Goal: Task Accomplishment & Management: Use online tool/utility

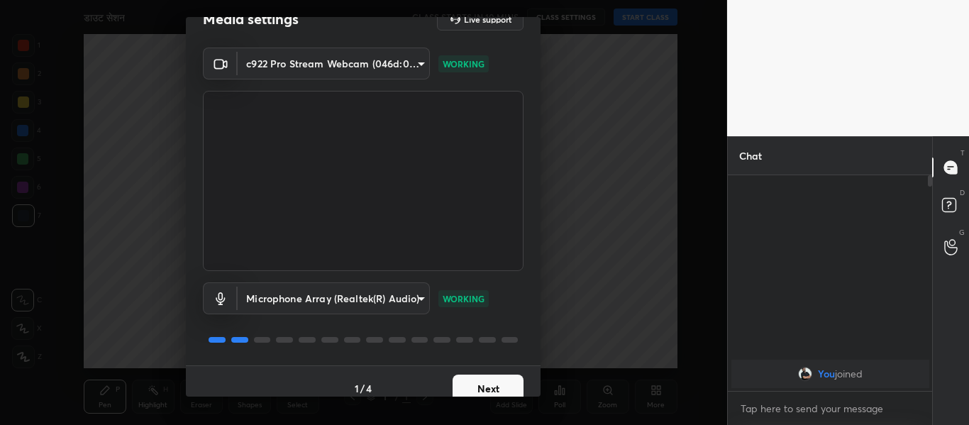
scroll to position [40, 0]
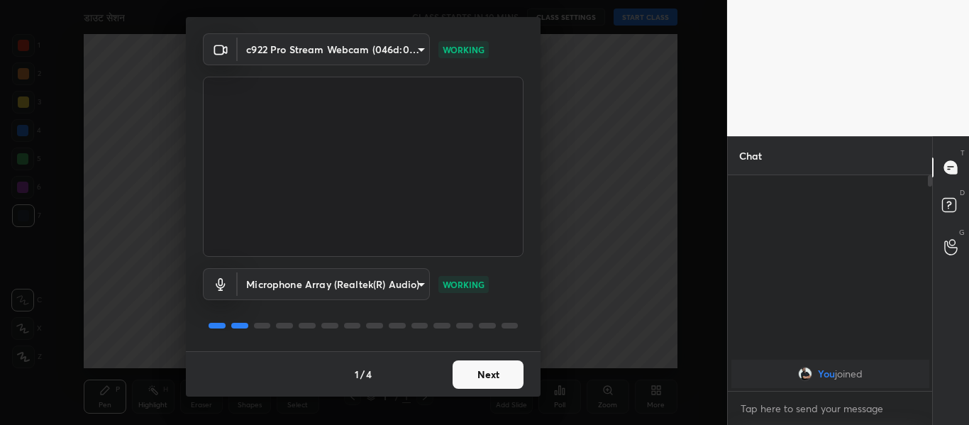
click at [500, 370] on button "Next" at bounding box center [488, 374] width 71 height 28
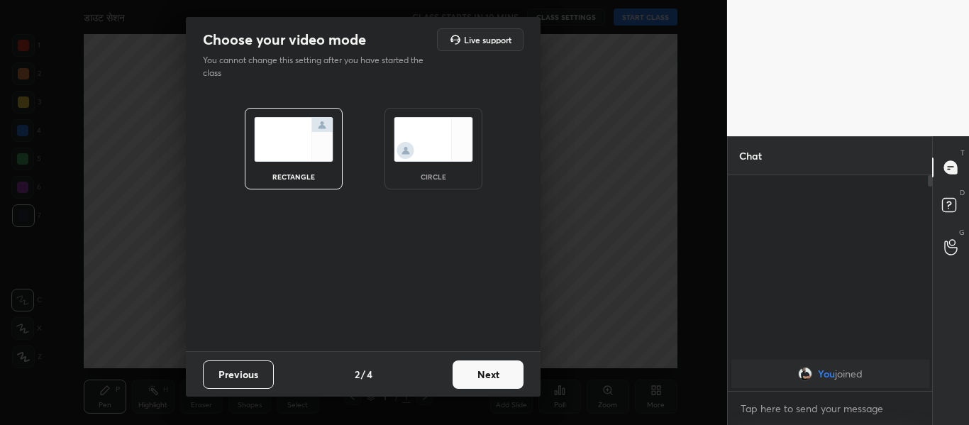
scroll to position [0, 0]
click at [433, 150] on img at bounding box center [433, 139] width 79 height 45
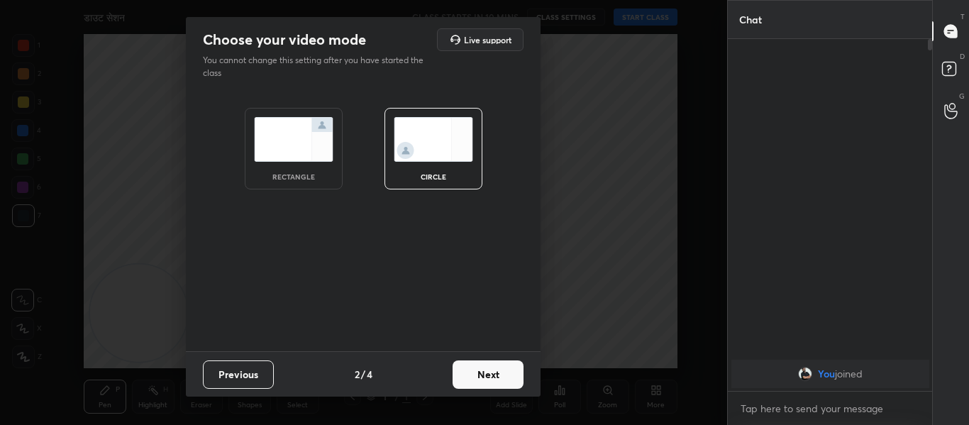
click at [497, 377] on button "Next" at bounding box center [488, 374] width 71 height 28
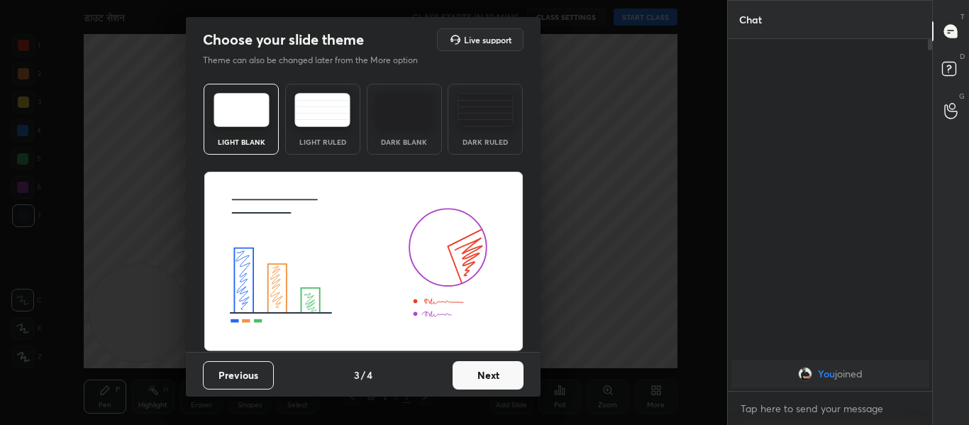
scroll to position [1, 0]
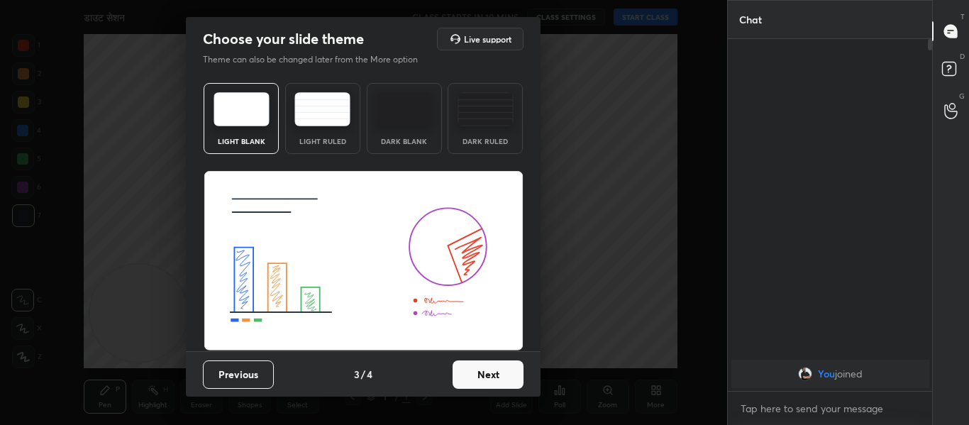
click at [481, 370] on button "Next" at bounding box center [488, 374] width 71 height 28
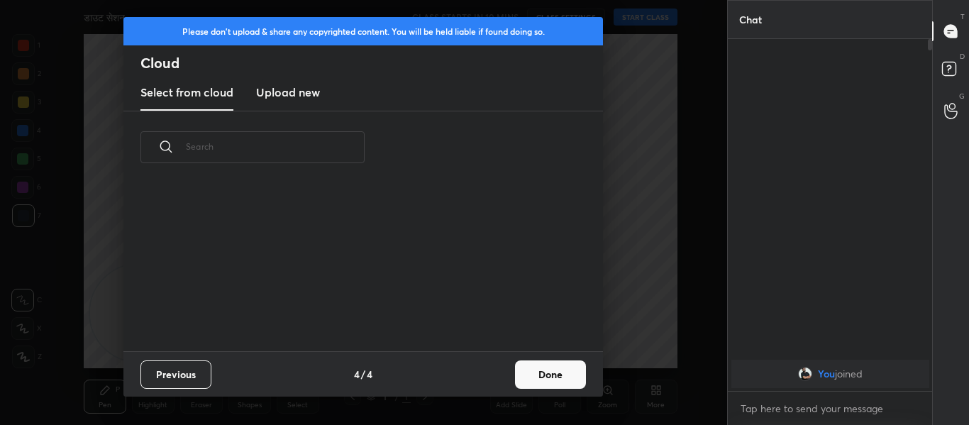
scroll to position [167, 456]
click at [294, 93] on h3 "Upload new" at bounding box center [288, 92] width 64 height 17
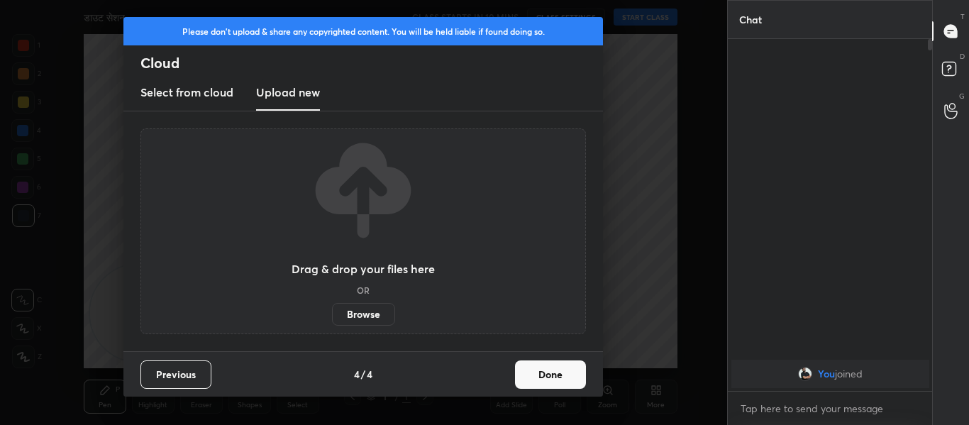
click at [366, 313] on label "Browse" at bounding box center [363, 314] width 63 height 23
click at [332, 313] on input "Browse" at bounding box center [332, 314] width 0 height 23
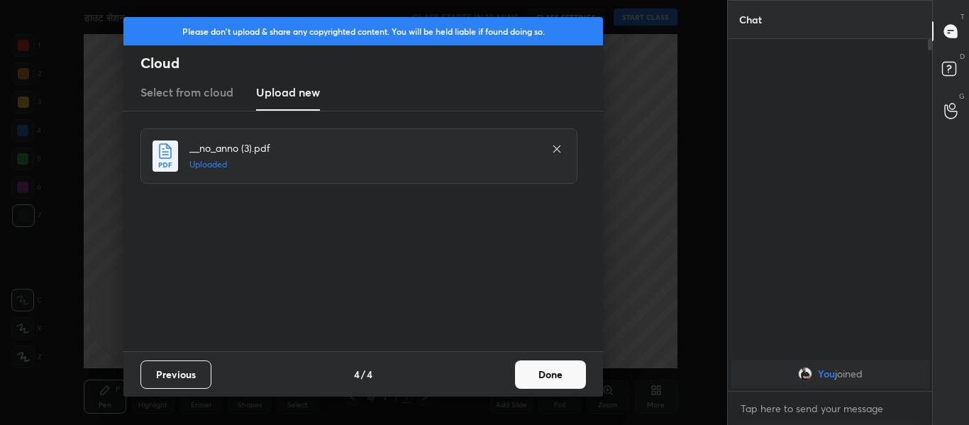
click at [541, 370] on button "Done" at bounding box center [550, 374] width 71 height 28
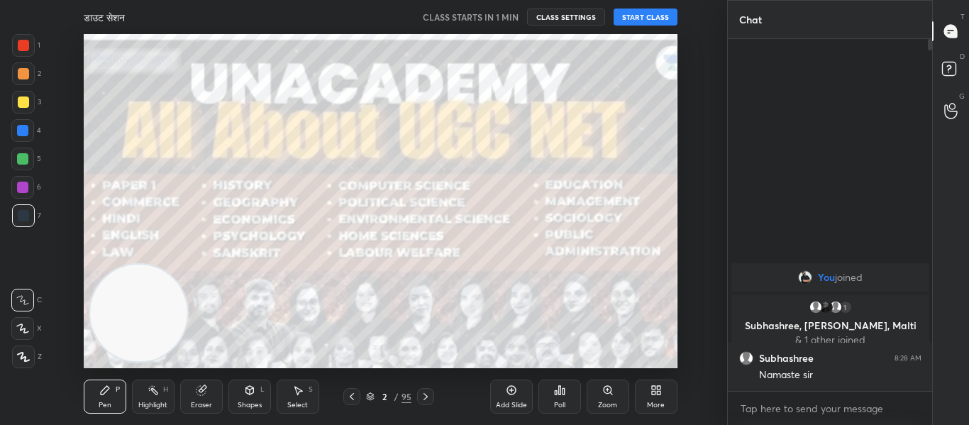
click at [644, 11] on button "START CLASS" at bounding box center [646, 17] width 64 height 17
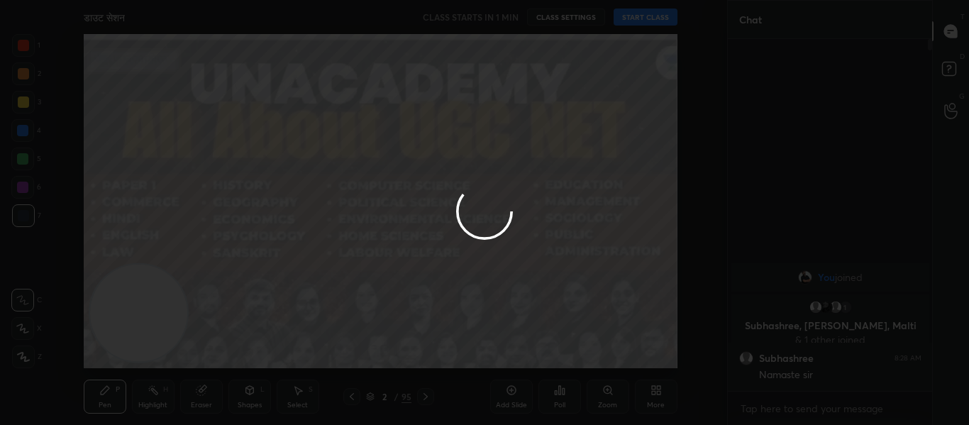
type textarea "x"
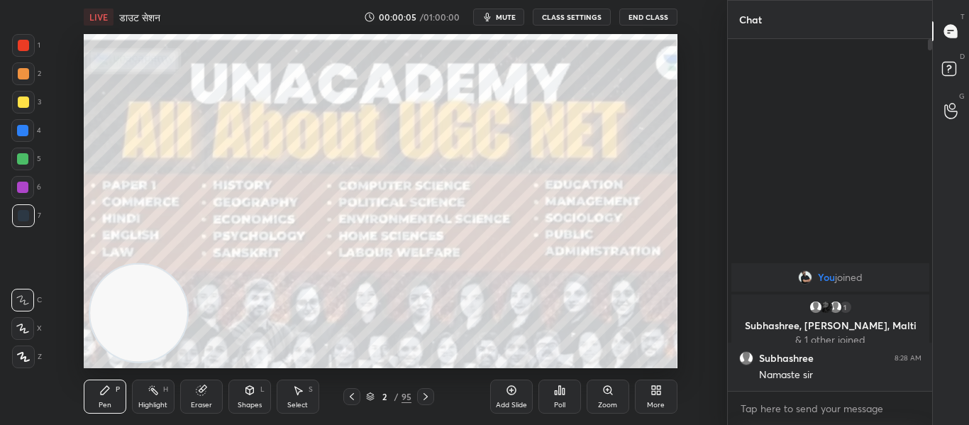
click at [509, 17] on span "mute" at bounding box center [506, 17] width 20 height 10
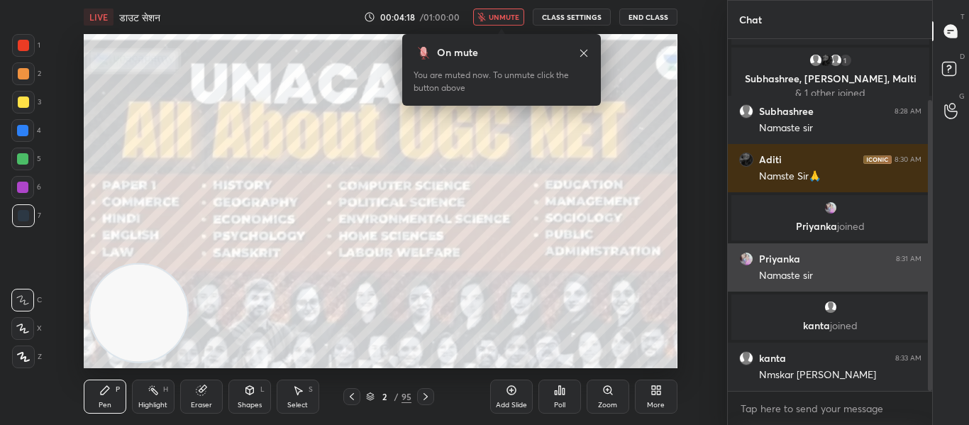
scroll to position [74, 0]
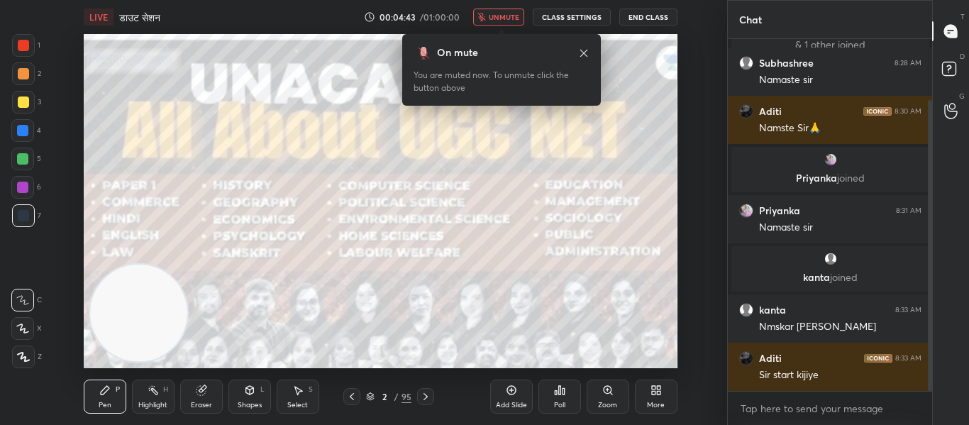
click at [495, 16] on span "unmute" at bounding box center [504, 17] width 31 height 10
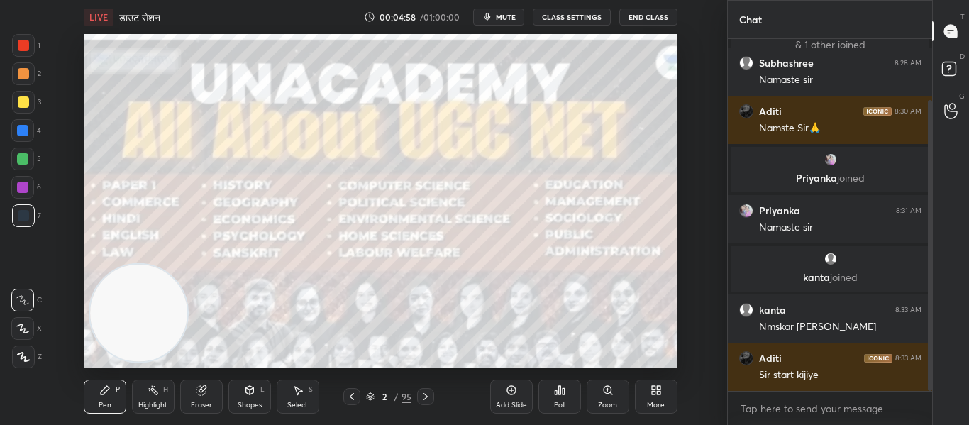
scroll to position [122, 0]
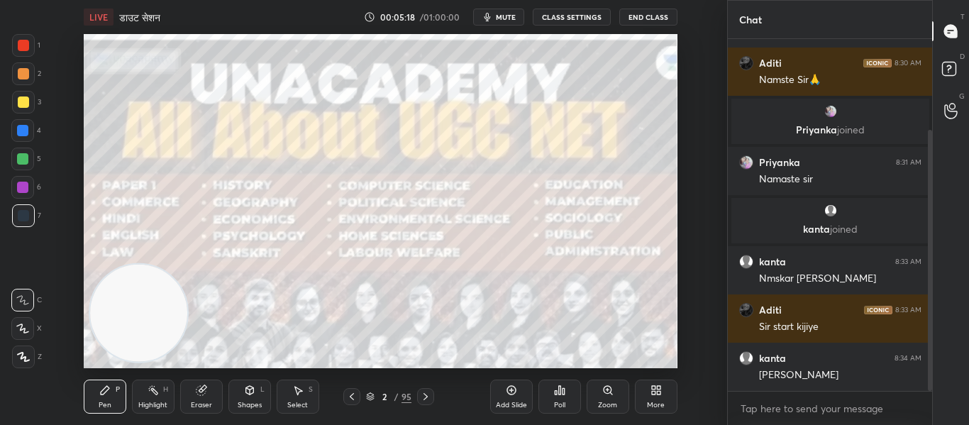
click at [23, 38] on div at bounding box center [23, 45] width 23 height 23
click at [16, 357] on div at bounding box center [23, 357] width 23 height 23
click at [568, 398] on div "Poll" at bounding box center [560, 397] width 43 height 34
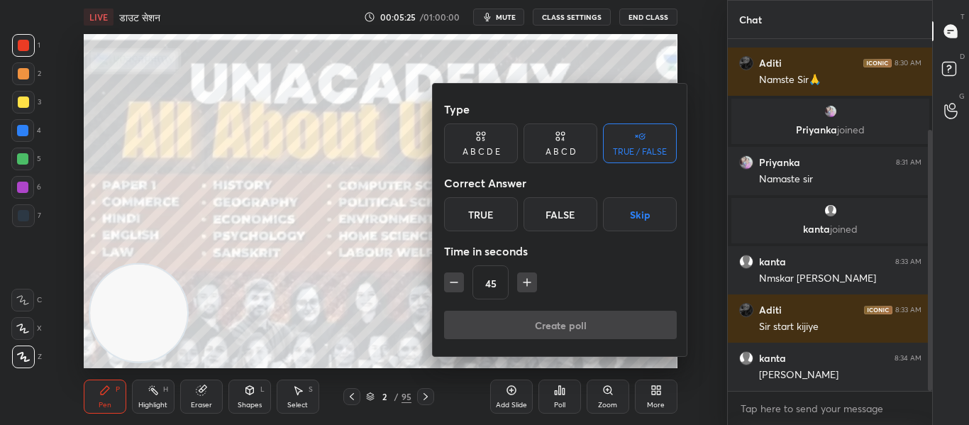
click at [507, 201] on div "True" at bounding box center [481, 214] width 74 height 34
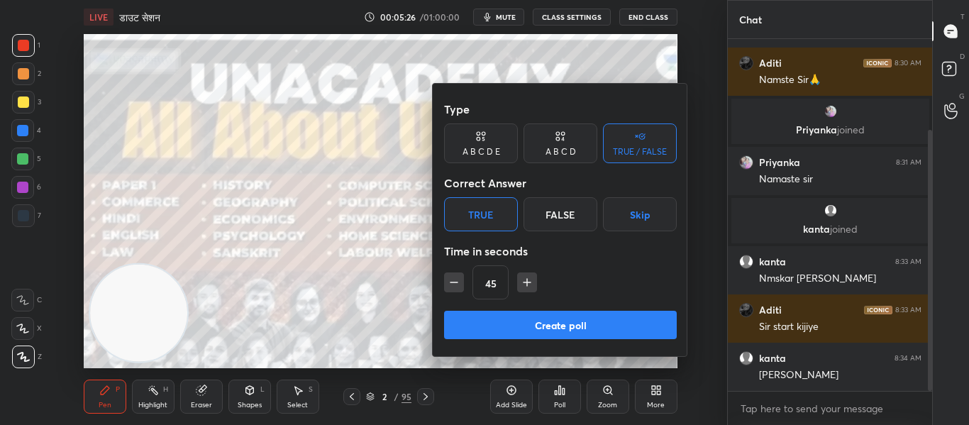
click at [452, 286] on icon "button" at bounding box center [454, 282] width 14 height 14
type input "30"
click at [485, 332] on button "Create poll" at bounding box center [560, 325] width 233 height 28
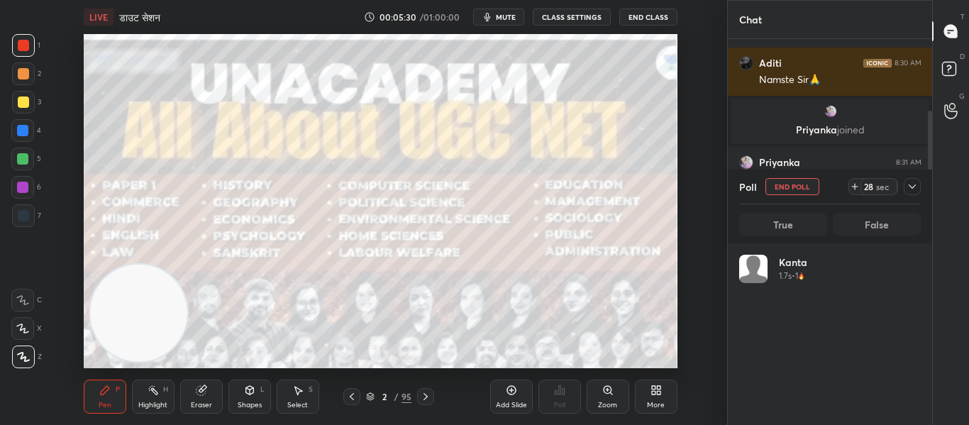
scroll to position [166, 177]
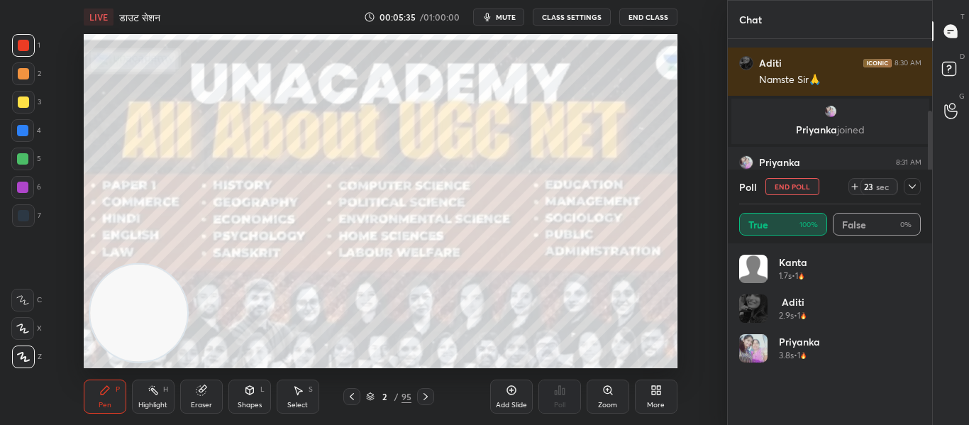
click at [908, 190] on icon at bounding box center [912, 186] width 11 height 11
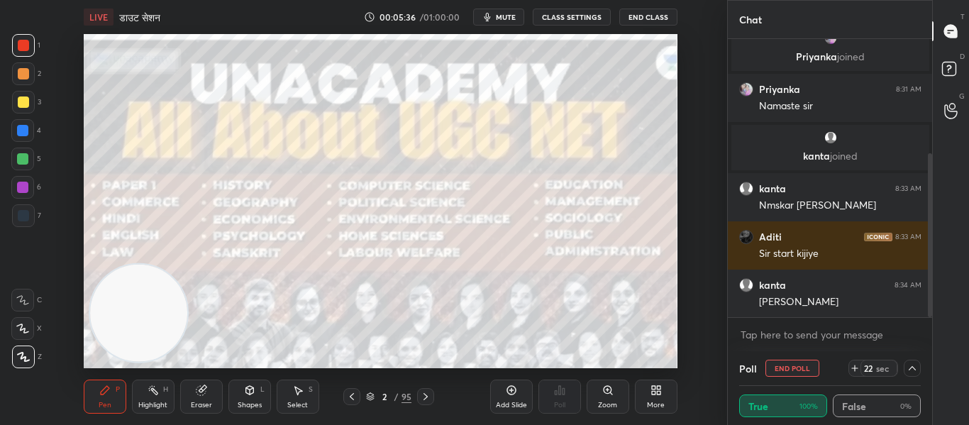
scroll to position [246, 0]
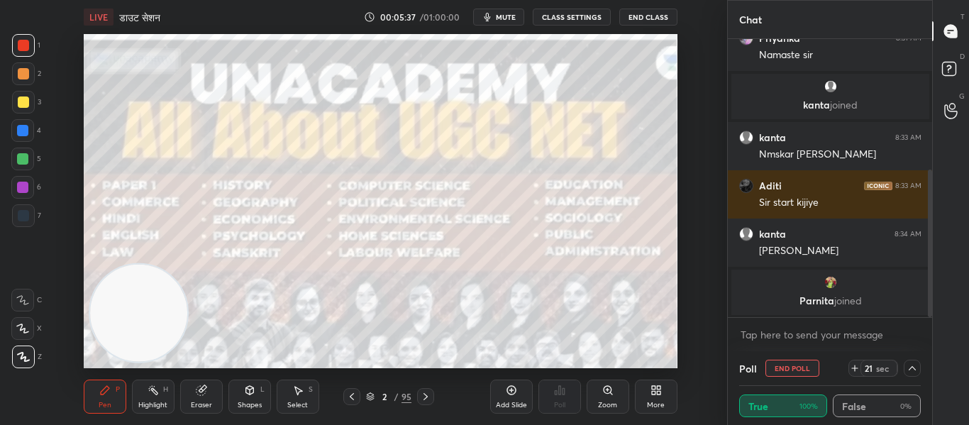
click at [915, 366] on icon at bounding box center [912, 368] width 11 height 11
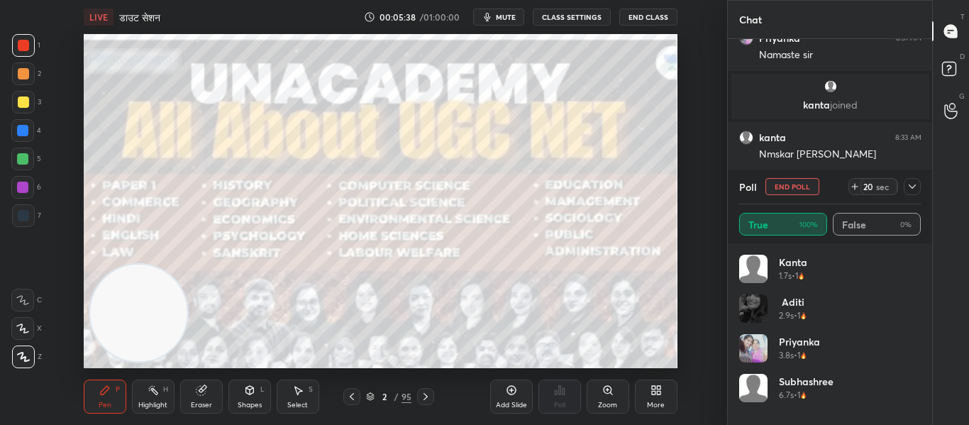
scroll to position [166, 177]
click at [909, 183] on icon at bounding box center [912, 186] width 11 height 11
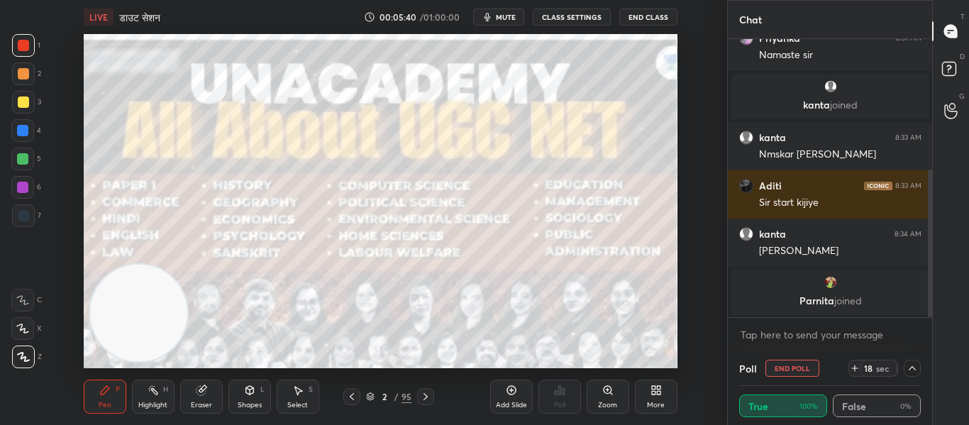
scroll to position [1, 5]
click at [912, 365] on icon at bounding box center [912, 368] width 11 height 11
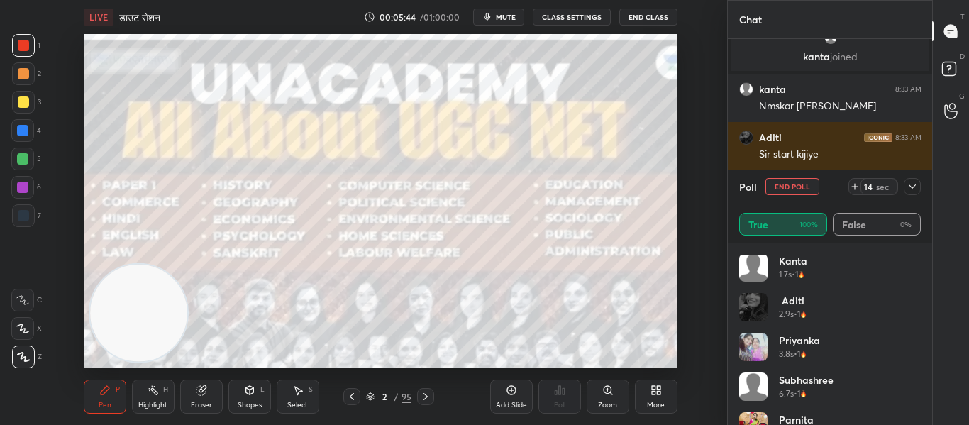
scroll to position [0, 0]
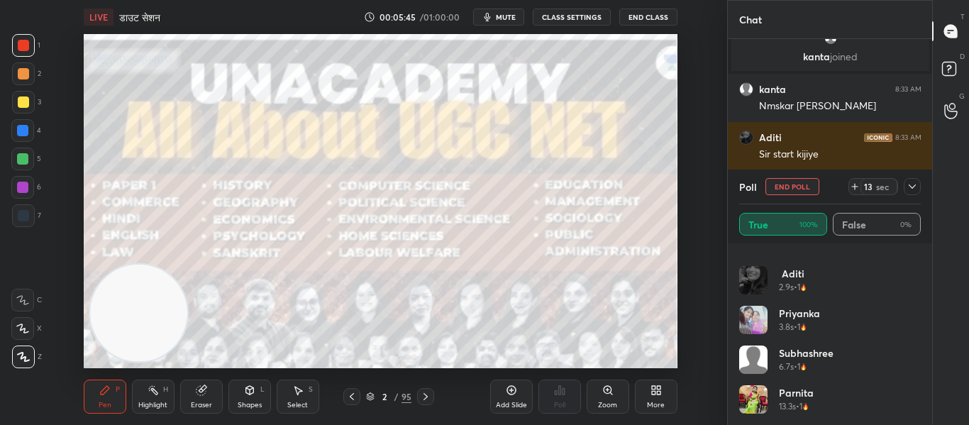
click at [912, 188] on icon at bounding box center [912, 186] width 7 height 4
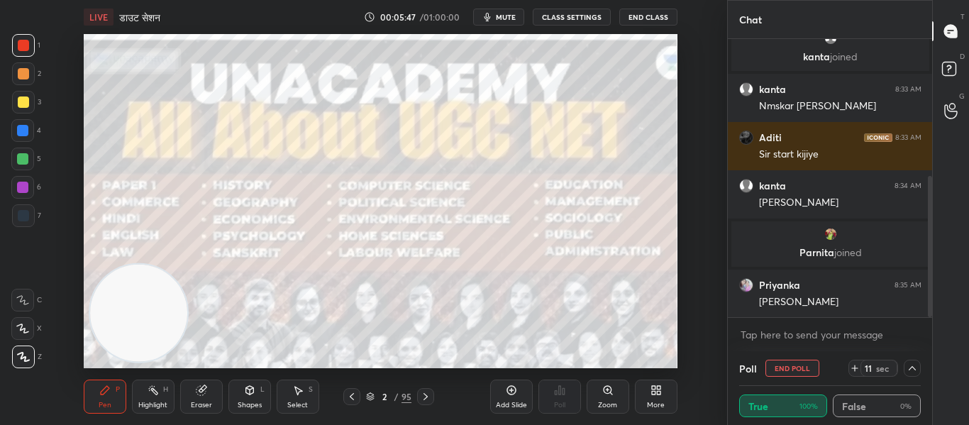
click at [914, 368] on icon at bounding box center [912, 368] width 7 height 4
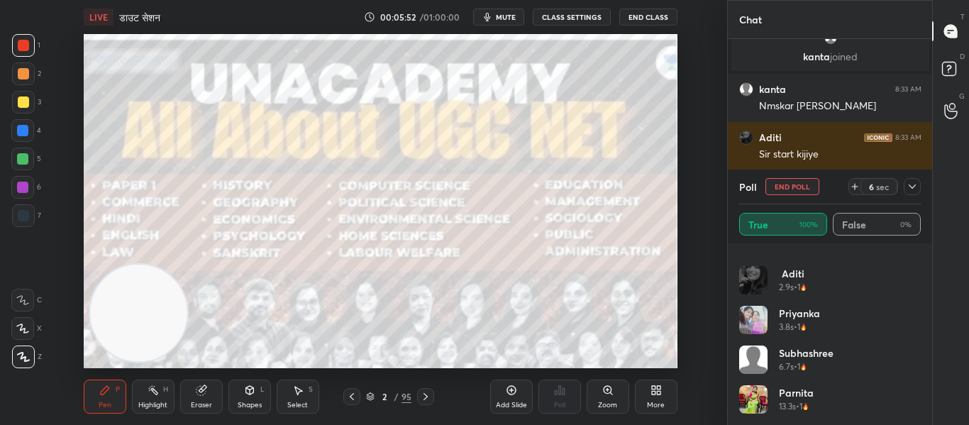
click at [800, 180] on button "End Poll" at bounding box center [793, 186] width 54 height 17
type textarea "x"
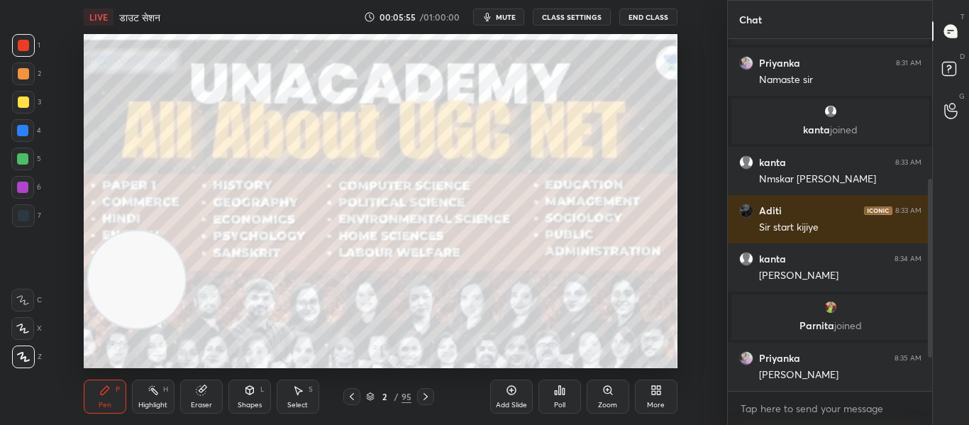
drag, startPoint x: 167, startPoint y: 316, endPoint x: 165, endPoint y: 282, distance: 34.1
click at [165, 282] on video at bounding box center [136, 279] width 97 height 97
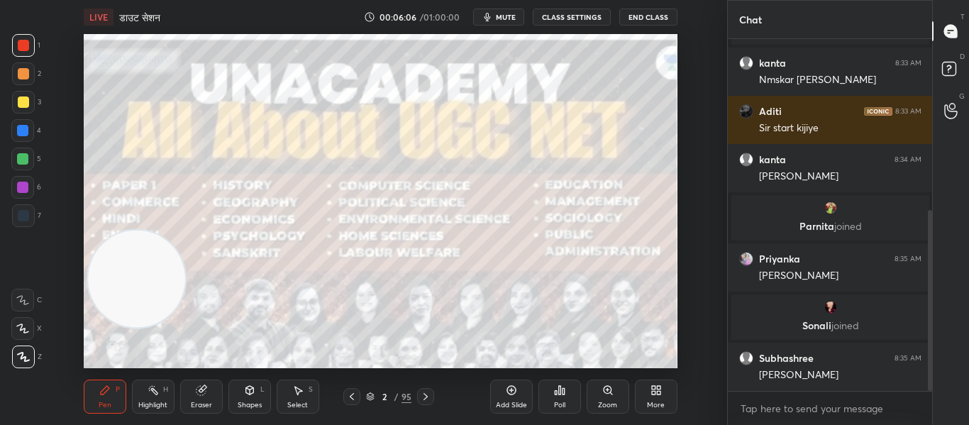
drag, startPoint x: 421, startPoint y: 392, endPoint x: 419, endPoint y: 382, distance: 9.5
click at [422, 393] on icon at bounding box center [425, 396] width 11 height 11
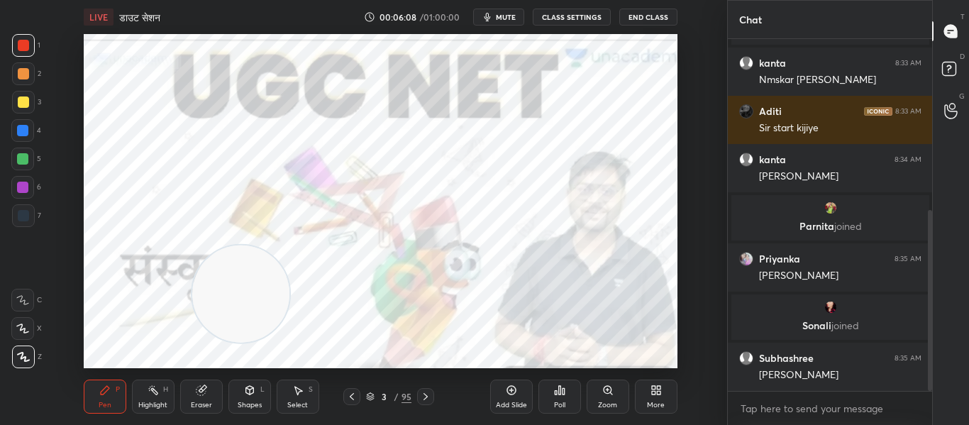
drag, startPoint x: 150, startPoint y: 307, endPoint x: 255, endPoint y: 321, distance: 105.4
click at [255, 321] on video at bounding box center [240, 294] width 97 height 97
click at [238, 402] on div "Shapes" at bounding box center [250, 405] width 24 height 7
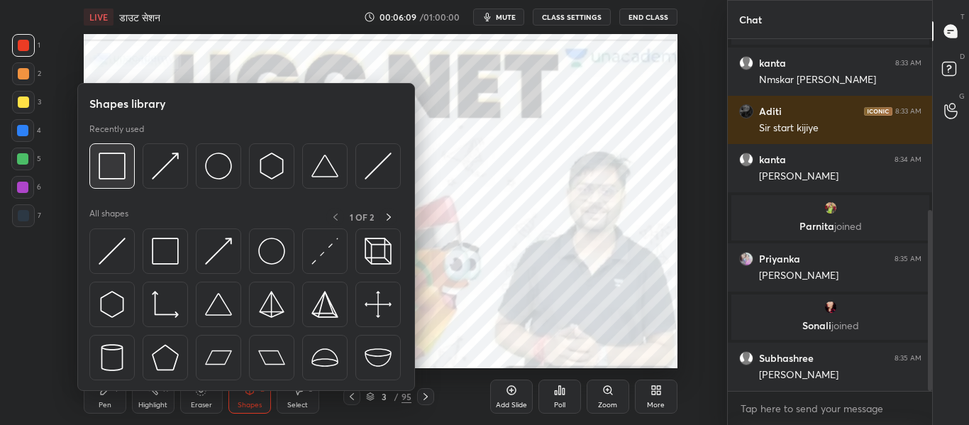
click at [102, 169] on img at bounding box center [112, 166] width 27 height 27
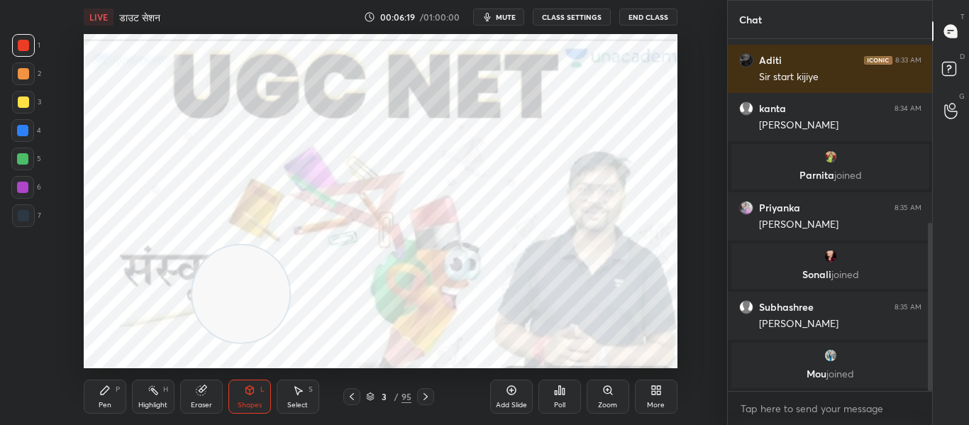
click at [426, 399] on icon at bounding box center [425, 396] width 11 height 11
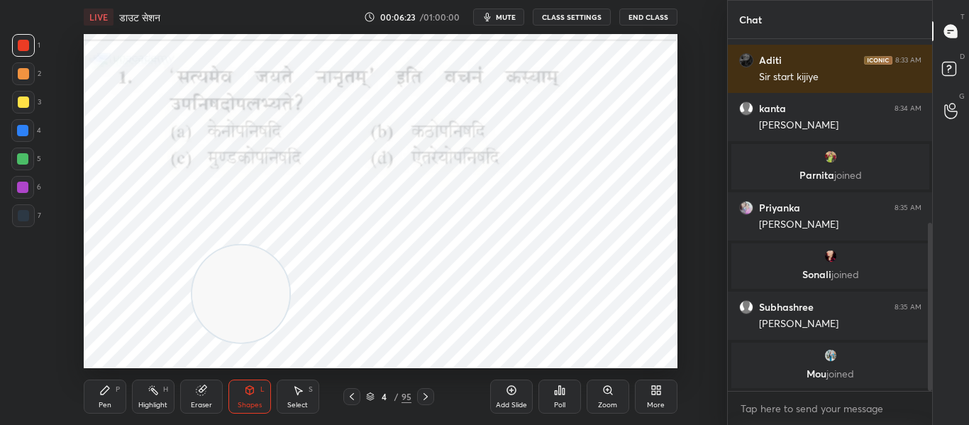
click at [556, 405] on div "Poll" at bounding box center [559, 405] width 11 height 7
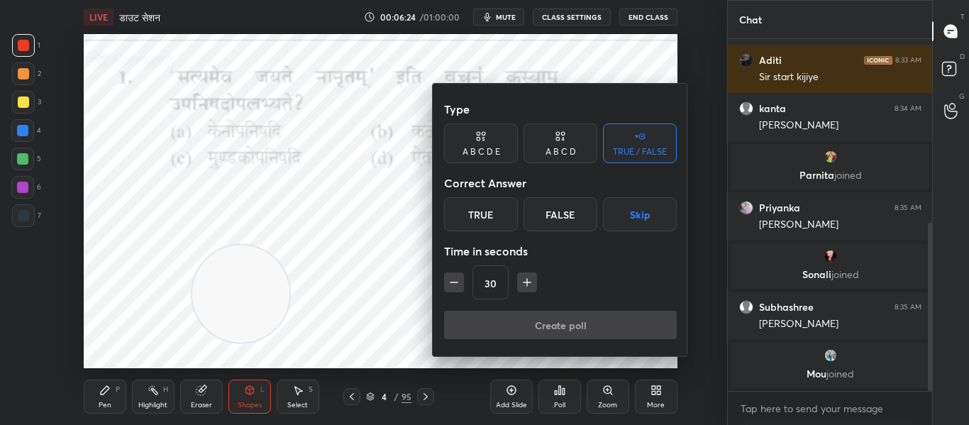
click at [558, 145] on div "A B C D" at bounding box center [561, 143] width 74 height 40
click at [562, 215] on div "C" at bounding box center [560, 214] width 42 height 34
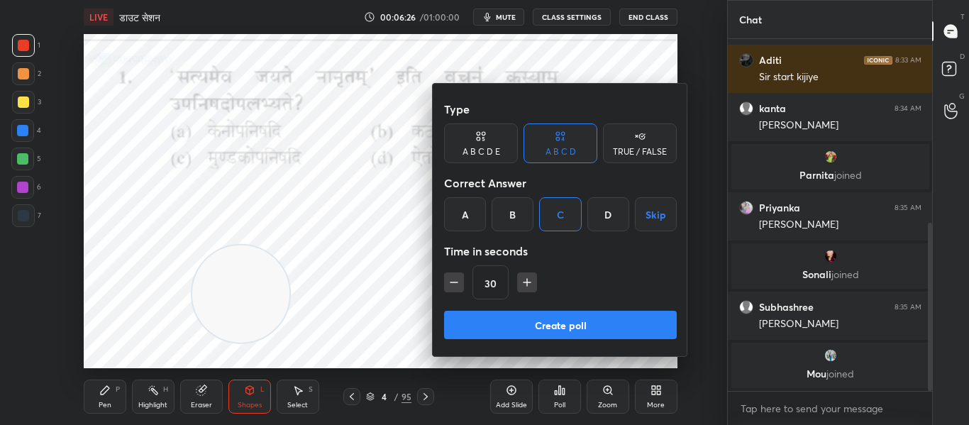
click at [529, 280] on icon "button" at bounding box center [527, 282] width 14 height 14
type input "45"
click at [525, 329] on button "Create poll" at bounding box center [560, 325] width 233 height 28
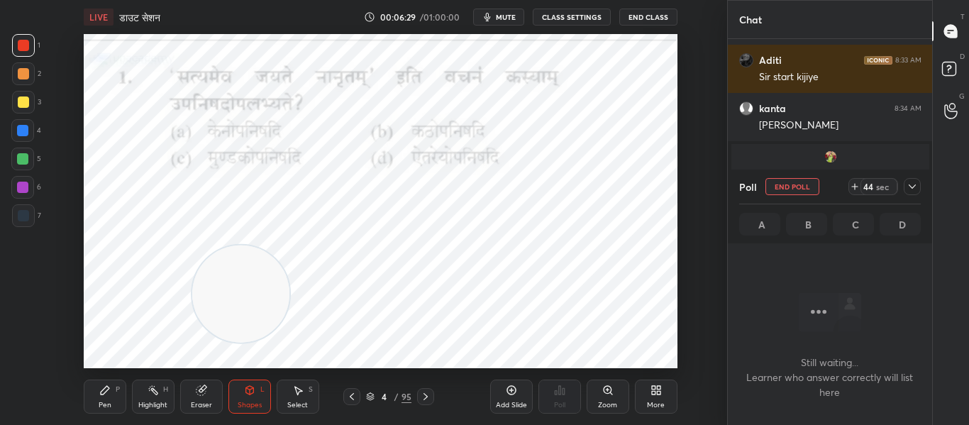
click at [493, 16] on icon "button" at bounding box center [487, 16] width 11 height 11
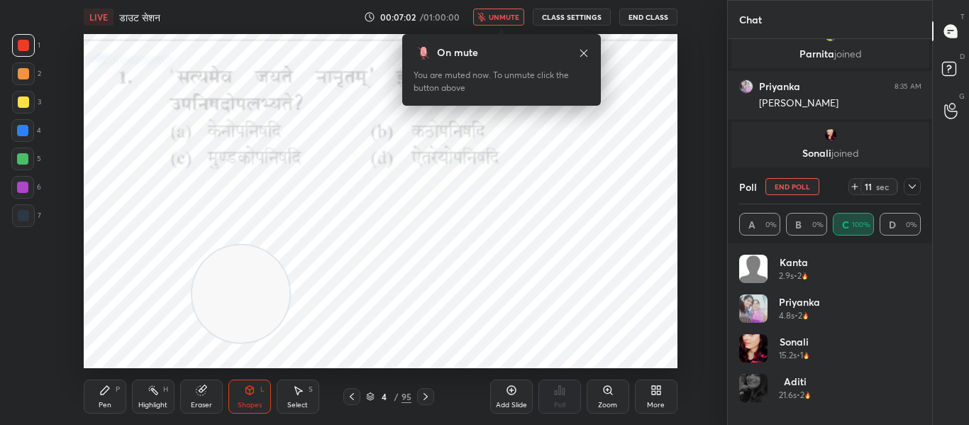
scroll to position [492, 0]
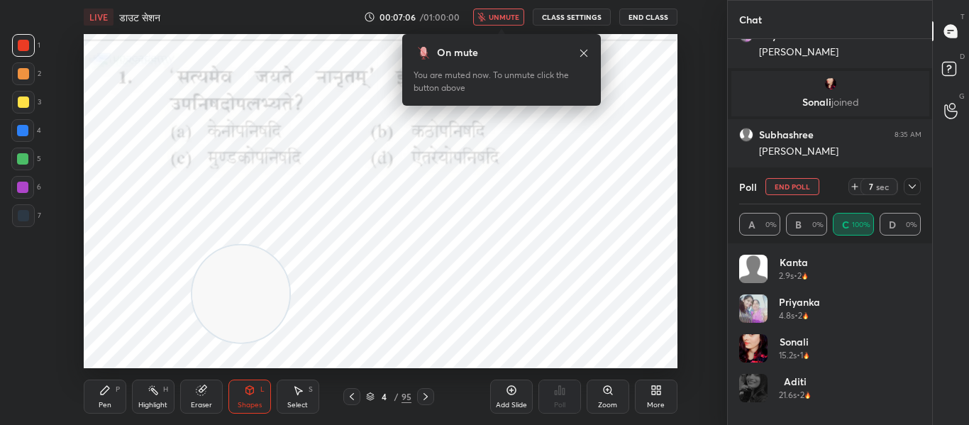
click at [916, 187] on icon at bounding box center [912, 186] width 11 height 11
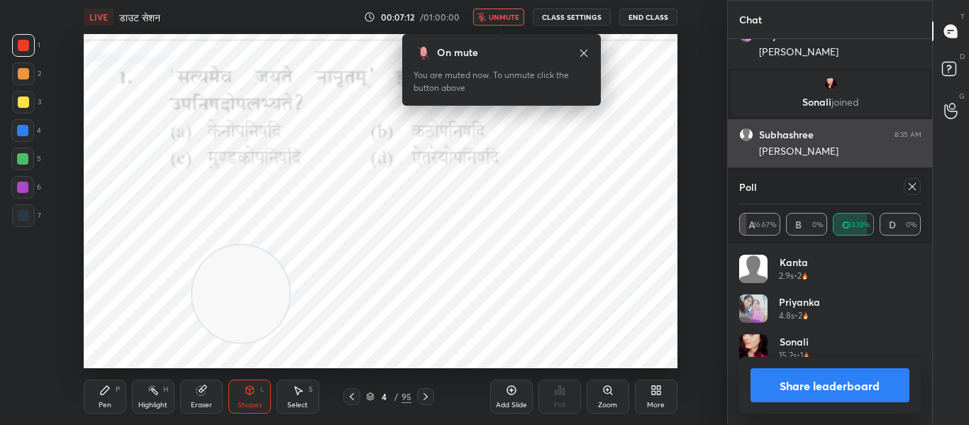
scroll to position [166, 177]
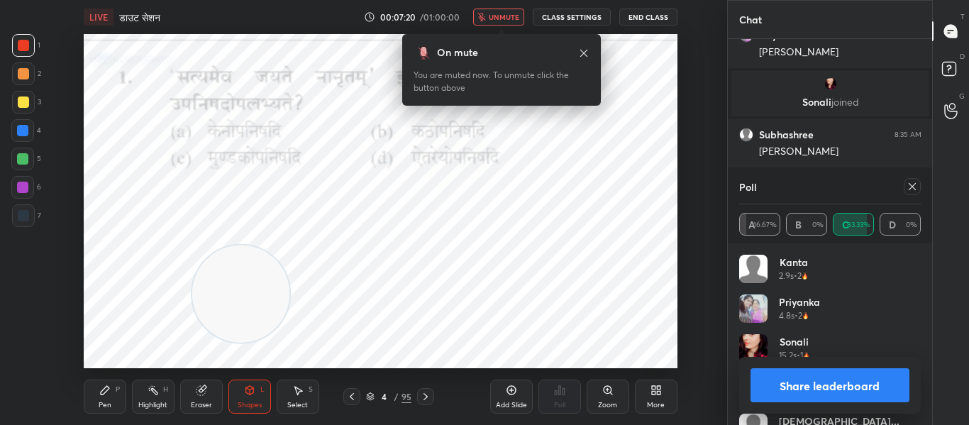
click at [507, 20] on span "unmute" at bounding box center [504, 17] width 31 height 10
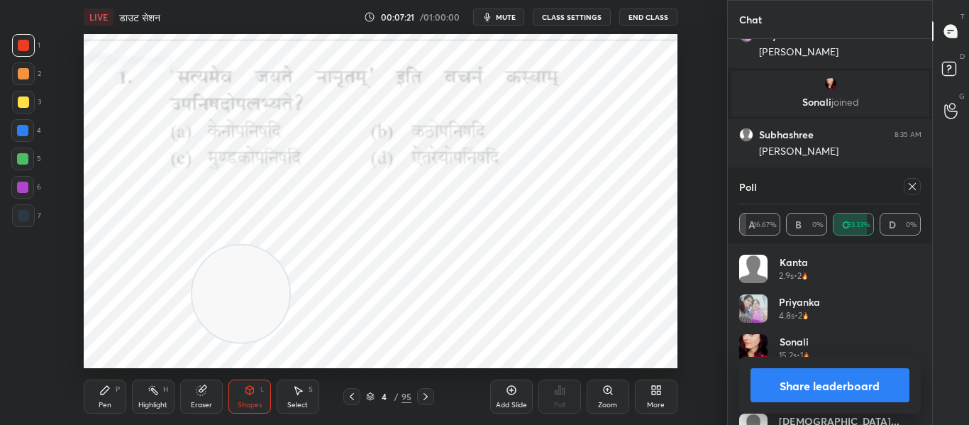
click at [919, 186] on div at bounding box center [912, 186] width 17 height 17
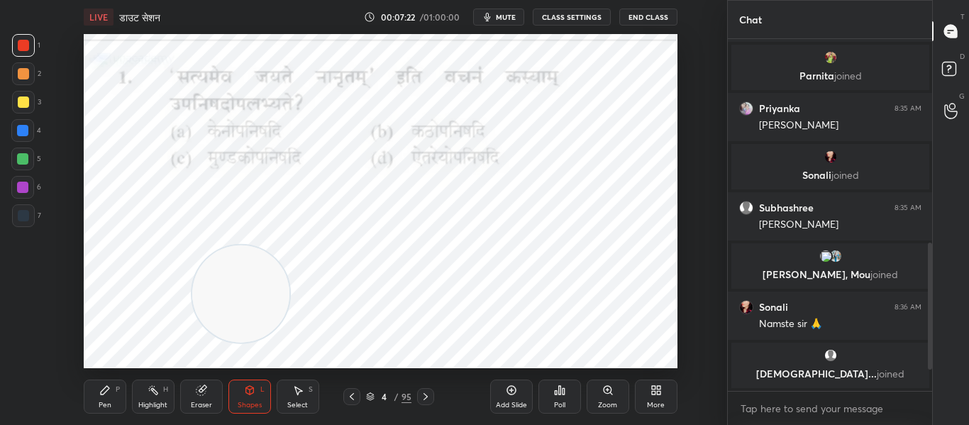
scroll to position [483, 0]
click at [425, 397] on icon at bounding box center [425, 396] width 11 height 11
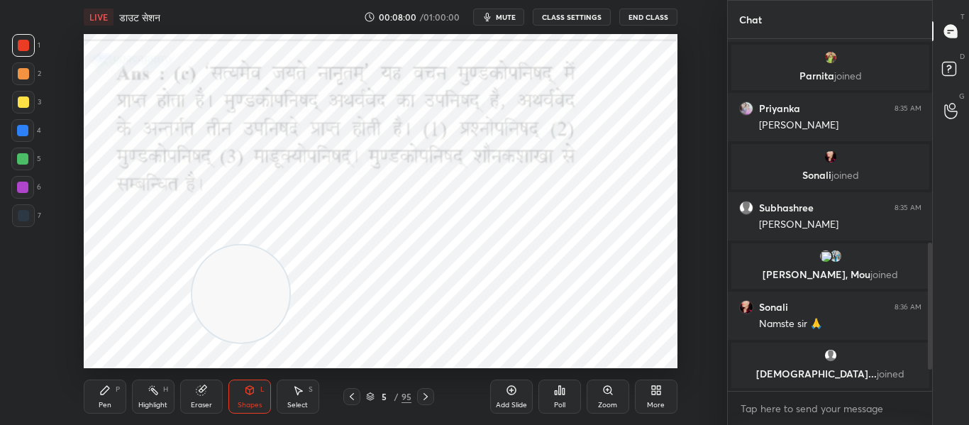
click at [427, 391] on icon at bounding box center [425, 396] width 11 height 11
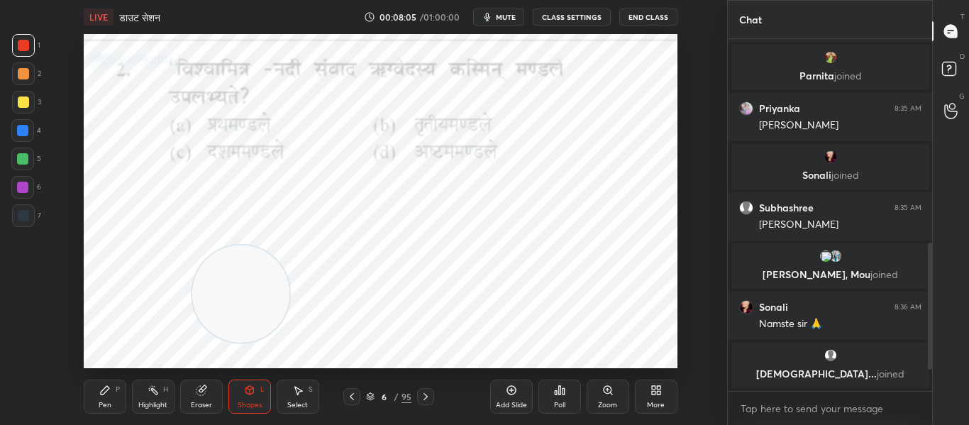
click at [556, 396] on div "Poll" at bounding box center [560, 397] width 43 height 34
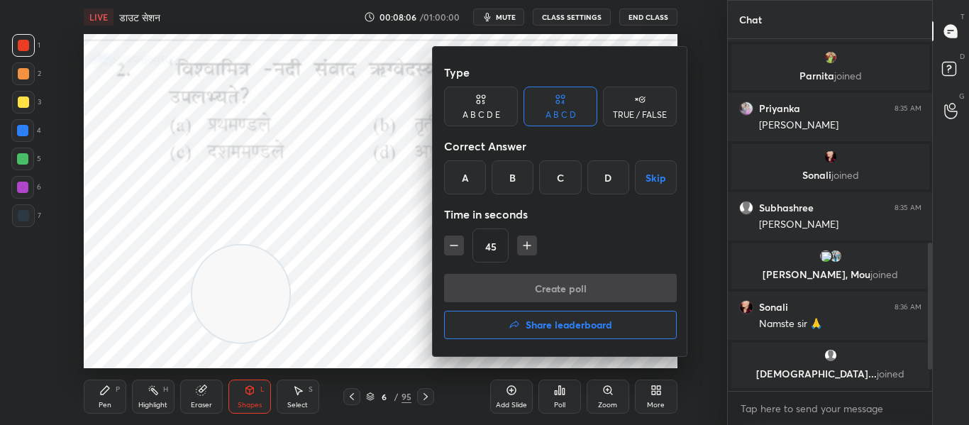
click at [523, 180] on div "B" at bounding box center [513, 177] width 42 height 34
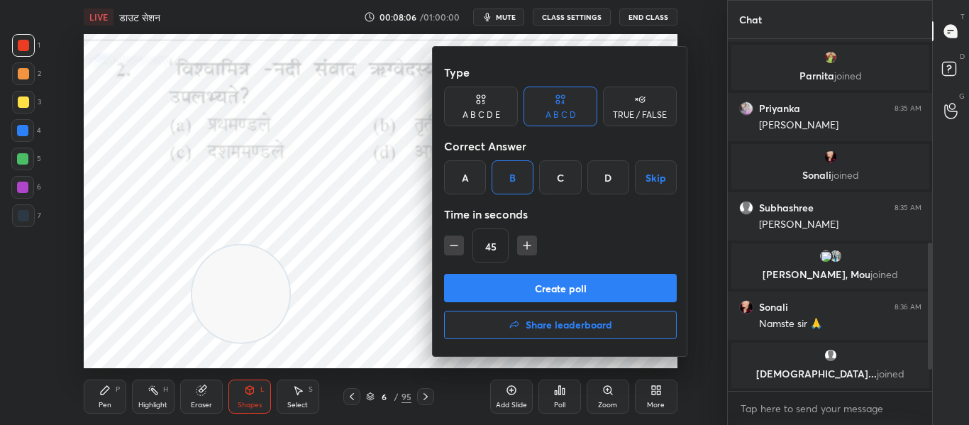
click at [531, 290] on button "Create poll" at bounding box center [560, 288] width 233 height 28
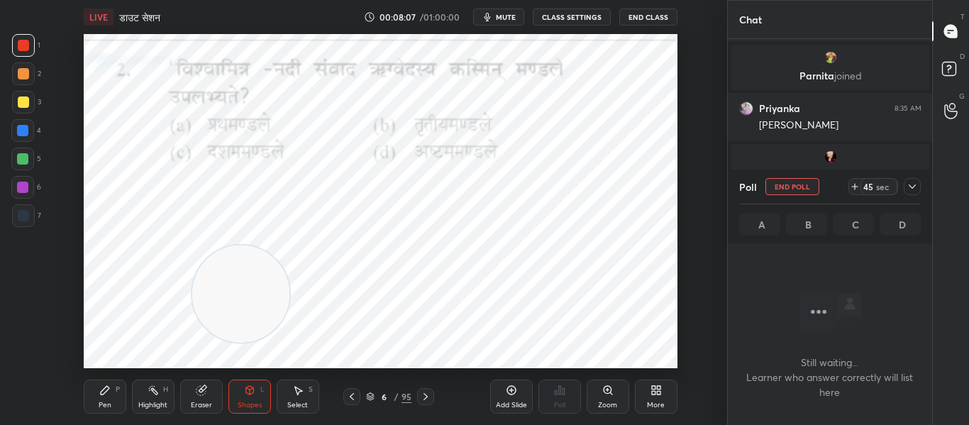
scroll to position [156, 200]
click at [508, 9] on button "mute" at bounding box center [498, 17] width 51 height 17
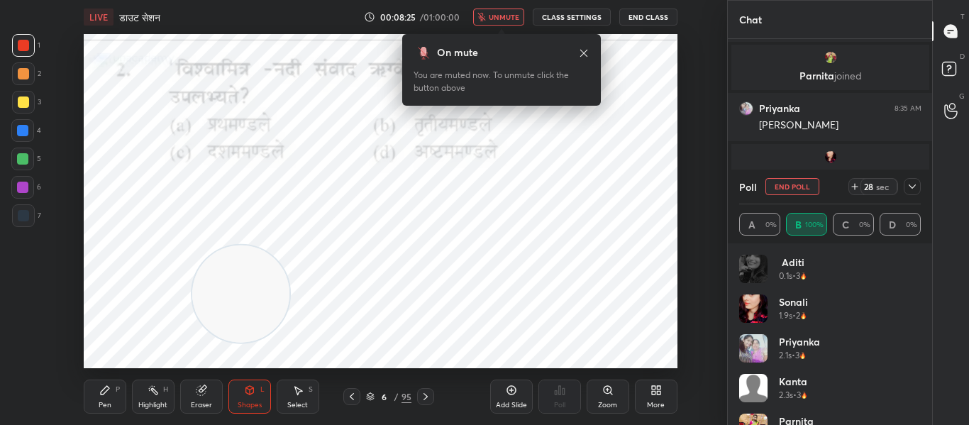
scroll to position [108, 0]
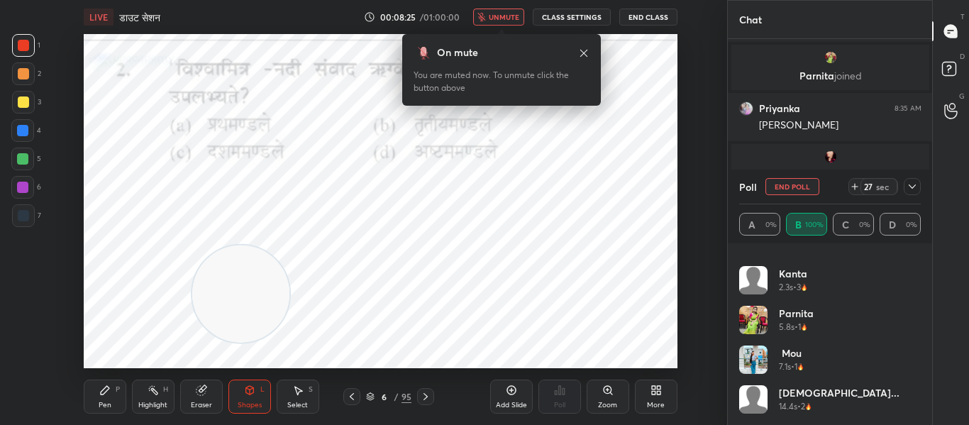
click at [920, 187] on div at bounding box center [912, 186] width 17 height 17
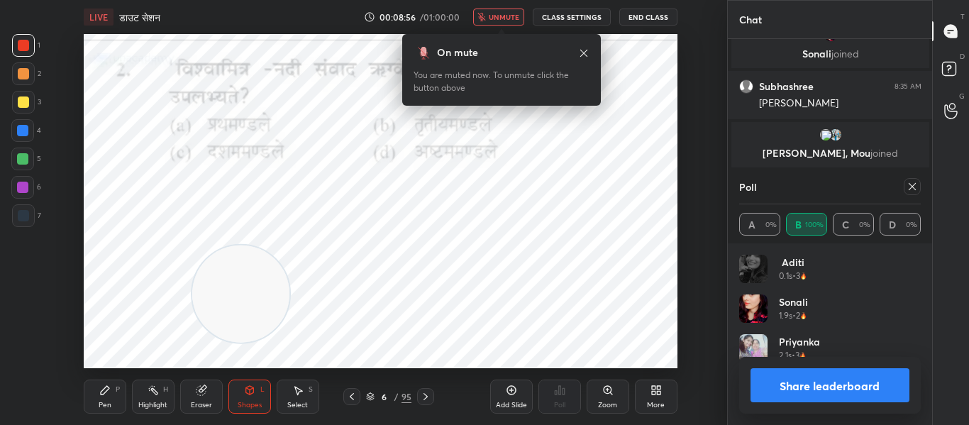
scroll to position [166, 177]
click at [590, 55] on div "On mute You are muted now. To unmute click the button above" at bounding box center [501, 70] width 199 height 72
click at [583, 53] on icon at bounding box center [583, 52] width 7 height 7
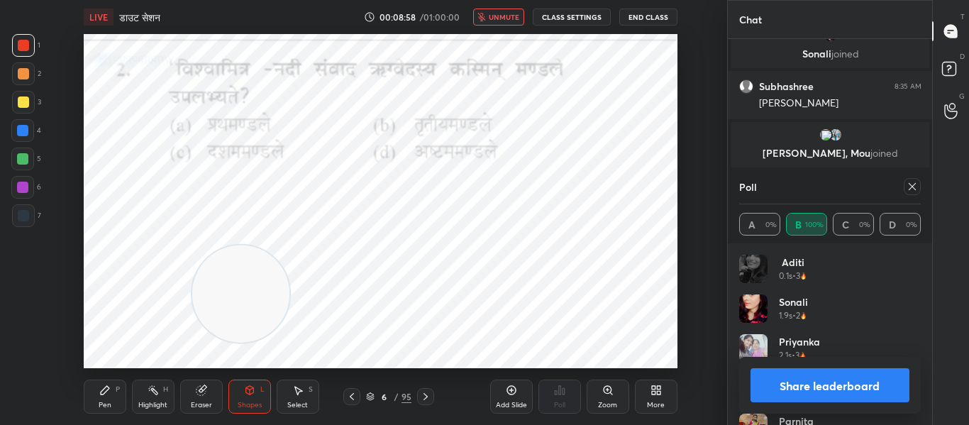
click at [524, 23] on button "unmute" at bounding box center [498, 17] width 51 height 17
click at [914, 184] on icon at bounding box center [912, 186] width 11 height 11
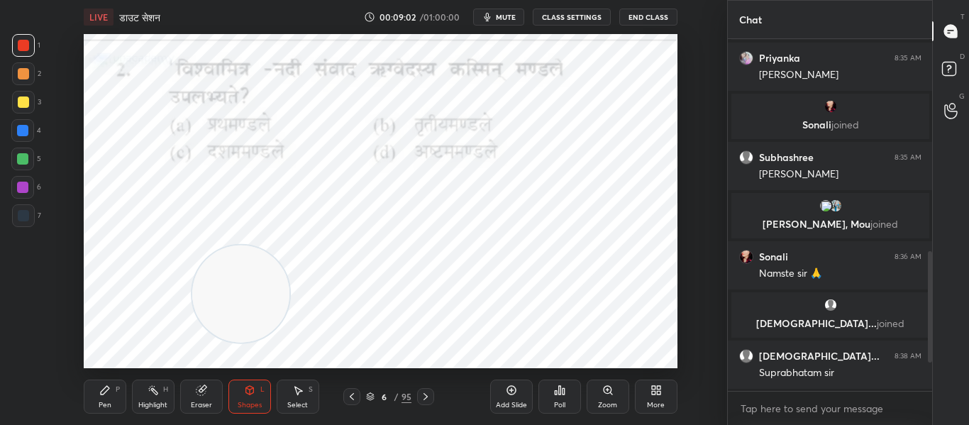
scroll to position [230, 200]
click at [420, 401] on icon at bounding box center [425, 396] width 11 height 11
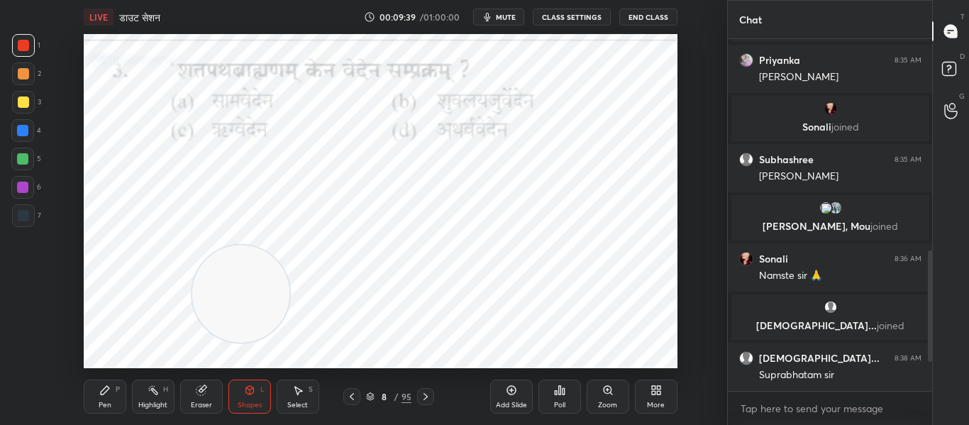
click at [546, 395] on div "Poll" at bounding box center [560, 397] width 43 height 34
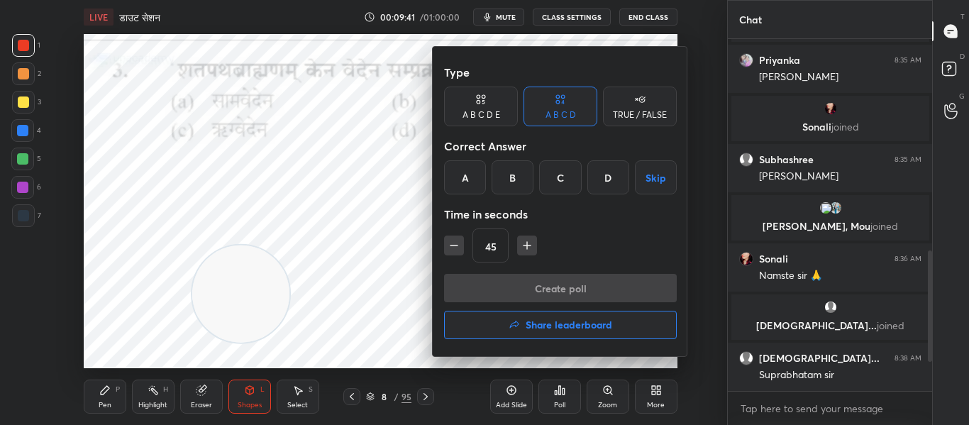
click at [513, 186] on div "B" at bounding box center [513, 177] width 42 height 34
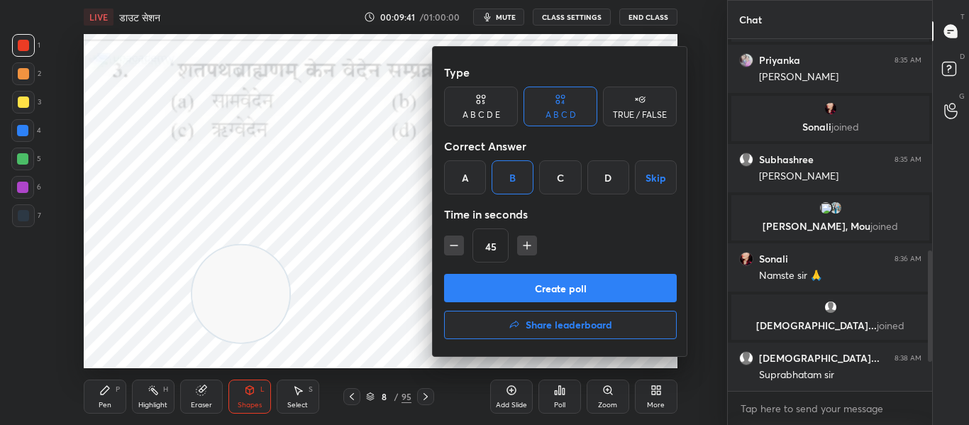
click at [524, 288] on button "Create poll" at bounding box center [560, 288] width 233 height 28
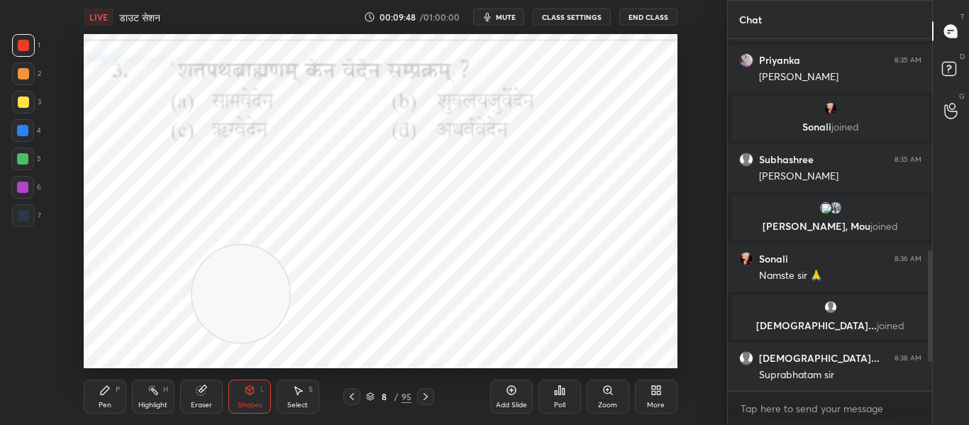
click at [556, 396] on div "Poll" at bounding box center [560, 397] width 43 height 34
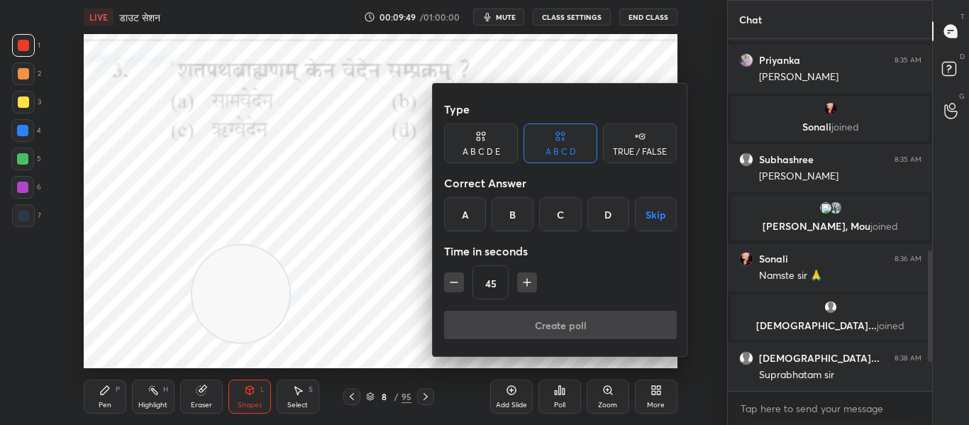
click at [502, 214] on div "B" at bounding box center [513, 214] width 42 height 34
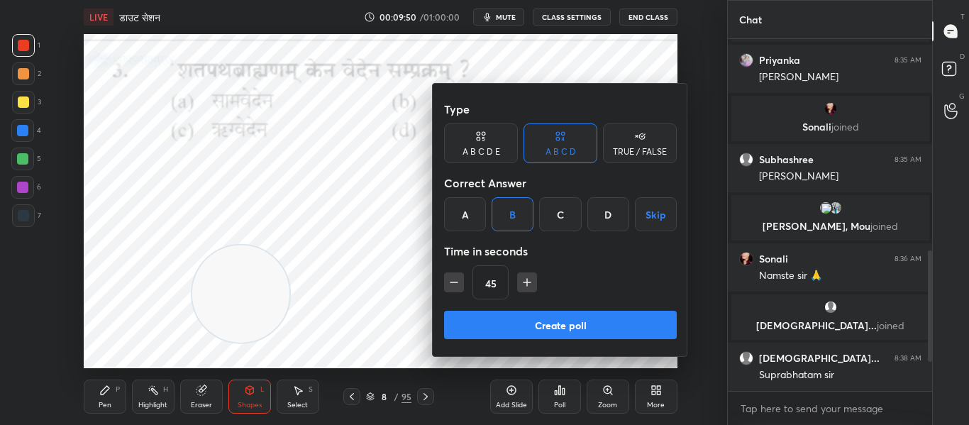
click at [538, 329] on button "Create poll" at bounding box center [560, 325] width 233 height 28
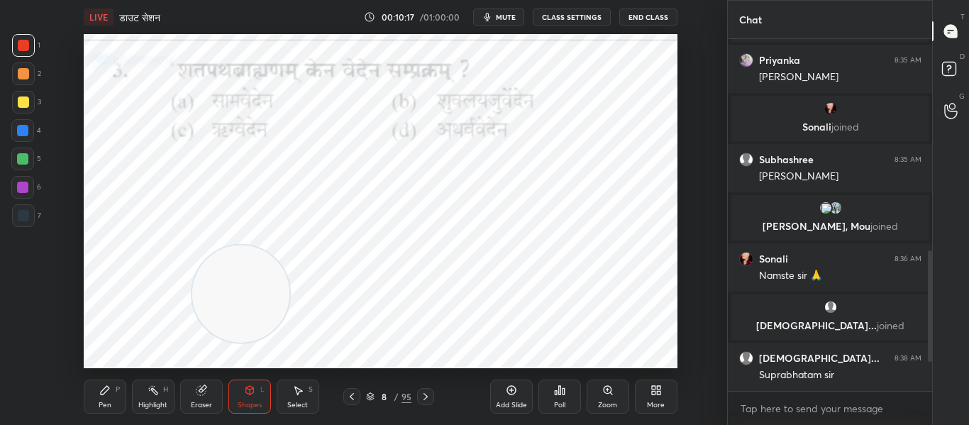
click at [557, 408] on div "Poll" at bounding box center [559, 405] width 11 height 7
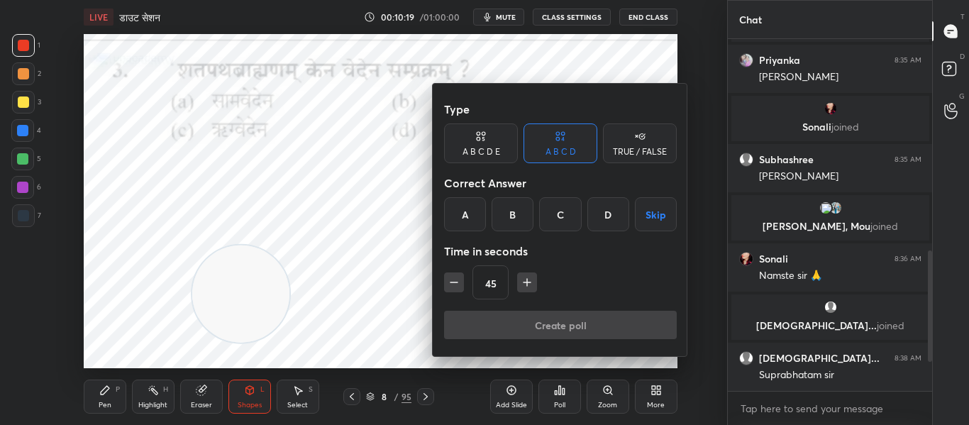
click at [517, 209] on div "B" at bounding box center [513, 214] width 42 height 34
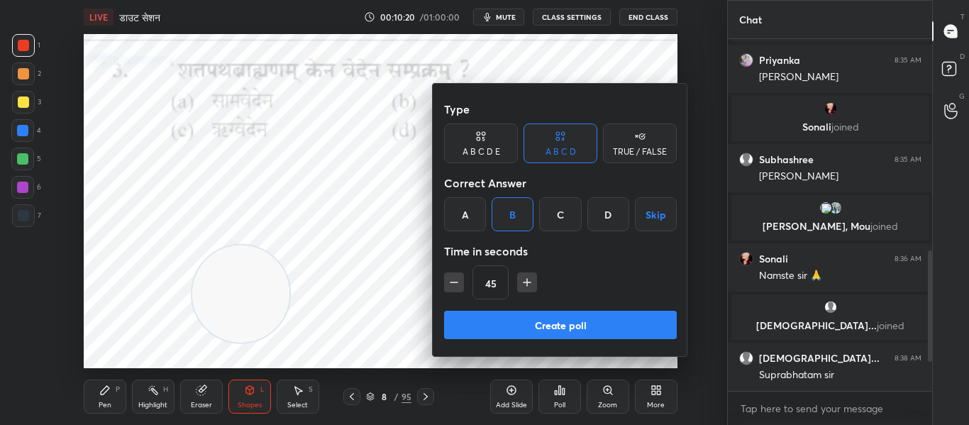
click at [505, 323] on button "Create poll" at bounding box center [560, 325] width 233 height 28
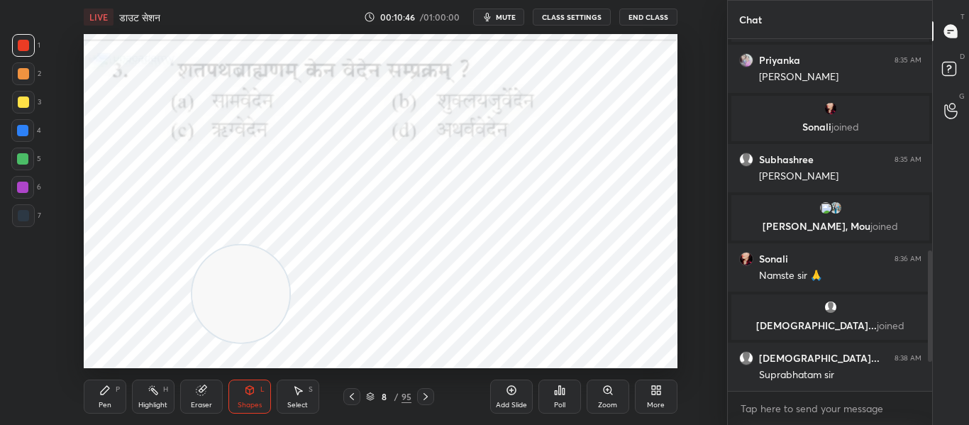
click at [568, 385] on div "Poll" at bounding box center [560, 397] width 43 height 34
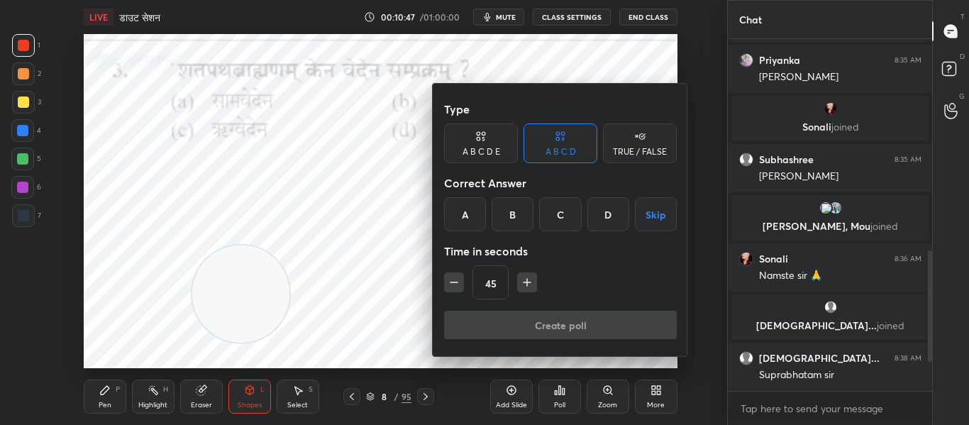
click at [522, 221] on div "B" at bounding box center [513, 214] width 42 height 34
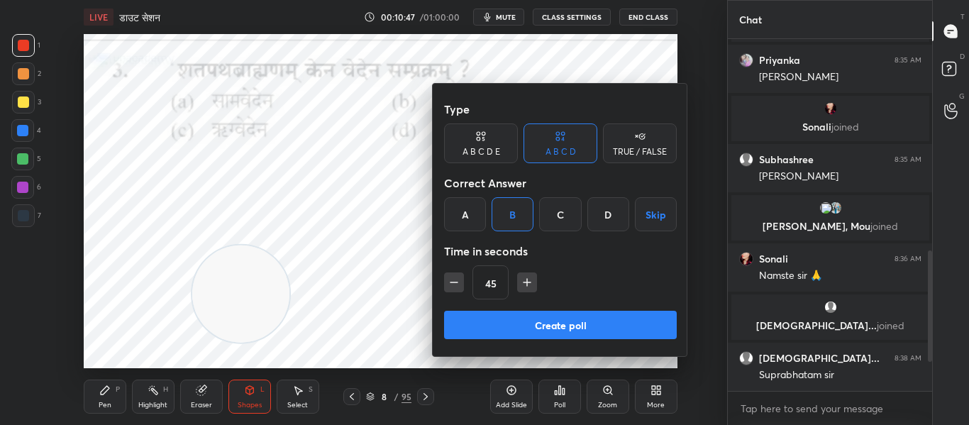
click at [549, 323] on button "Create poll" at bounding box center [560, 325] width 233 height 28
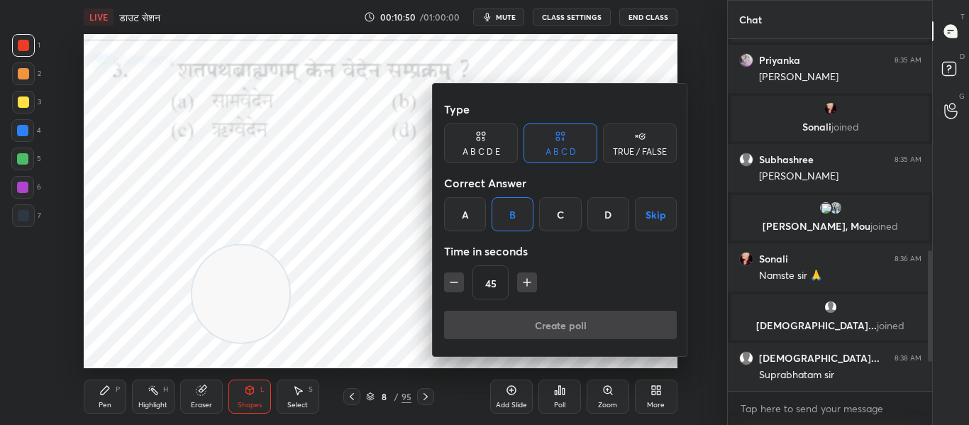
click at [367, 248] on div at bounding box center [484, 212] width 969 height 425
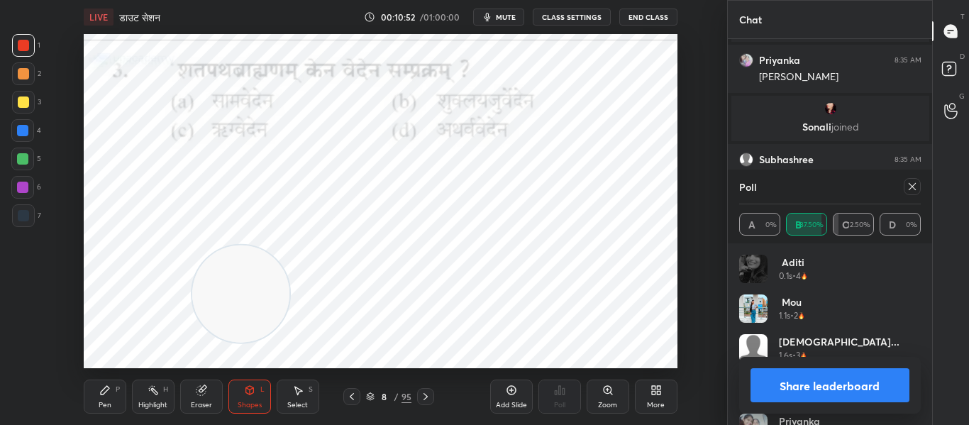
scroll to position [5, 5]
click at [915, 189] on icon at bounding box center [912, 186] width 11 height 11
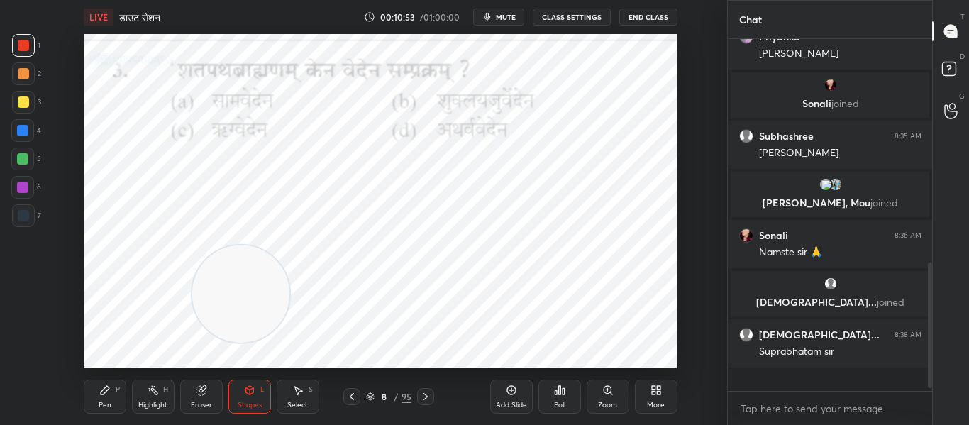
scroll to position [230, 200]
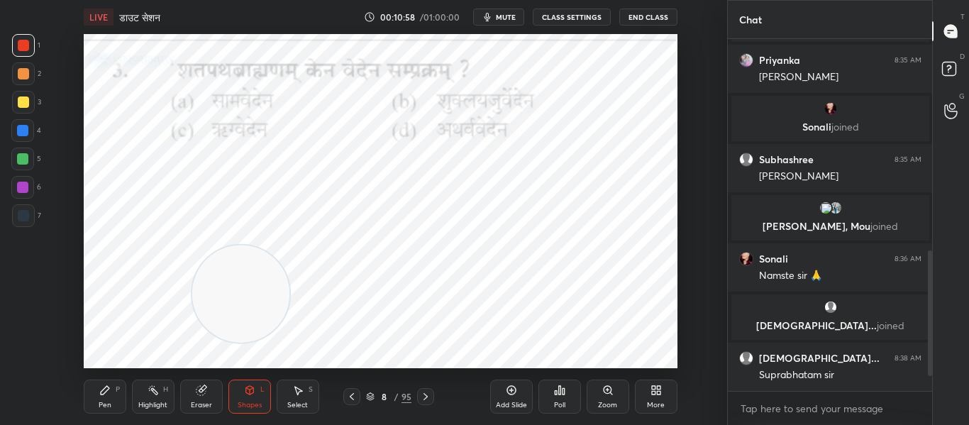
click at [425, 401] on icon at bounding box center [425, 396] width 11 height 11
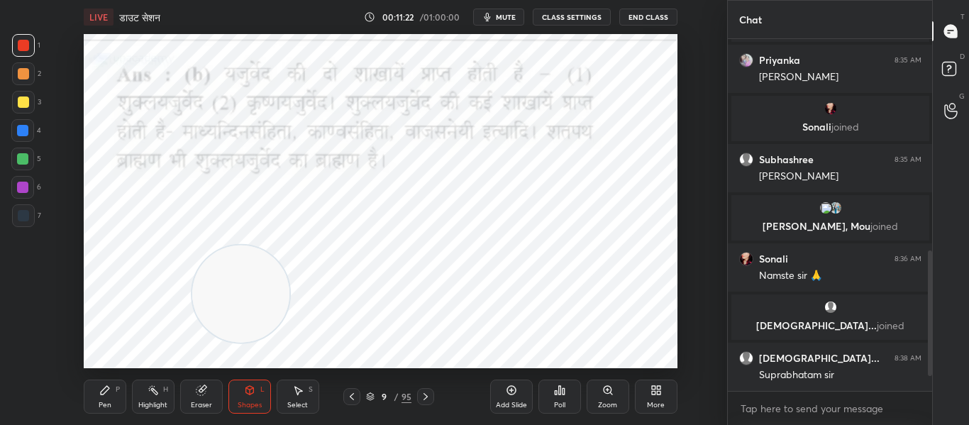
click at [423, 395] on icon at bounding box center [425, 396] width 11 height 11
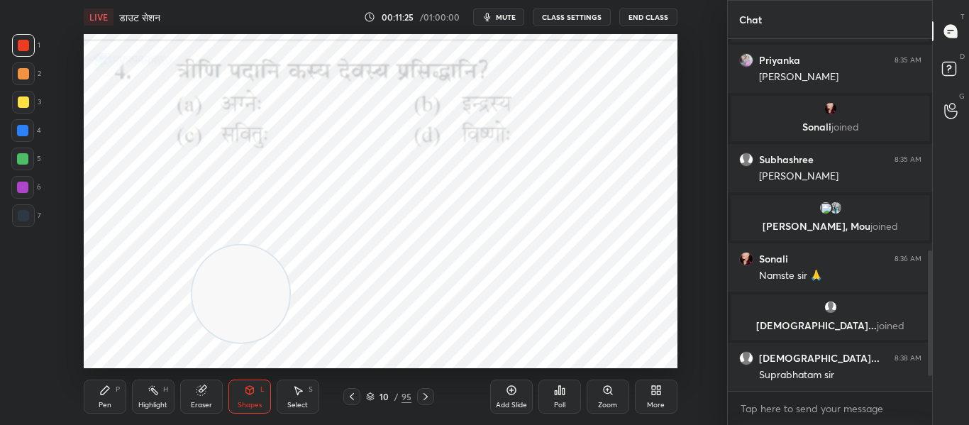
click at [563, 399] on div "Poll" at bounding box center [560, 397] width 43 height 34
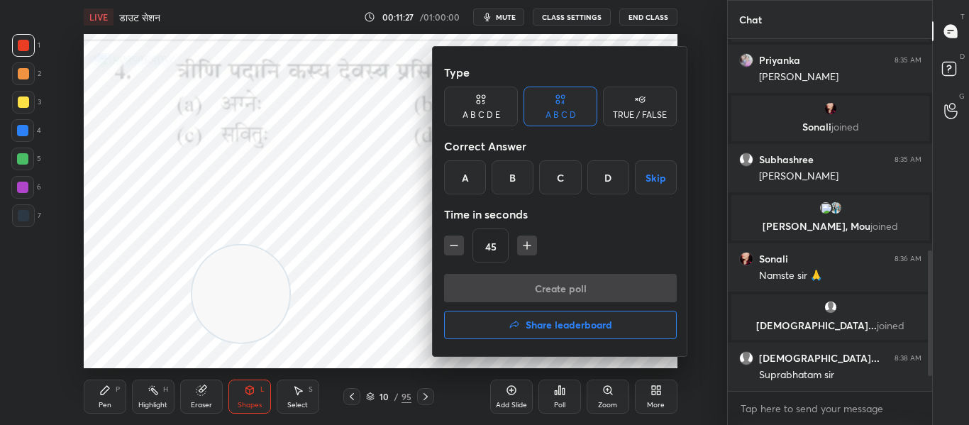
click at [595, 173] on div "D" at bounding box center [609, 177] width 42 height 34
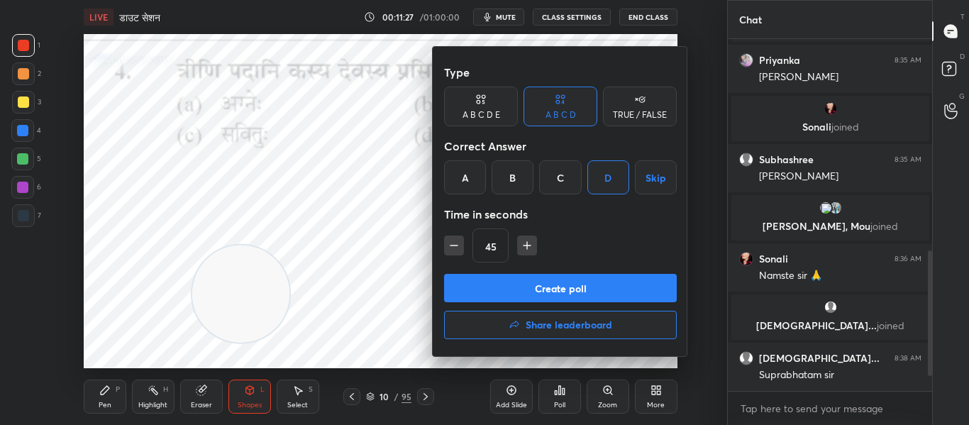
drag, startPoint x: 573, startPoint y: 272, endPoint x: 568, endPoint y: 293, distance: 21.2
click at [573, 277] on div "Type A B C D E A B C D TRUE / FALSE Correct Answer A B C D Skip Time in seconds…" at bounding box center [560, 201] width 255 height 309
click at [568, 292] on button "Create poll" at bounding box center [560, 288] width 233 height 28
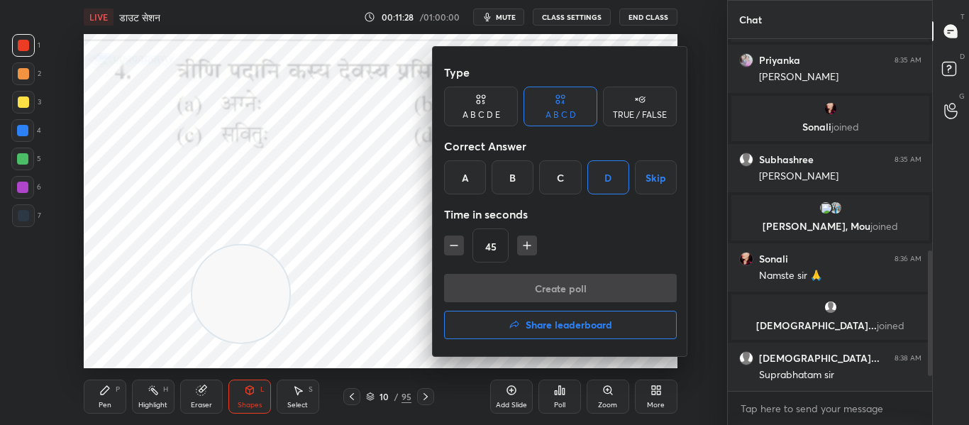
type textarea "x"
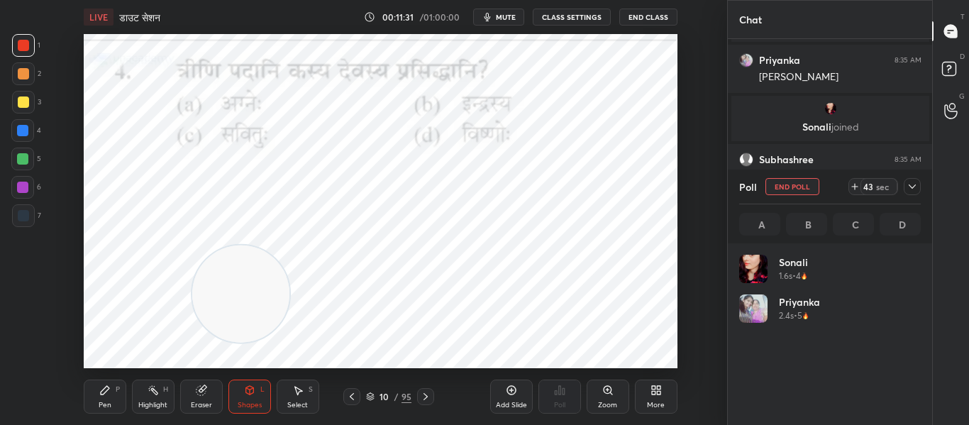
scroll to position [5, 5]
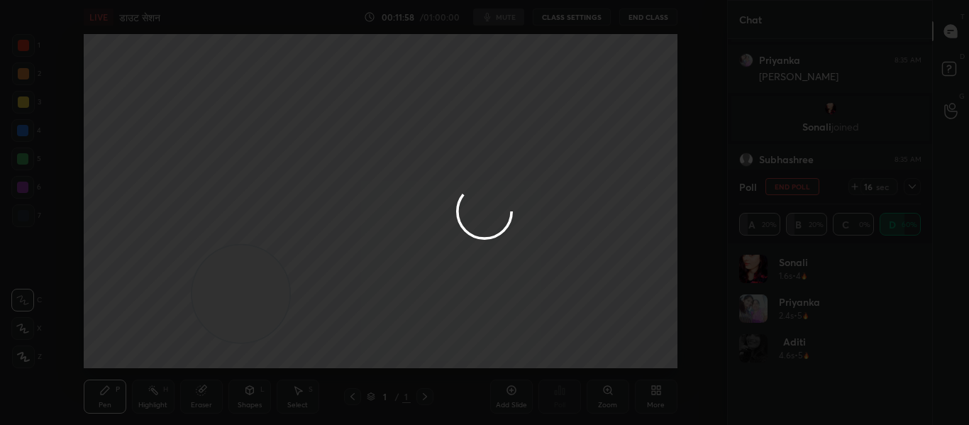
click at [516, 94] on div at bounding box center [484, 212] width 969 height 425
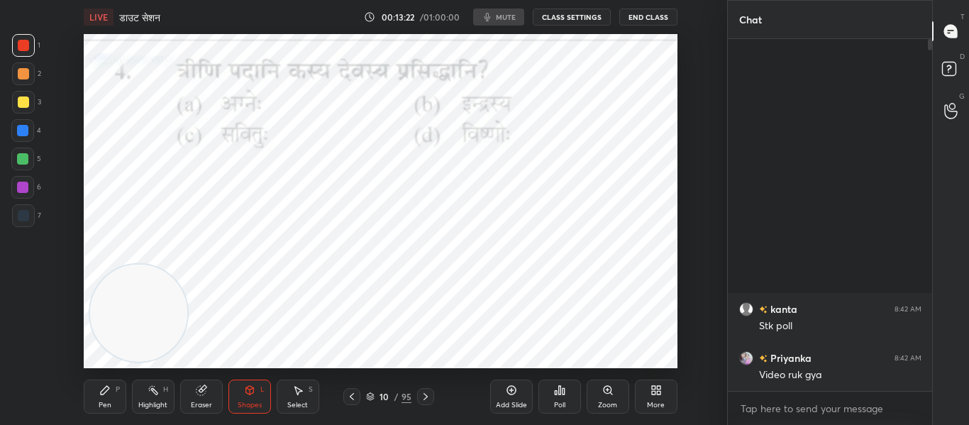
scroll to position [230, 200]
click at [549, 395] on div "Poll" at bounding box center [560, 397] width 43 height 34
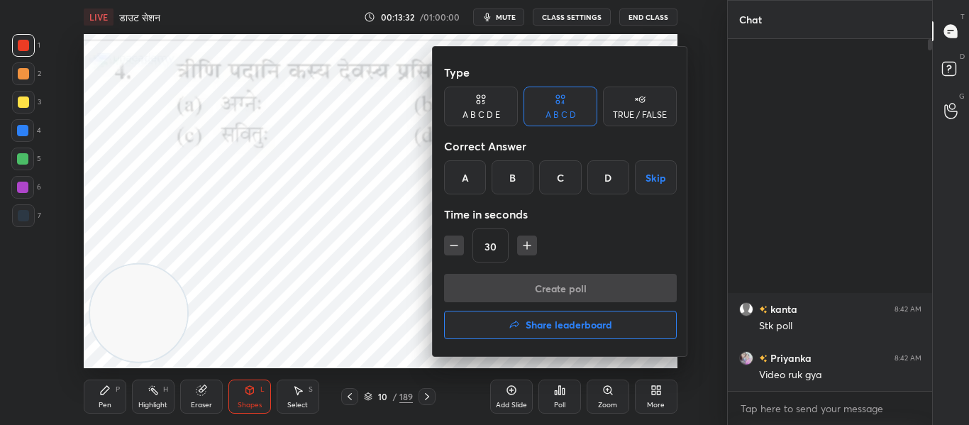
click at [621, 175] on div "D" at bounding box center [609, 177] width 42 height 34
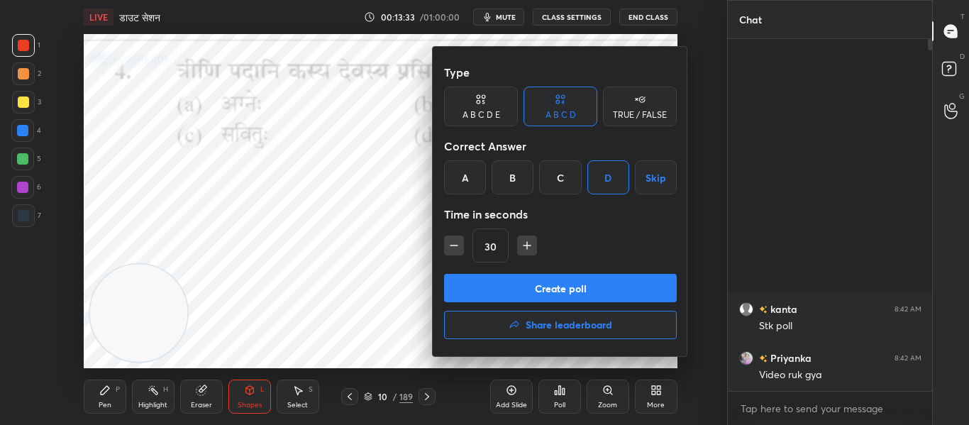
click at [499, 291] on button "Create poll" at bounding box center [560, 288] width 233 height 28
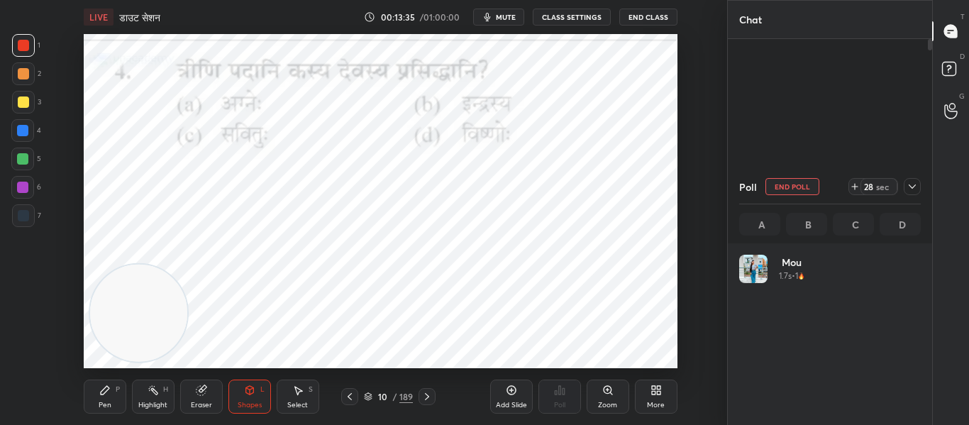
scroll to position [166, 177]
click at [909, 186] on icon at bounding box center [912, 186] width 11 height 11
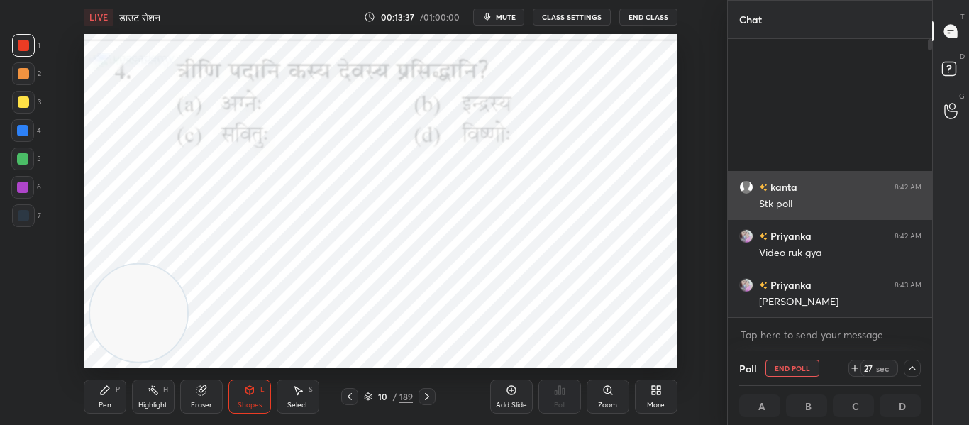
scroll to position [1, 5]
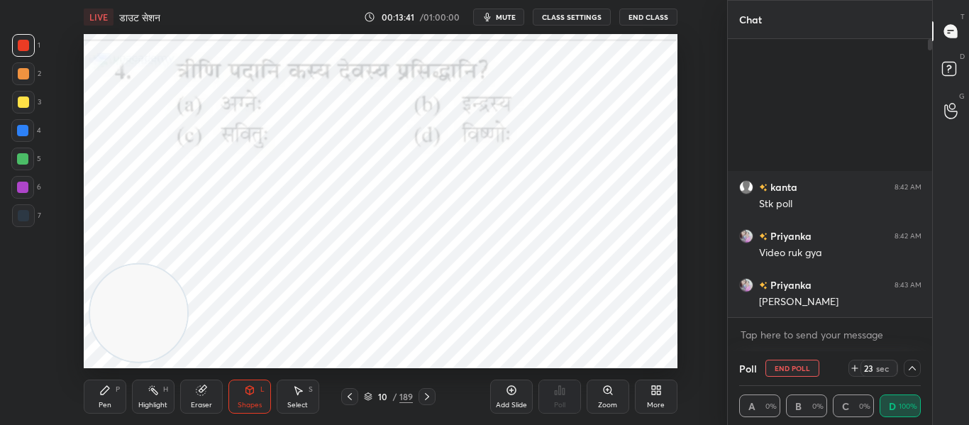
click at [904, 368] on div at bounding box center [912, 368] width 17 height 17
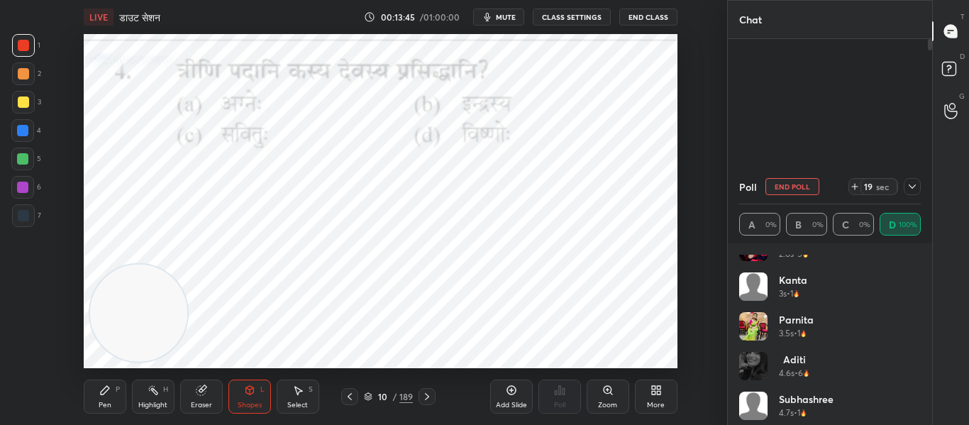
scroll to position [0, 0]
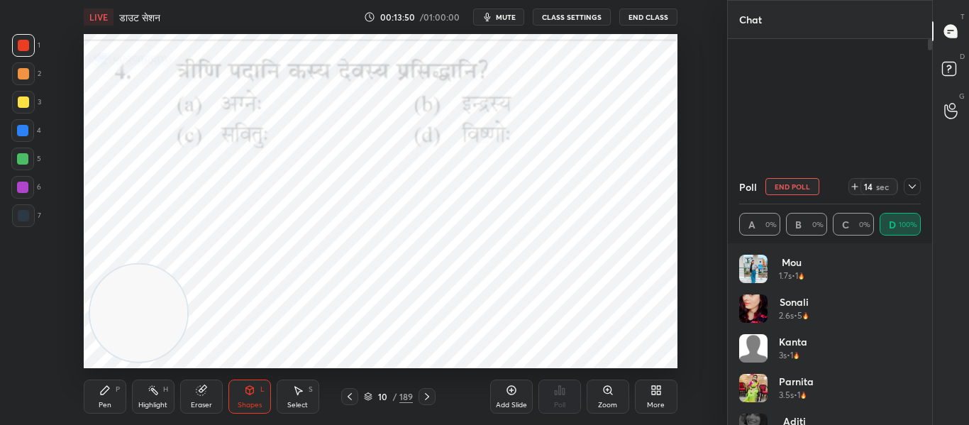
click at [920, 190] on div at bounding box center [912, 186] width 17 height 17
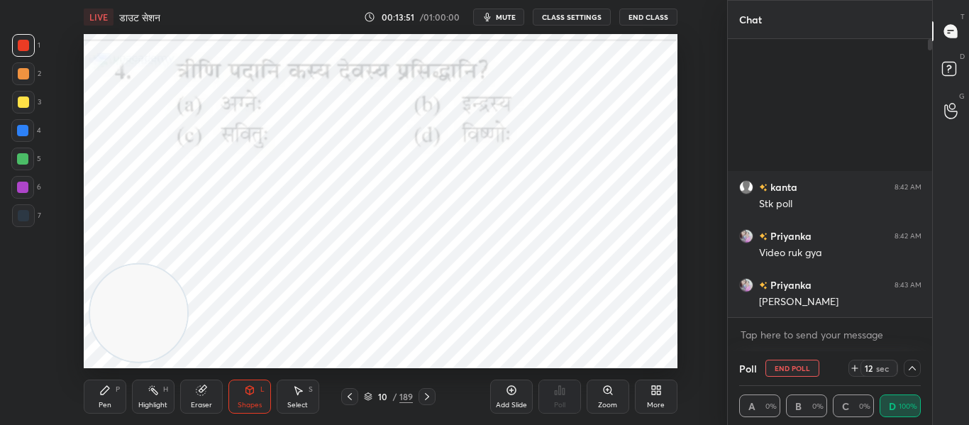
click at [913, 365] on icon at bounding box center [912, 368] width 11 height 11
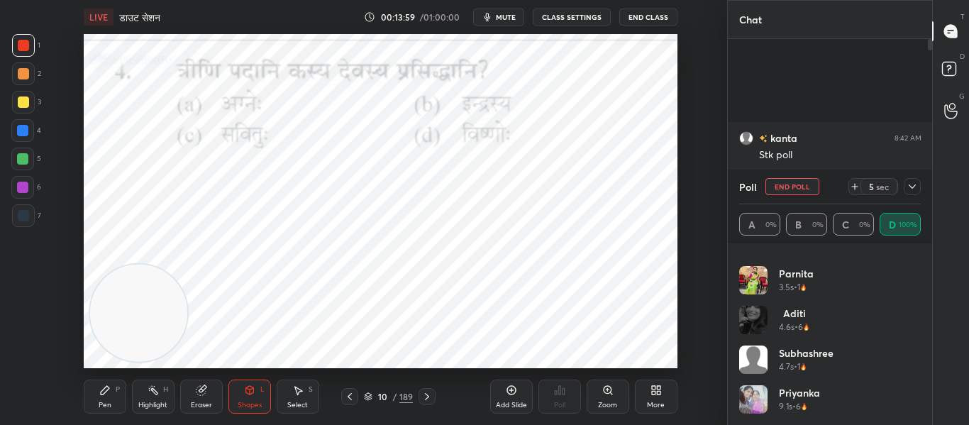
click at [798, 191] on button "End Poll" at bounding box center [793, 186] width 54 height 17
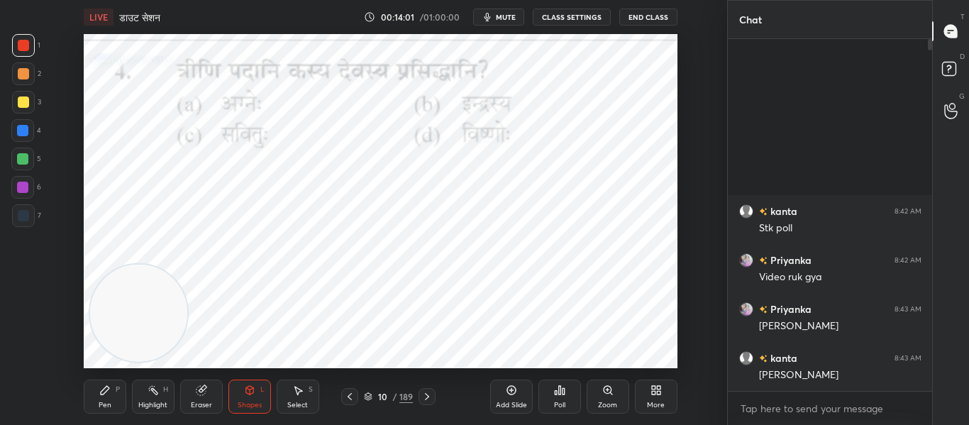
click at [432, 393] on icon at bounding box center [426, 396] width 11 height 11
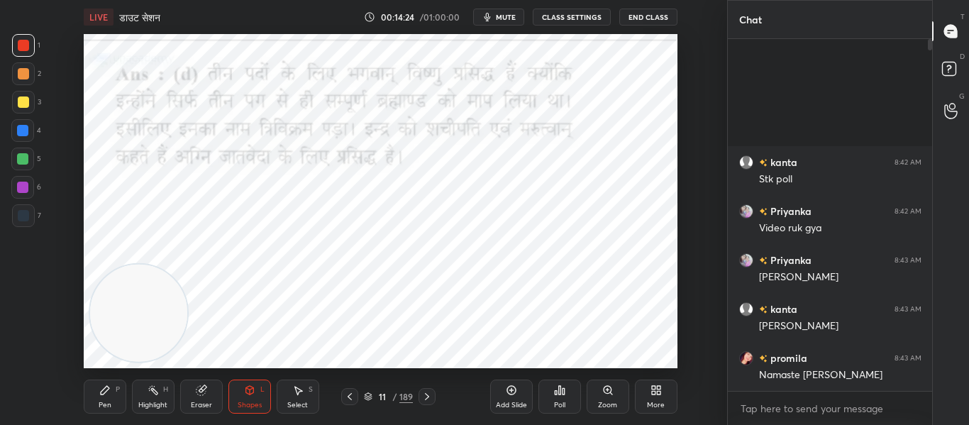
drag, startPoint x: 430, startPoint y: 399, endPoint x: 432, endPoint y: 371, distance: 28.5
click at [431, 399] on icon at bounding box center [426, 396] width 11 height 11
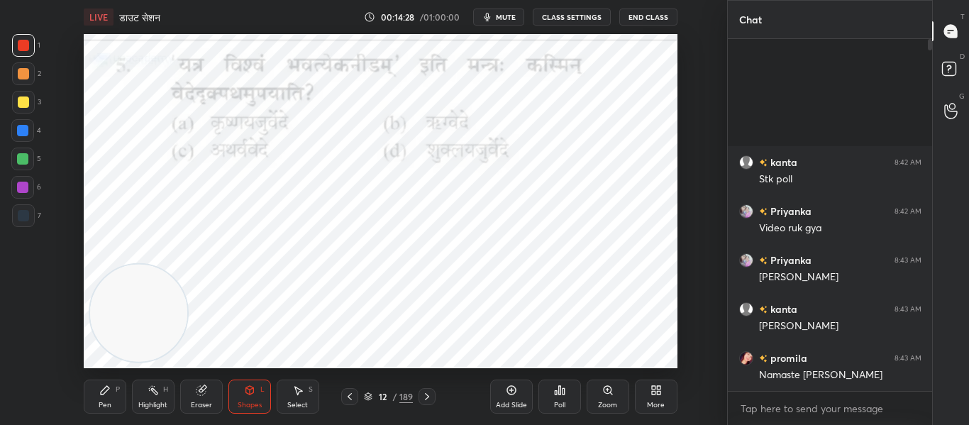
click at [561, 393] on icon at bounding box center [560, 390] width 2 height 9
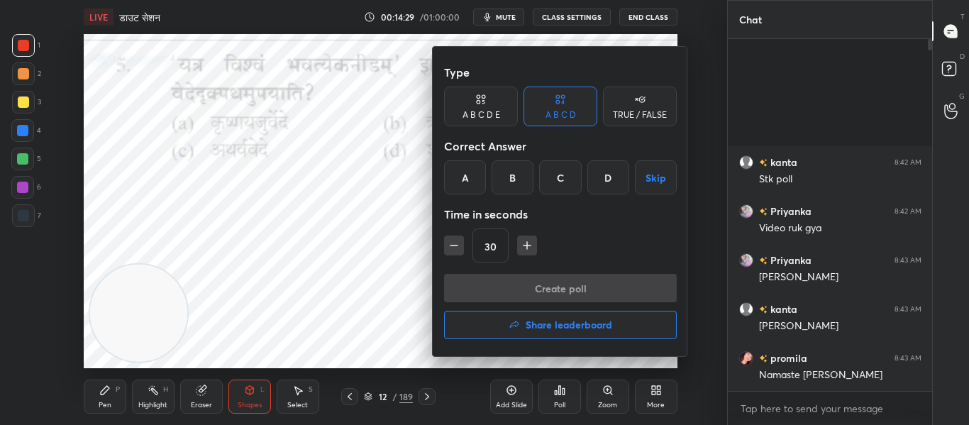
click at [566, 180] on div "C" at bounding box center [560, 177] width 42 height 34
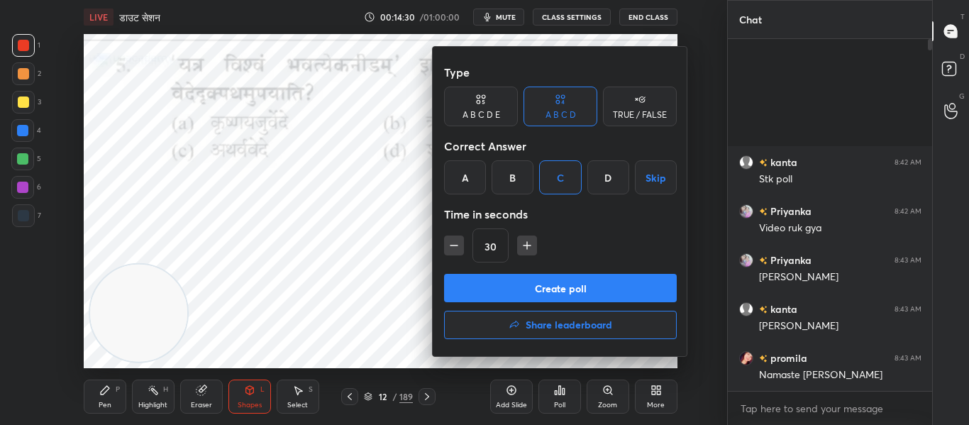
click at [556, 279] on button "Create poll" at bounding box center [560, 288] width 233 height 28
type textarea "x"
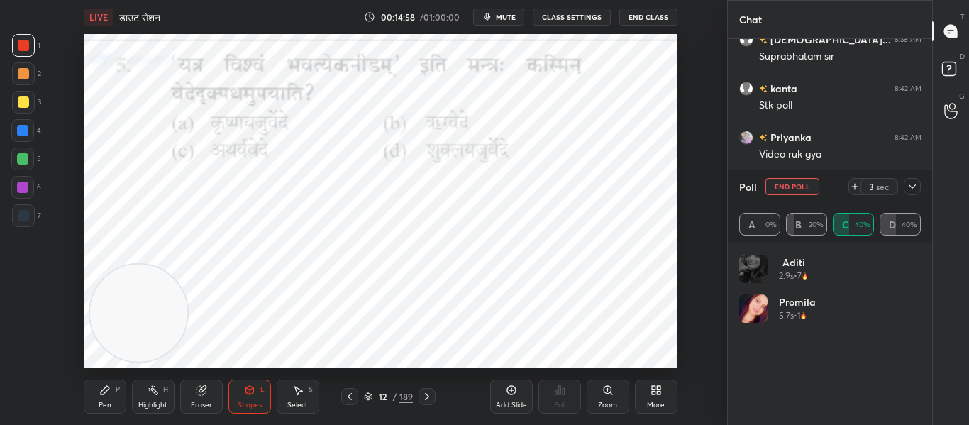
click at [917, 180] on div at bounding box center [912, 186] width 17 height 17
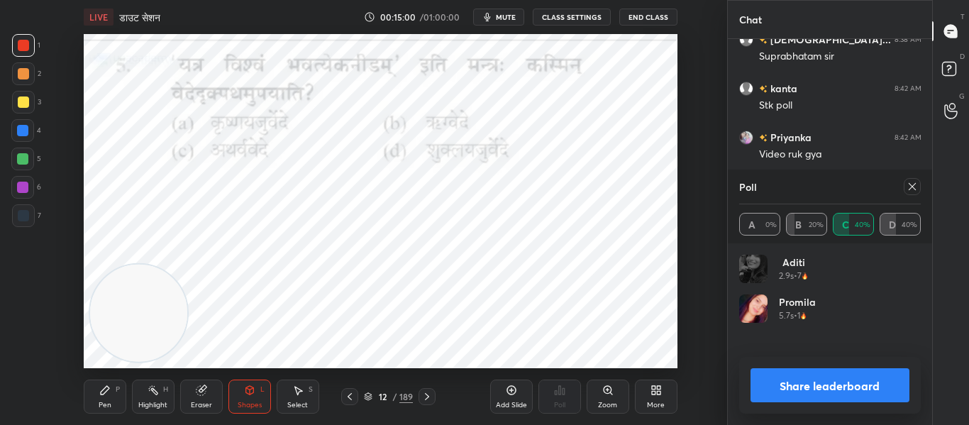
scroll to position [166, 177]
drag, startPoint x: 907, startPoint y: 183, endPoint x: 876, endPoint y: 172, distance: 32.3
click at [908, 183] on icon at bounding box center [912, 186] width 11 height 11
type textarea "x"
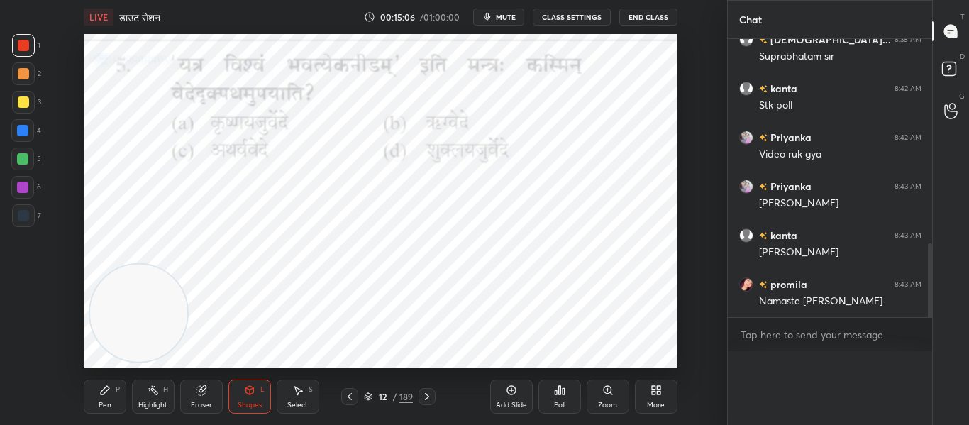
scroll to position [297, 200]
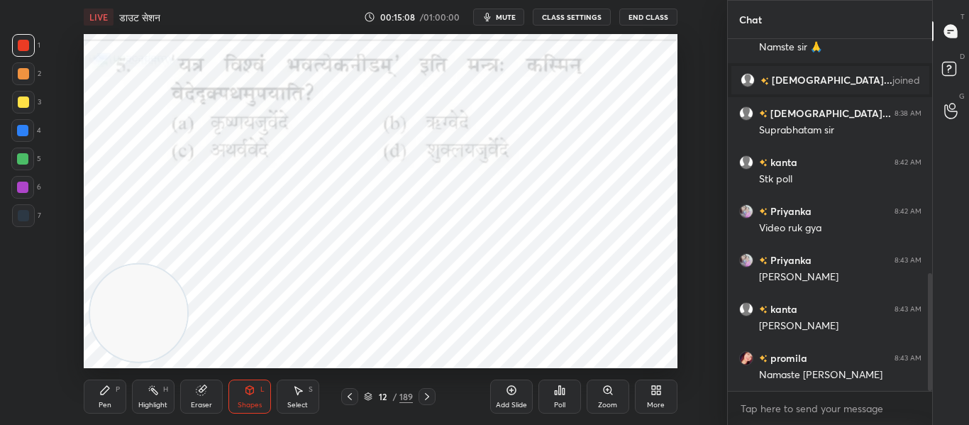
click at [426, 397] on icon at bounding box center [426, 396] width 11 height 11
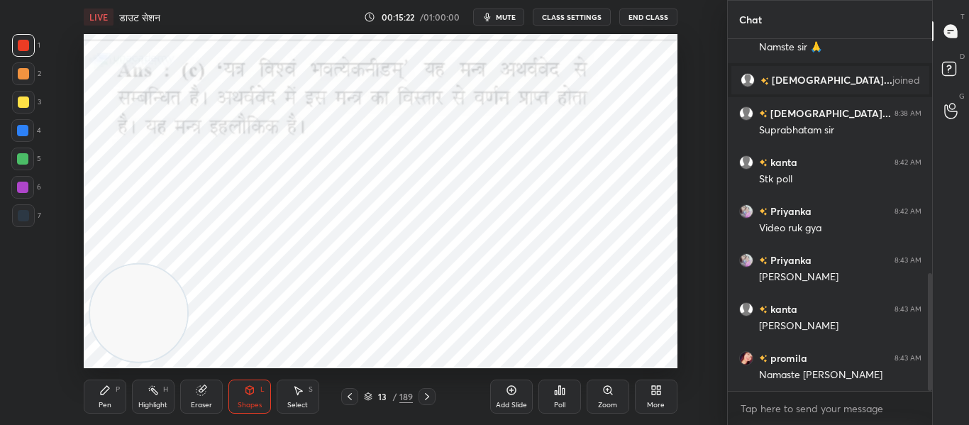
click at [424, 394] on icon at bounding box center [426, 396] width 11 height 11
click at [568, 404] on div "Poll" at bounding box center [560, 397] width 43 height 34
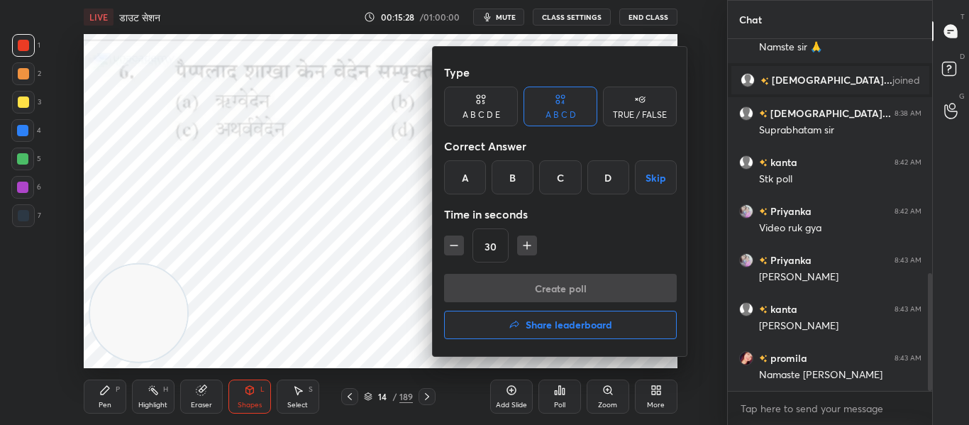
click at [558, 174] on div "C" at bounding box center [560, 177] width 42 height 34
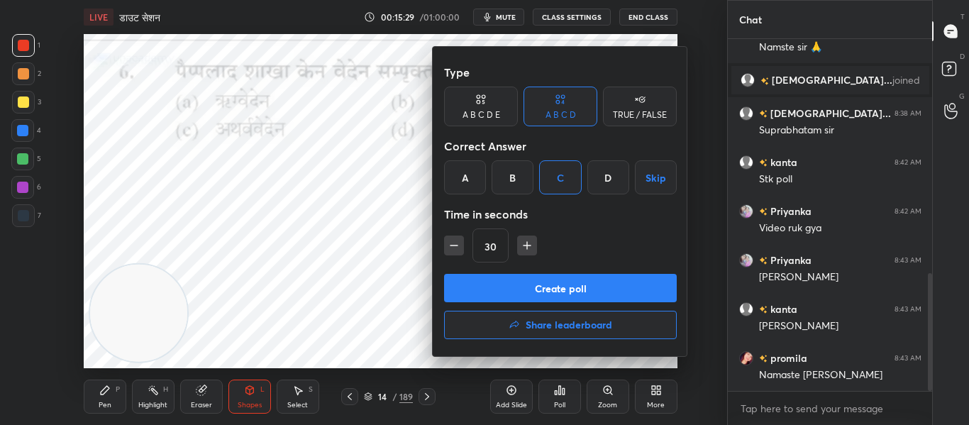
click at [519, 242] on button "button" at bounding box center [527, 246] width 20 height 20
type input "45"
click at [523, 292] on button "Create poll" at bounding box center [560, 288] width 233 height 28
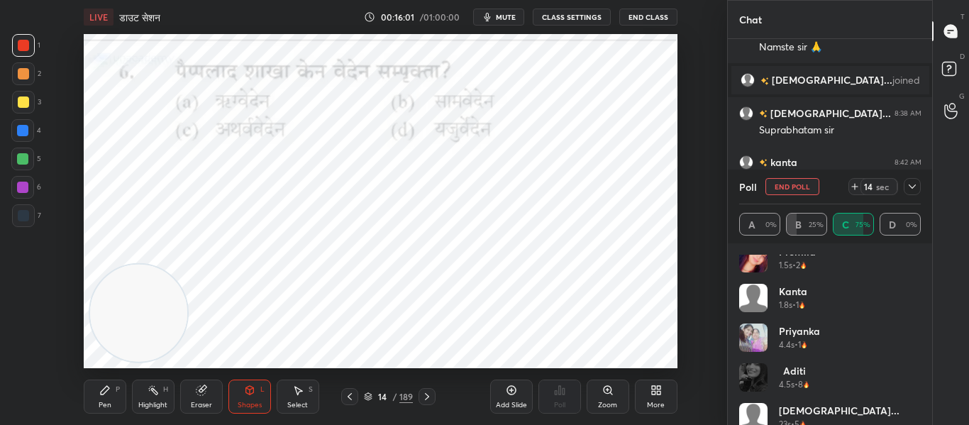
scroll to position [108, 0]
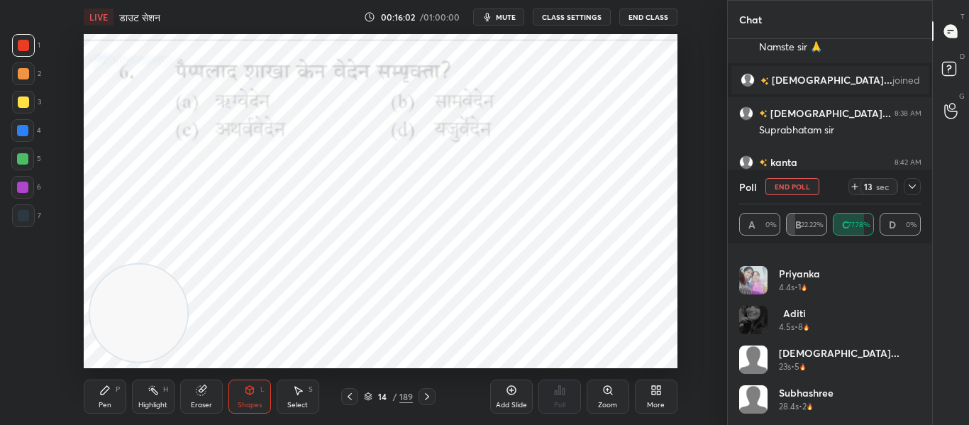
click at [913, 189] on icon at bounding box center [912, 186] width 11 height 11
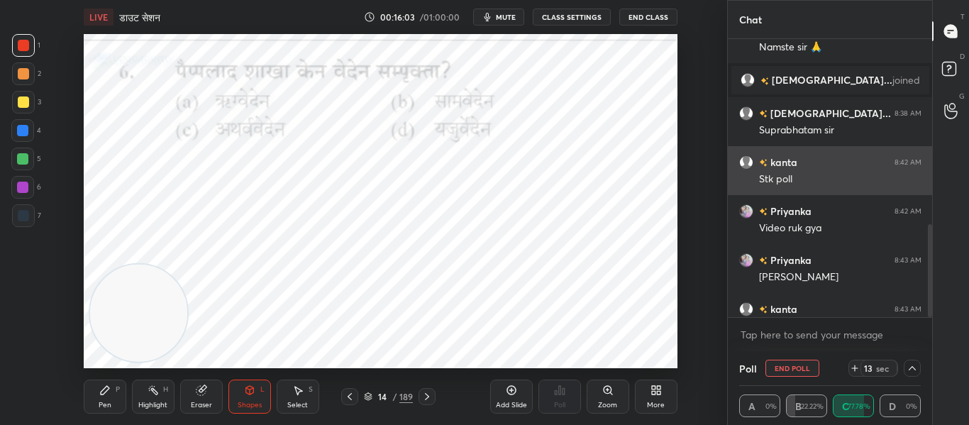
scroll to position [771, 0]
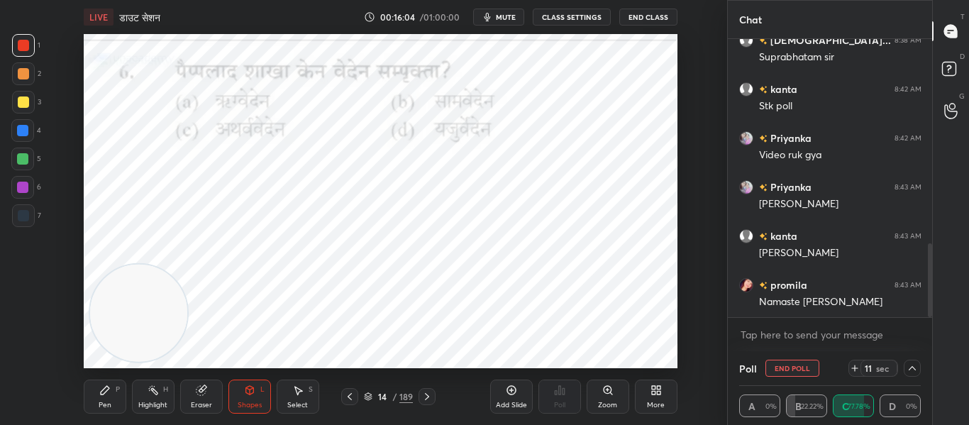
click at [910, 368] on icon at bounding box center [912, 368] width 7 height 4
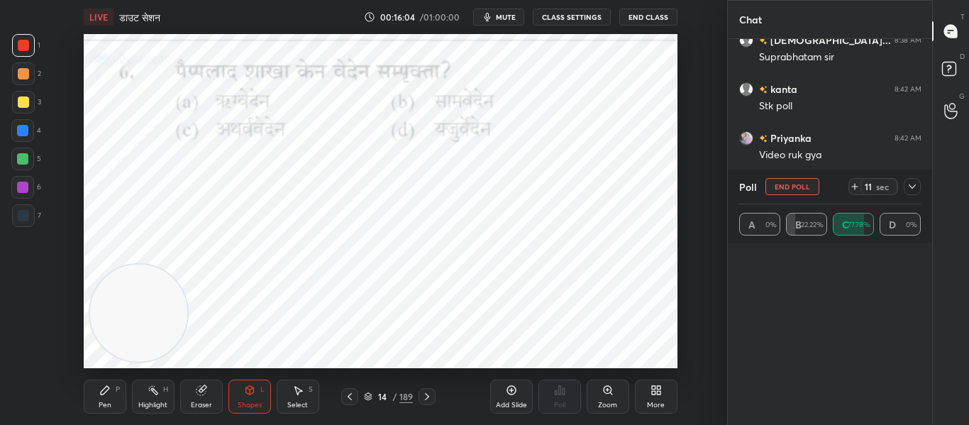
scroll to position [5, 5]
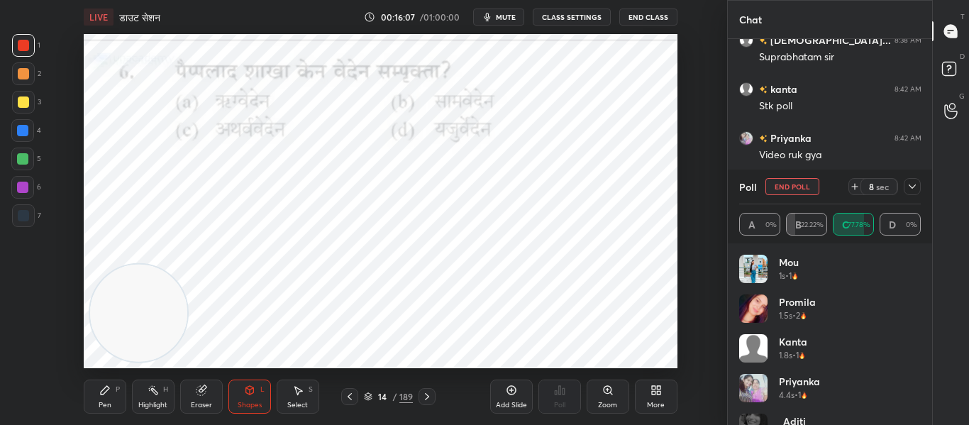
click at [21, 209] on div at bounding box center [23, 215] width 23 height 23
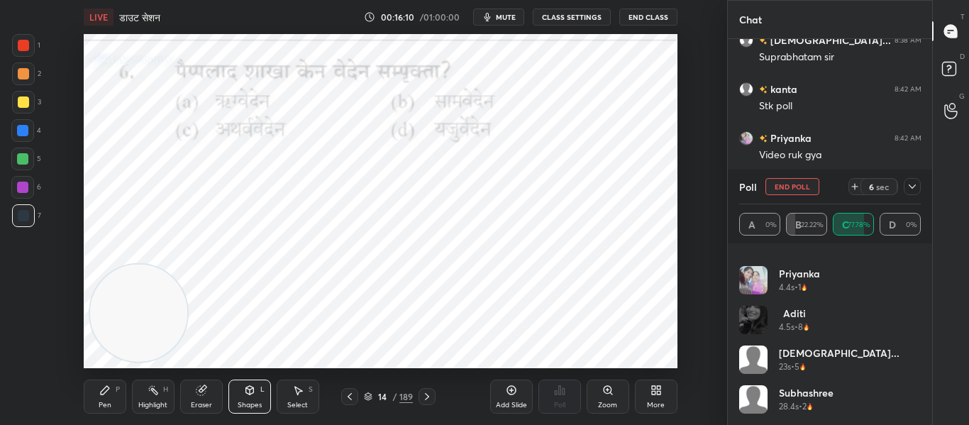
scroll to position [31, 0]
click at [28, 43] on div at bounding box center [23, 45] width 11 height 11
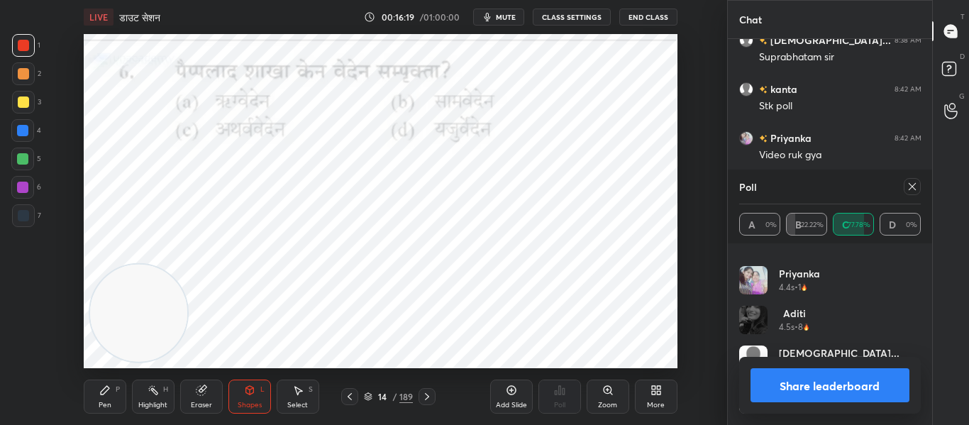
click at [917, 184] on icon at bounding box center [912, 186] width 11 height 11
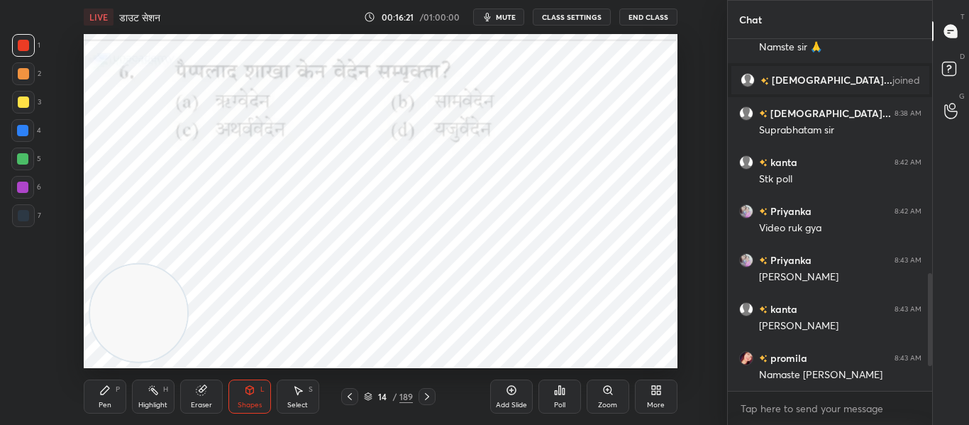
drag, startPoint x: 426, startPoint y: 395, endPoint x: 430, endPoint y: 375, distance: 21.0
click at [427, 395] on icon at bounding box center [426, 396] width 11 height 11
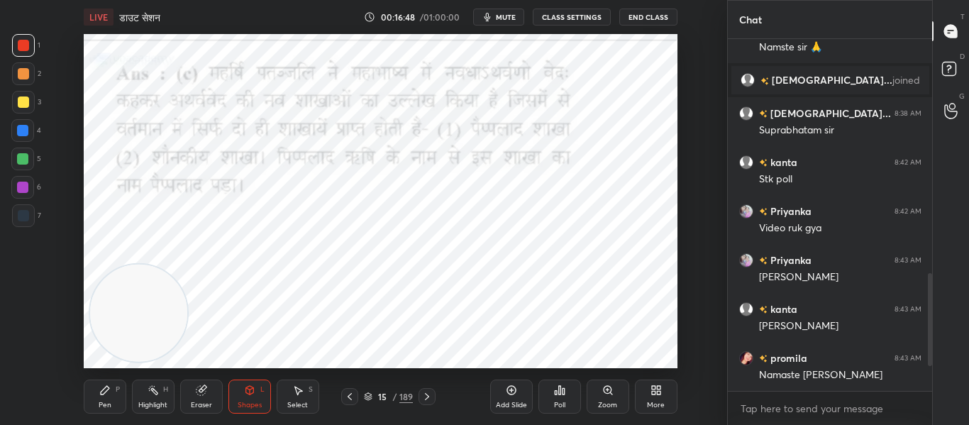
click at [431, 399] on icon at bounding box center [426, 396] width 11 height 11
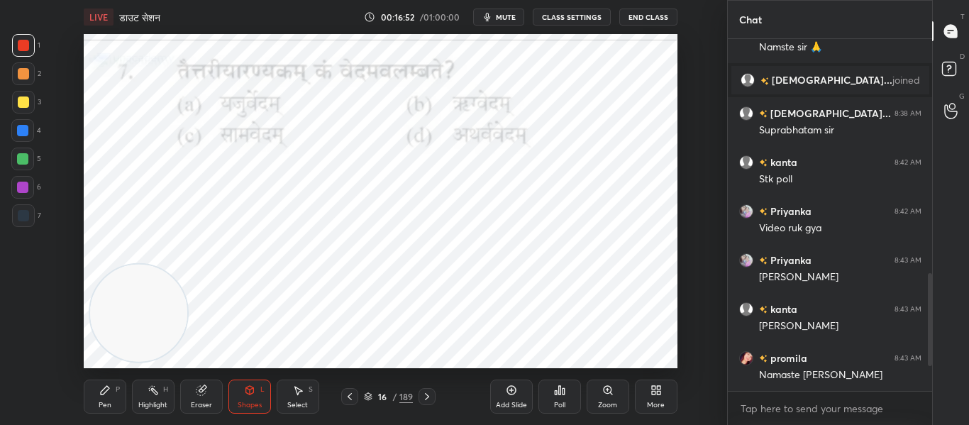
click at [560, 407] on div "Poll" at bounding box center [559, 405] width 11 height 7
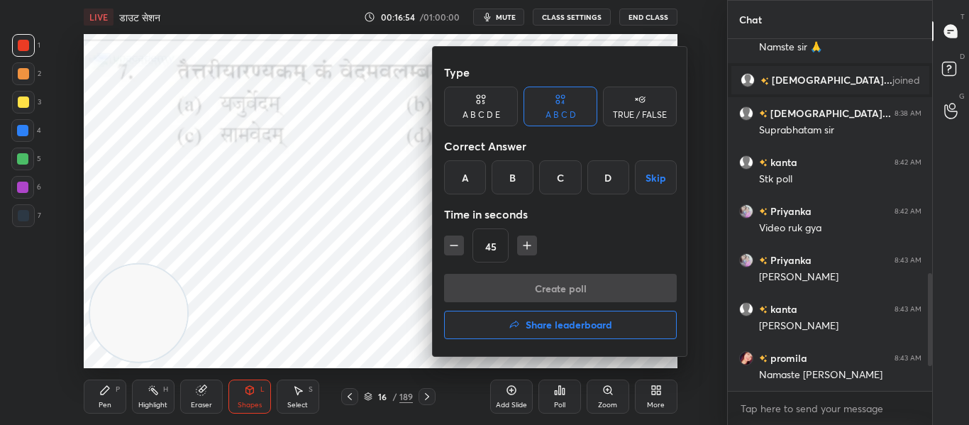
click at [470, 180] on div "A" at bounding box center [465, 177] width 42 height 34
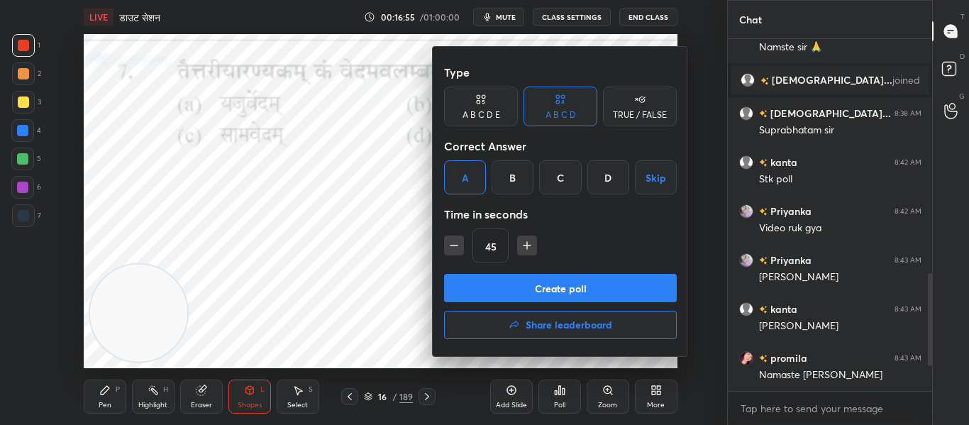
click at [496, 277] on button "Create poll" at bounding box center [560, 288] width 233 height 28
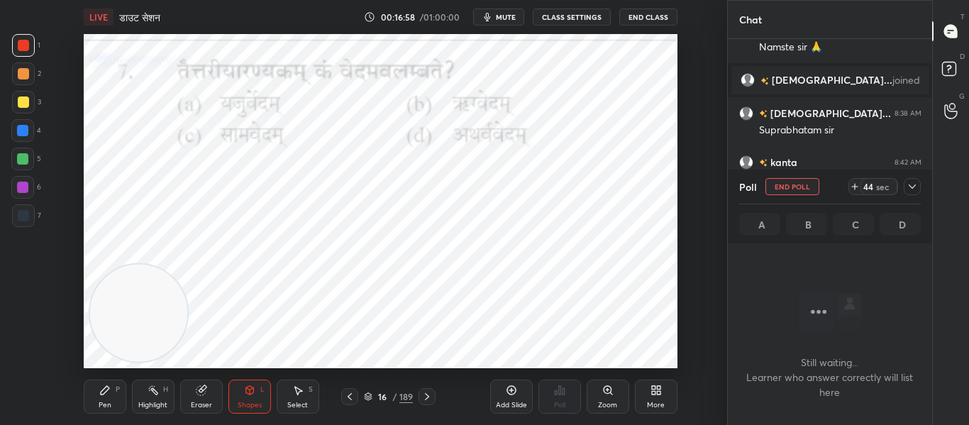
click at [13, 211] on div at bounding box center [23, 215] width 23 height 23
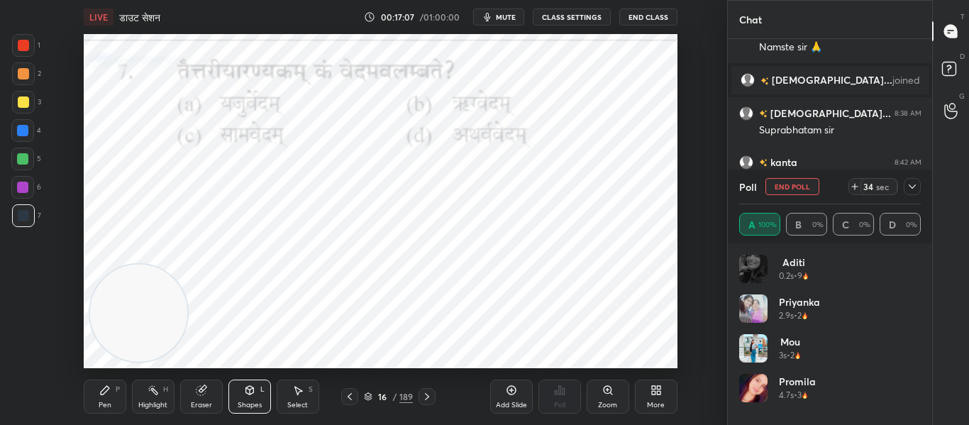
click at [916, 189] on icon at bounding box center [912, 186] width 11 height 11
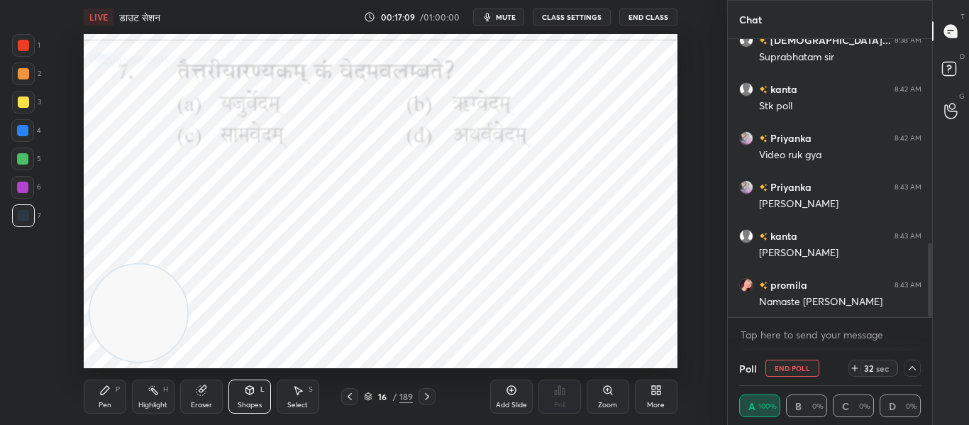
click at [915, 368] on icon at bounding box center [912, 368] width 7 height 4
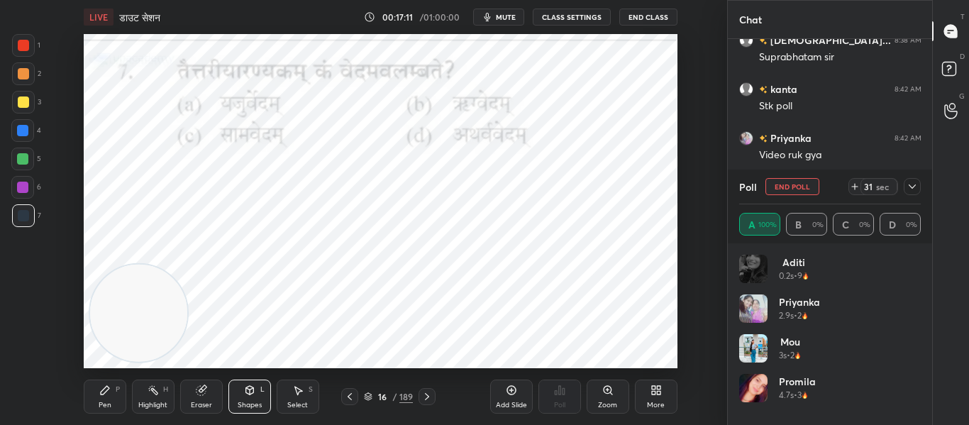
click at [914, 181] on icon at bounding box center [912, 186] width 11 height 11
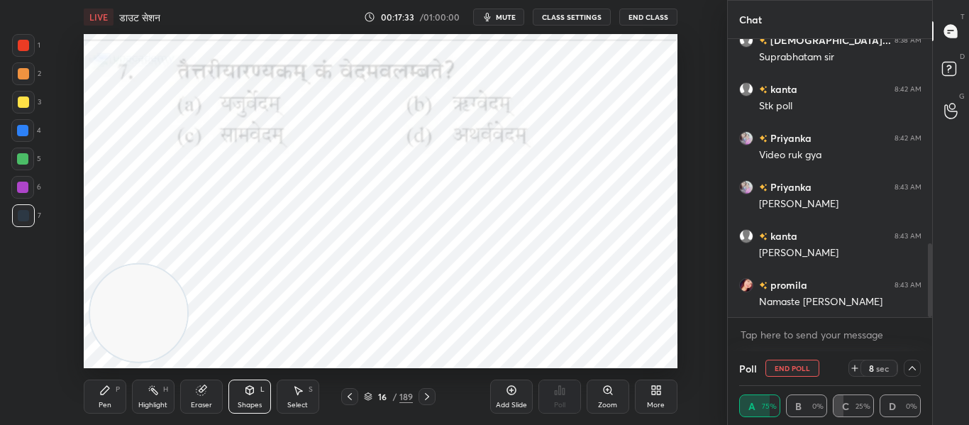
click at [909, 368] on icon at bounding box center [912, 368] width 11 height 11
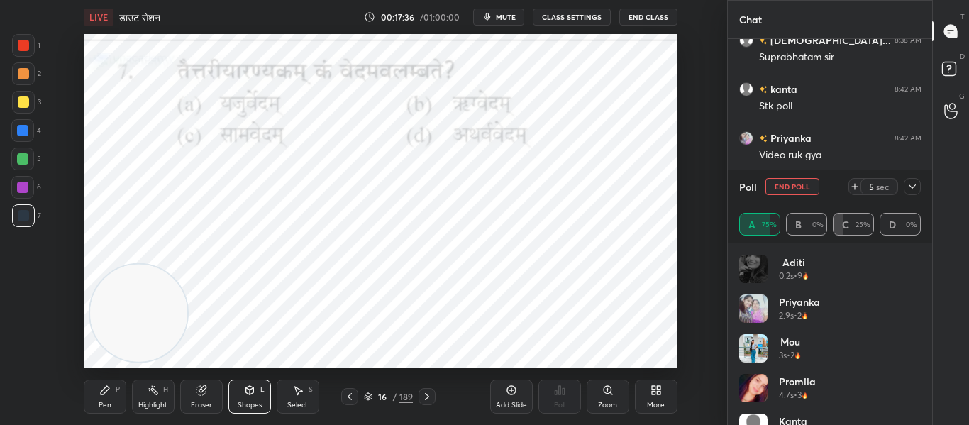
scroll to position [820, 0]
click at [915, 184] on icon at bounding box center [912, 186] width 11 height 11
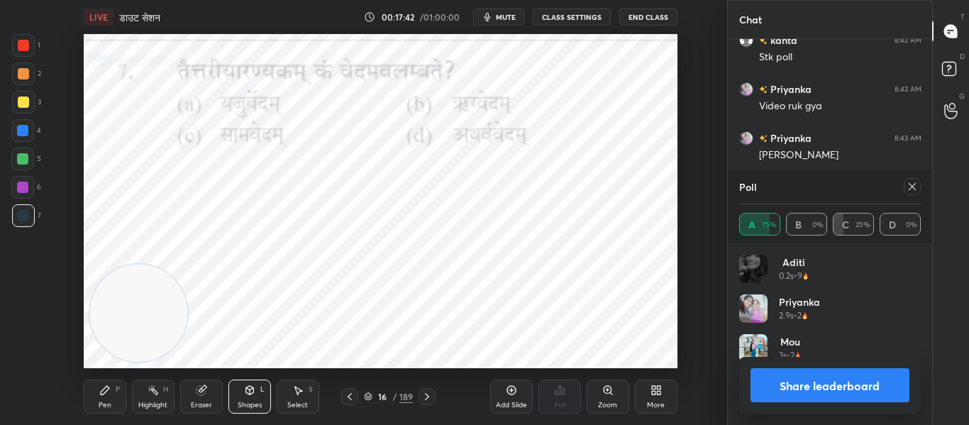
scroll to position [166, 177]
click at [24, 51] on div at bounding box center [23, 45] width 23 height 23
click at [915, 190] on icon at bounding box center [912, 186] width 11 height 11
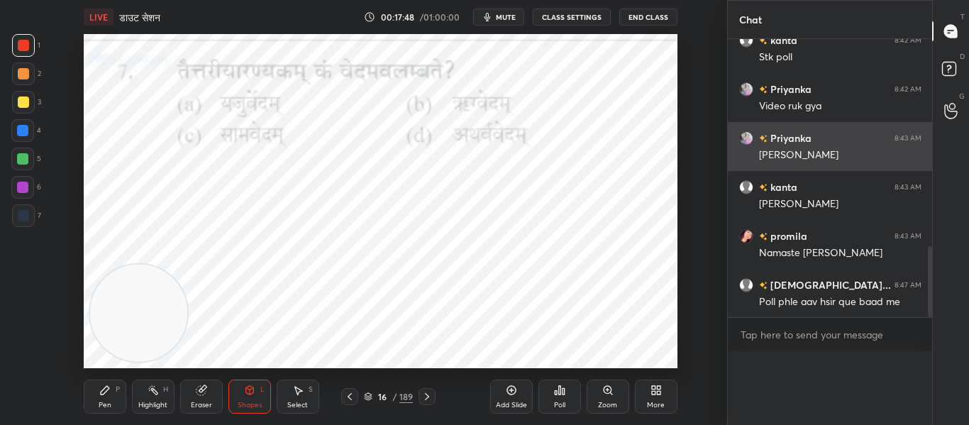
scroll to position [0, 0]
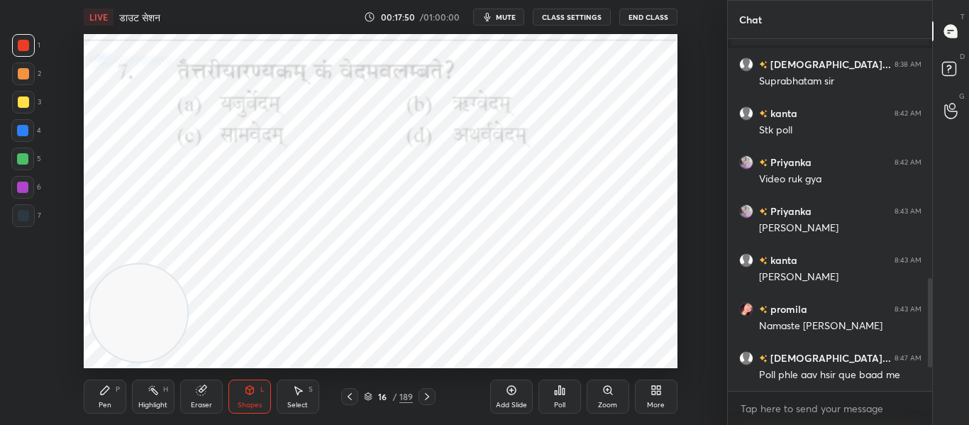
click at [427, 398] on icon at bounding box center [427, 396] width 4 height 7
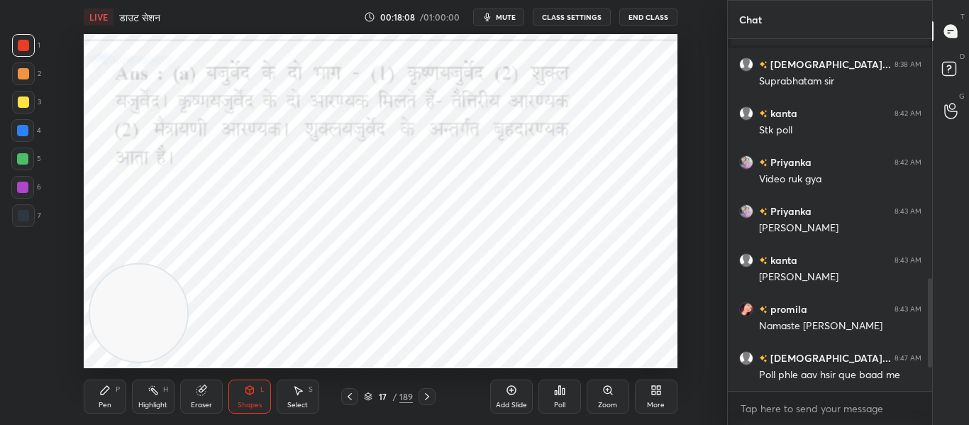
click at [421, 395] on icon at bounding box center [426, 396] width 11 height 11
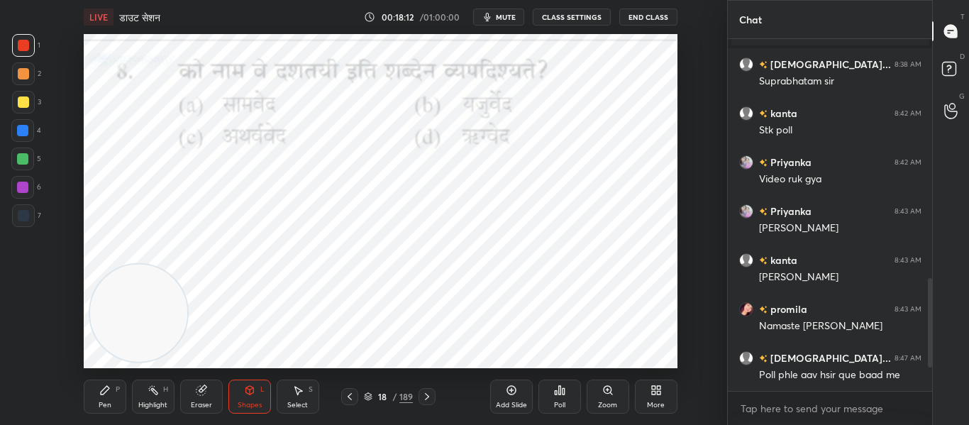
click at [561, 390] on icon at bounding box center [560, 390] width 2 height 9
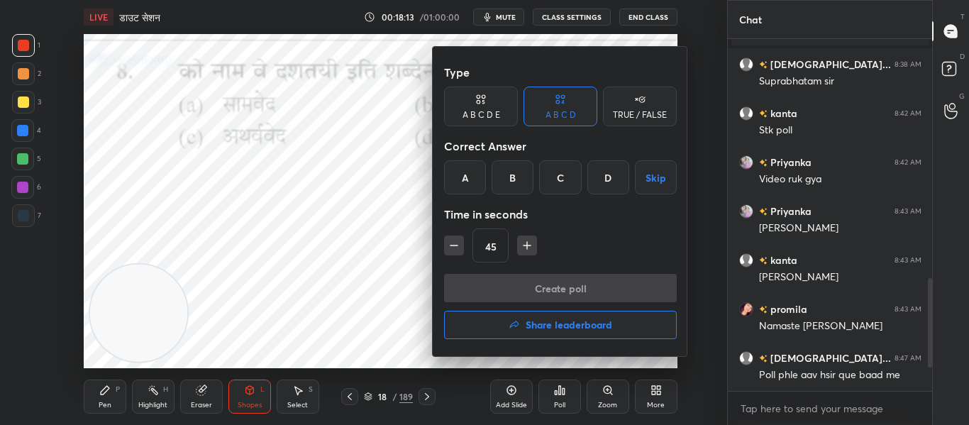
click at [601, 165] on div "D" at bounding box center [609, 177] width 42 height 34
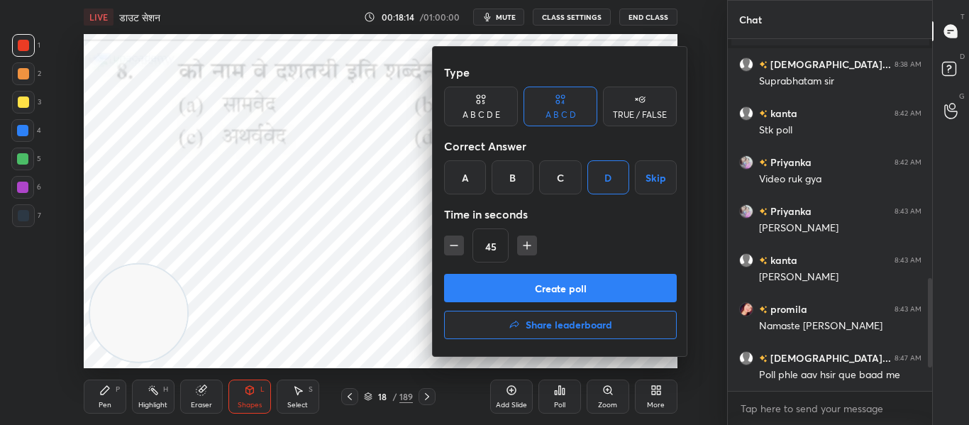
click at [541, 290] on button "Create poll" at bounding box center [560, 288] width 233 height 28
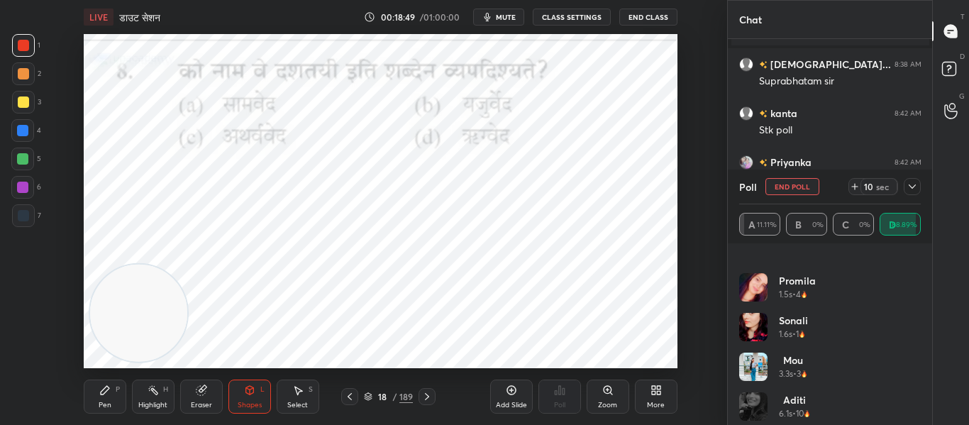
scroll to position [148, 0]
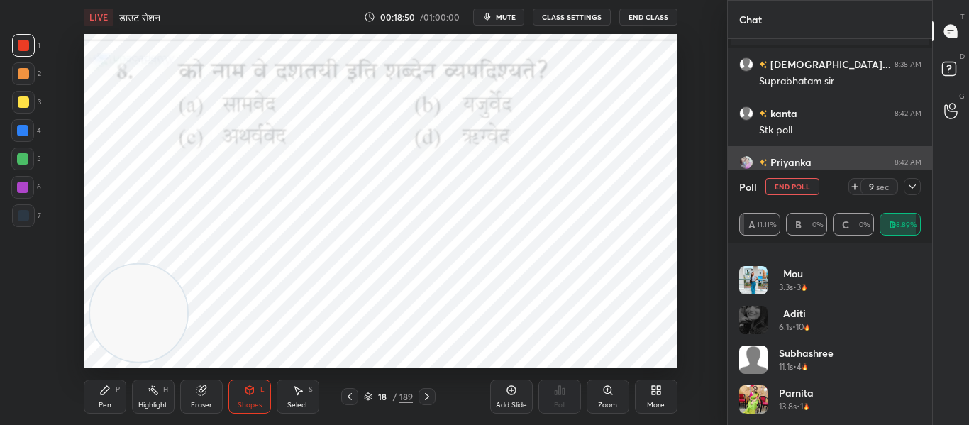
drag, startPoint x: 917, startPoint y: 187, endPoint x: 878, endPoint y: 160, distance: 46.9
click at [916, 187] on icon at bounding box center [912, 186] width 11 height 11
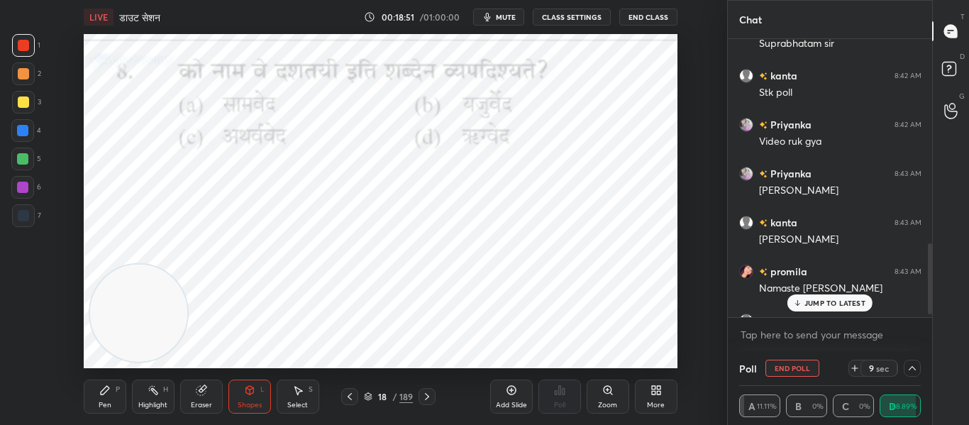
scroll to position [820, 0]
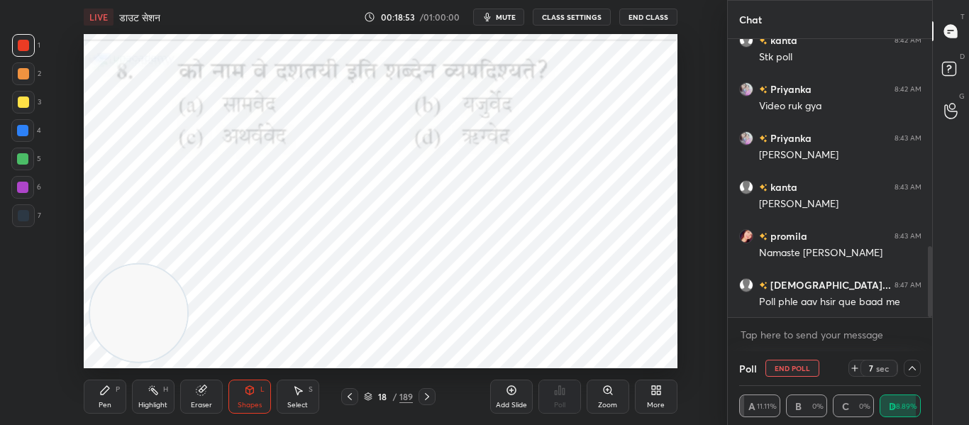
click at [19, 219] on div at bounding box center [23, 215] width 11 height 11
click at [910, 371] on icon at bounding box center [912, 368] width 11 height 11
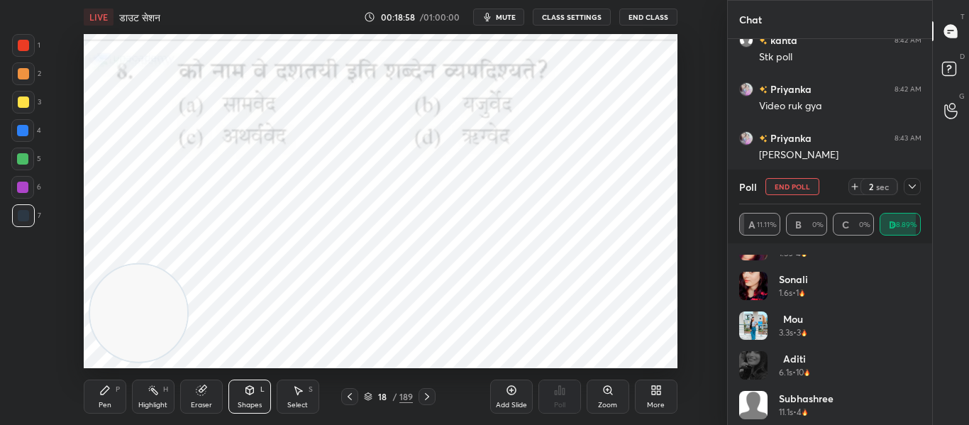
scroll to position [148, 0]
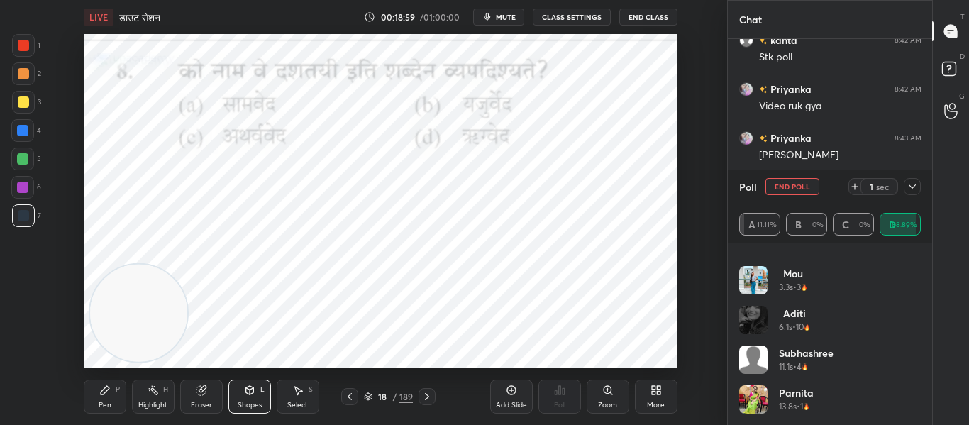
drag, startPoint x: 21, startPoint y: 49, endPoint x: 73, endPoint y: 69, distance: 55.5
click at [22, 48] on div at bounding box center [23, 45] width 11 height 11
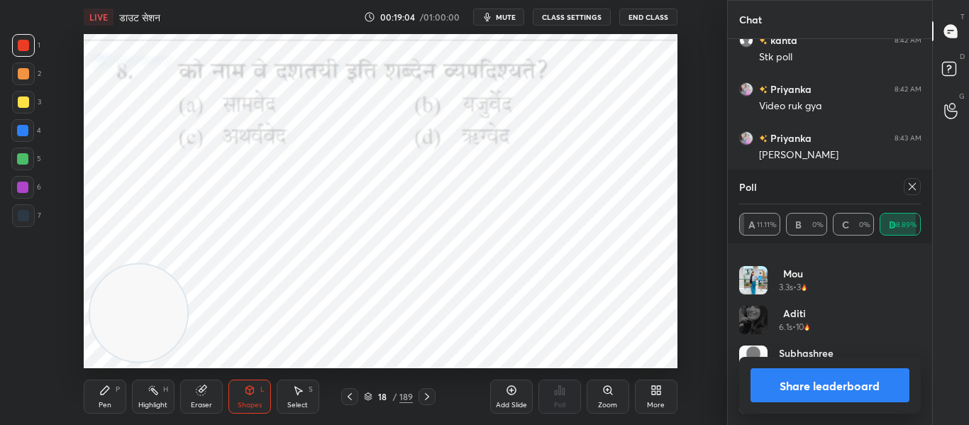
click at [913, 186] on icon at bounding box center [912, 186] width 11 height 11
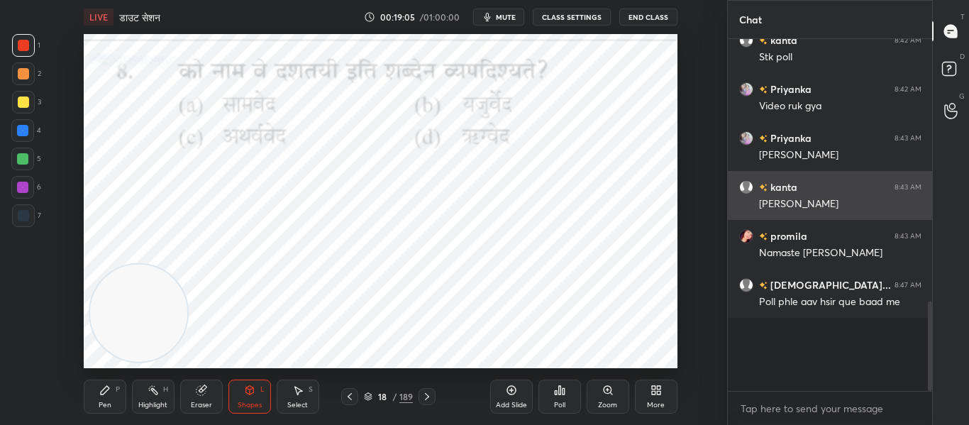
scroll to position [5, 5]
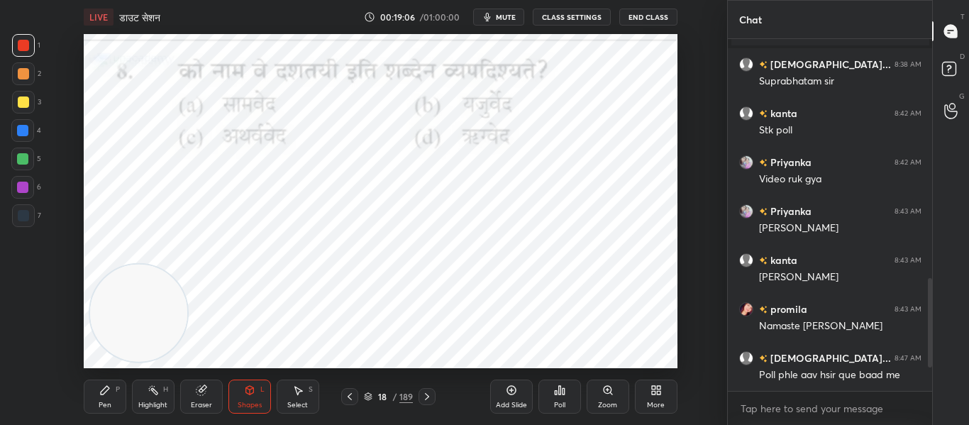
click at [424, 398] on icon at bounding box center [426, 396] width 11 height 11
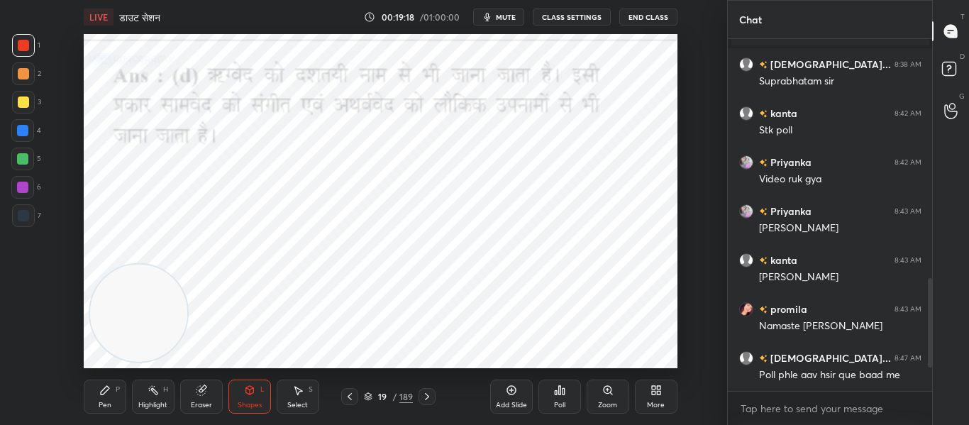
click at [427, 396] on icon at bounding box center [426, 396] width 11 height 11
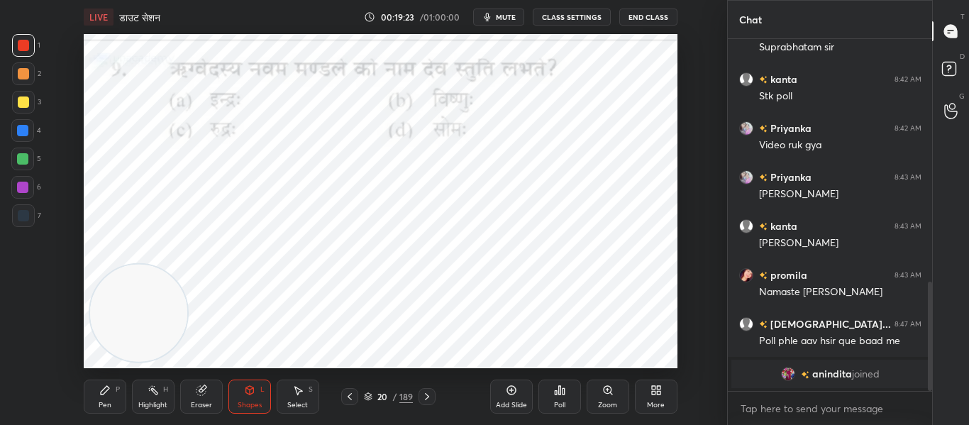
click at [563, 397] on div "Poll" at bounding box center [560, 397] width 43 height 34
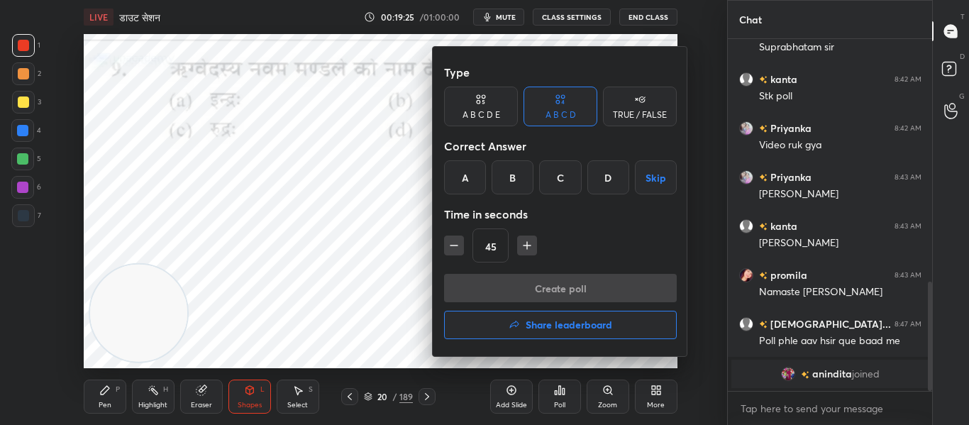
click at [610, 182] on div "D" at bounding box center [609, 177] width 42 height 34
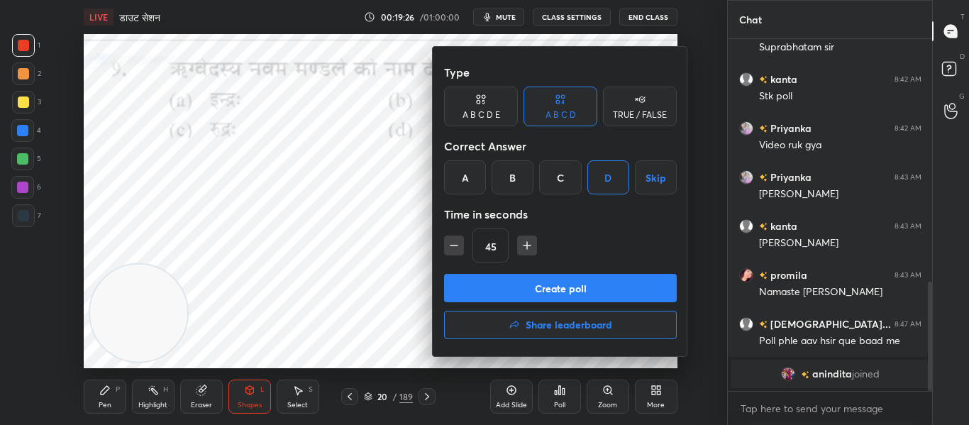
click at [584, 281] on button "Create poll" at bounding box center [560, 288] width 233 height 28
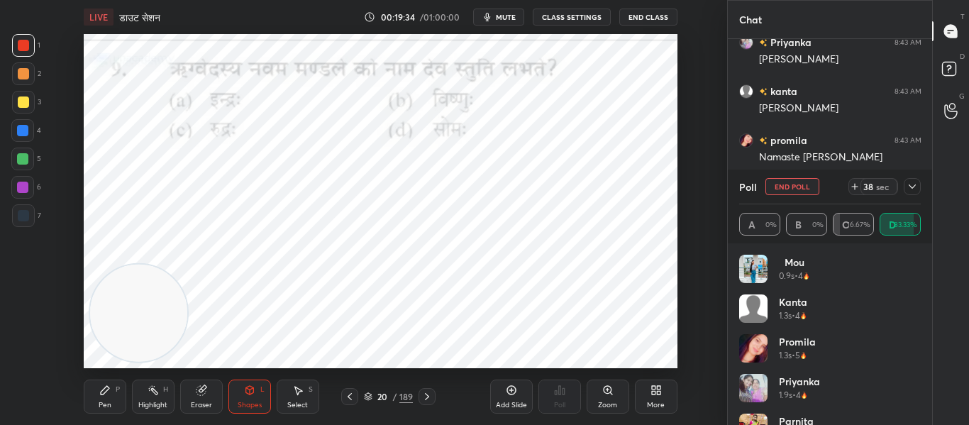
click at [915, 187] on icon at bounding box center [912, 186] width 11 height 11
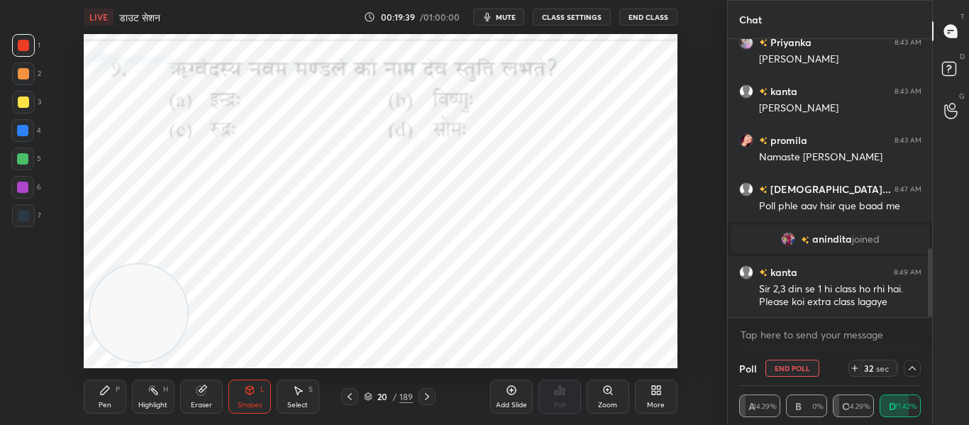
click at [911, 368] on icon at bounding box center [912, 368] width 11 height 11
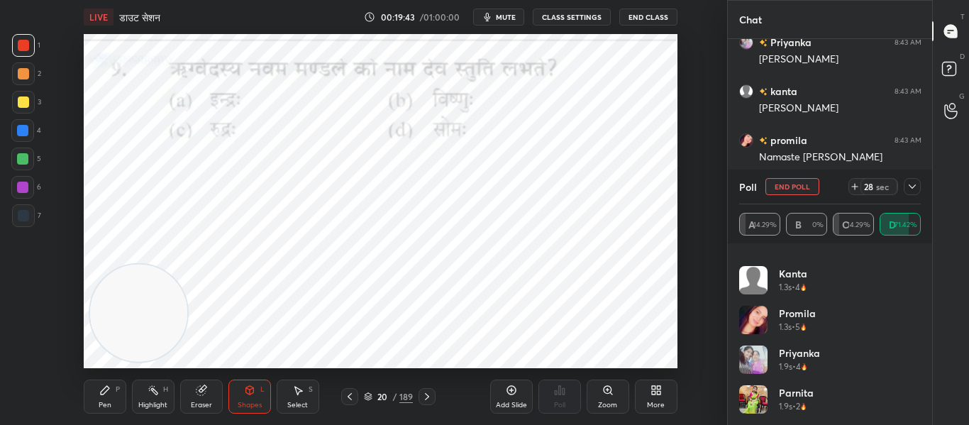
click at [917, 185] on icon at bounding box center [912, 186] width 11 height 11
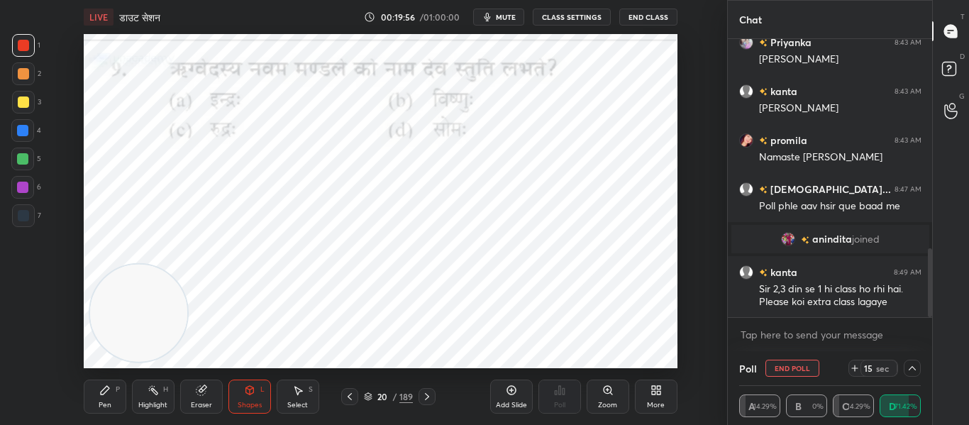
click at [917, 370] on icon at bounding box center [912, 368] width 11 height 11
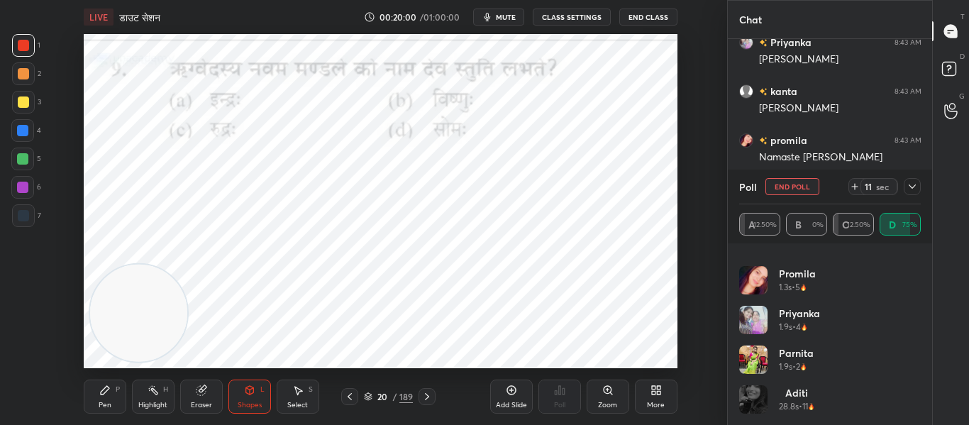
click at [19, 47] on div at bounding box center [23, 45] width 11 height 11
click at [18, 206] on div at bounding box center [23, 215] width 23 height 23
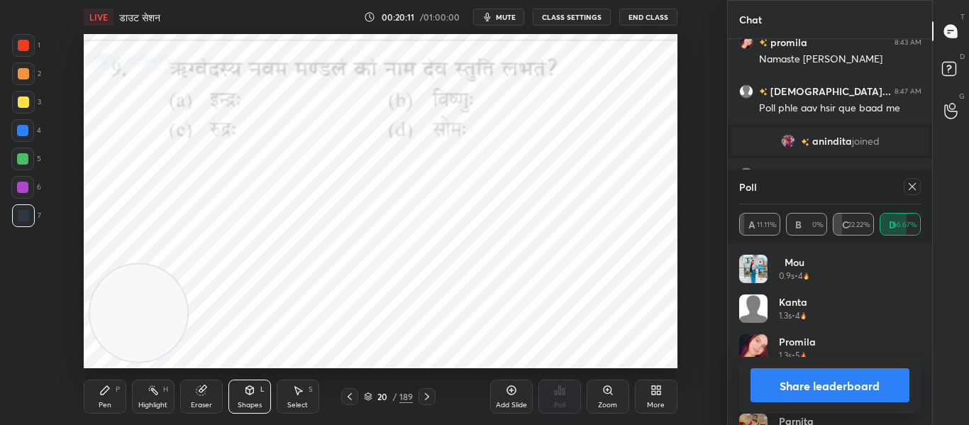
click at [915, 186] on icon at bounding box center [912, 186] width 11 height 11
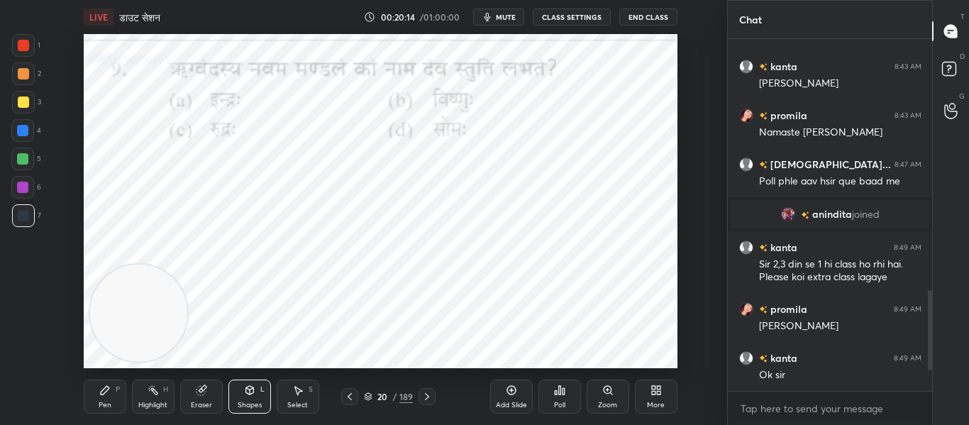
drag, startPoint x: 15, startPoint y: 45, endPoint x: 50, endPoint y: 49, distance: 35.7
click at [16, 45] on div at bounding box center [23, 45] width 23 height 23
click at [433, 398] on div at bounding box center [427, 396] width 17 height 17
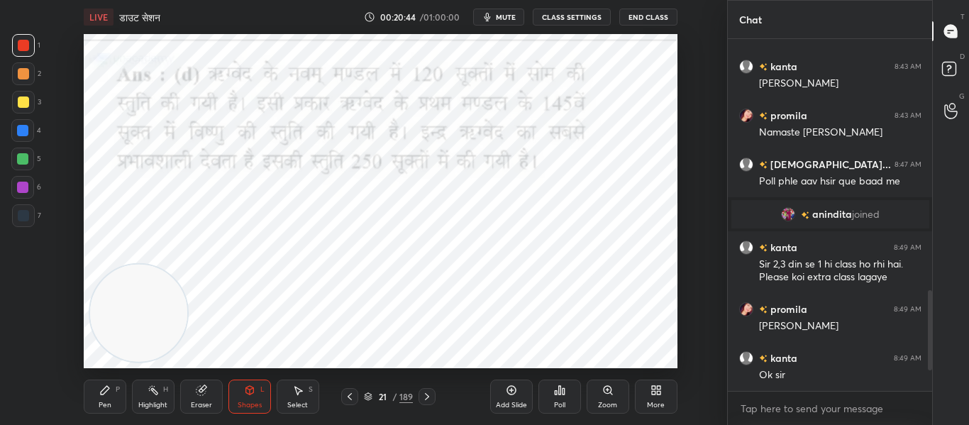
click at [429, 393] on icon at bounding box center [426, 396] width 11 height 11
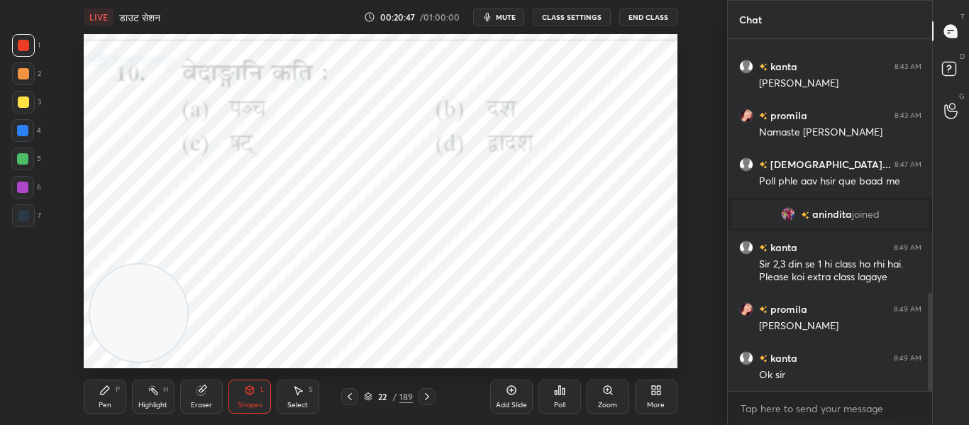
scroll to position [913, 0]
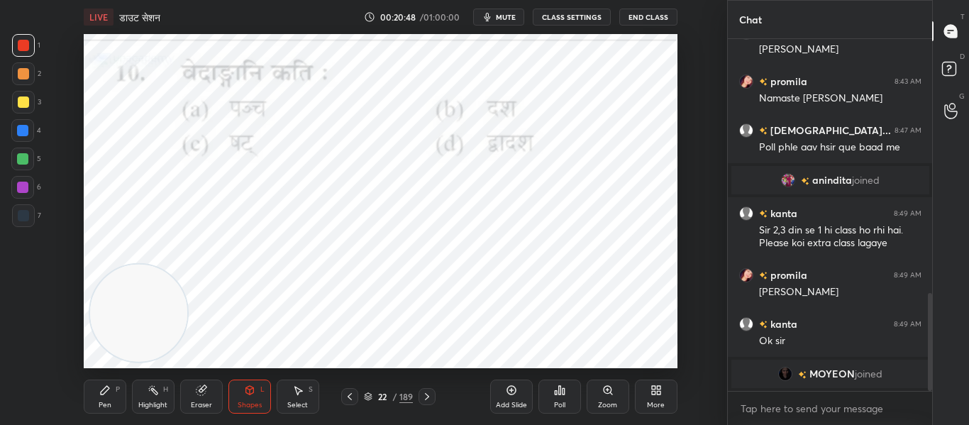
click at [556, 397] on div "Poll" at bounding box center [560, 397] width 43 height 34
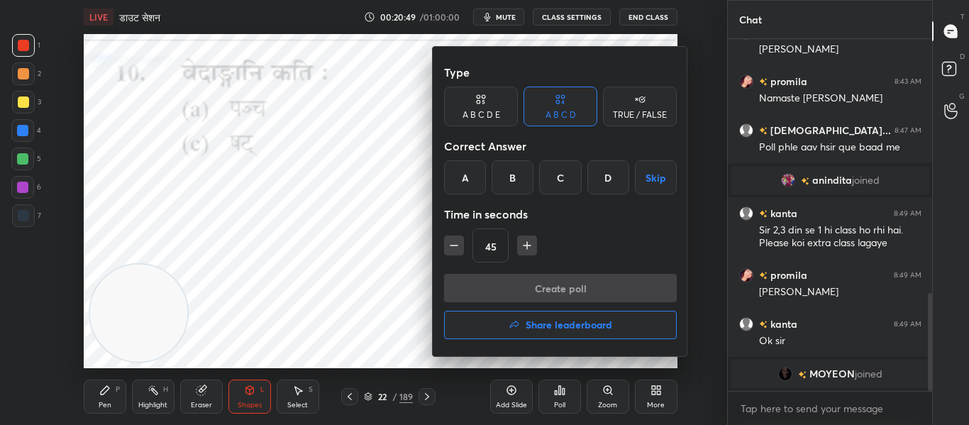
click at [568, 183] on div "C" at bounding box center [560, 177] width 42 height 34
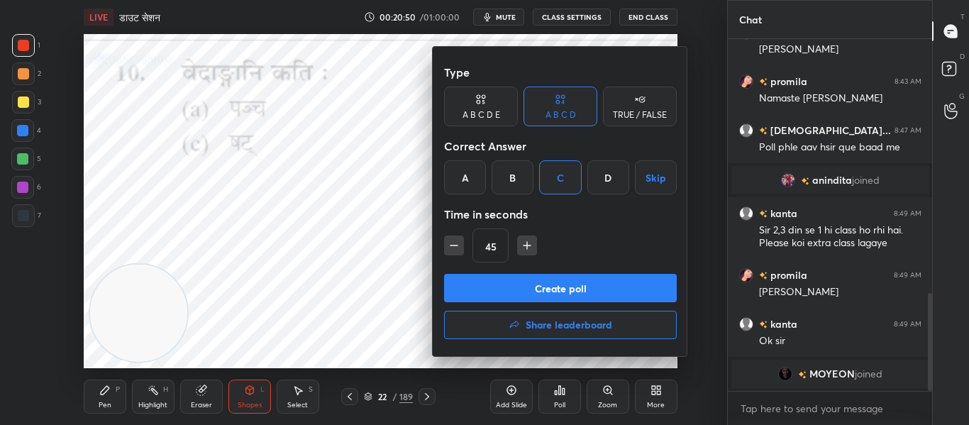
click at [544, 278] on button "Create poll" at bounding box center [560, 288] width 233 height 28
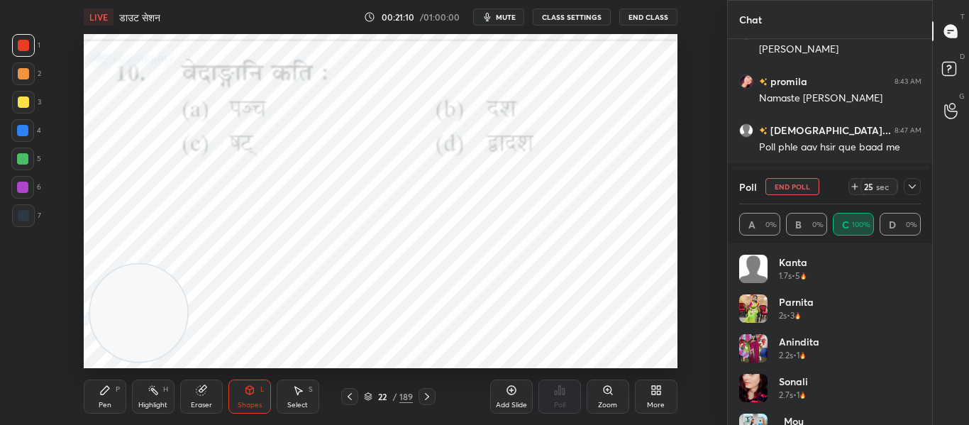
click at [920, 189] on div at bounding box center [912, 186] width 17 height 17
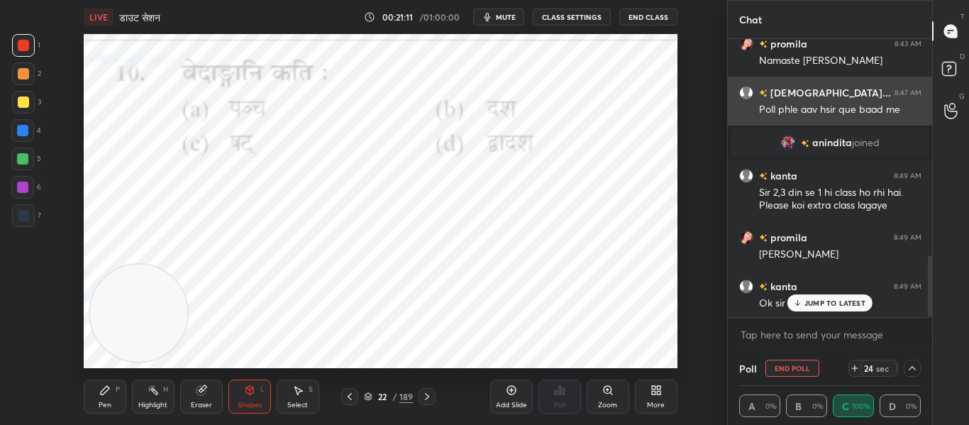
scroll to position [986, 0]
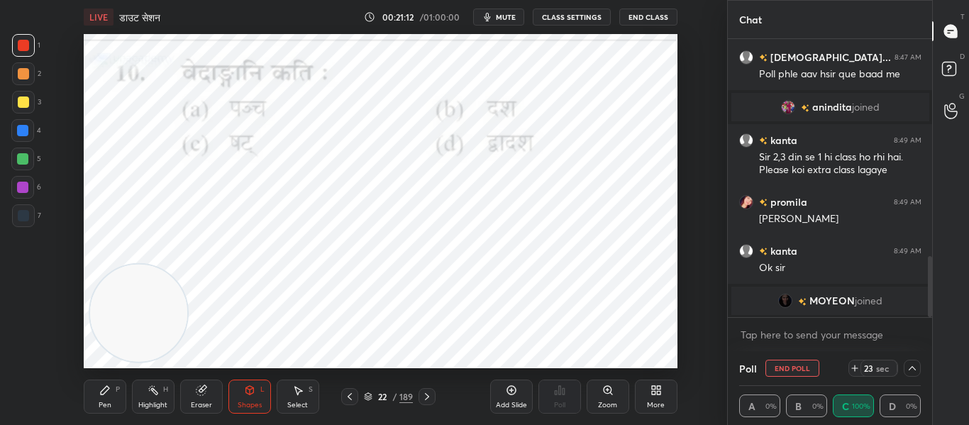
click at [915, 372] on icon at bounding box center [912, 368] width 11 height 11
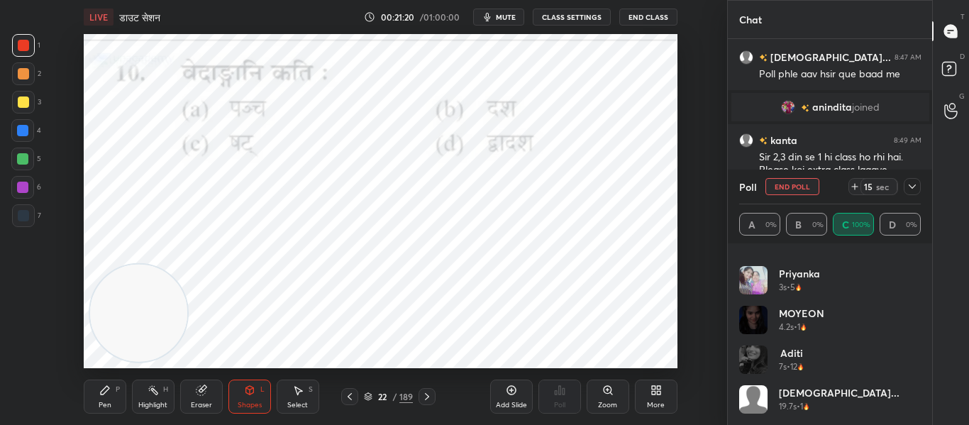
scroll to position [1008, 0]
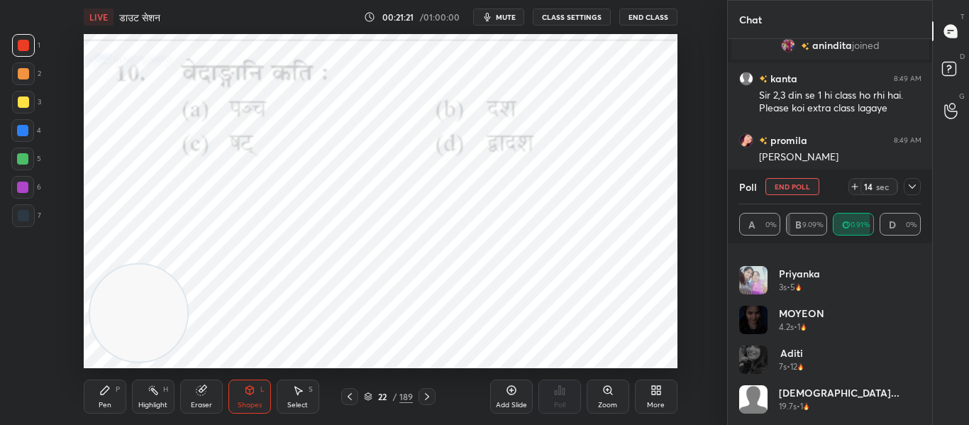
click at [917, 181] on icon at bounding box center [912, 186] width 11 height 11
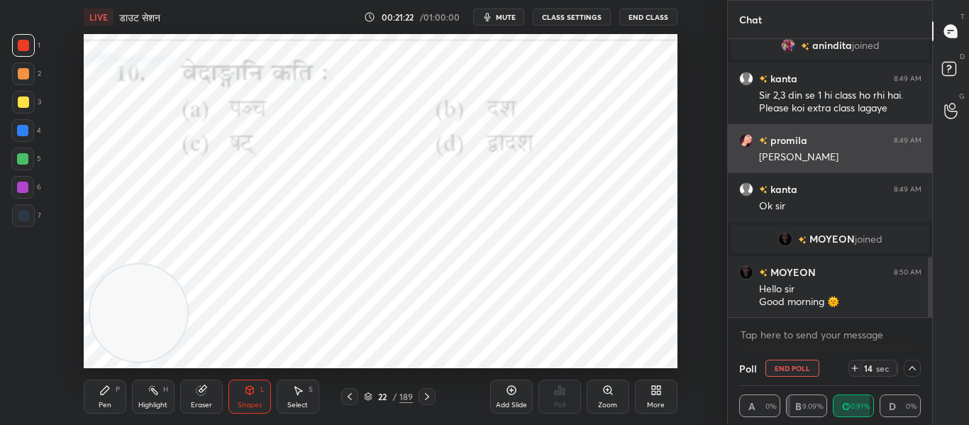
scroll to position [0, 0]
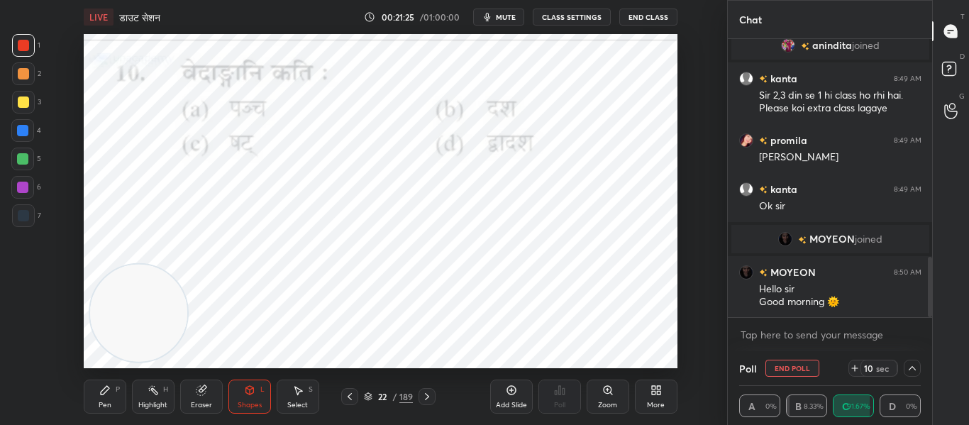
click at [912, 370] on icon at bounding box center [912, 368] width 11 height 11
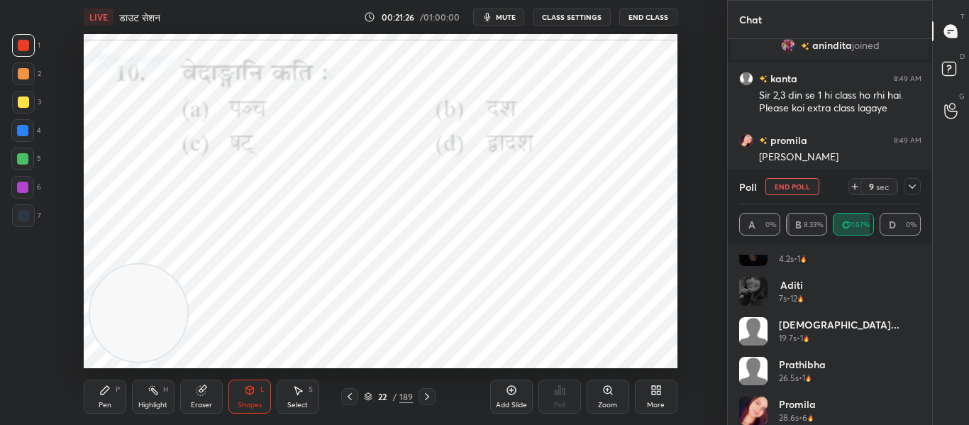
scroll to position [267, 0]
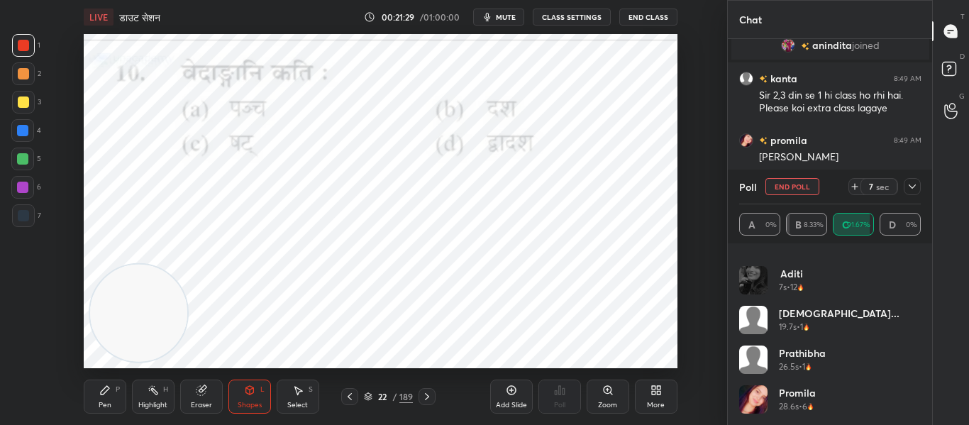
click at [12, 219] on div at bounding box center [23, 215] width 23 height 23
click at [23, 52] on div at bounding box center [23, 45] width 23 height 23
click at [431, 402] on div at bounding box center [427, 396] width 17 height 17
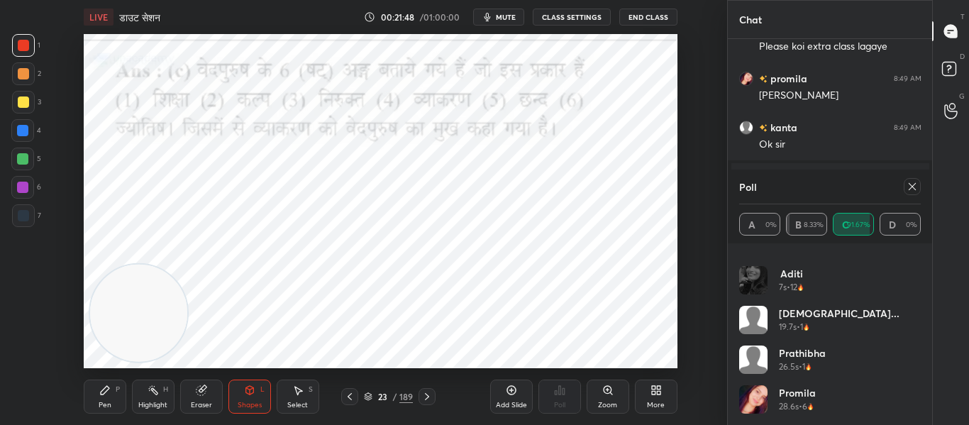
click at [917, 192] on div at bounding box center [912, 186] width 17 height 17
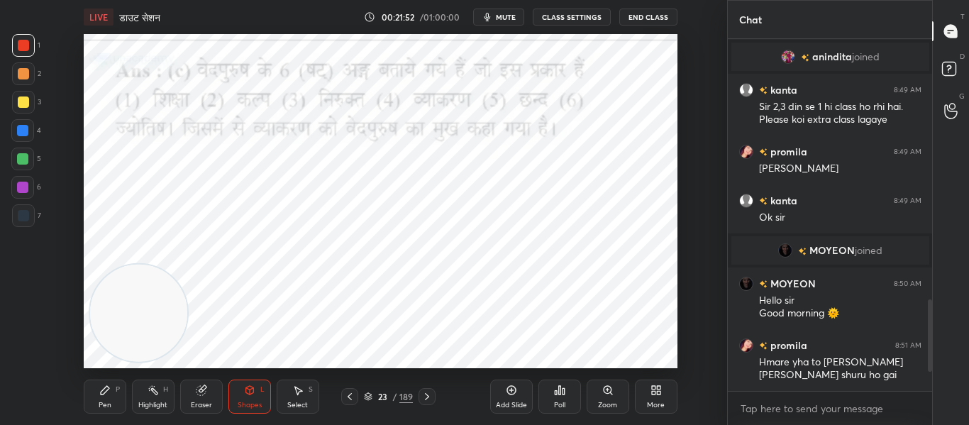
click at [420, 392] on div at bounding box center [427, 396] width 17 height 17
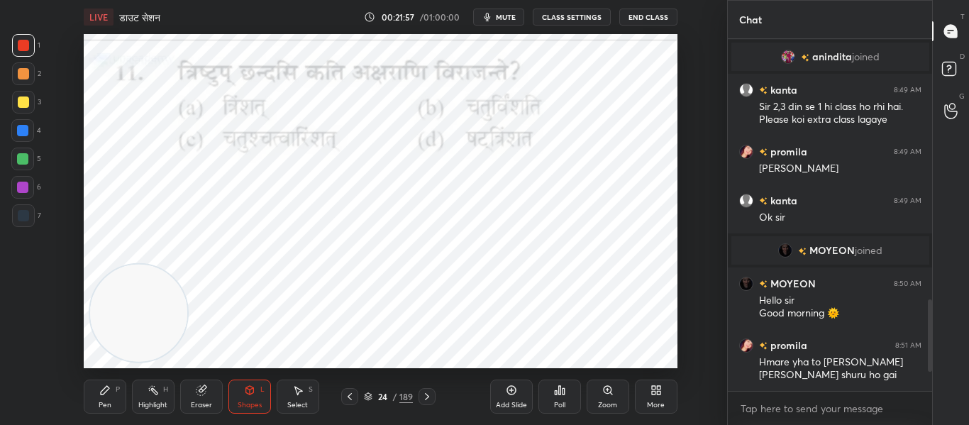
click at [561, 389] on icon at bounding box center [559, 390] width 11 height 11
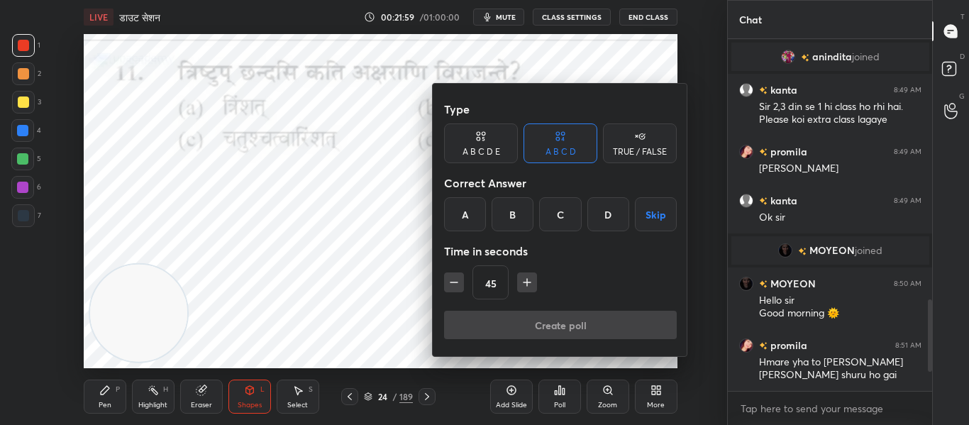
click at [563, 219] on div "C" at bounding box center [560, 214] width 42 height 34
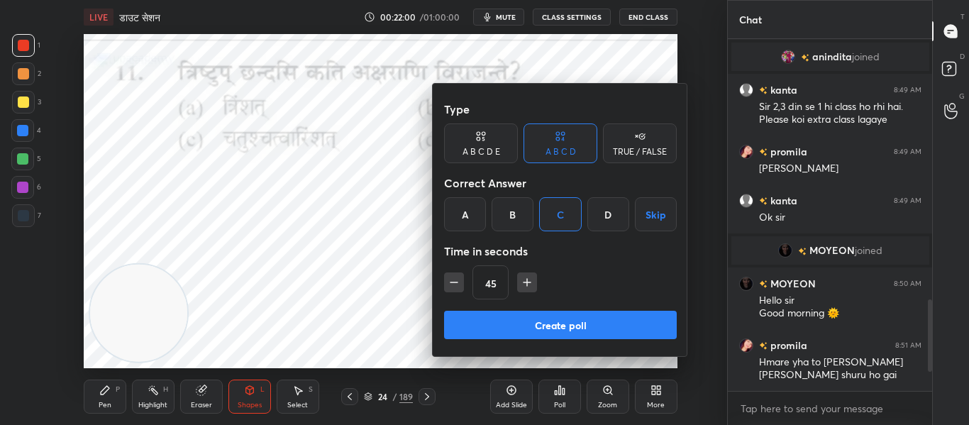
click at [541, 318] on button "Create poll" at bounding box center [560, 325] width 233 height 28
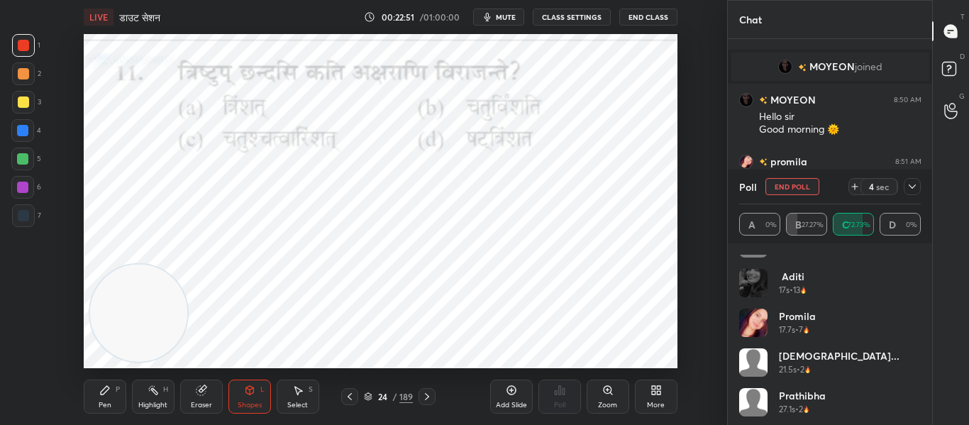
scroll to position [148, 0]
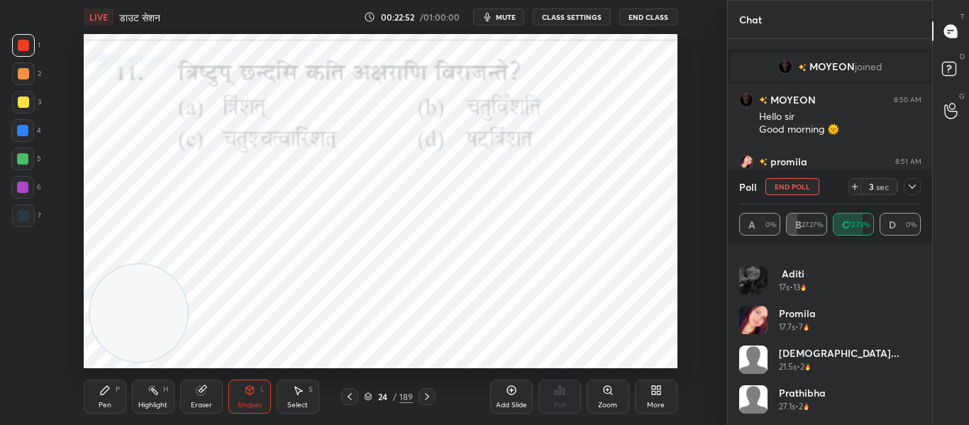
drag, startPoint x: 24, startPoint y: 211, endPoint x: 70, endPoint y: 206, distance: 45.6
click at [25, 211] on div at bounding box center [23, 215] width 11 height 11
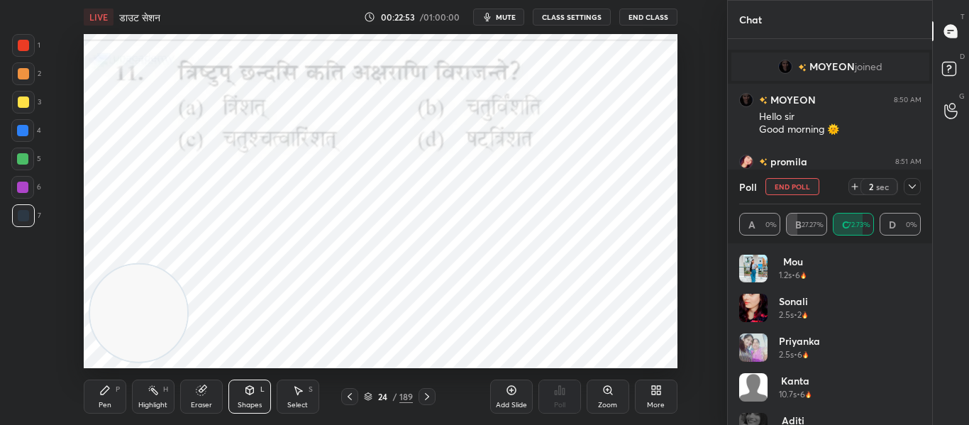
scroll to position [0, 0]
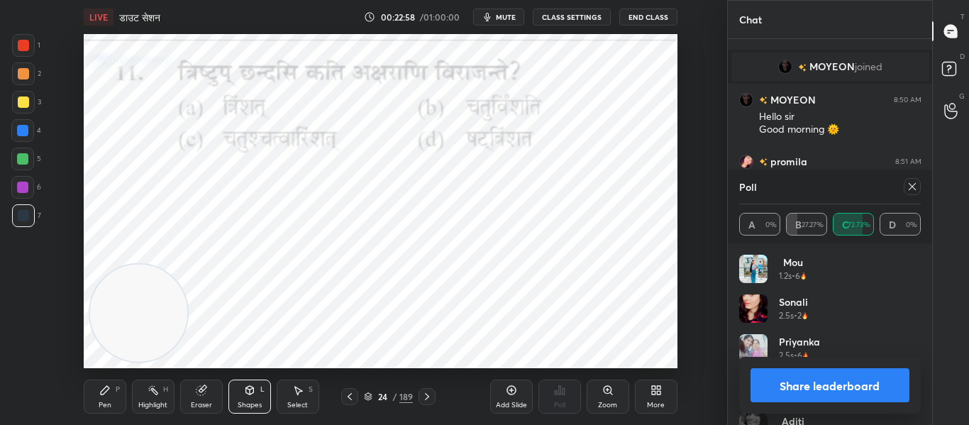
click at [916, 181] on icon at bounding box center [912, 186] width 11 height 11
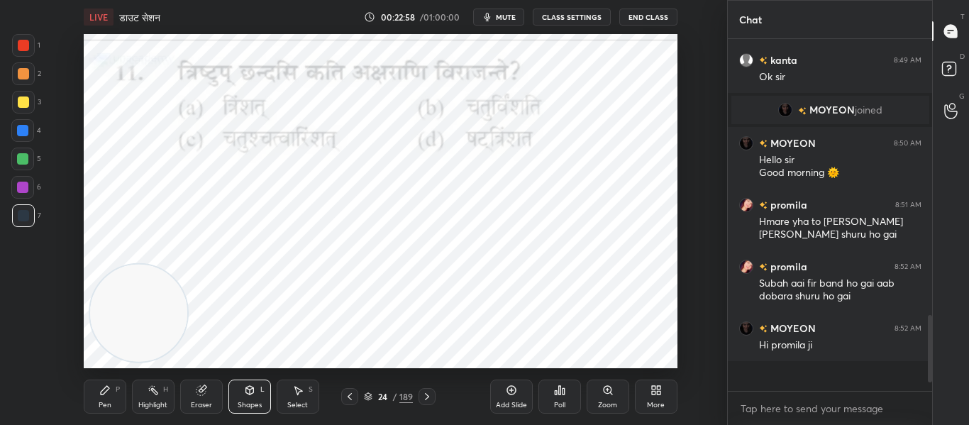
scroll to position [1120, 0]
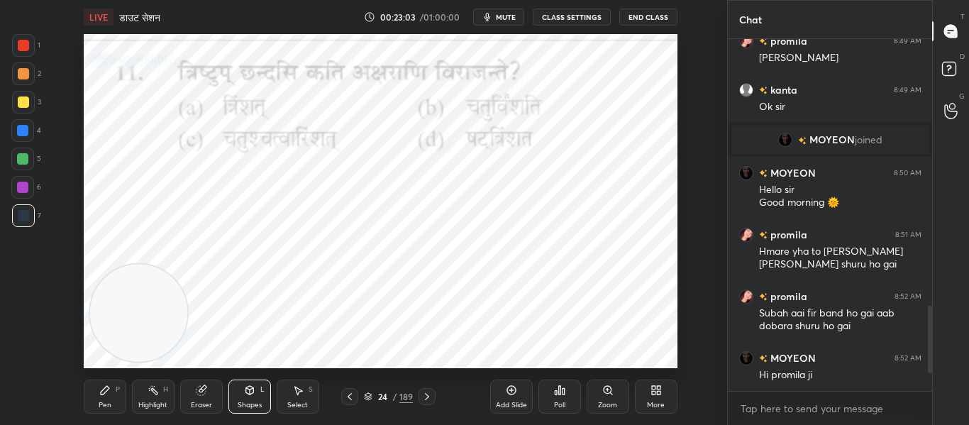
drag, startPoint x: 426, startPoint y: 397, endPoint x: 419, endPoint y: 370, distance: 27.2
click at [427, 395] on icon at bounding box center [426, 396] width 11 height 11
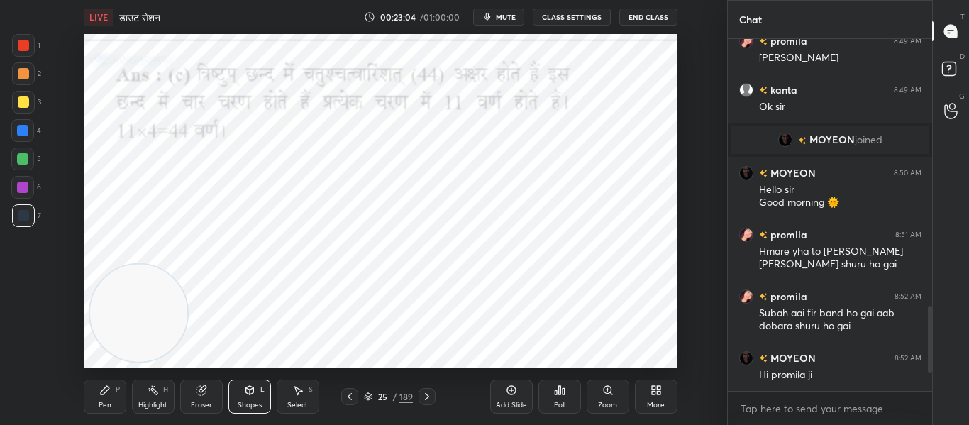
drag, startPoint x: 16, startPoint y: 43, endPoint x: 40, endPoint y: 45, distance: 24.2
click at [21, 43] on div at bounding box center [23, 45] width 23 height 23
click at [429, 395] on icon at bounding box center [426, 396] width 11 height 11
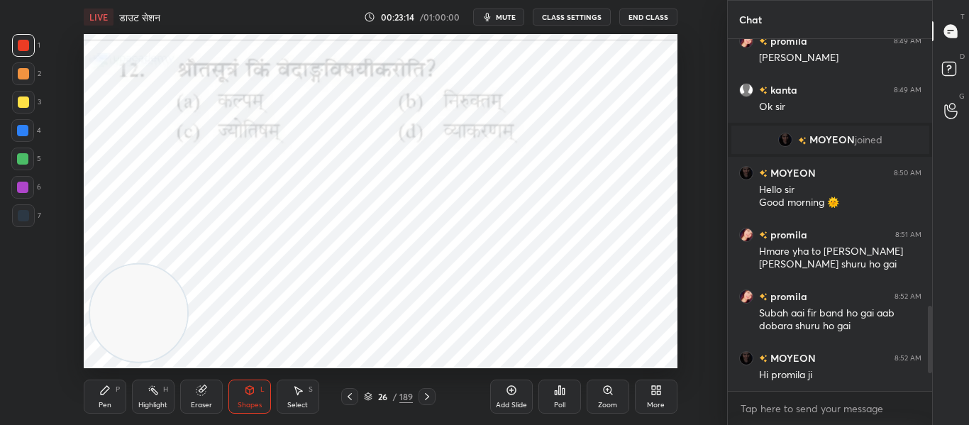
click at [556, 403] on div "Poll" at bounding box center [559, 405] width 11 height 7
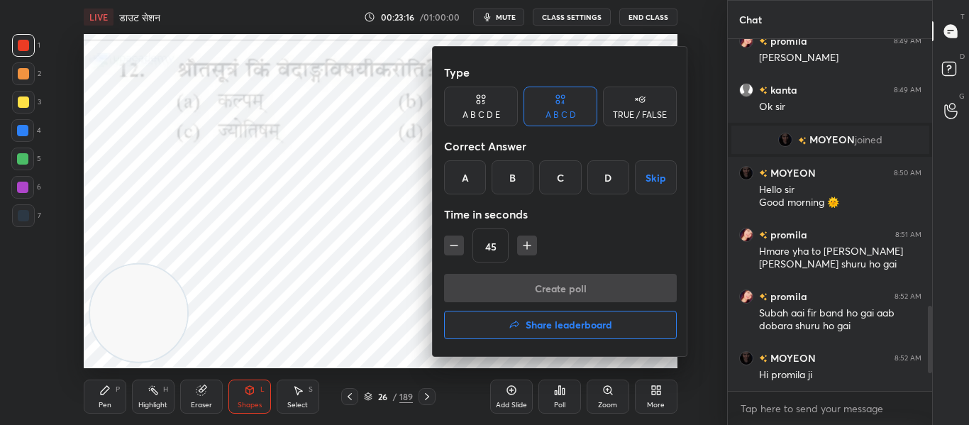
click at [472, 176] on div "A" at bounding box center [465, 177] width 42 height 34
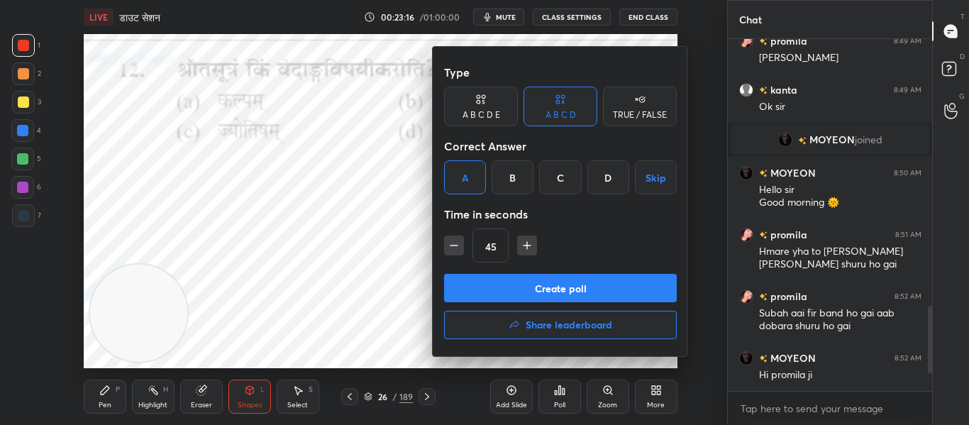
click at [523, 285] on button "Create poll" at bounding box center [560, 288] width 233 height 28
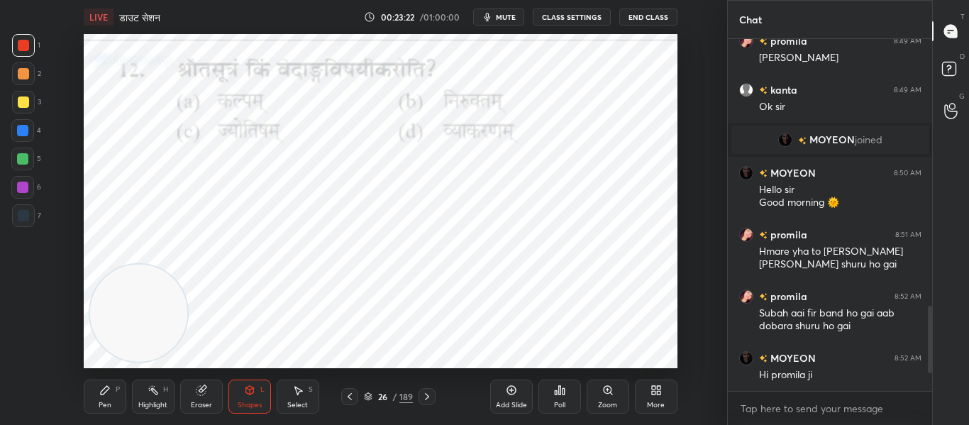
scroll to position [1157, 0]
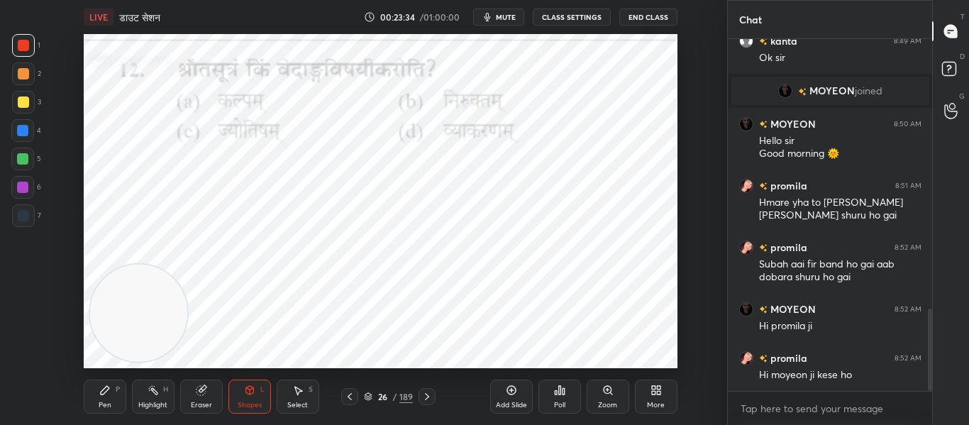
click at [552, 399] on div "Poll" at bounding box center [560, 397] width 43 height 34
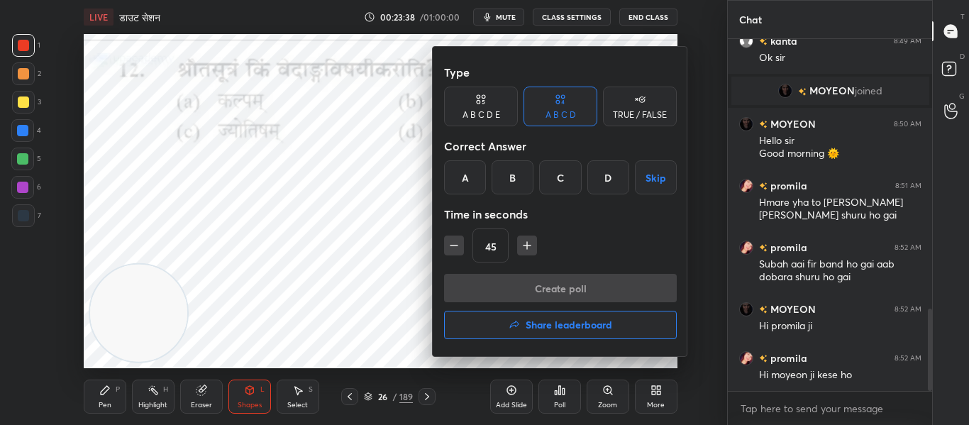
click at [472, 175] on div "A" at bounding box center [465, 177] width 42 height 34
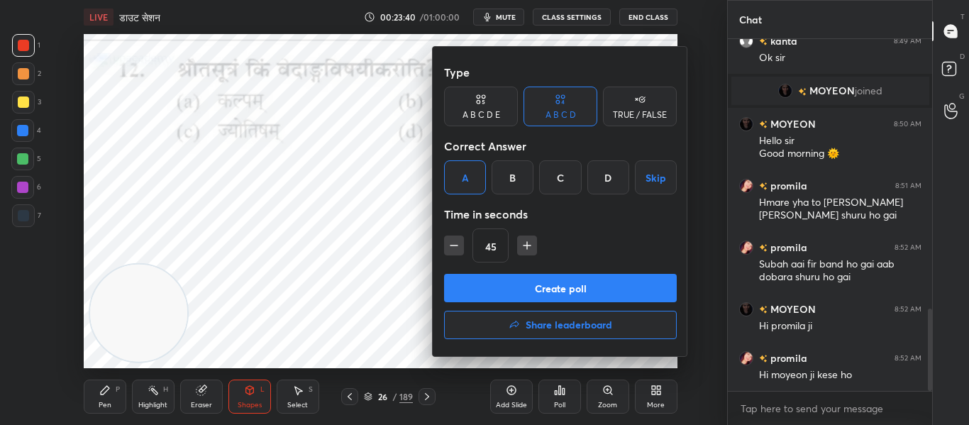
click at [490, 286] on button "Create poll" at bounding box center [560, 288] width 233 height 28
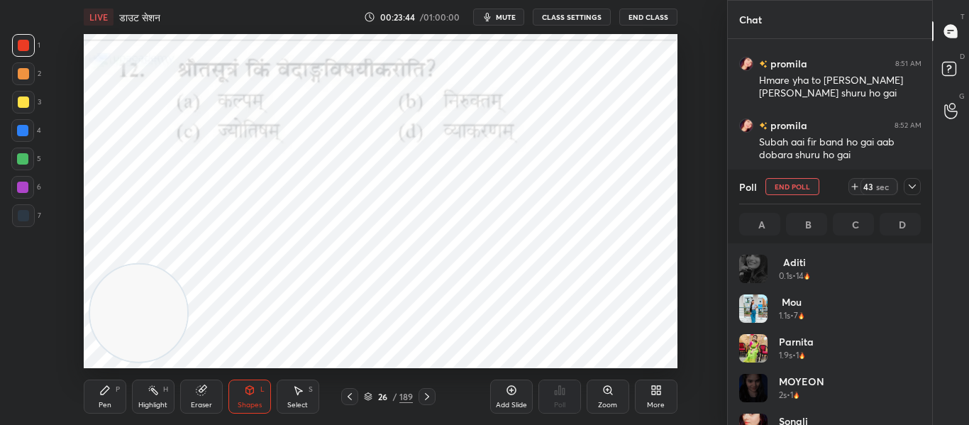
scroll to position [166, 177]
click at [918, 181] on div at bounding box center [912, 186] width 17 height 17
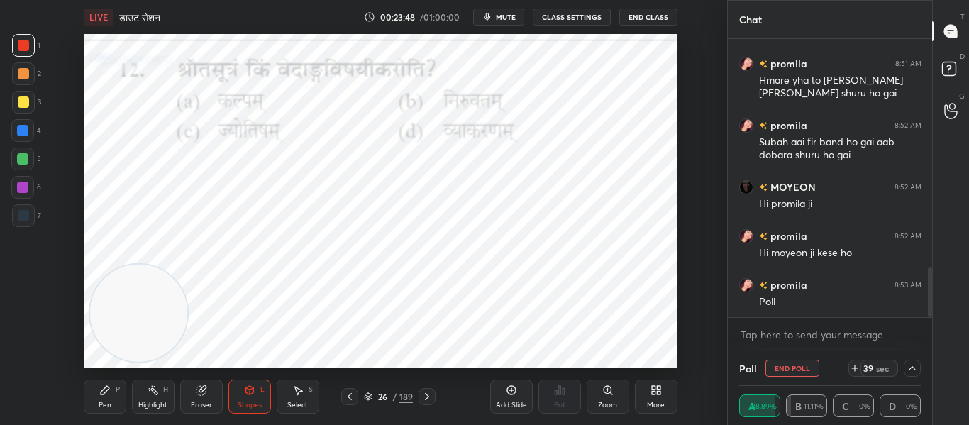
click at [910, 370] on icon at bounding box center [912, 368] width 11 height 11
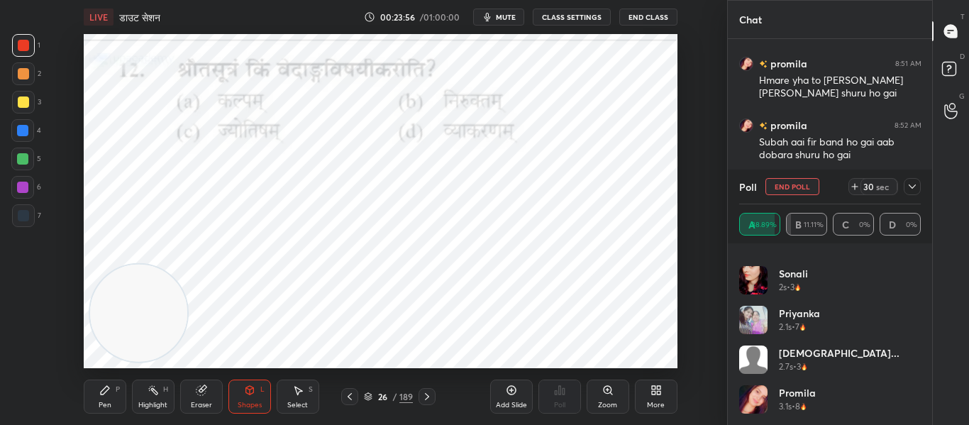
click at [913, 192] on icon at bounding box center [912, 186] width 11 height 11
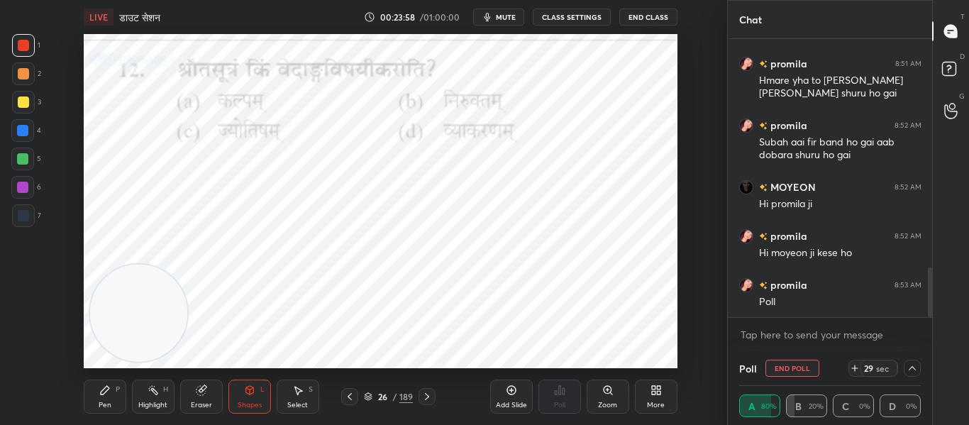
click at [910, 365] on icon at bounding box center [912, 368] width 11 height 11
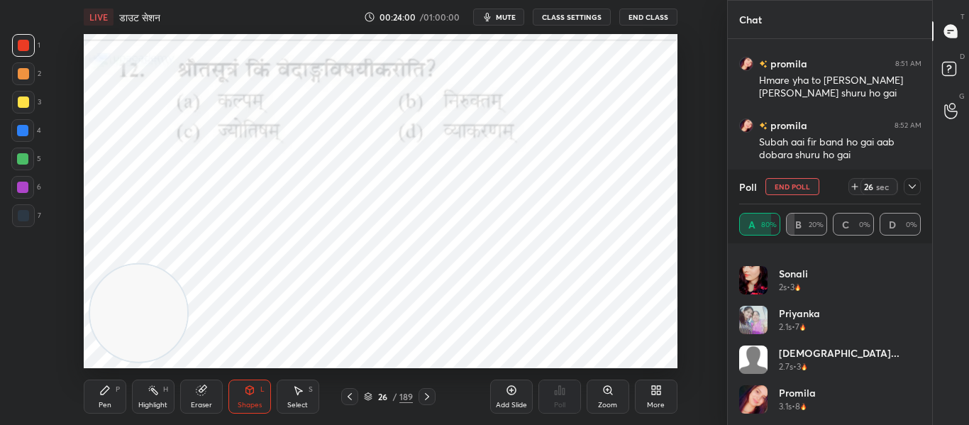
click at [919, 181] on div at bounding box center [912, 186] width 17 height 17
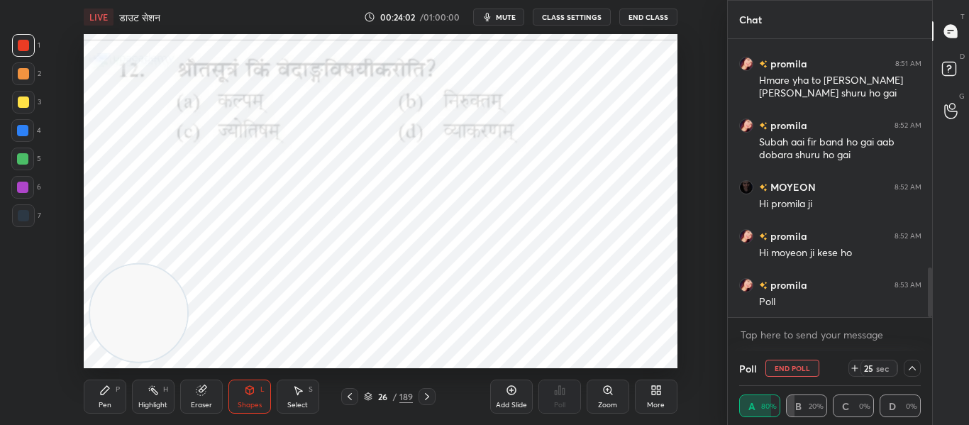
click at [913, 364] on icon at bounding box center [912, 368] width 11 height 11
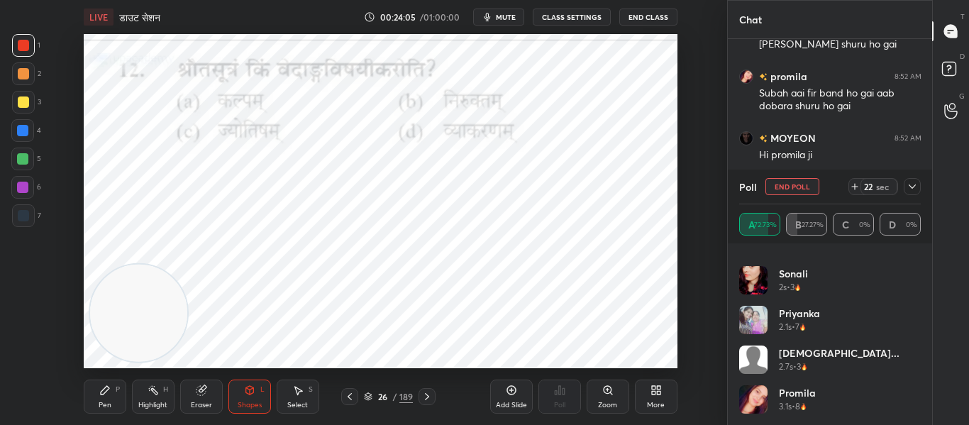
click at [920, 187] on div at bounding box center [912, 186] width 17 height 17
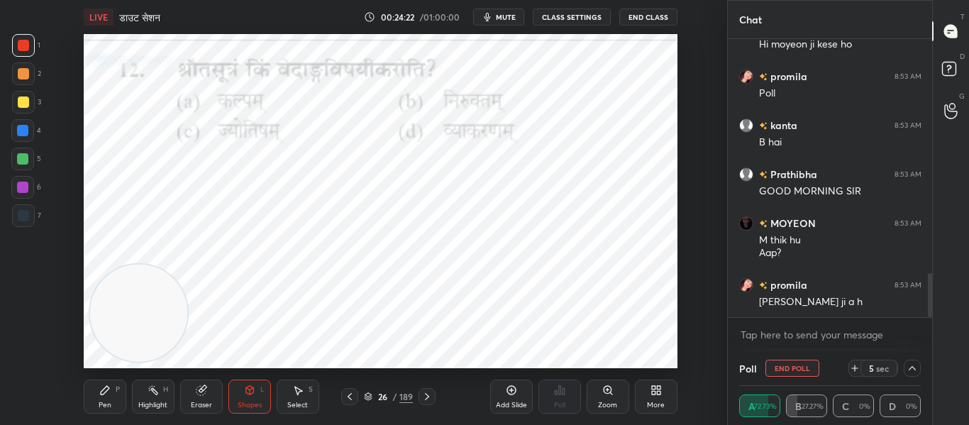
click at [917, 372] on icon at bounding box center [912, 368] width 11 height 11
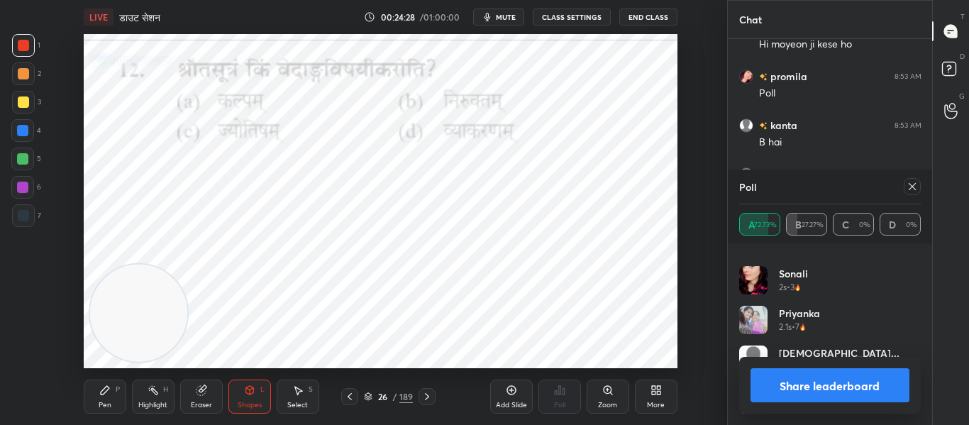
click at [426, 397] on icon at bounding box center [426, 396] width 11 height 11
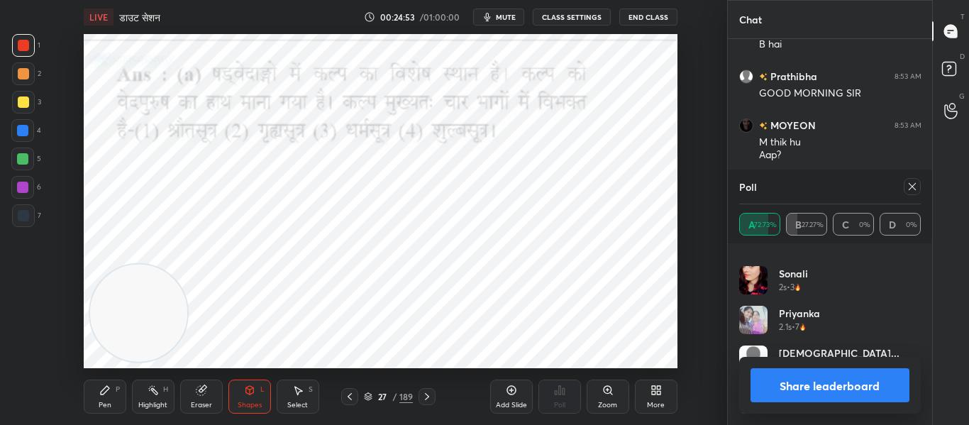
click at [908, 189] on icon at bounding box center [912, 186] width 11 height 11
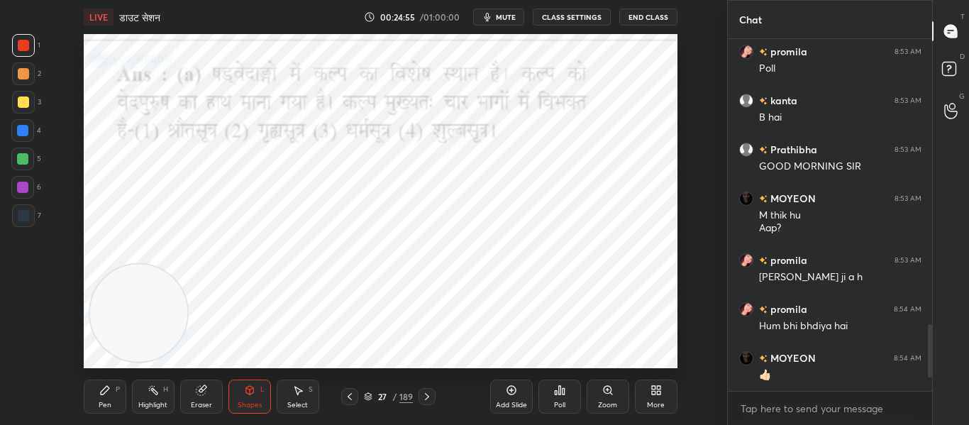
click at [421, 394] on icon at bounding box center [426, 396] width 11 height 11
click at [573, 407] on div "Poll" at bounding box center [560, 397] width 43 height 34
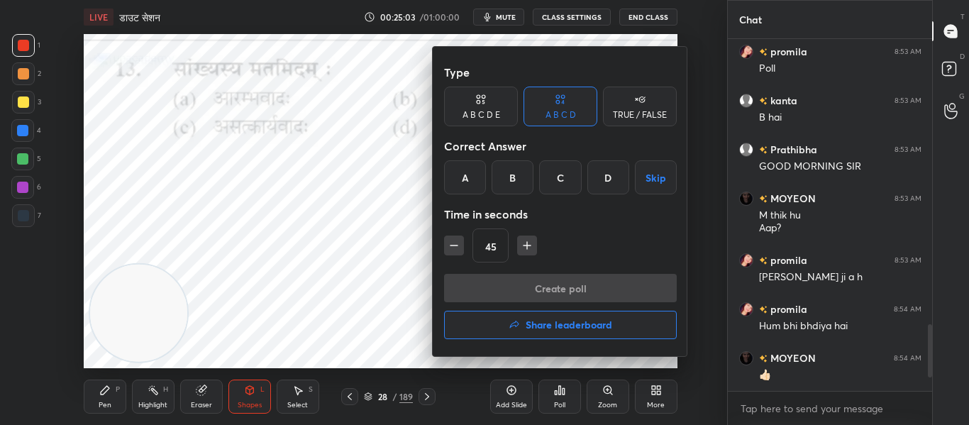
drag, startPoint x: 606, startPoint y: 184, endPoint x: 605, endPoint y: 230, distance: 46.1
click at [607, 187] on div "D" at bounding box center [609, 177] width 42 height 34
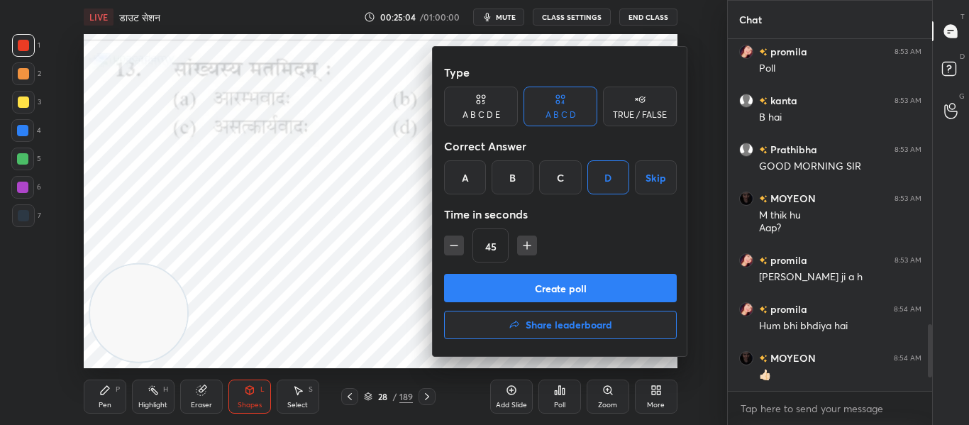
click at [573, 287] on button "Create poll" at bounding box center [560, 288] width 233 height 28
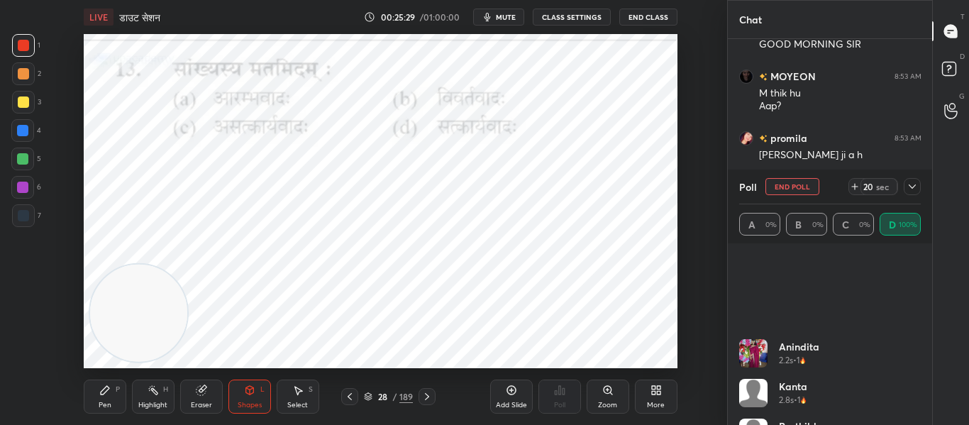
scroll to position [267, 0]
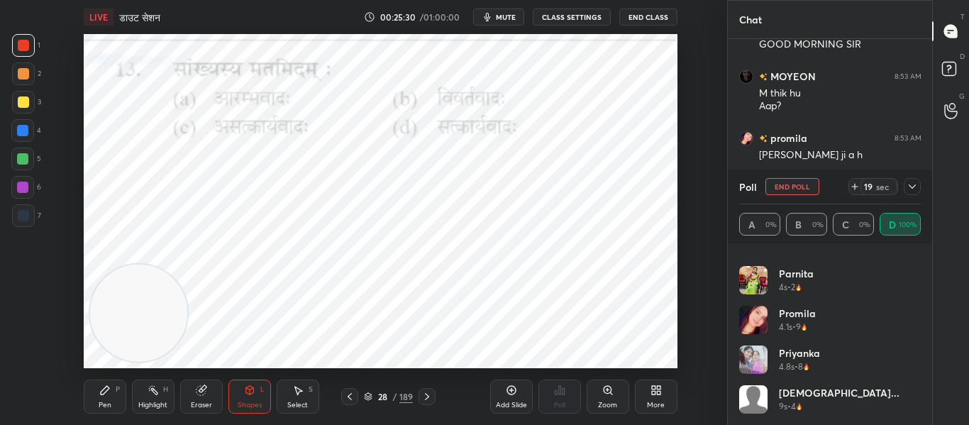
click at [916, 189] on icon at bounding box center [912, 186] width 11 height 11
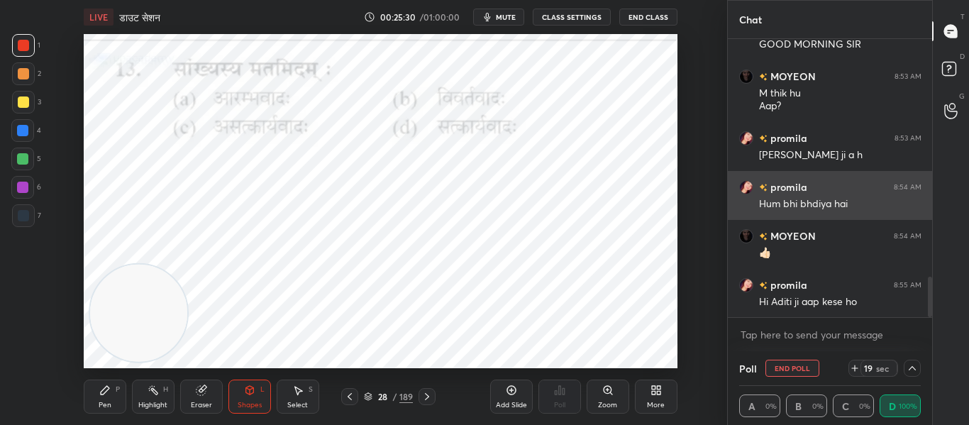
scroll to position [0, 0]
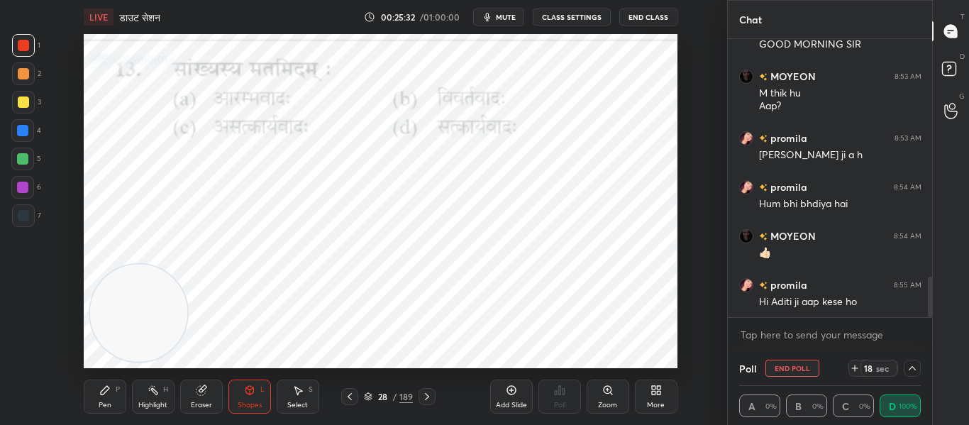
click at [912, 363] on icon at bounding box center [912, 368] width 11 height 11
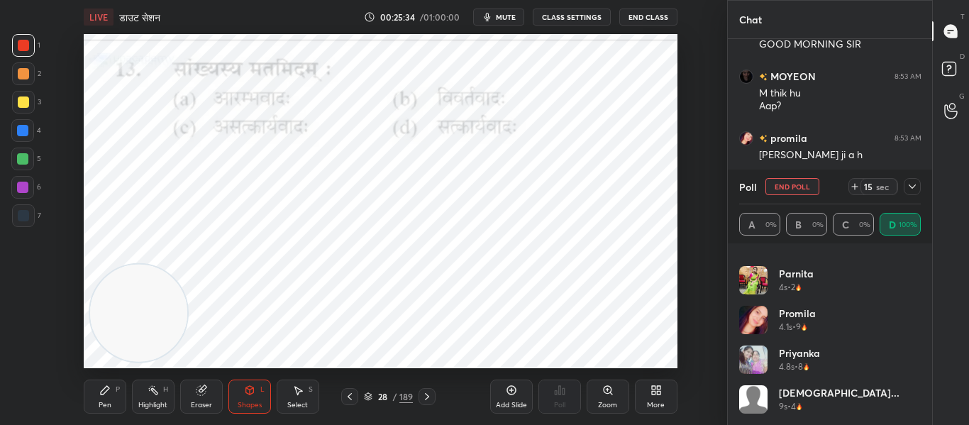
click at [915, 184] on icon at bounding box center [912, 186] width 11 height 11
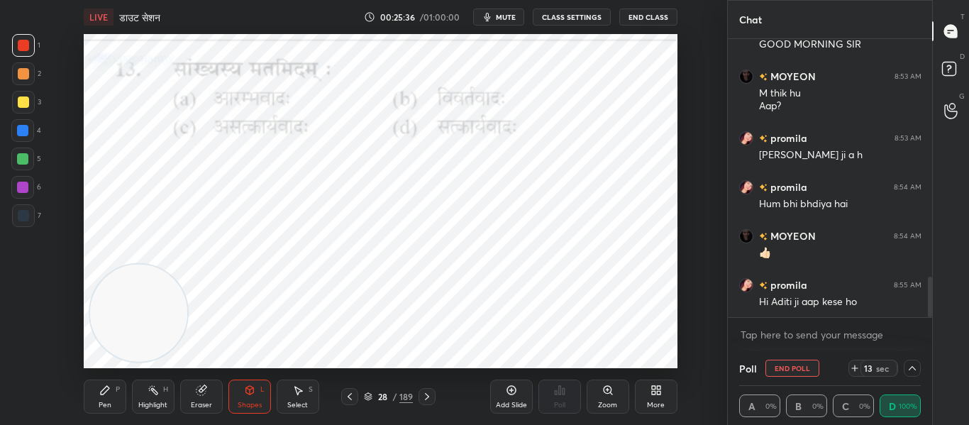
click at [916, 366] on icon at bounding box center [912, 368] width 11 height 11
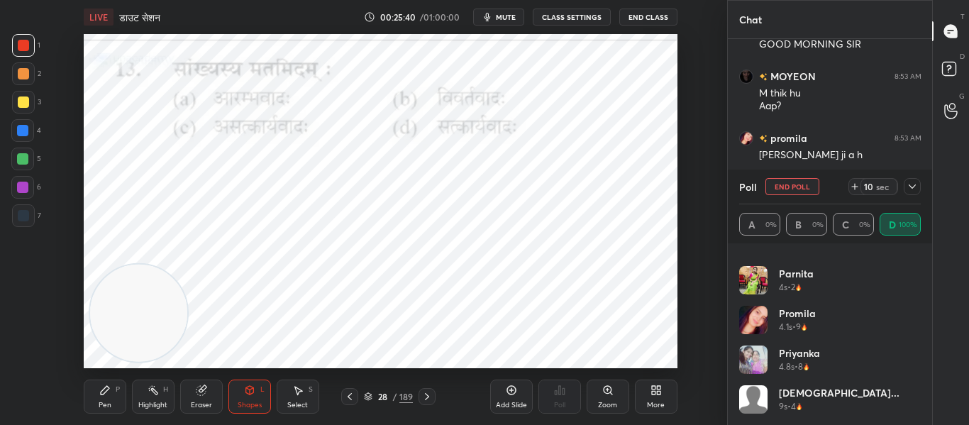
click at [917, 185] on icon at bounding box center [912, 186] width 11 height 11
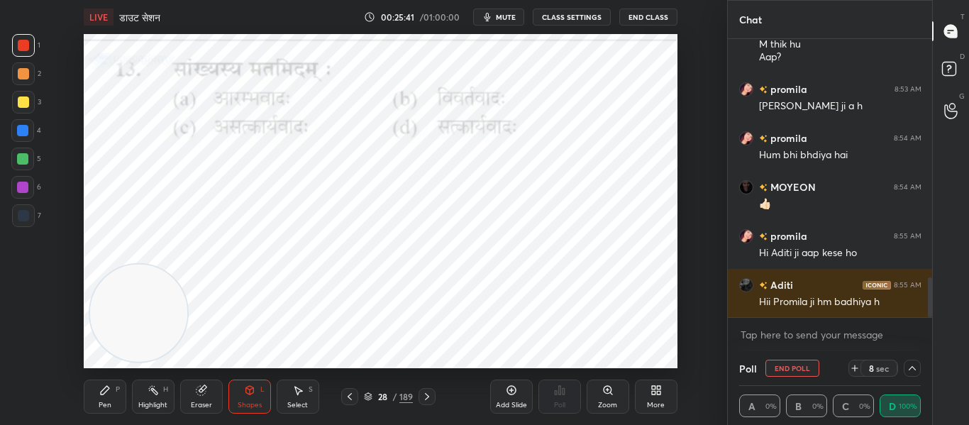
click at [917, 372] on icon at bounding box center [912, 368] width 11 height 11
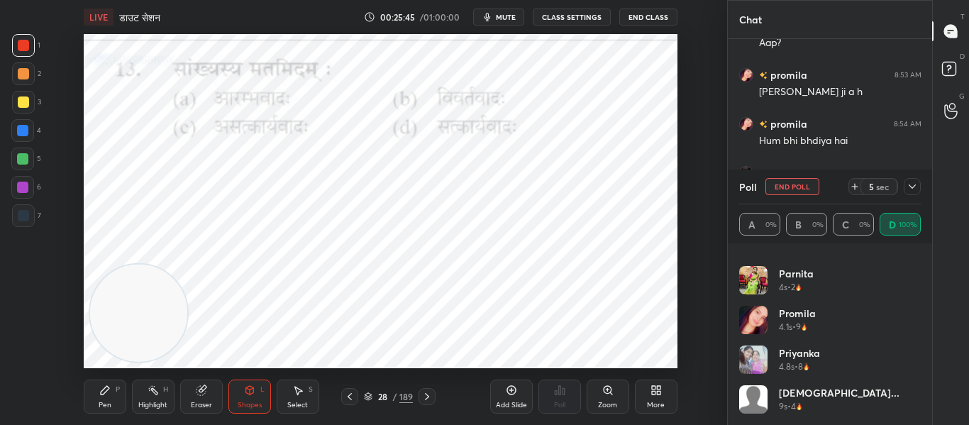
click at [910, 184] on icon at bounding box center [912, 186] width 11 height 11
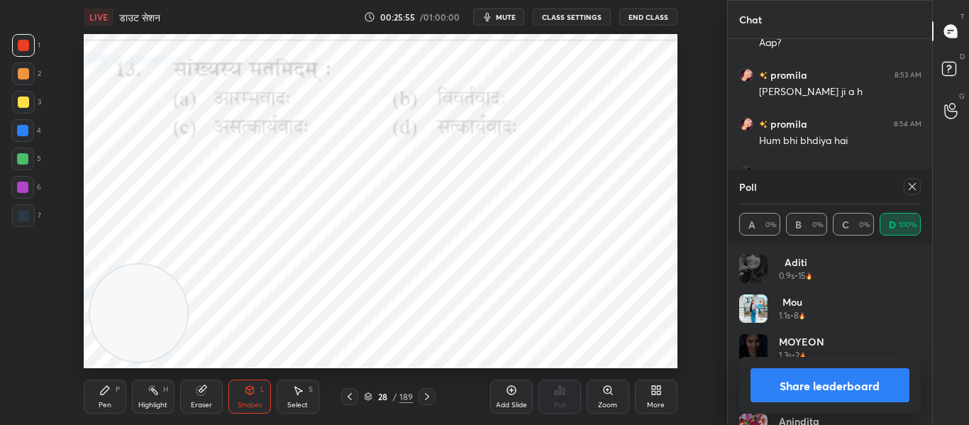
click at [914, 184] on icon at bounding box center [912, 186] width 11 height 11
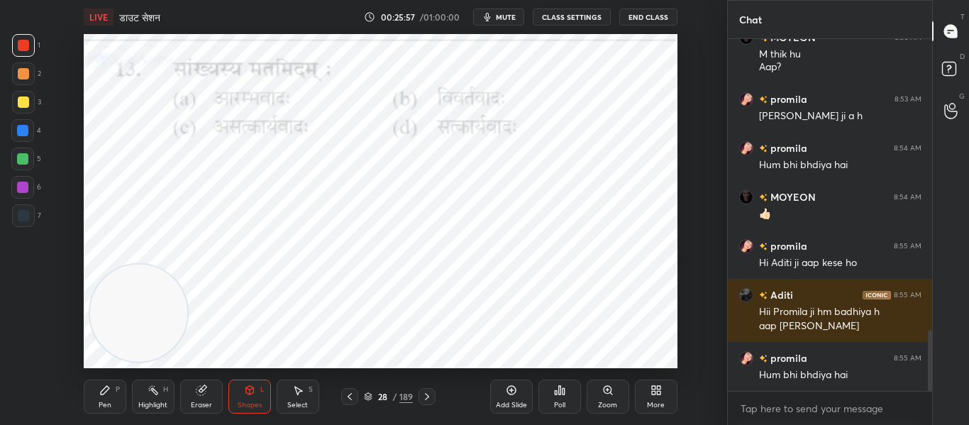
click at [426, 395] on icon at bounding box center [426, 396] width 11 height 11
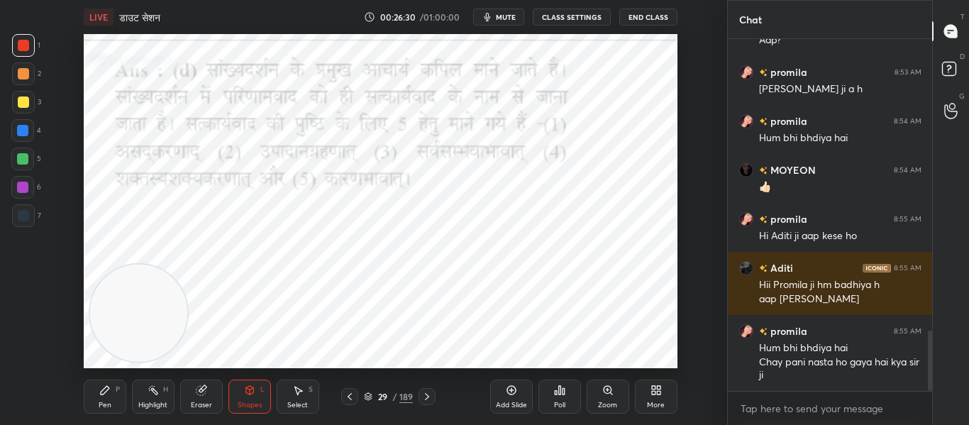
click at [431, 399] on icon at bounding box center [426, 396] width 11 height 11
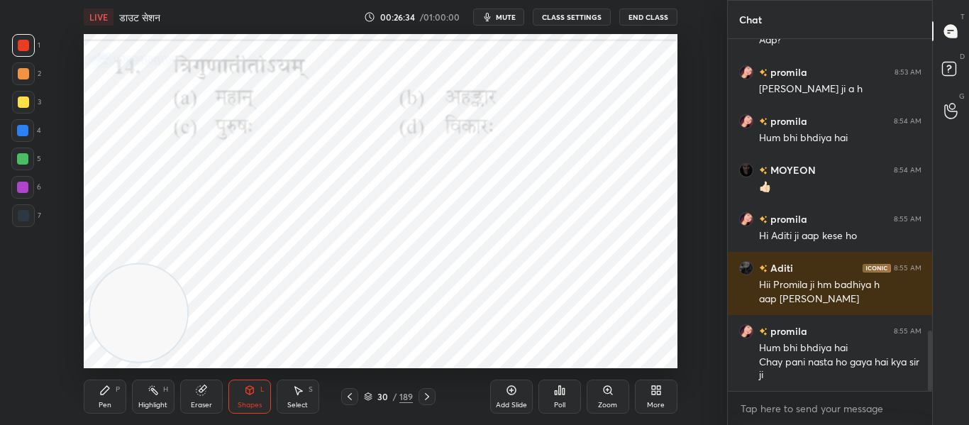
click at [554, 393] on icon at bounding box center [559, 390] width 11 height 11
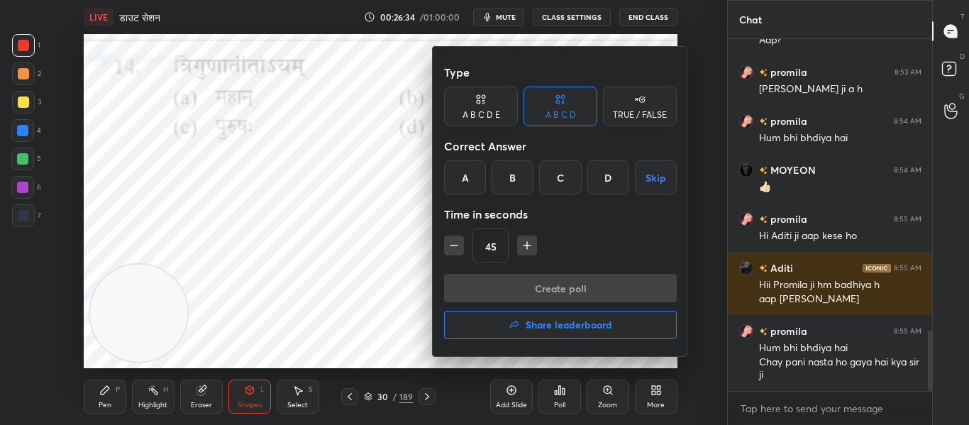
click at [527, 184] on div "B" at bounding box center [513, 177] width 42 height 34
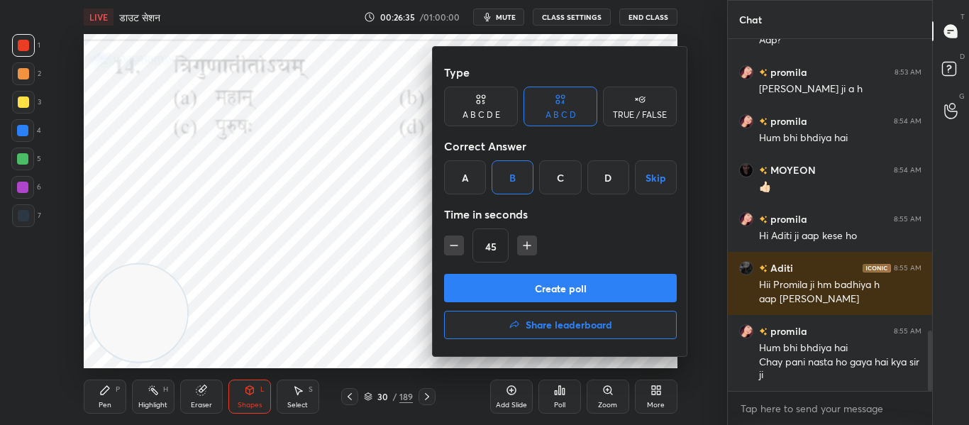
click at [464, 244] on div "45" at bounding box center [560, 245] width 233 height 34
click at [473, 282] on button "Create poll" at bounding box center [560, 288] width 233 height 28
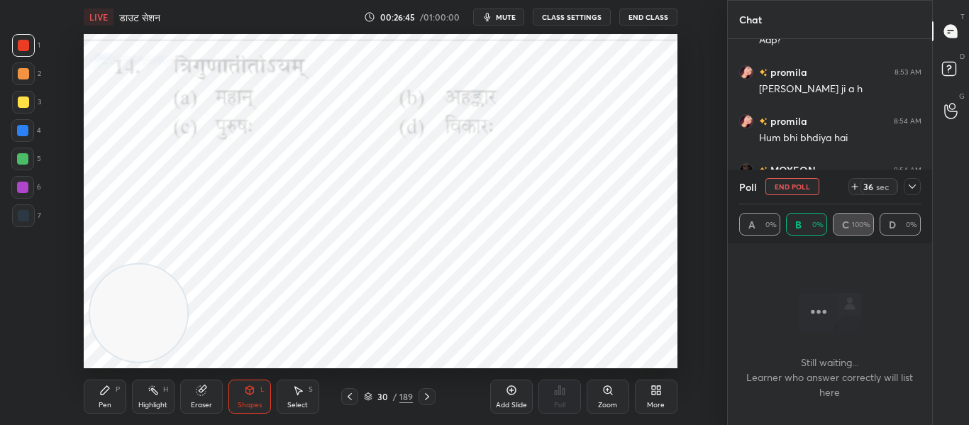
click at [768, 179] on button "End Poll" at bounding box center [793, 186] width 54 height 17
type textarea "x"
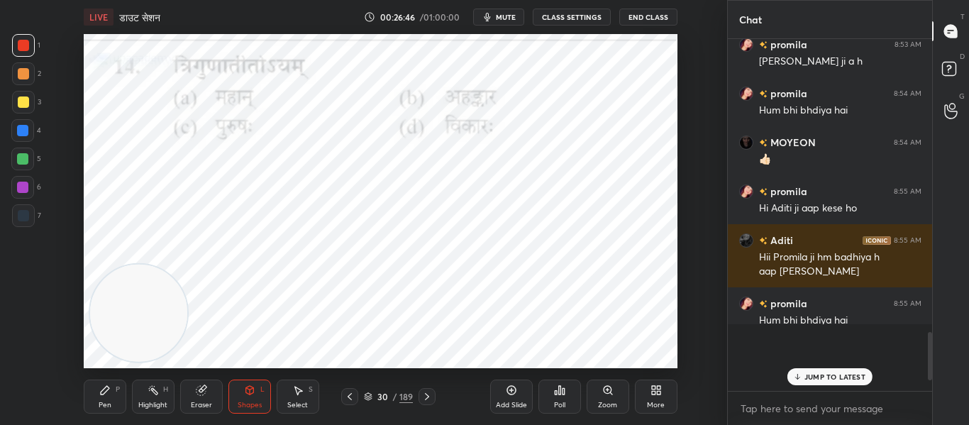
scroll to position [1708, 0]
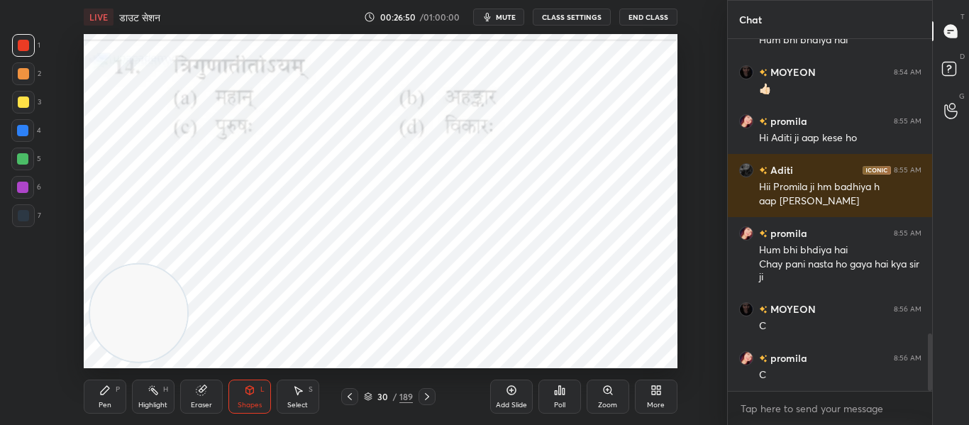
click at [561, 392] on icon at bounding box center [560, 390] width 2 height 9
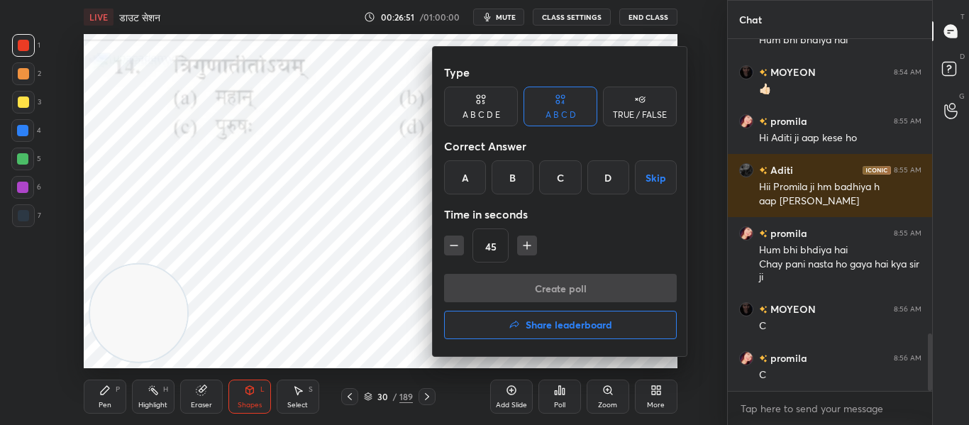
click at [562, 172] on div "C" at bounding box center [560, 177] width 42 height 34
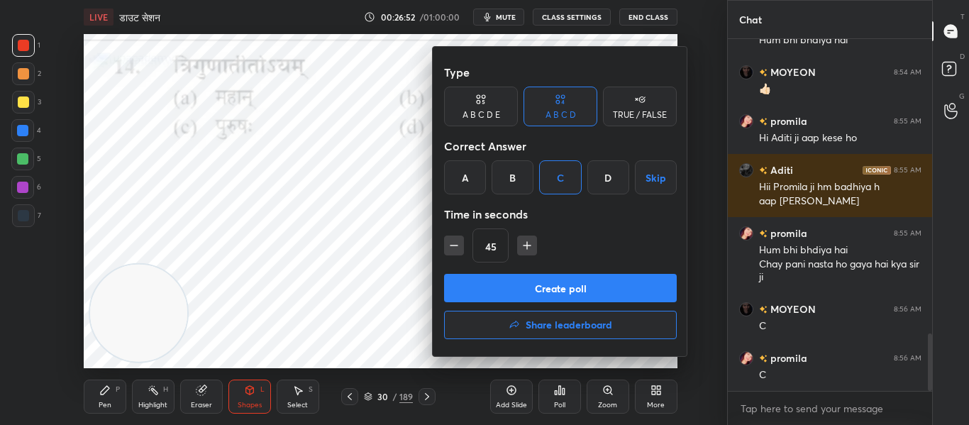
click at [456, 243] on icon "button" at bounding box center [454, 245] width 14 height 14
type input "30"
click at [480, 291] on button "Create poll" at bounding box center [560, 288] width 233 height 28
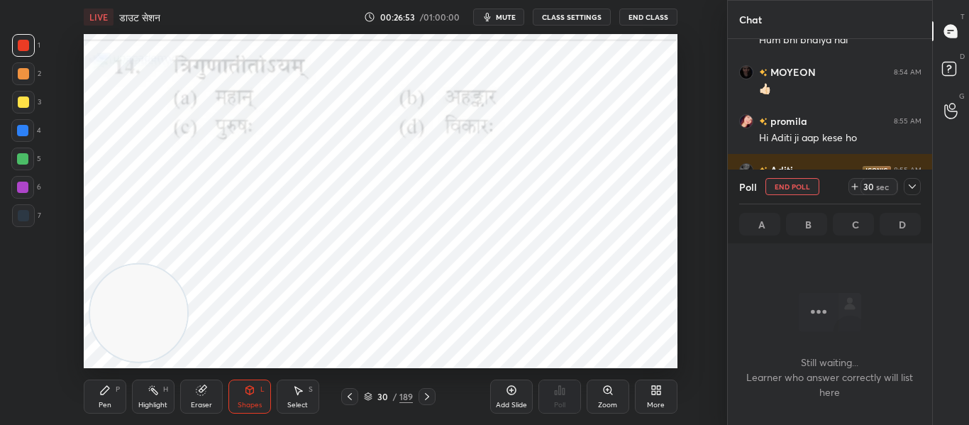
click at [912, 178] on div at bounding box center [912, 186] width 17 height 17
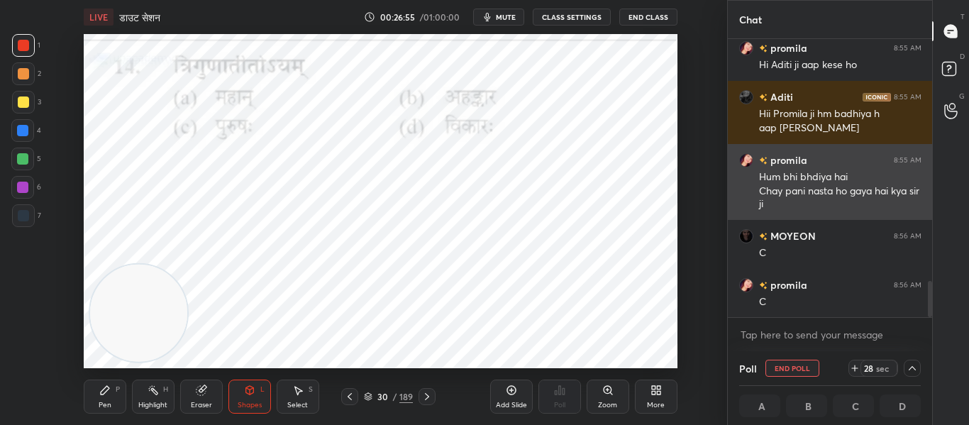
scroll to position [1, 5]
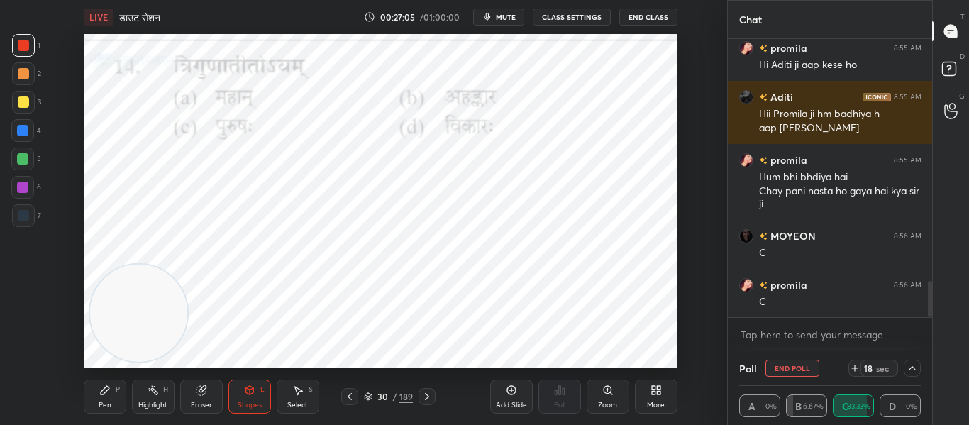
click at [922, 373] on div "Poll End Poll 18 sec A 0% B 16.67% C 83.33% D 0%" at bounding box center [830, 388] width 205 height 74
click at [920, 366] on div at bounding box center [912, 368] width 17 height 17
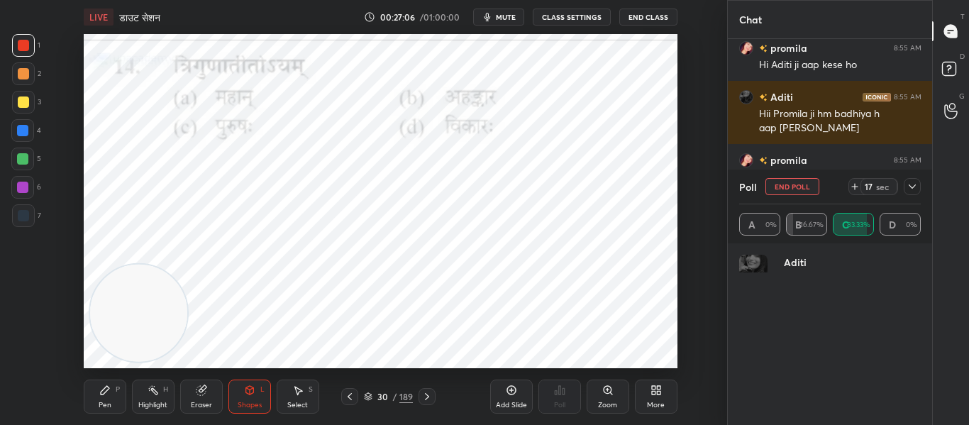
scroll to position [155, 177]
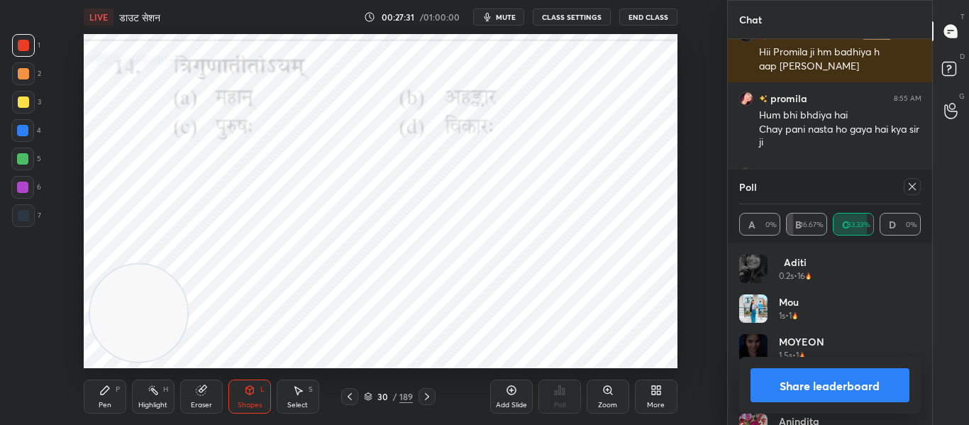
click at [912, 187] on icon at bounding box center [912, 186] width 11 height 11
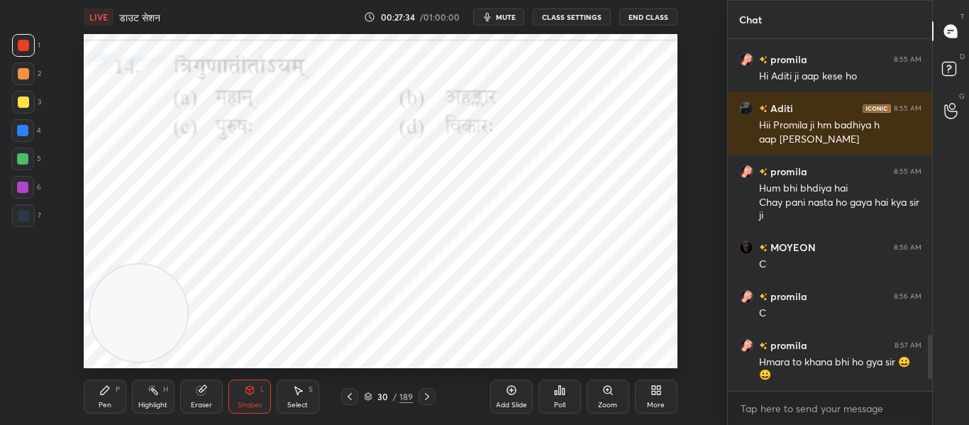
click at [432, 395] on icon at bounding box center [426, 396] width 11 height 11
click at [550, 392] on div "Poll" at bounding box center [560, 397] width 43 height 34
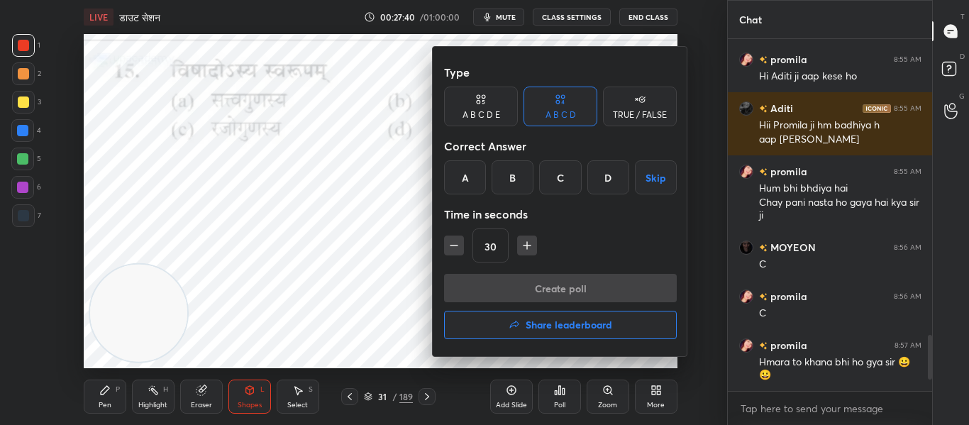
click at [521, 175] on div "B" at bounding box center [513, 177] width 42 height 34
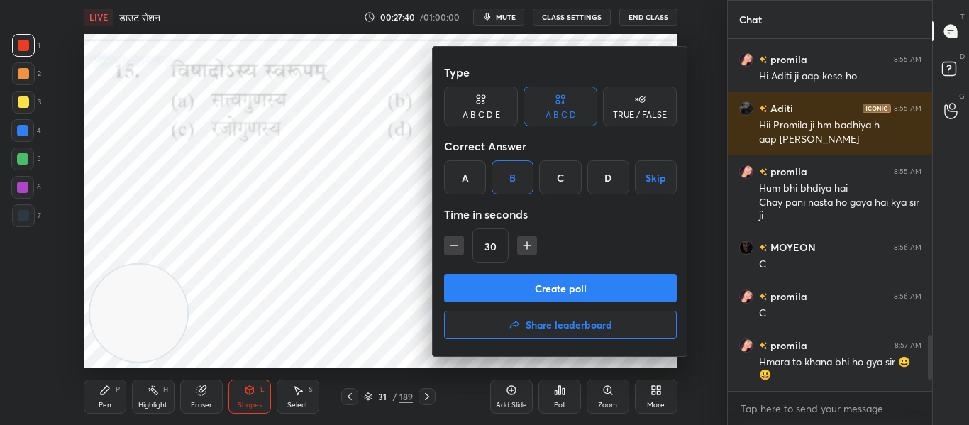
click at [526, 282] on button "Create poll" at bounding box center [560, 288] width 233 height 28
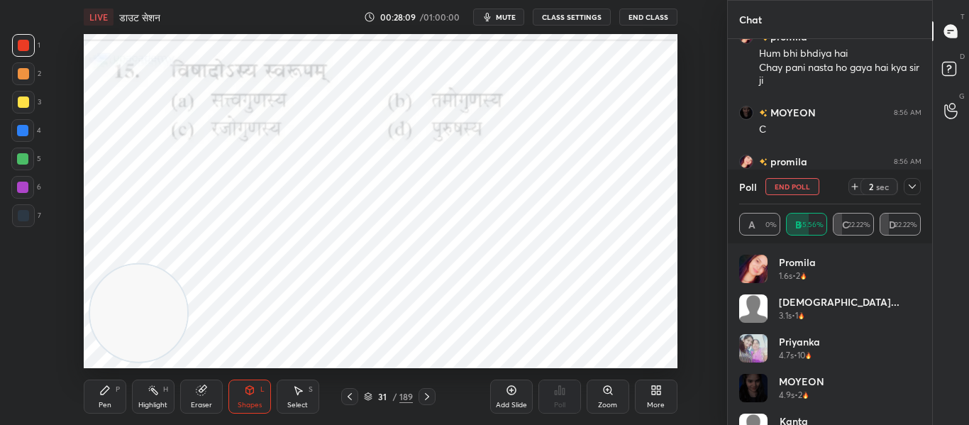
scroll to position [2029, 0]
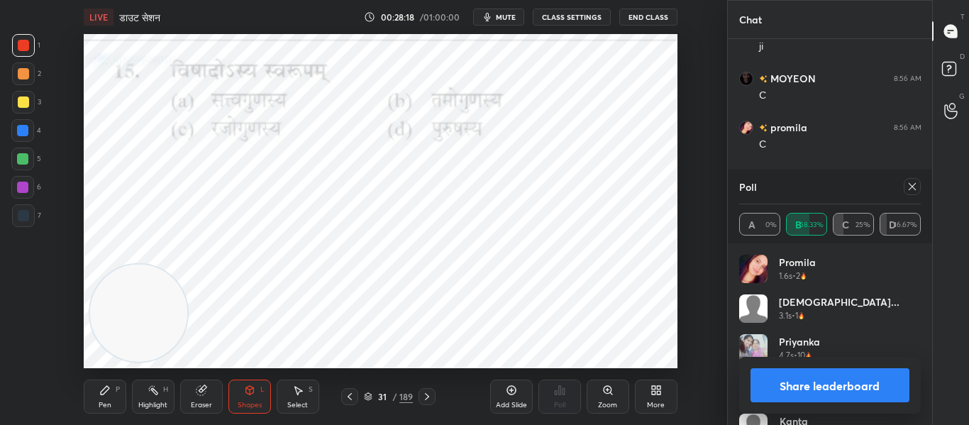
click at [917, 186] on icon at bounding box center [912, 186] width 11 height 11
type textarea "x"
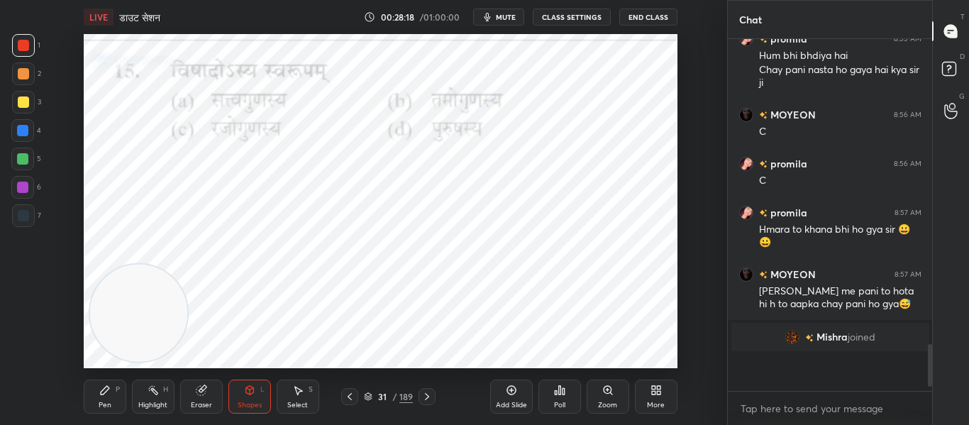
scroll to position [1956, 0]
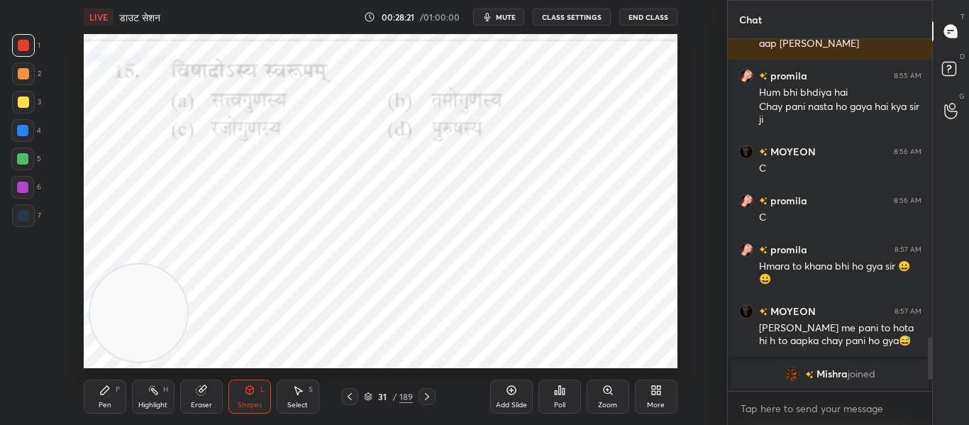
click at [426, 395] on icon at bounding box center [426, 396] width 11 height 11
drag, startPoint x: 428, startPoint y: 391, endPoint x: 431, endPoint y: 382, distance: 9.7
click at [429, 391] on icon at bounding box center [426, 396] width 11 height 11
click at [558, 390] on icon at bounding box center [559, 390] width 11 height 11
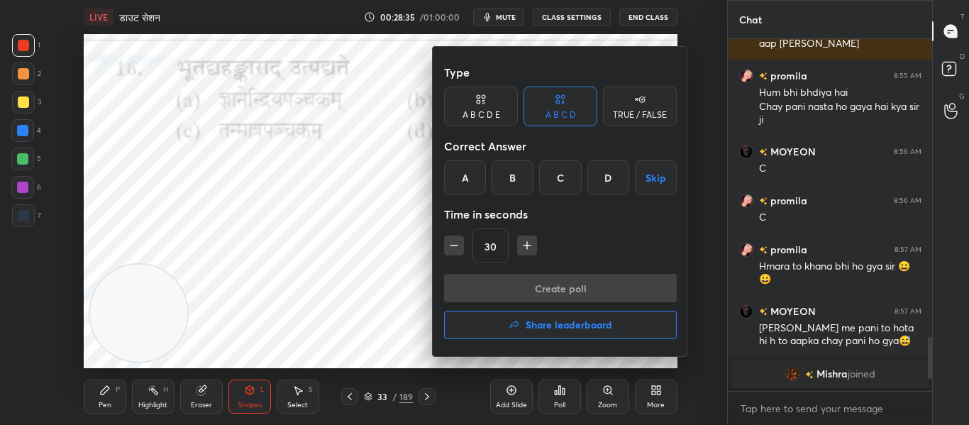
click at [568, 178] on div "C" at bounding box center [560, 177] width 42 height 34
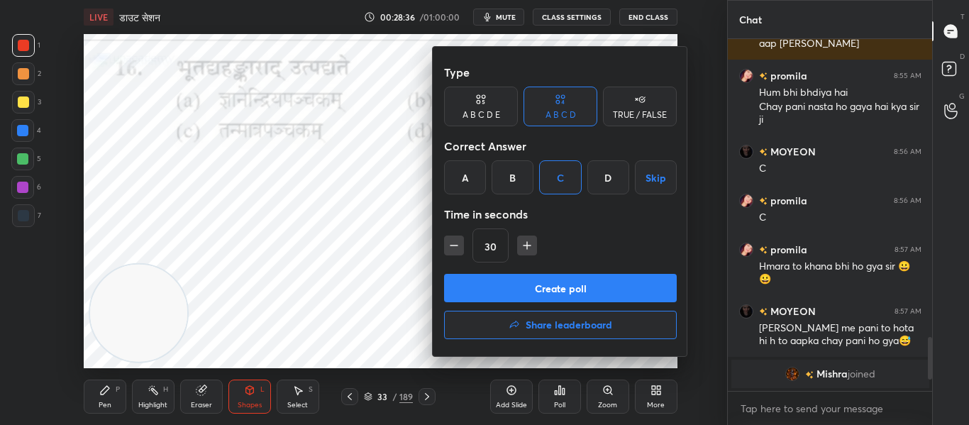
click at [529, 247] on icon "button" at bounding box center [527, 245] width 14 height 14
type input "45"
click at [522, 292] on button "Create poll" at bounding box center [560, 288] width 233 height 28
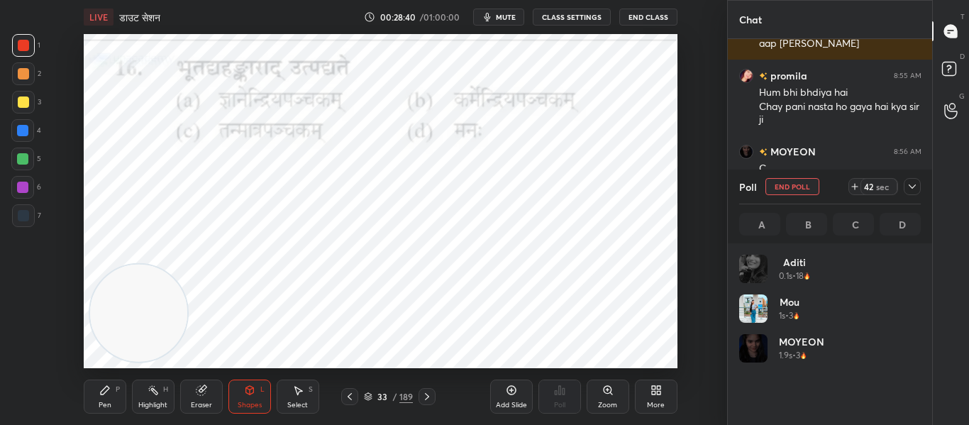
scroll to position [5, 5]
click at [917, 189] on icon at bounding box center [912, 186] width 11 height 11
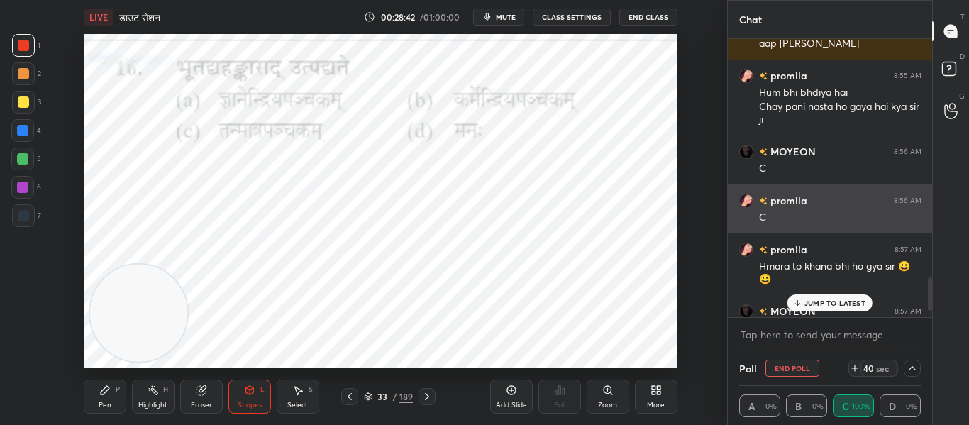
scroll to position [2029, 0]
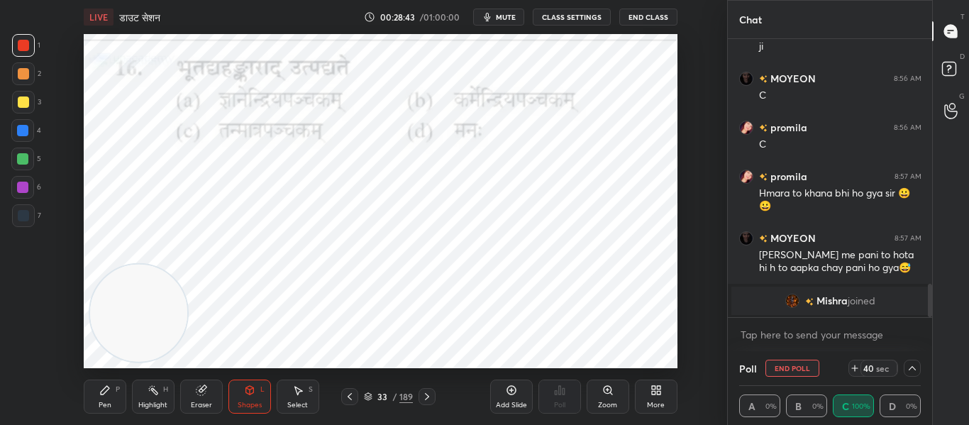
click at [833, 299] on span "Mishra" at bounding box center [832, 300] width 31 height 11
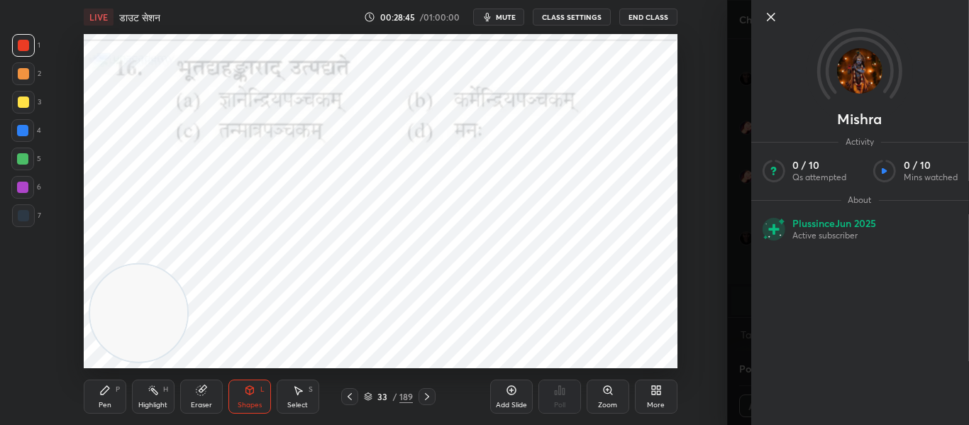
click at [706, 140] on div "Setting up your live class Poll for secs No correct answer Start poll" at bounding box center [380, 201] width 671 height 334
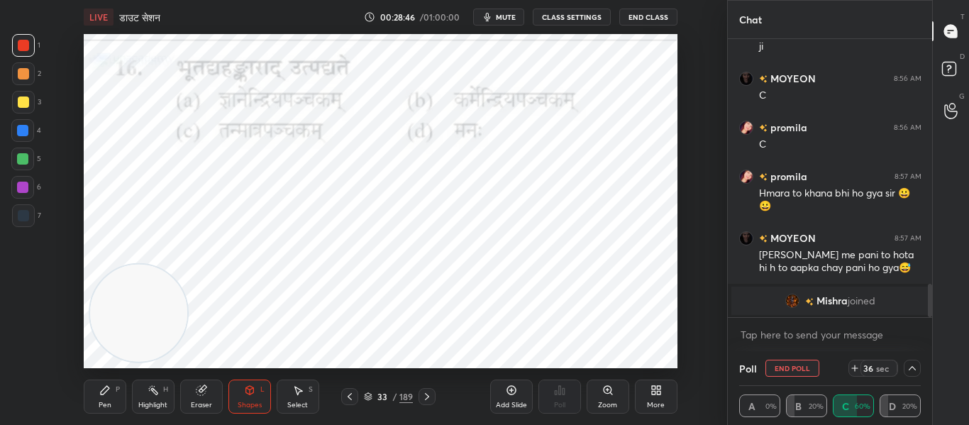
click at [917, 368] on icon at bounding box center [912, 368] width 11 height 11
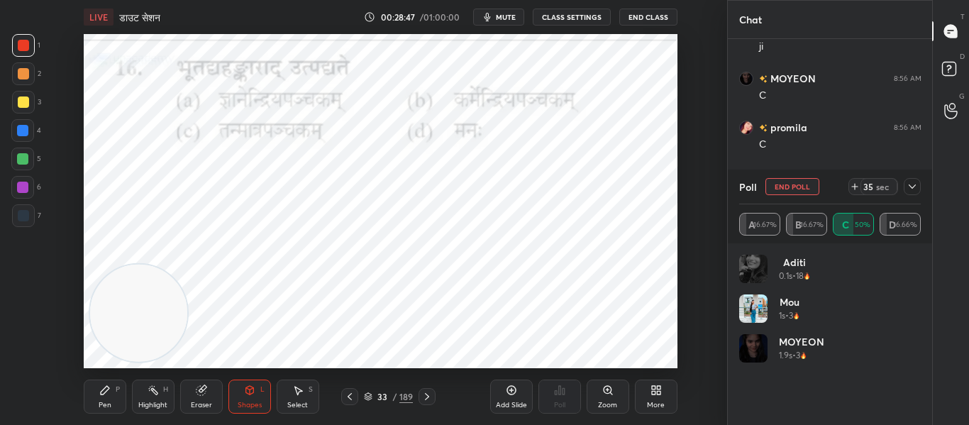
scroll to position [166, 177]
click at [911, 185] on icon at bounding box center [912, 186] width 11 height 11
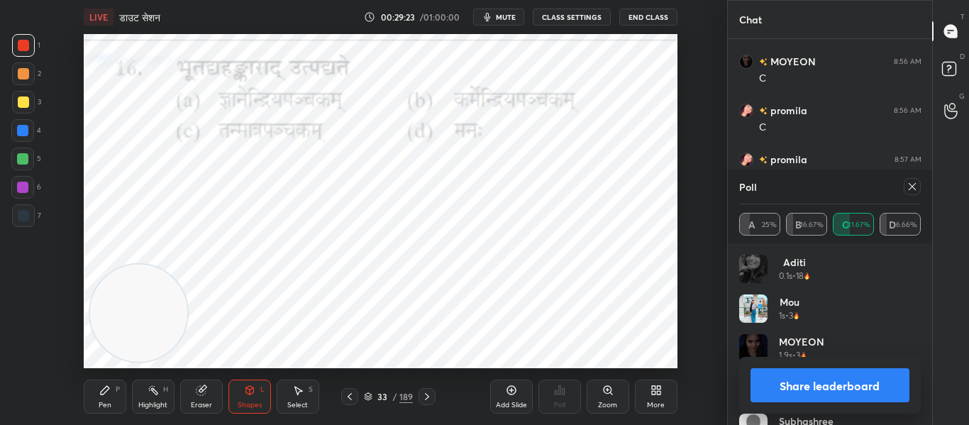
scroll to position [1819, 0]
click at [910, 182] on icon at bounding box center [912, 186] width 11 height 11
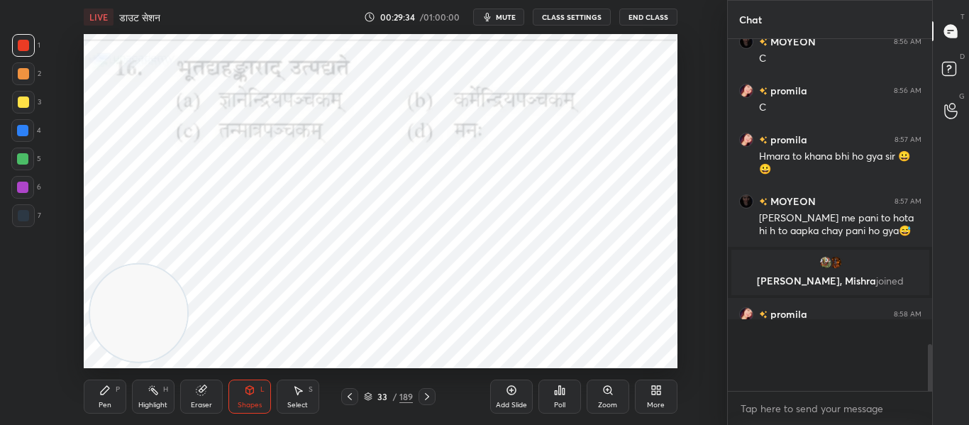
scroll to position [343, 200]
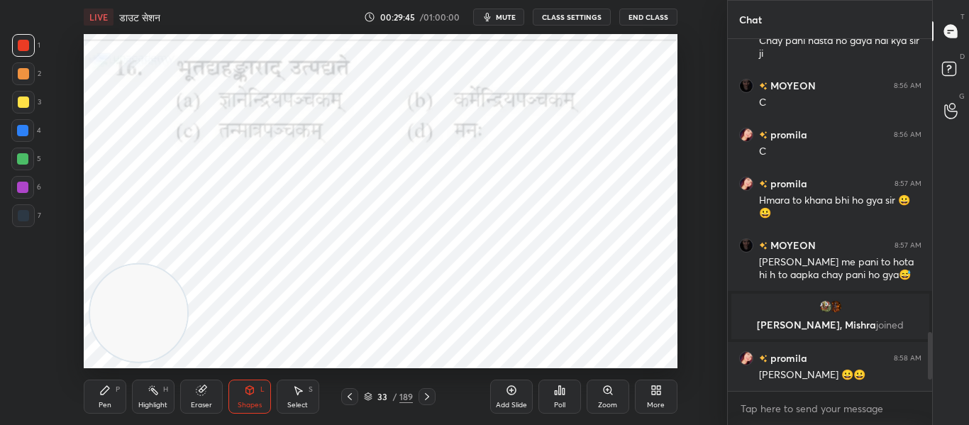
click at [426, 402] on div at bounding box center [427, 396] width 17 height 17
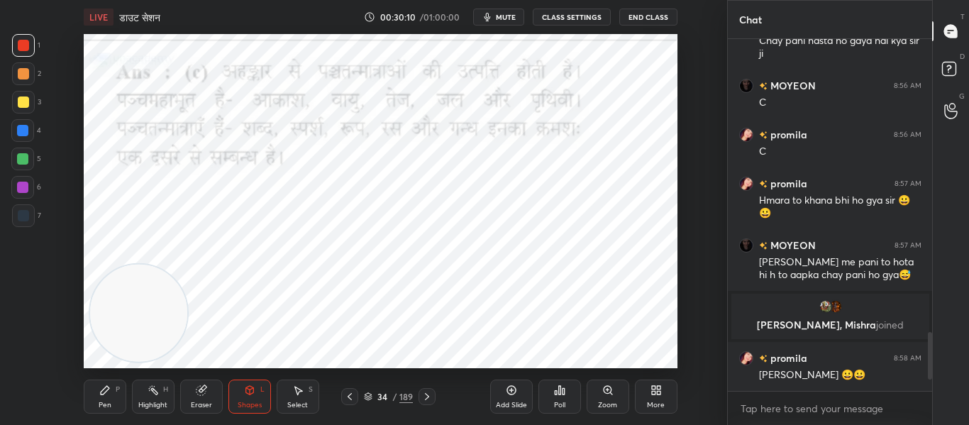
drag, startPoint x: 429, startPoint y: 397, endPoint x: 424, endPoint y: 380, distance: 18.4
click at [429, 396] on icon at bounding box center [426, 396] width 11 height 11
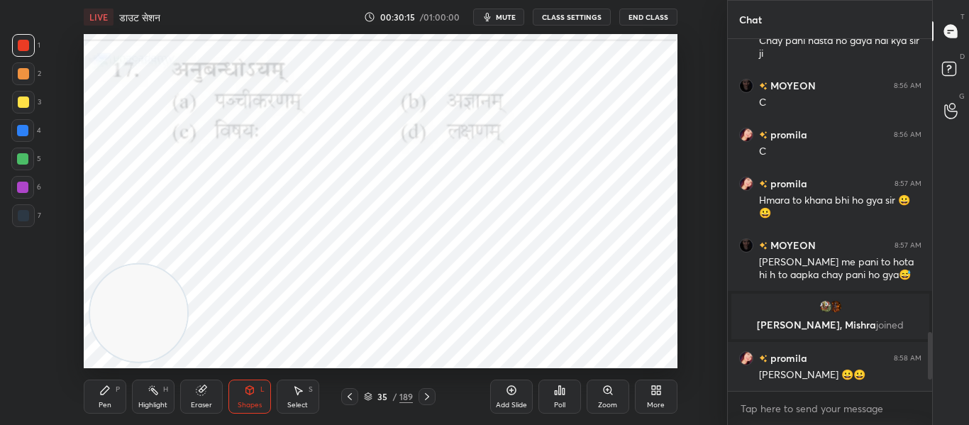
click at [556, 395] on icon at bounding box center [556, 393] width 2 height 4
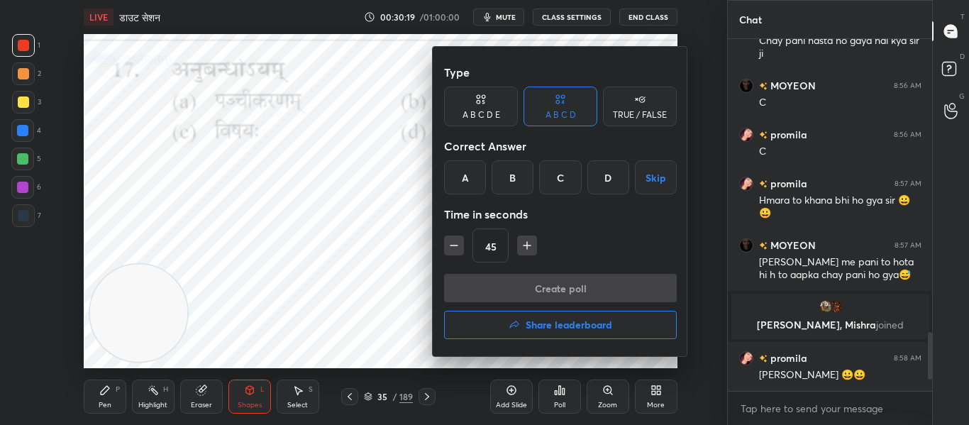
click at [570, 189] on div "C" at bounding box center [560, 177] width 42 height 34
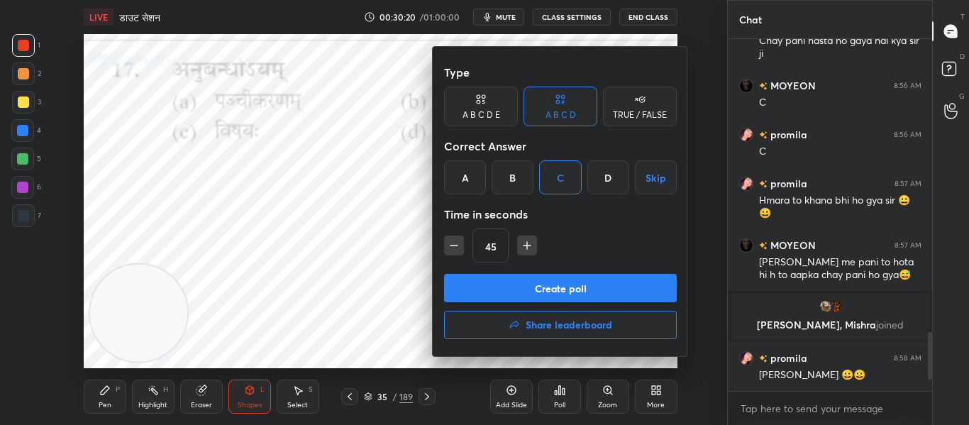
click at [573, 286] on button "Create poll" at bounding box center [560, 288] width 233 height 28
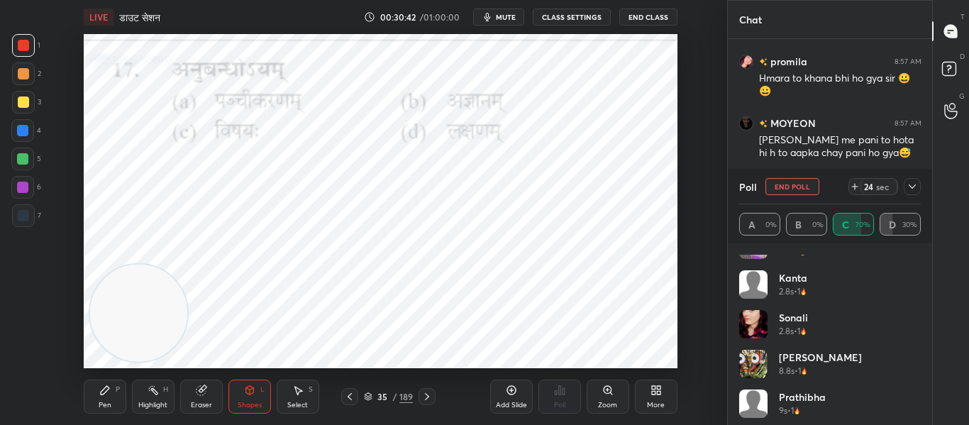
scroll to position [108, 0]
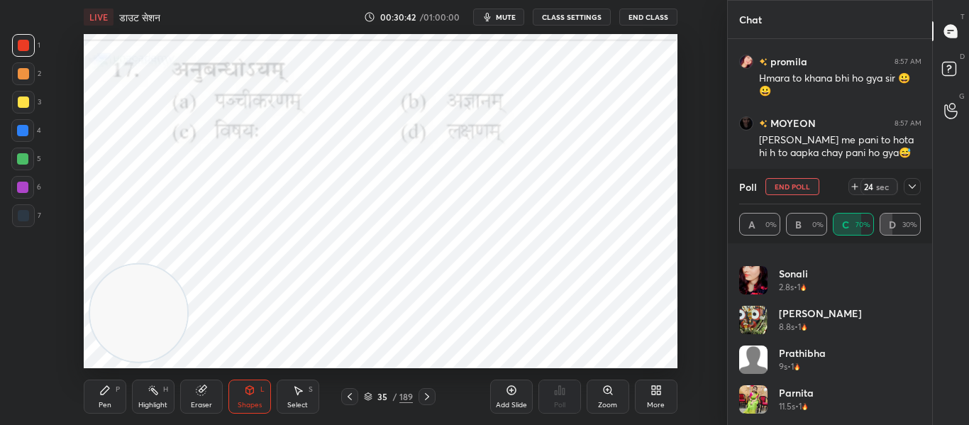
click at [909, 183] on icon at bounding box center [912, 186] width 11 height 11
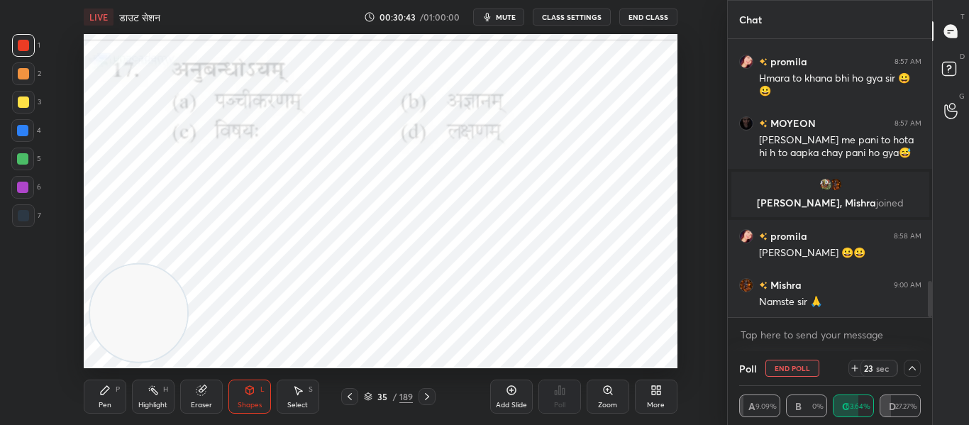
scroll to position [0, 0]
click at [916, 360] on div at bounding box center [912, 368] width 17 height 17
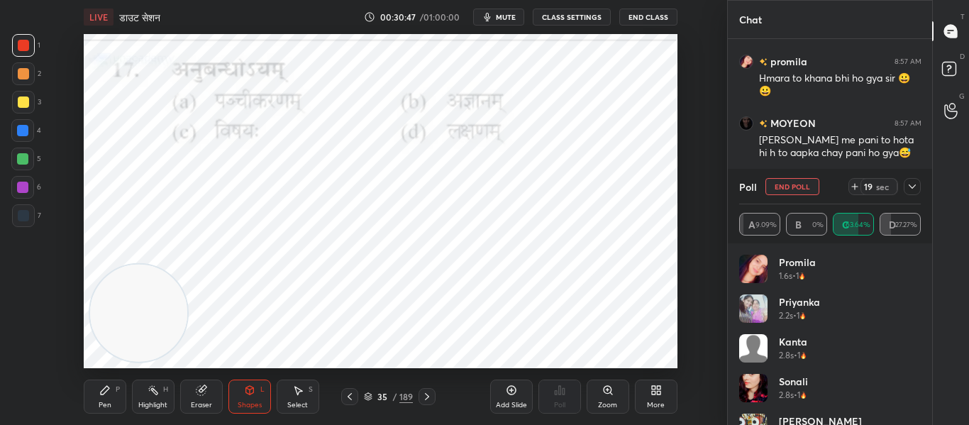
click at [917, 187] on icon at bounding box center [912, 186] width 11 height 11
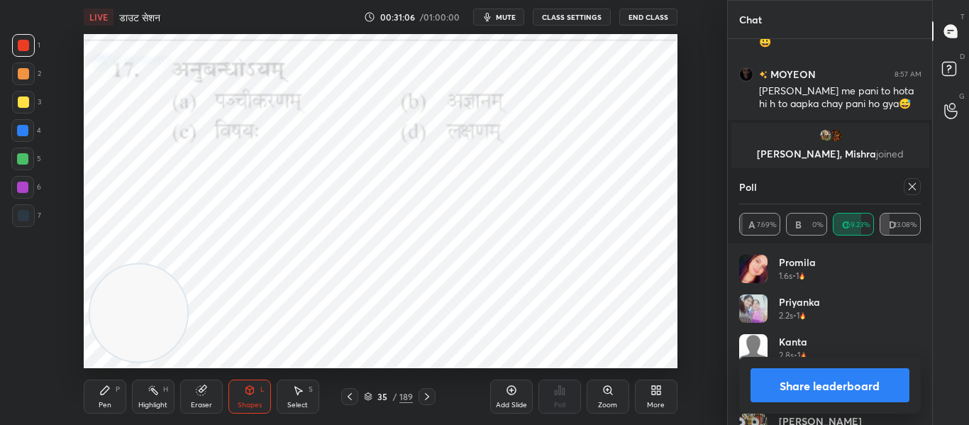
scroll to position [166, 177]
click at [426, 392] on icon at bounding box center [426, 396] width 11 height 11
click at [424, 395] on icon at bounding box center [426, 396] width 11 height 11
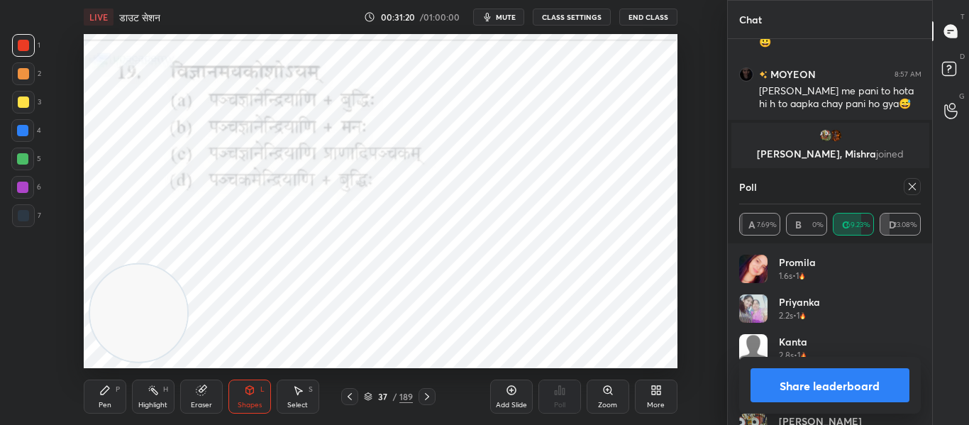
click at [910, 187] on icon at bounding box center [912, 186] width 11 height 11
type textarea "x"
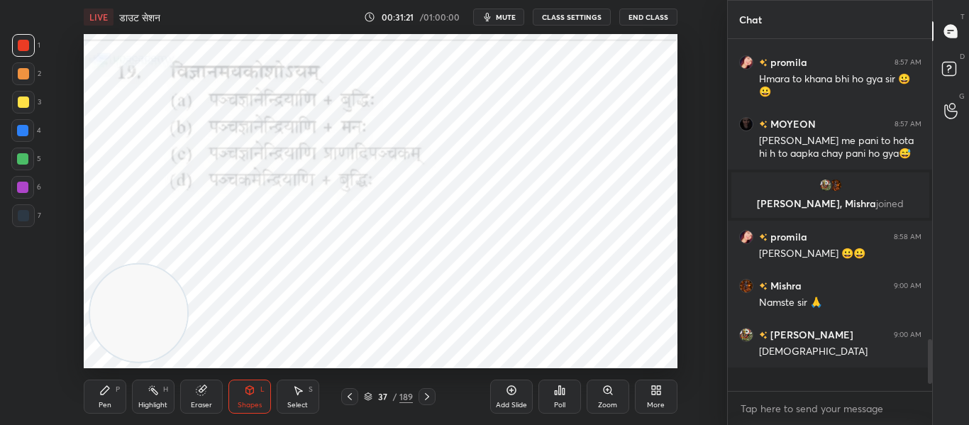
scroll to position [1852, 0]
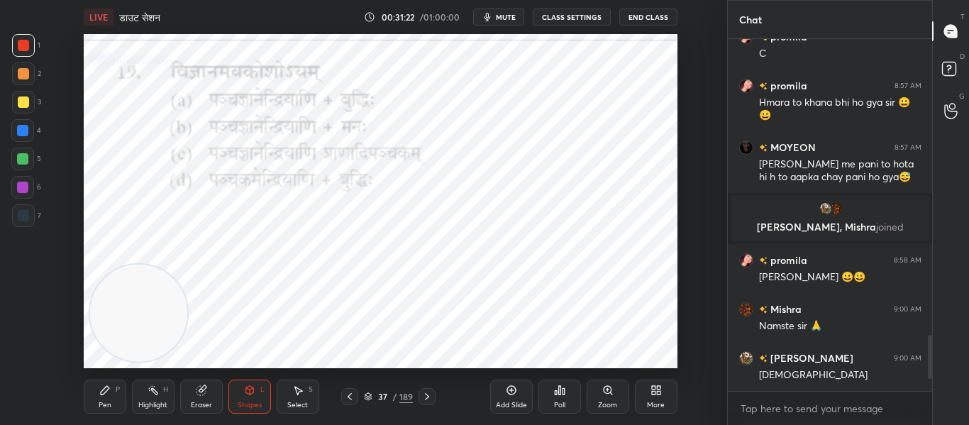
click at [562, 389] on icon at bounding box center [559, 390] width 11 height 11
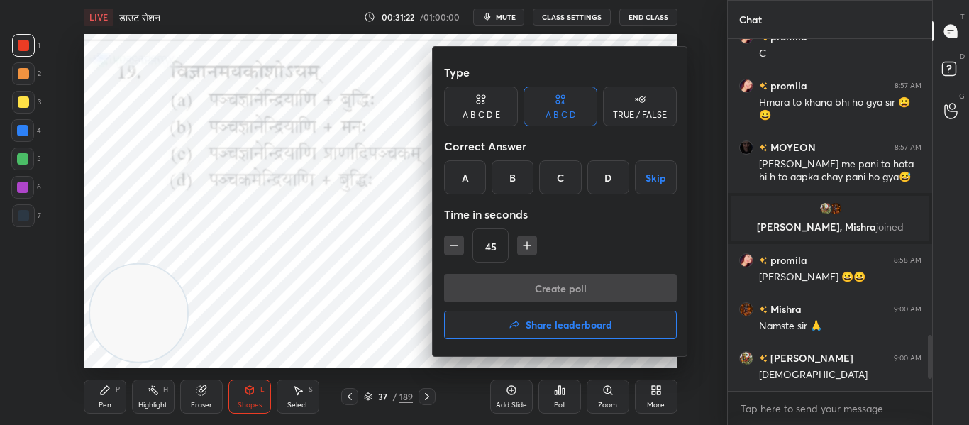
click at [563, 165] on div "C" at bounding box center [560, 177] width 42 height 34
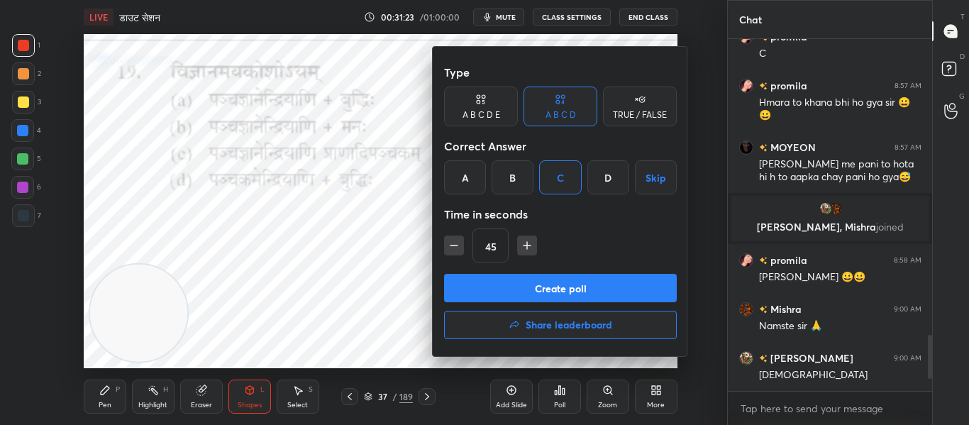
click at [462, 246] on button "button" at bounding box center [454, 246] width 20 height 20
type input "30"
click at [470, 287] on button "Create poll" at bounding box center [560, 288] width 233 height 28
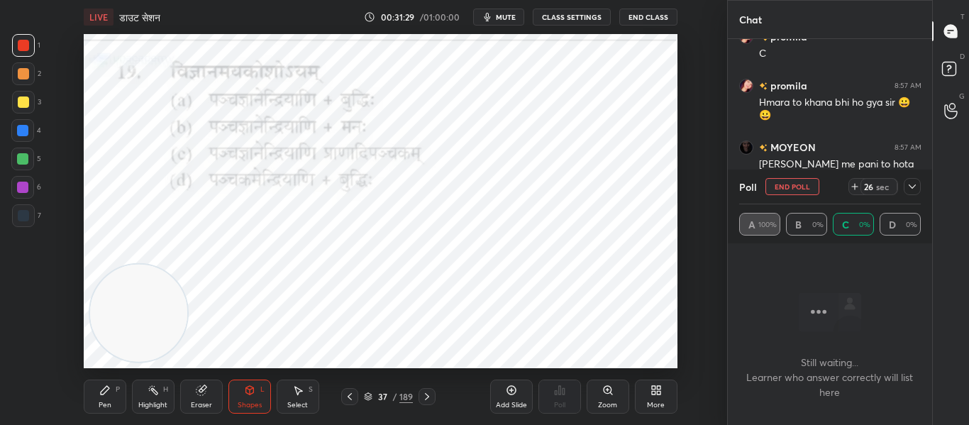
click at [806, 184] on button "End Poll" at bounding box center [793, 186] width 54 height 17
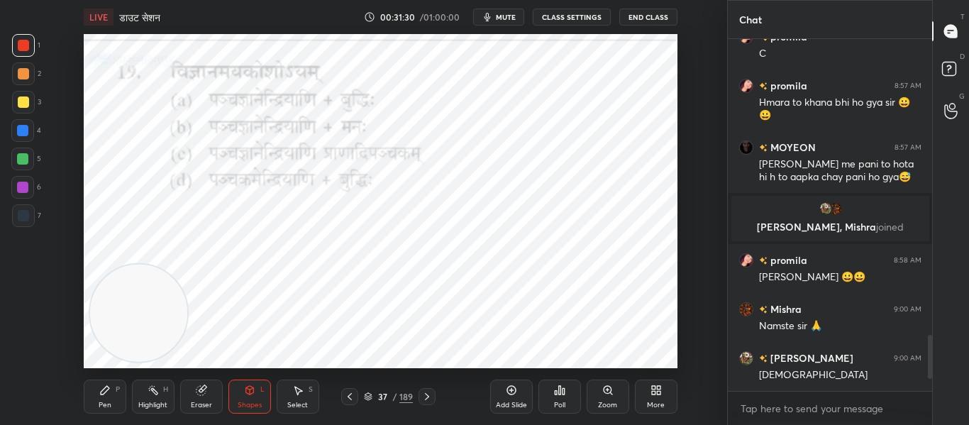
click at [557, 397] on div "Poll" at bounding box center [560, 397] width 43 height 34
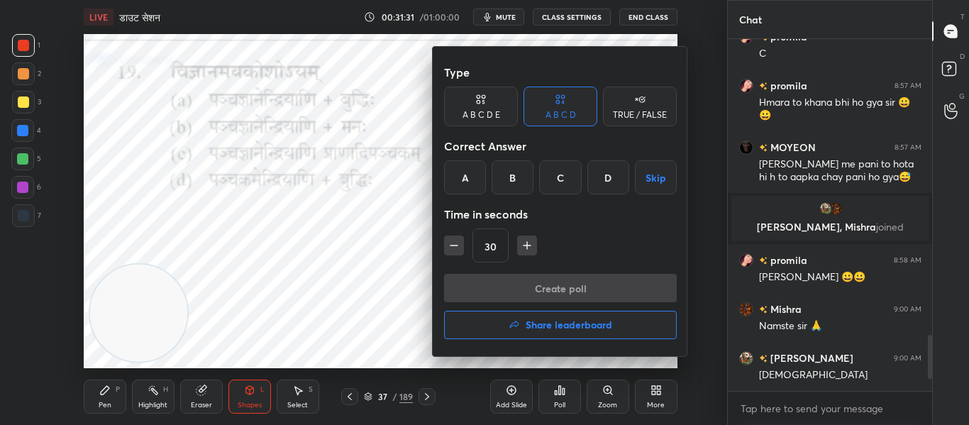
click at [468, 171] on div "A" at bounding box center [465, 177] width 42 height 34
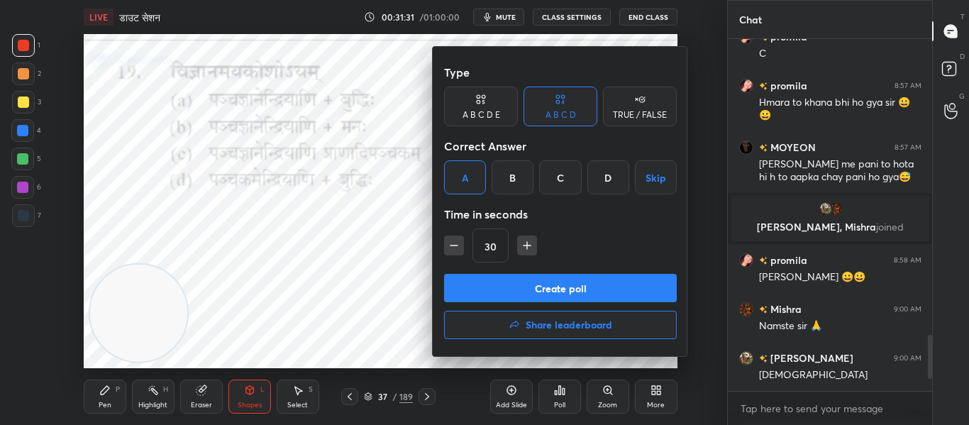
click at [511, 277] on button "Create poll" at bounding box center [560, 288] width 233 height 28
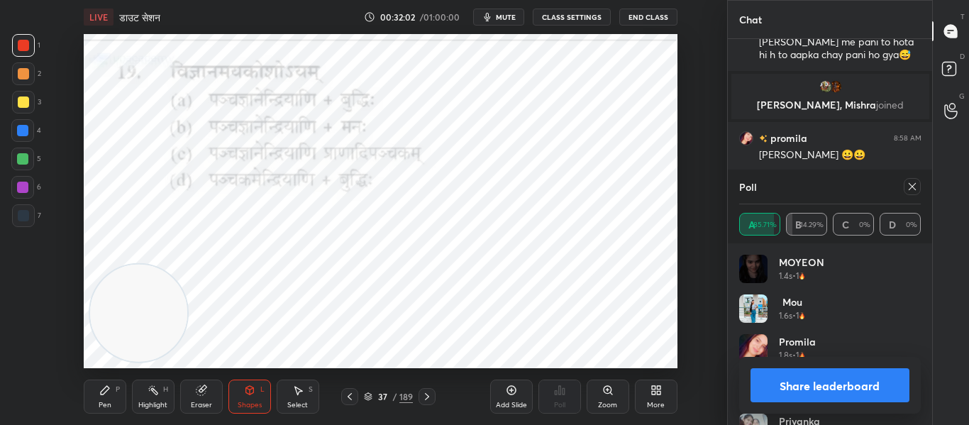
click at [915, 188] on icon at bounding box center [912, 186] width 11 height 11
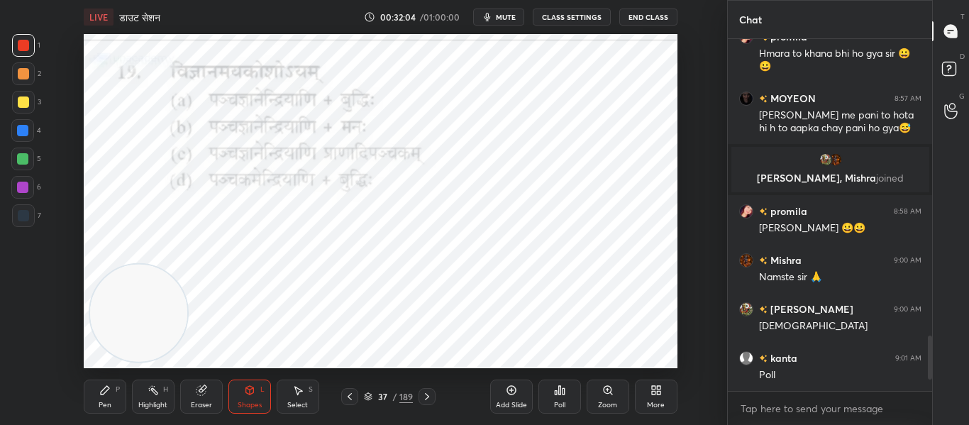
click at [424, 396] on icon at bounding box center [426, 396] width 11 height 11
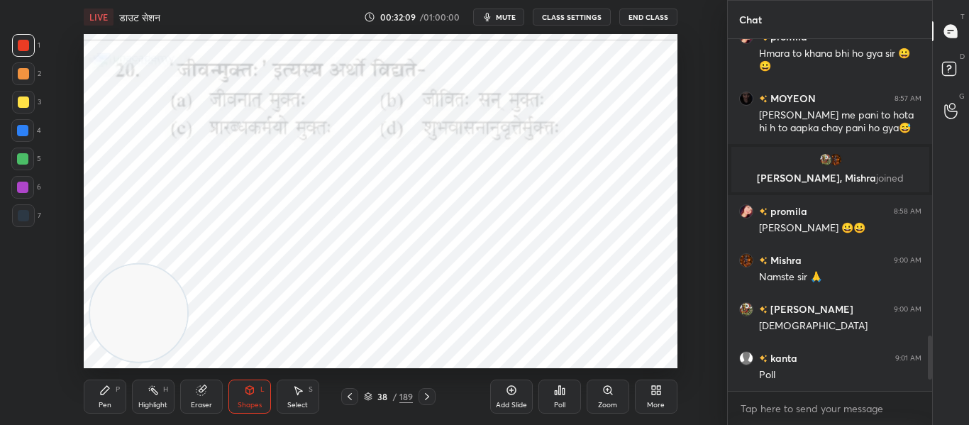
click at [559, 404] on div "Poll" at bounding box center [559, 405] width 11 height 7
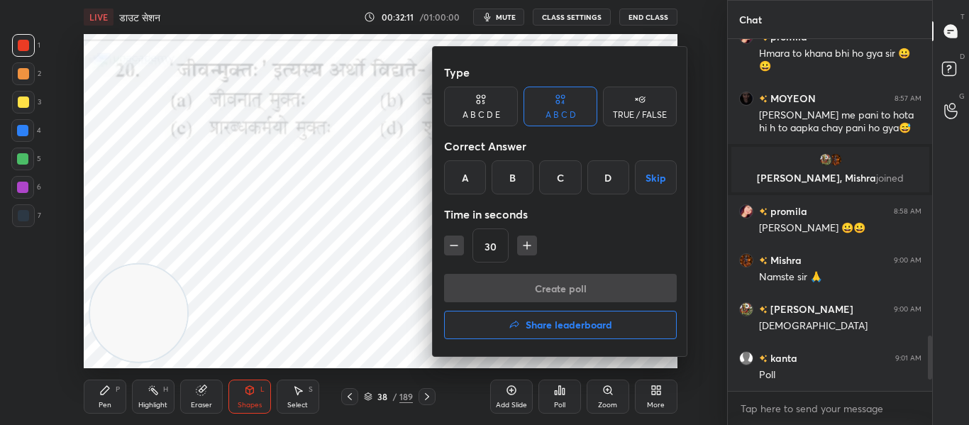
click at [479, 175] on div "A" at bounding box center [465, 177] width 42 height 34
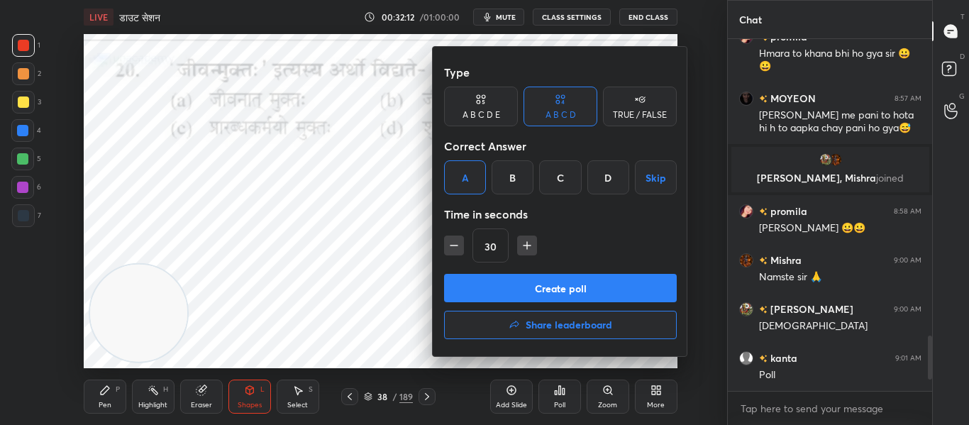
click at [508, 282] on button "Create poll" at bounding box center [560, 288] width 233 height 28
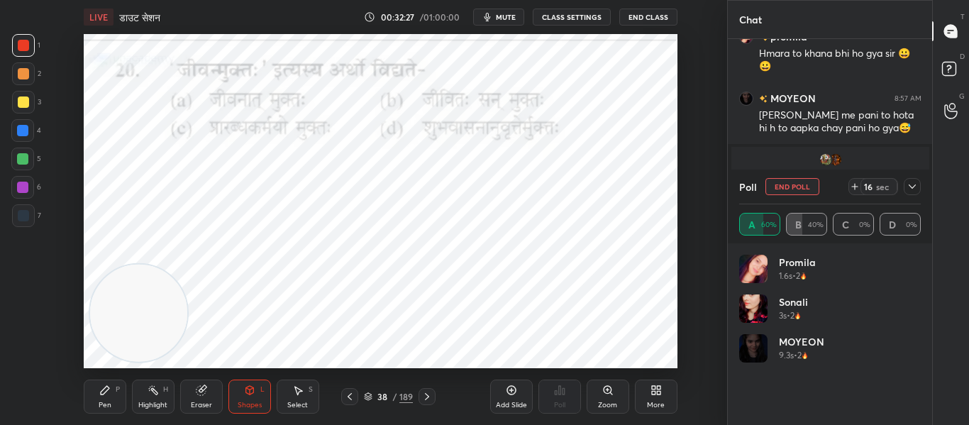
click at [22, 224] on div at bounding box center [23, 215] width 23 height 23
click at [501, 18] on span "mute" at bounding box center [506, 17] width 20 height 10
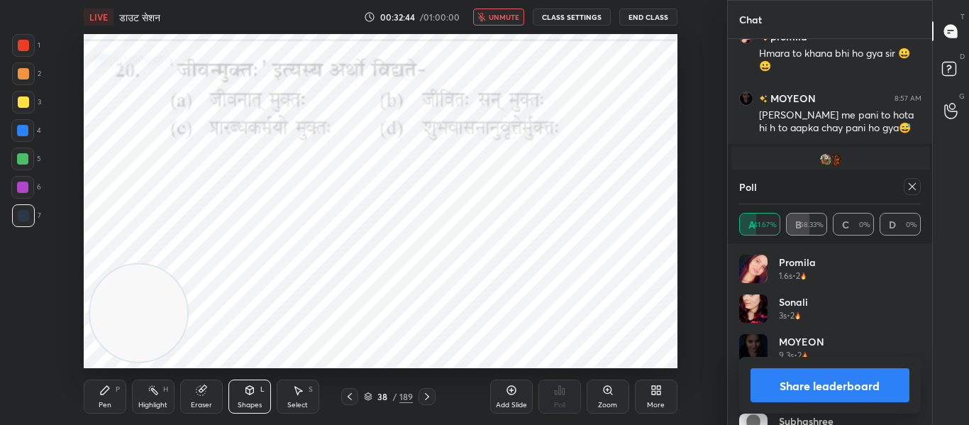
click at [518, 13] on span "unmute" at bounding box center [504, 17] width 31 height 10
click at [912, 189] on icon at bounding box center [912, 186] width 11 height 11
type textarea "x"
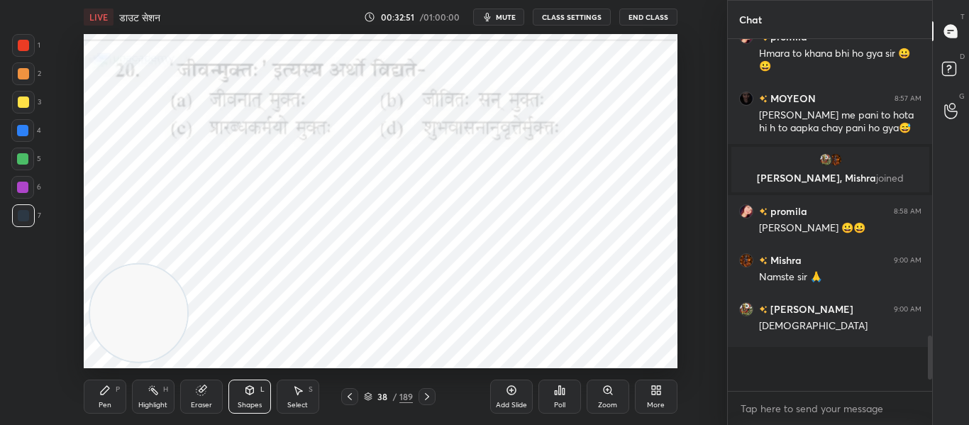
scroll to position [5, 5]
drag, startPoint x: 423, startPoint y: 394, endPoint x: 434, endPoint y: 373, distance: 23.5
click at [424, 394] on icon at bounding box center [426, 396] width 11 height 11
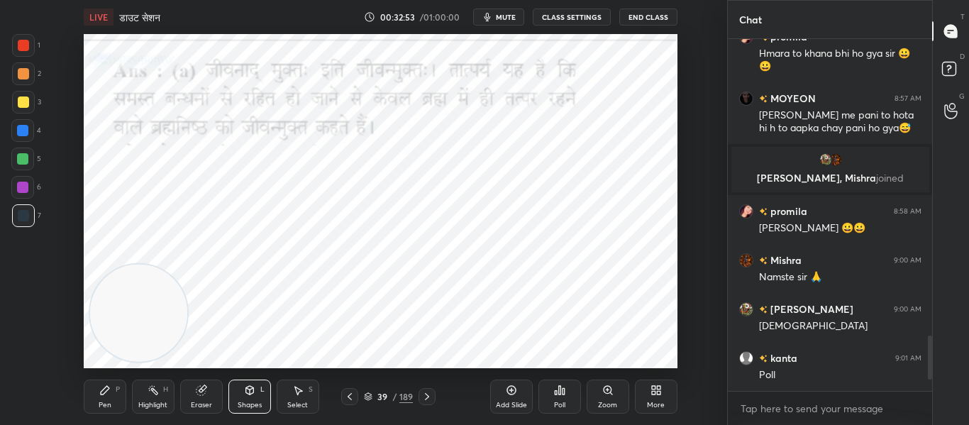
click at [18, 46] on div at bounding box center [23, 45] width 11 height 11
click at [427, 395] on icon at bounding box center [426, 396] width 11 height 11
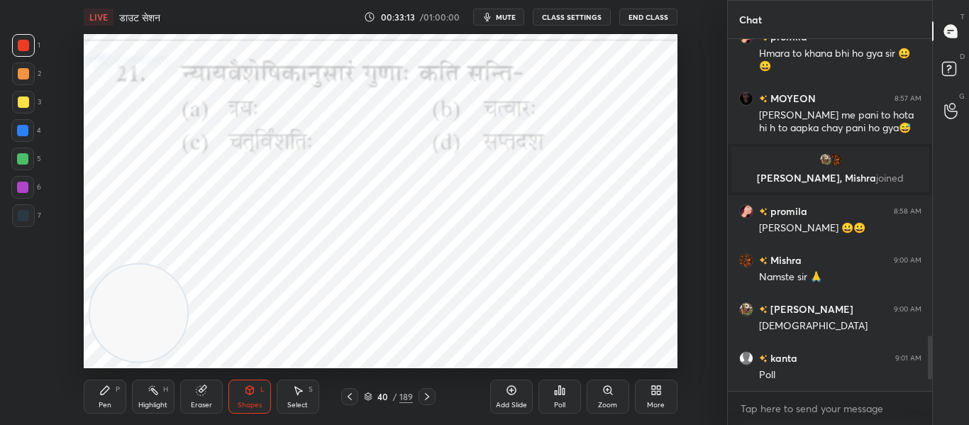
click at [553, 392] on div "Poll" at bounding box center [560, 397] width 43 height 34
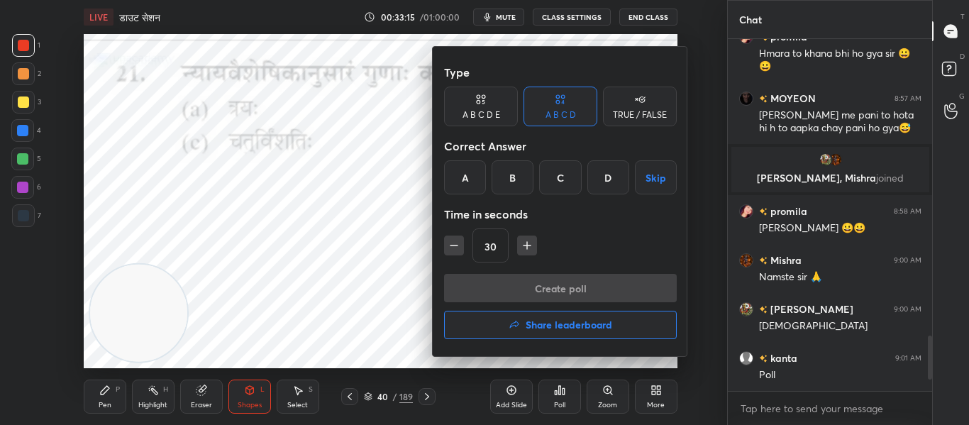
click at [562, 172] on div "C" at bounding box center [560, 177] width 42 height 34
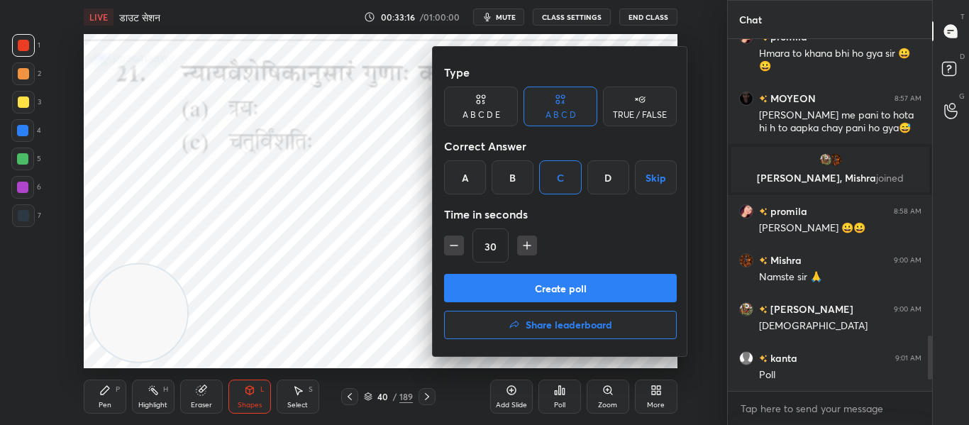
click at [529, 243] on icon "button" at bounding box center [527, 245] width 14 height 14
type input "45"
click at [529, 275] on button "Create poll" at bounding box center [560, 288] width 233 height 28
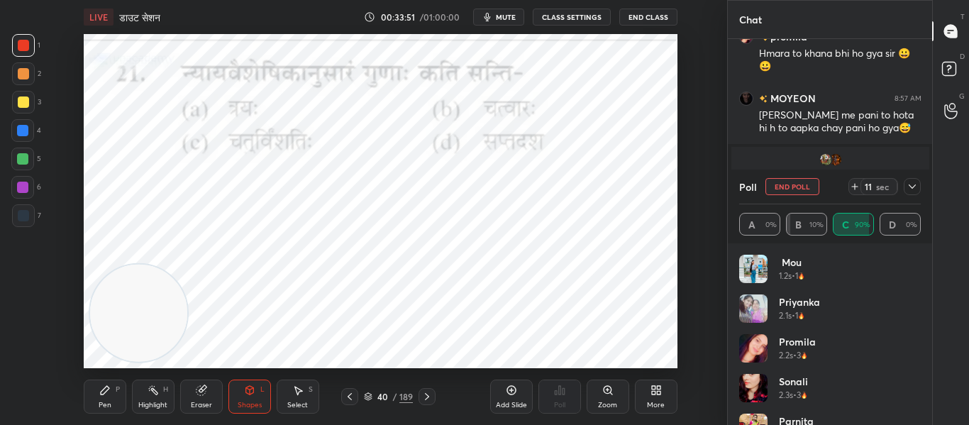
scroll to position [187, 0]
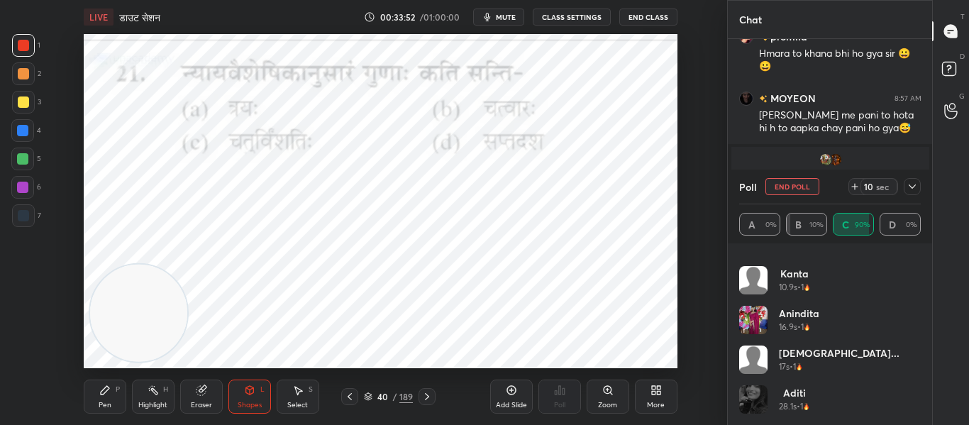
click at [21, 52] on div at bounding box center [23, 45] width 23 height 23
click at [26, 216] on div at bounding box center [23, 215] width 11 height 11
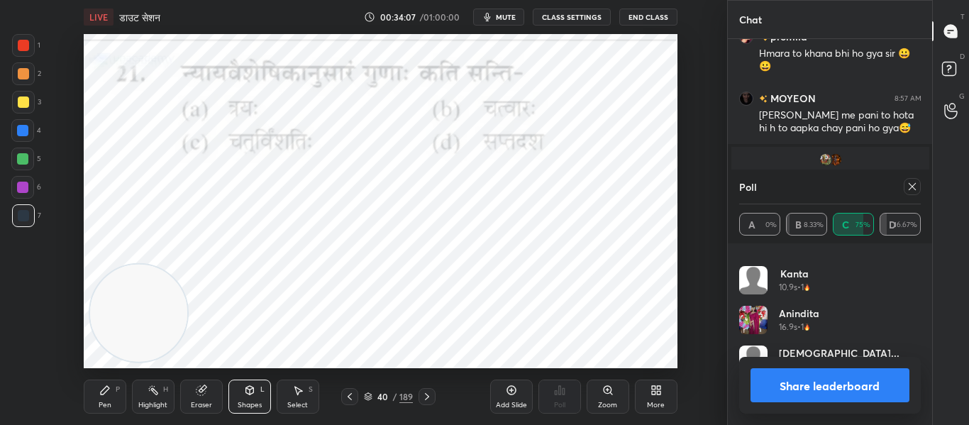
click at [912, 184] on icon at bounding box center [912, 186] width 11 height 11
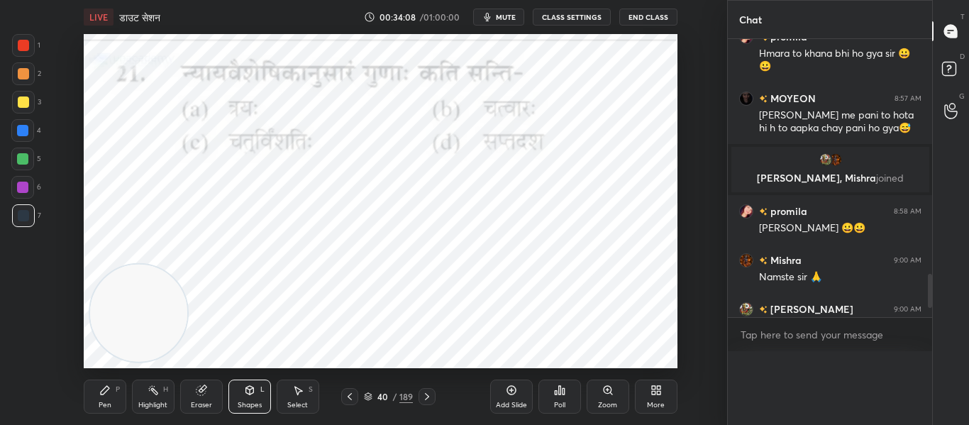
scroll to position [1930, 0]
click at [426, 396] on icon at bounding box center [426, 396] width 11 height 11
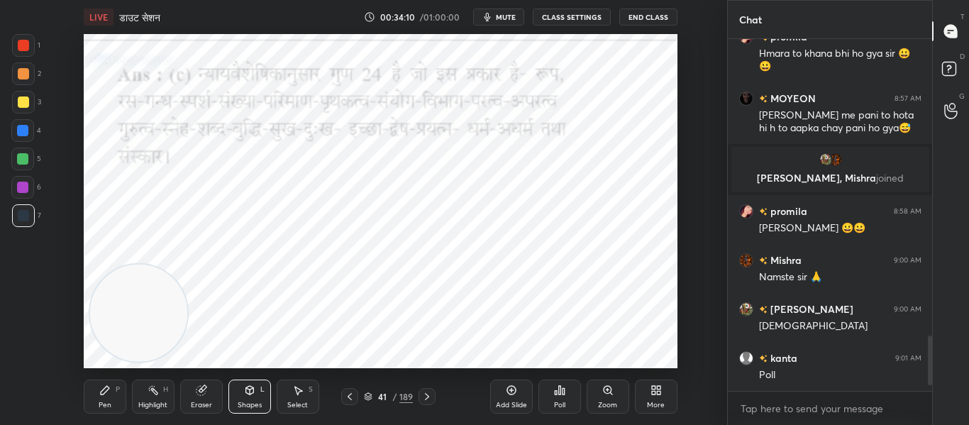
click at [31, 45] on div at bounding box center [23, 45] width 23 height 23
click at [424, 399] on icon at bounding box center [426, 396] width 11 height 11
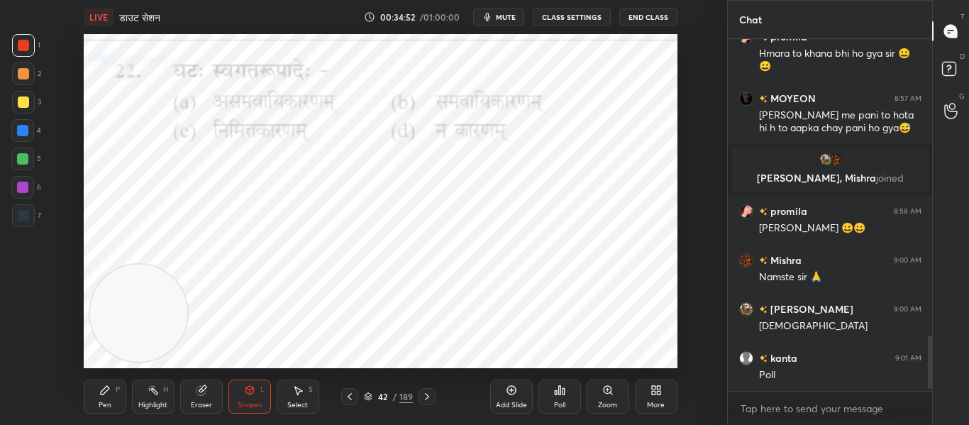
click at [570, 397] on div "Poll" at bounding box center [560, 397] width 43 height 34
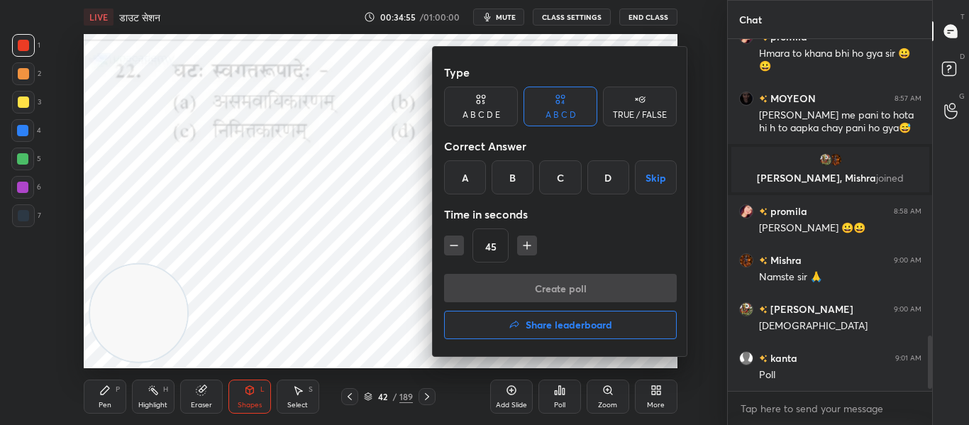
click at [509, 187] on div "B" at bounding box center [513, 177] width 42 height 34
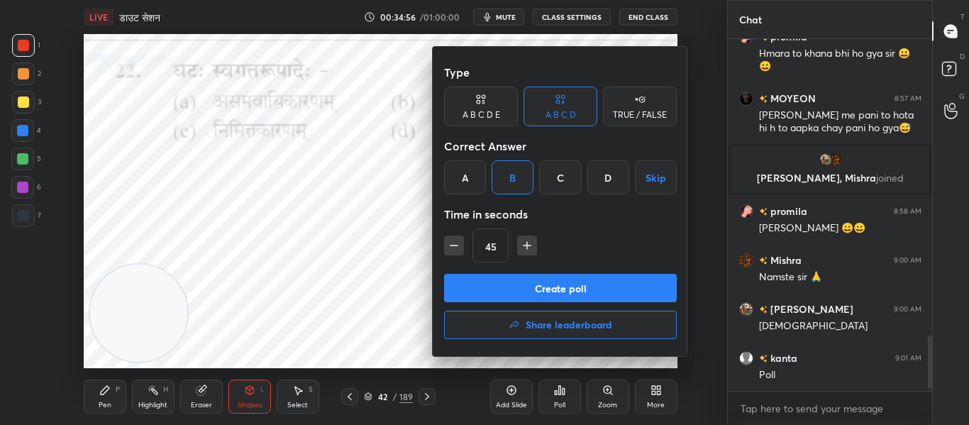
click at [521, 280] on button "Create poll" at bounding box center [560, 288] width 233 height 28
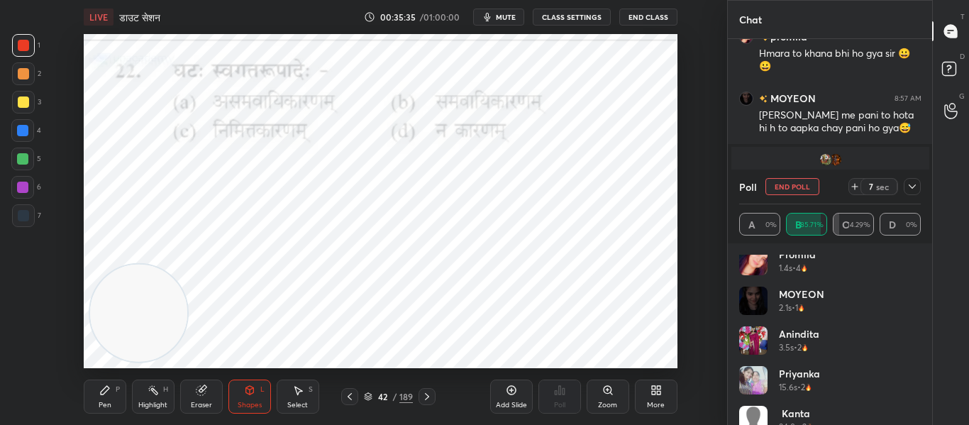
scroll to position [68, 0]
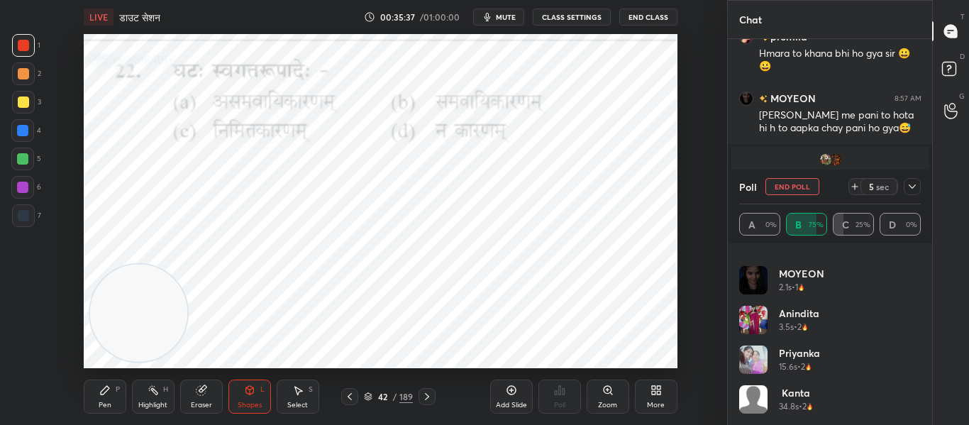
click at [25, 221] on div at bounding box center [23, 215] width 11 height 11
click at [245, 395] on icon at bounding box center [249, 390] width 11 height 11
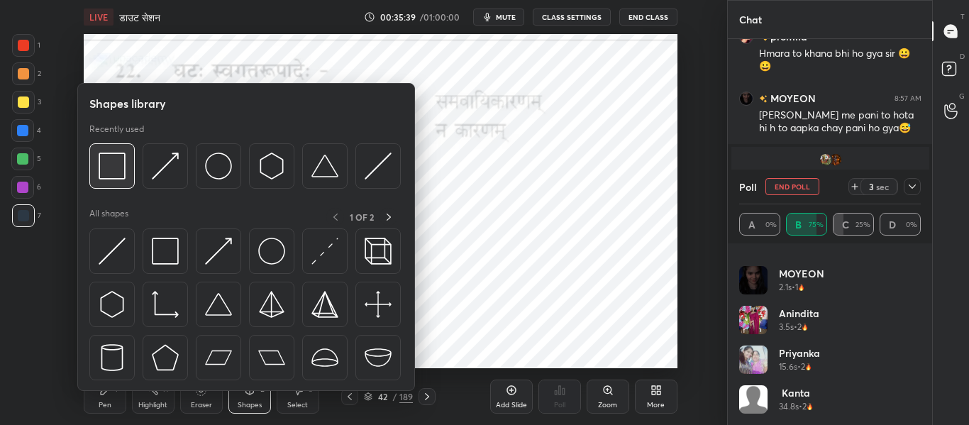
click at [114, 160] on img at bounding box center [112, 166] width 27 height 27
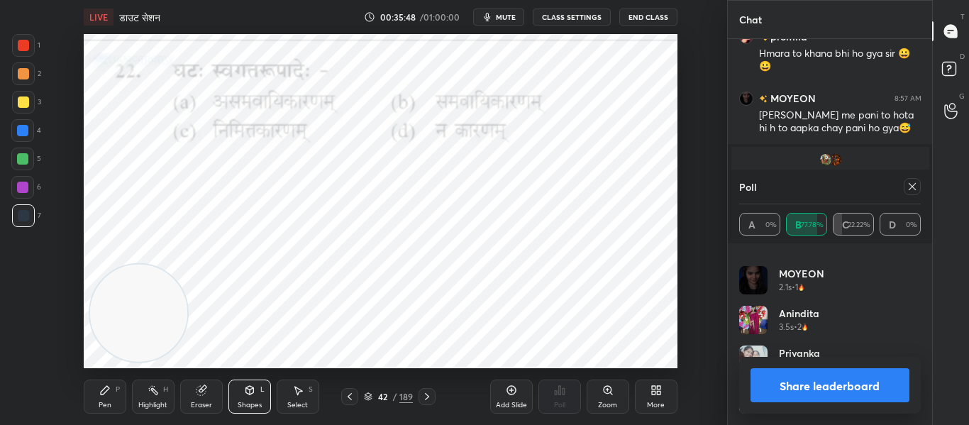
click at [915, 184] on icon at bounding box center [912, 186] width 7 height 7
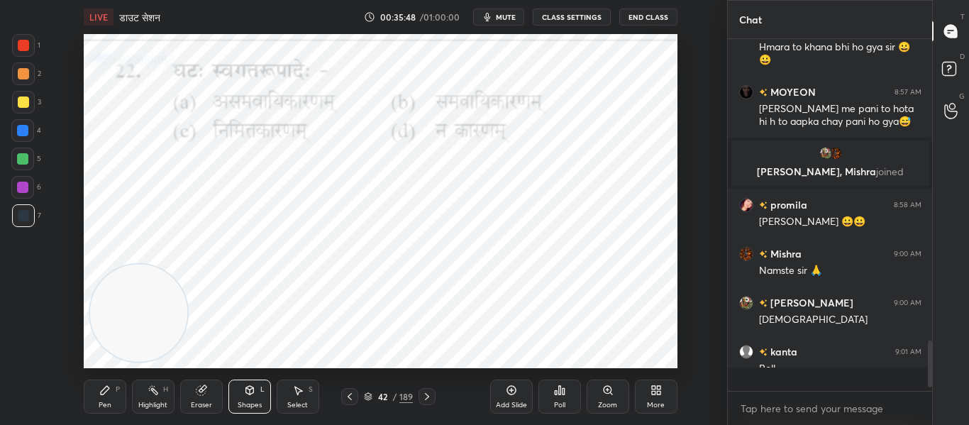
scroll to position [346, 200]
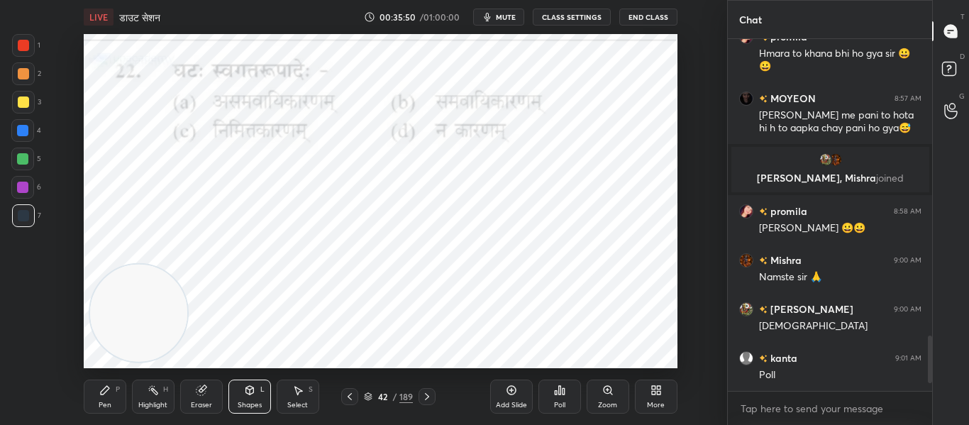
click at [426, 394] on icon at bounding box center [427, 396] width 4 height 7
drag, startPoint x: 28, startPoint y: 43, endPoint x: 70, endPoint y: 59, distance: 44.9
click at [28, 44] on div at bounding box center [23, 45] width 11 height 11
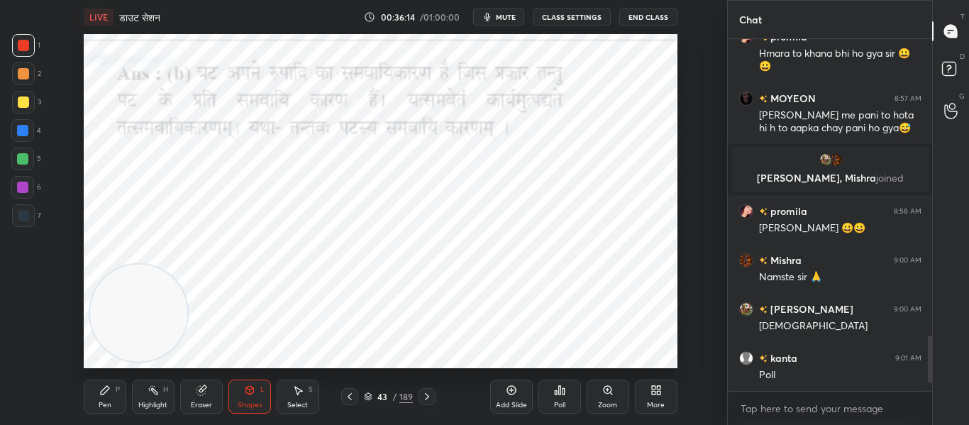
click at [433, 397] on div at bounding box center [427, 396] width 17 height 17
click at [561, 399] on div "Poll" at bounding box center [560, 397] width 43 height 34
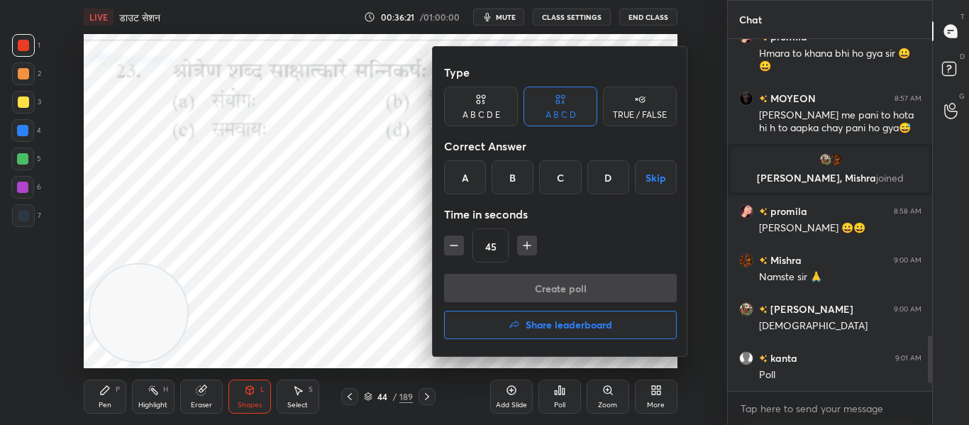
click at [560, 180] on div "C" at bounding box center [560, 177] width 42 height 34
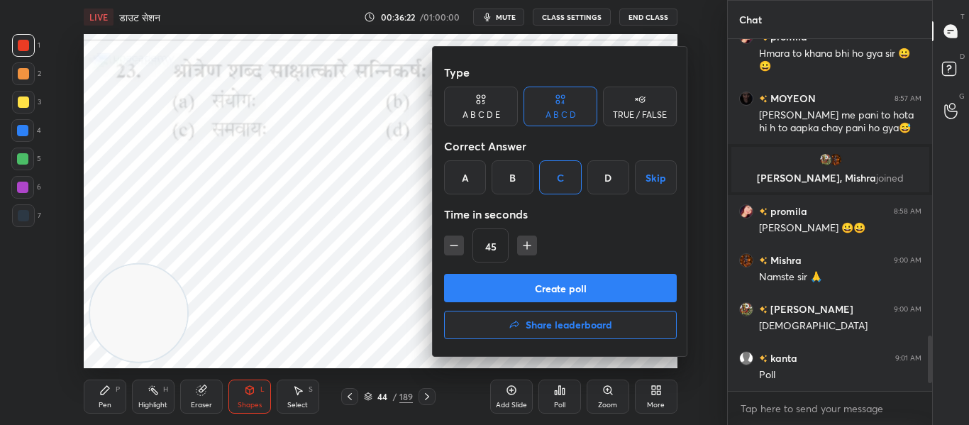
click at [529, 291] on button "Create poll" at bounding box center [560, 288] width 233 height 28
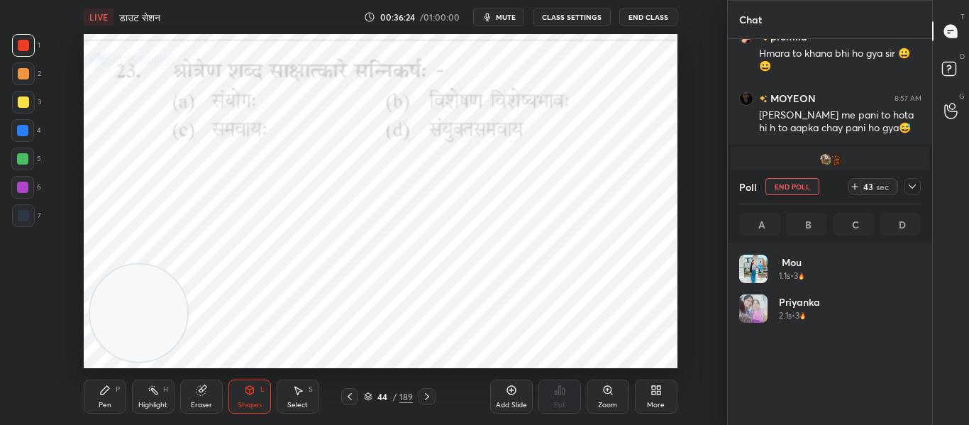
scroll to position [166, 177]
click at [15, 221] on div at bounding box center [23, 215] width 23 height 23
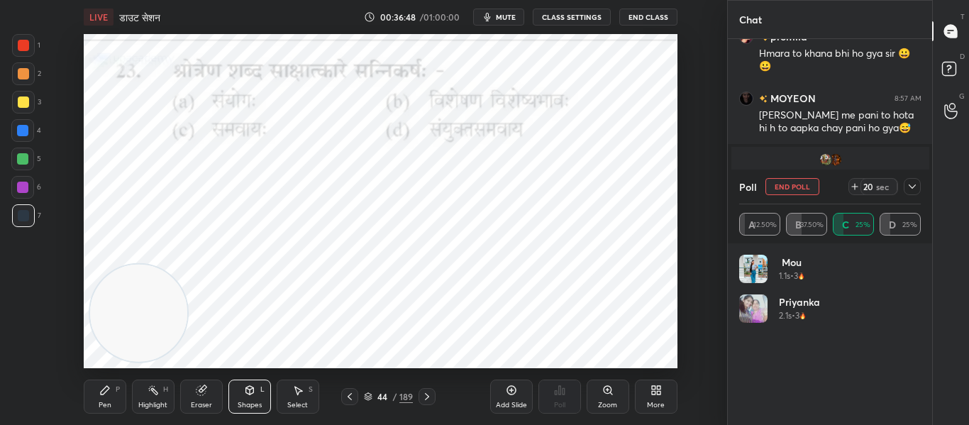
click at [16, 49] on div at bounding box center [23, 45] width 23 height 23
click at [914, 187] on icon at bounding box center [912, 186] width 7 height 4
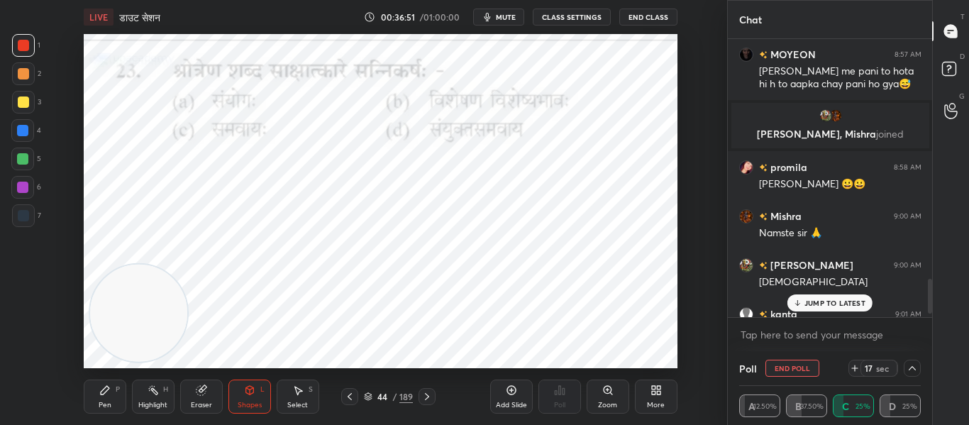
scroll to position [1966, 0]
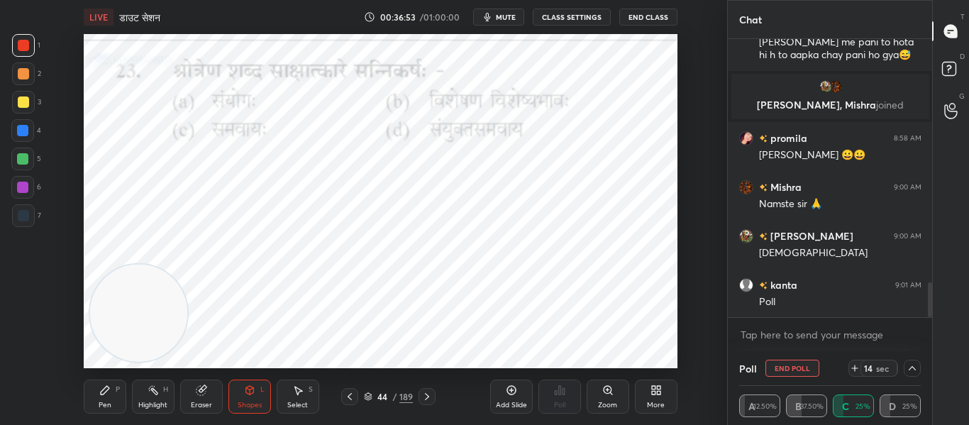
click at [915, 368] on icon at bounding box center [912, 368] width 7 height 4
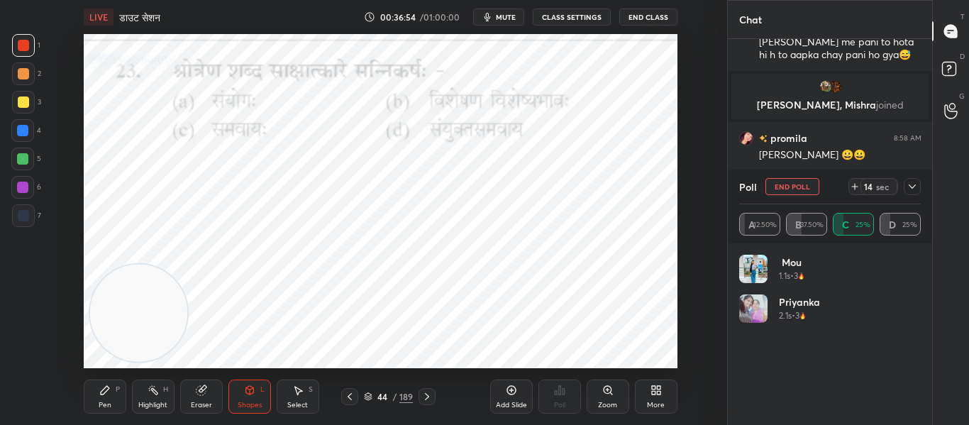
scroll to position [166, 177]
click at [910, 185] on icon at bounding box center [912, 186] width 11 height 11
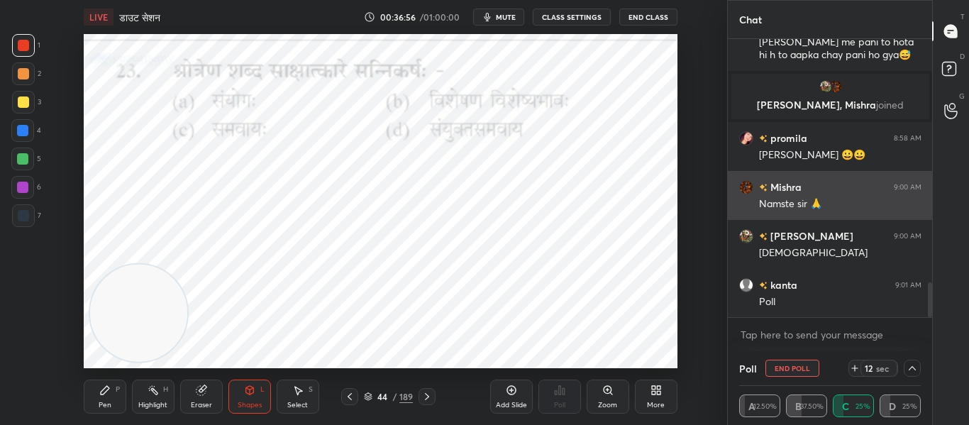
scroll to position [1, 5]
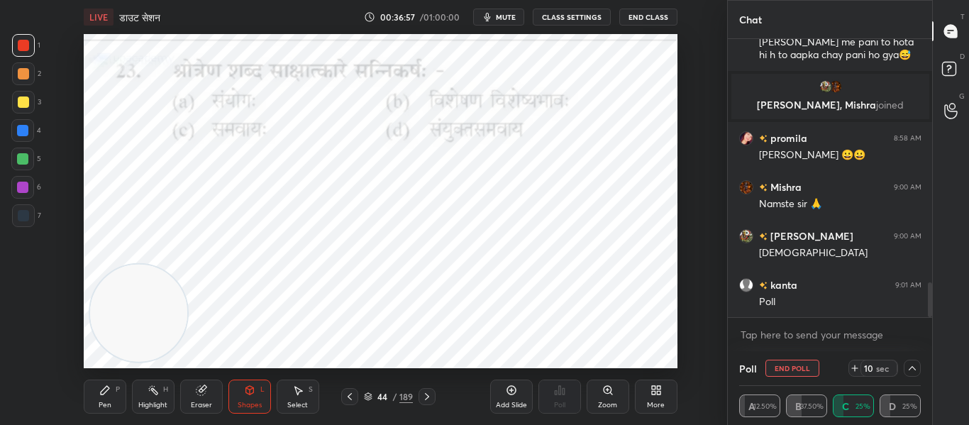
click at [910, 368] on icon at bounding box center [912, 368] width 11 height 11
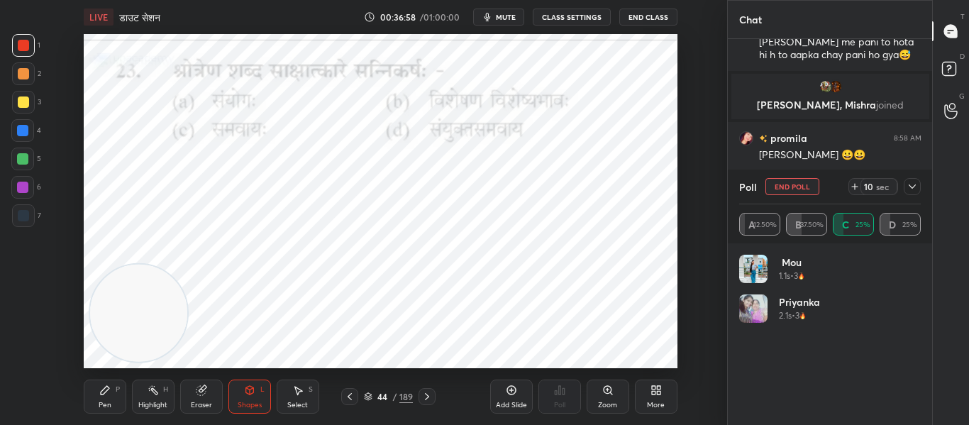
scroll to position [166, 177]
click at [914, 189] on icon at bounding box center [912, 186] width 11 height 11
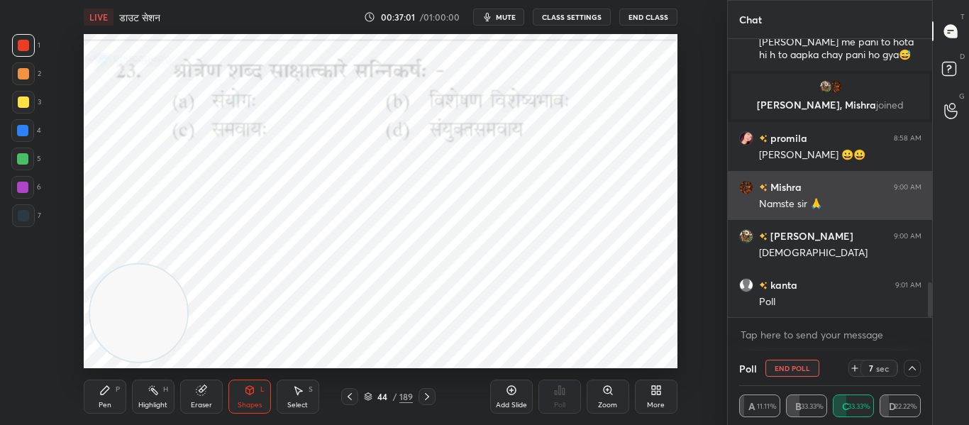
scroll to position [1, 5]
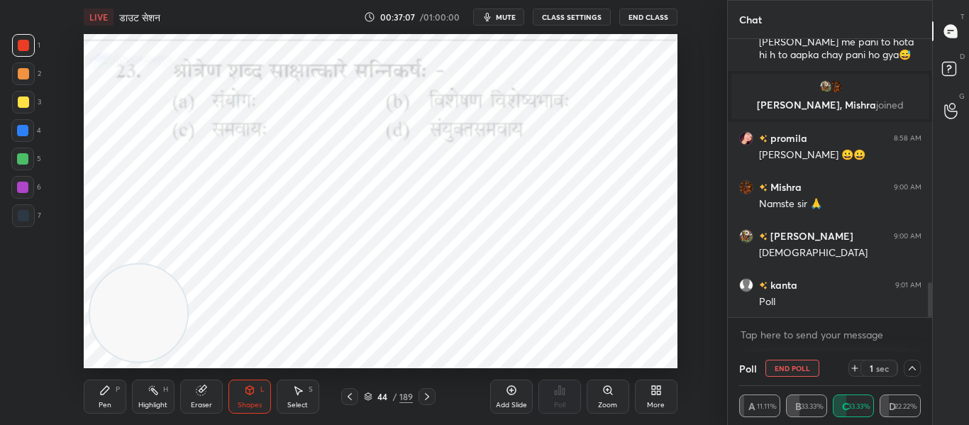
click at [427, 401] on icon at bounding box center [426, 396] width 11 height 11
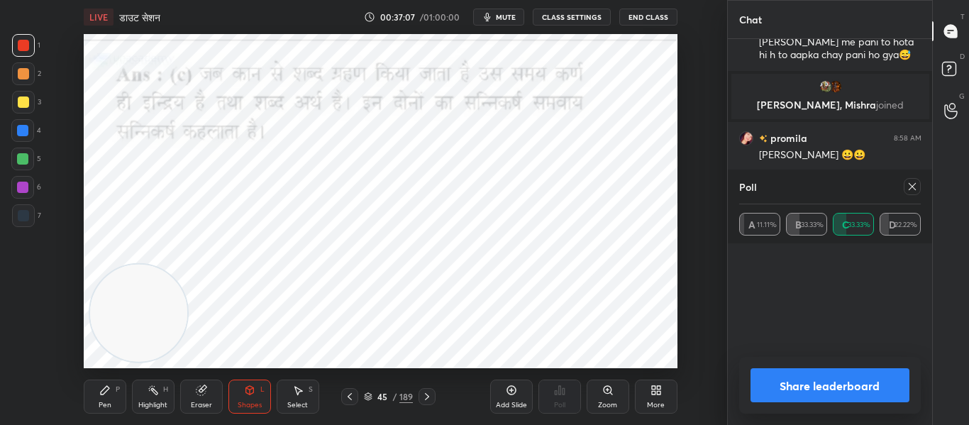
scroll to position [166, 177]
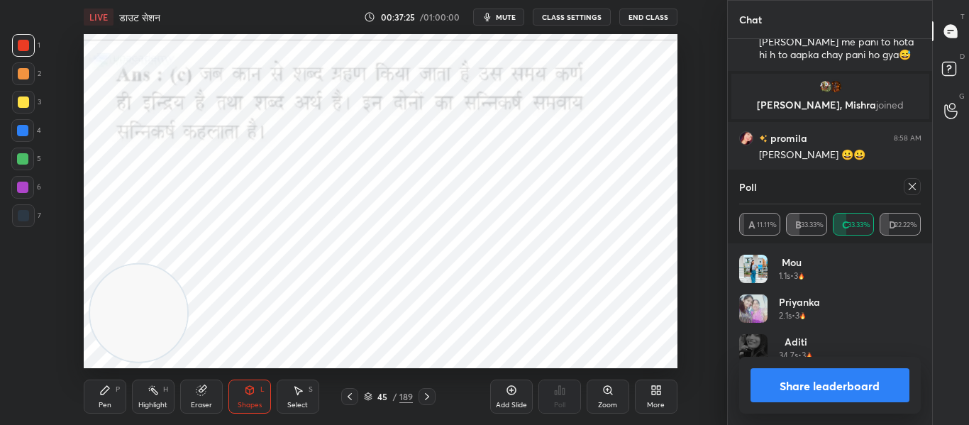
click at [419, 396] on div at bounding box center [427, 396] width 17 height 17
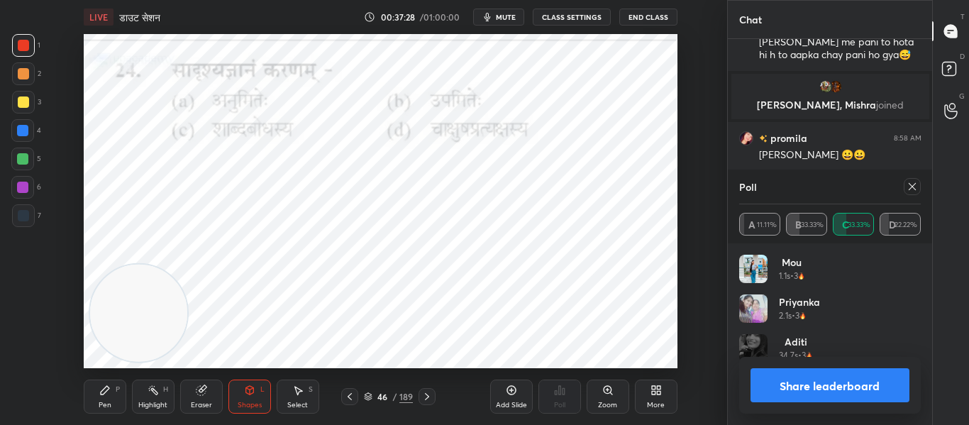
click at [916, 184] on icon at bounding box center [912, 186] width 11 height 11
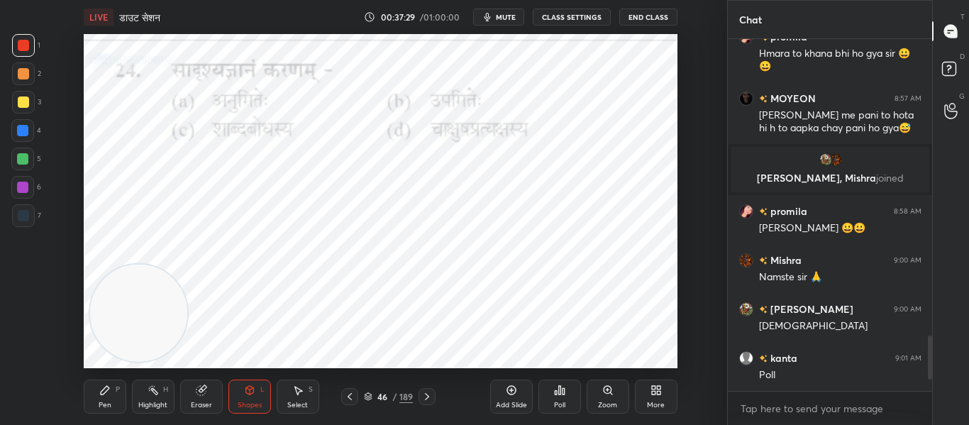
scroll to position [1893, 0]
click at [560, 395] on icon at bounding box center [559, 390] width 11 height 11
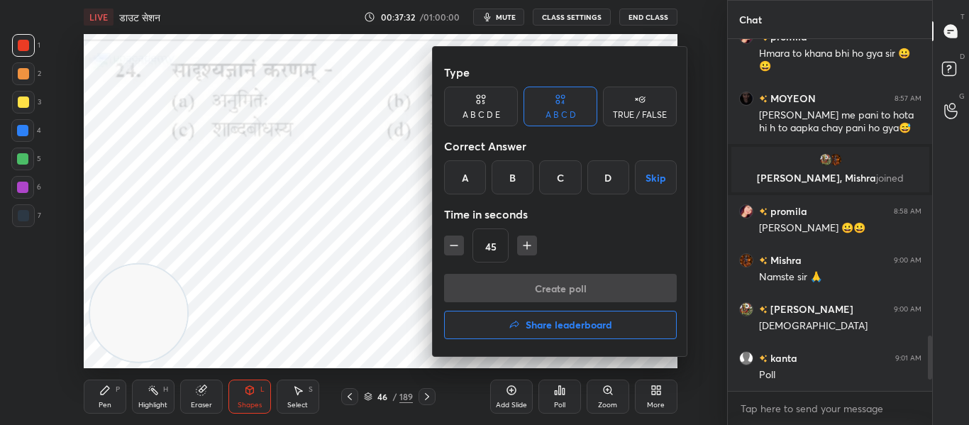
click at [528, 178] on div "B" at bounding box center [513, 177] width 42 height 34
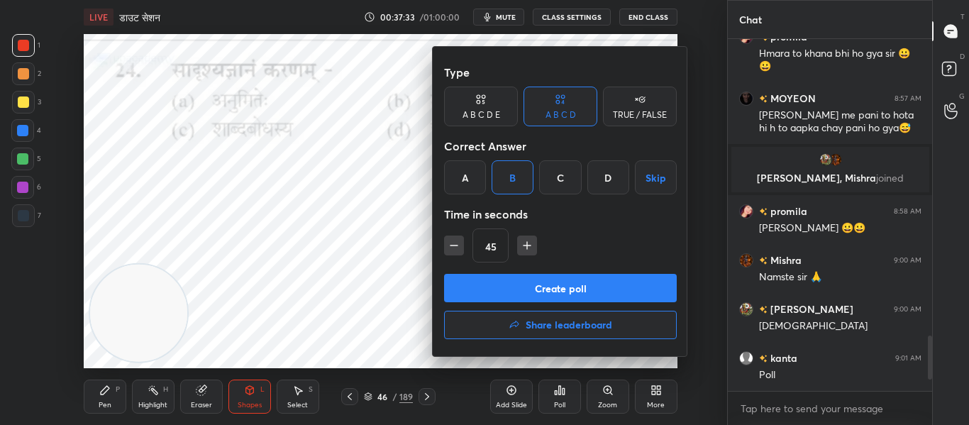
click at [531, 287] on button "Create poll" at bounding box center [560, 288] width 233 height 28
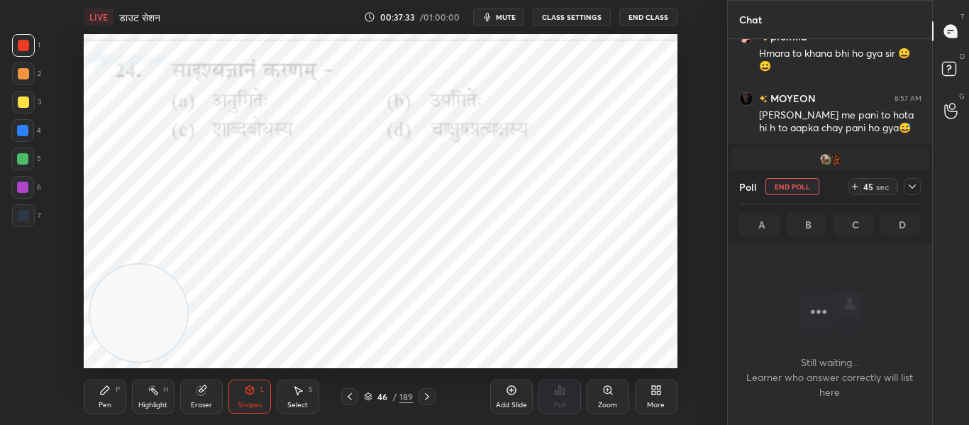
scroll to position [160, 200]
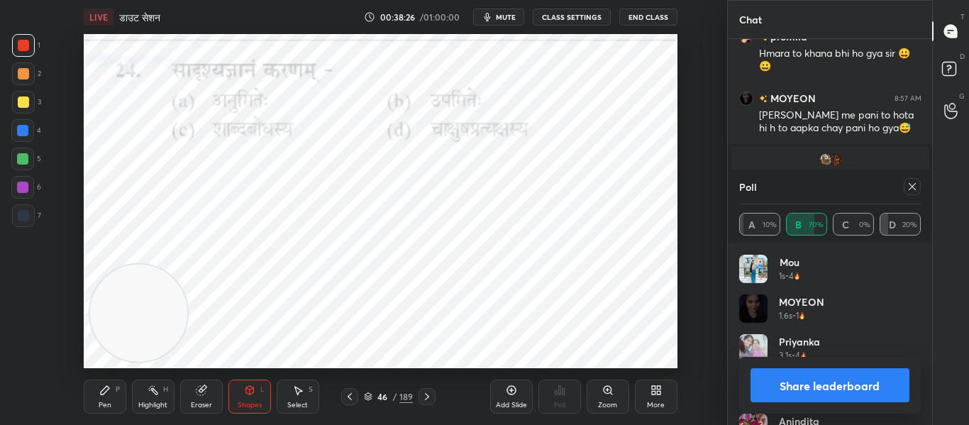
click at [914, 184] on icon at bounding box center [912, 186] width 11 height 11
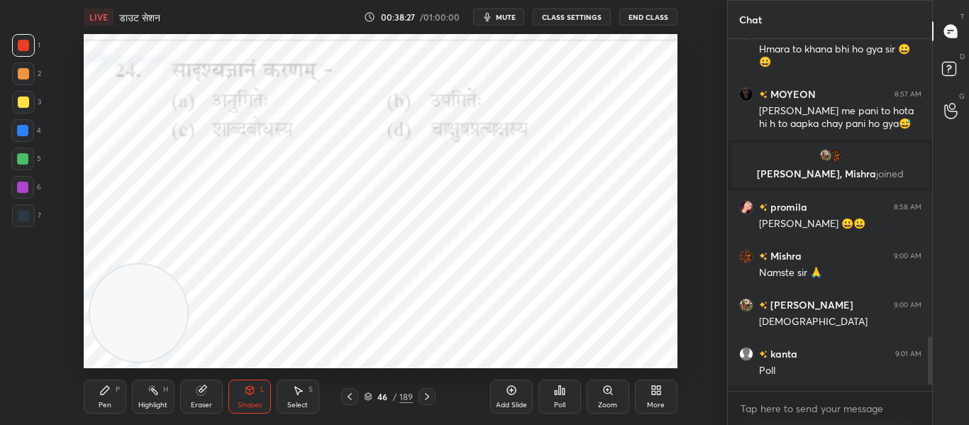
scroll to position [5, 5]
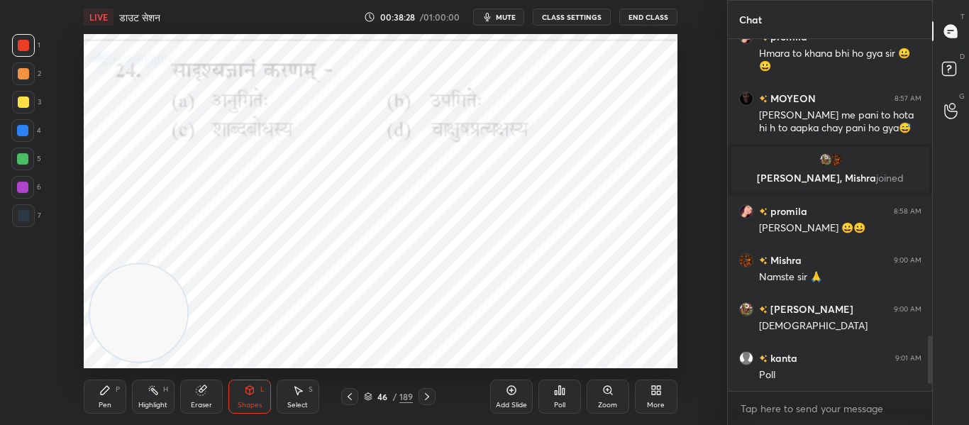
click at [431, 395] on icon at bounding box center [426, 396] width 11 height 11
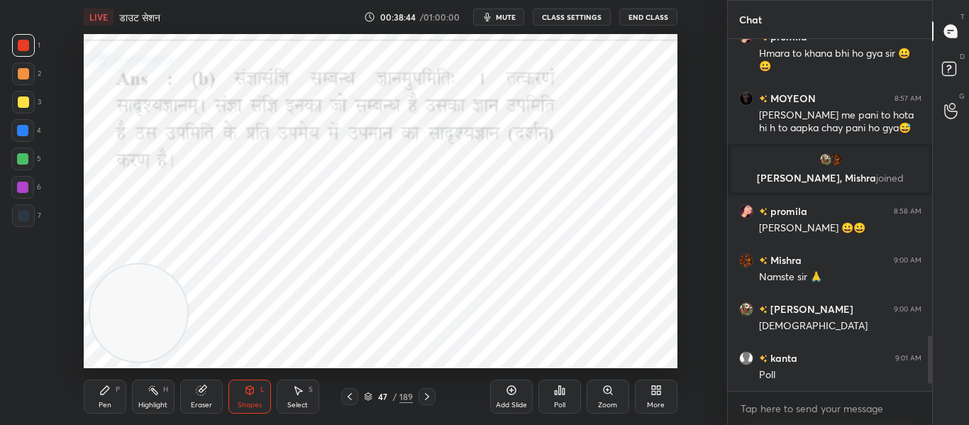
click at [428, 403] on div at bounding box center [427, 396] width 17 height 17
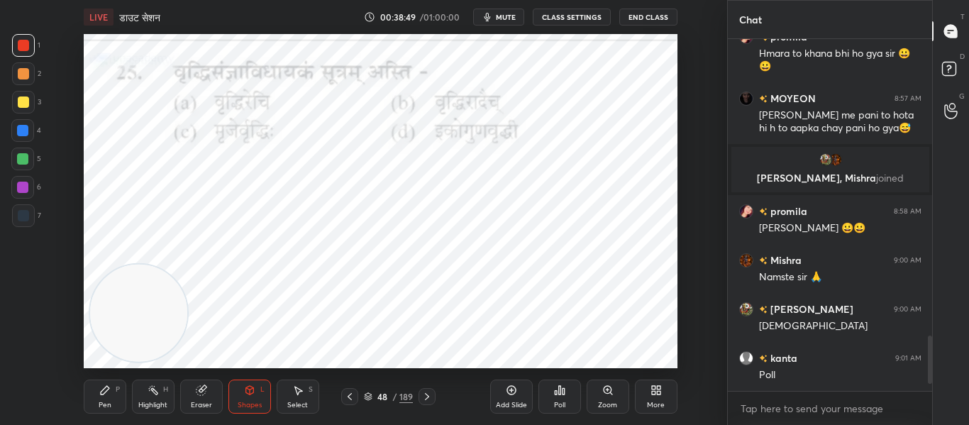
click at [555, 407] on div "Poll" at bounding box center [559, 405] width 11 height 7
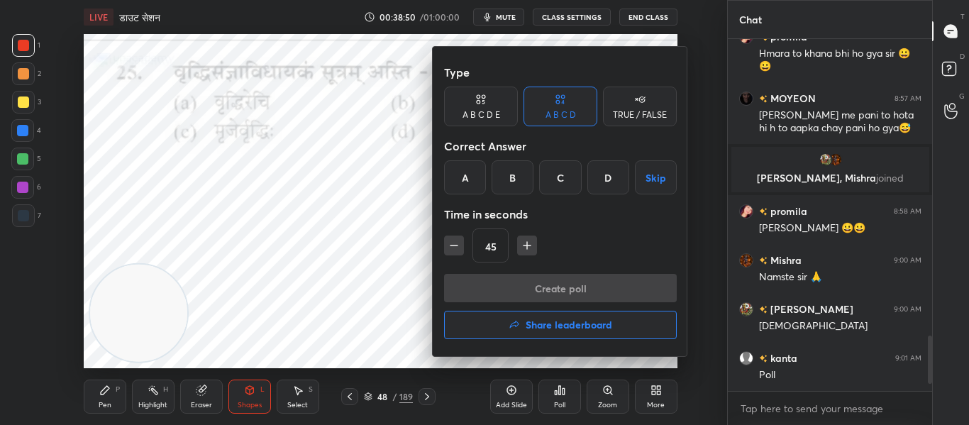
click at [513, 182] on div "B" at bounding box center [513, 177] width 42 height 34
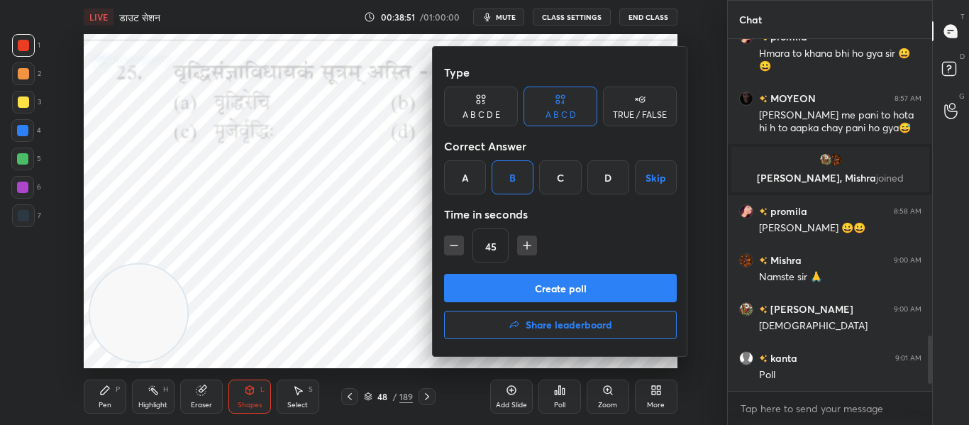
click at [514, 273] on div "Type A B C D E A B C D TRUE / FALSE Correct Answer A B C D Skip Time in seconds…" at bounding box center [560, 166] width 233 height 216
click at [519, 283] on button "Create poll" at bounding box center [560, 288] width 233 height 28
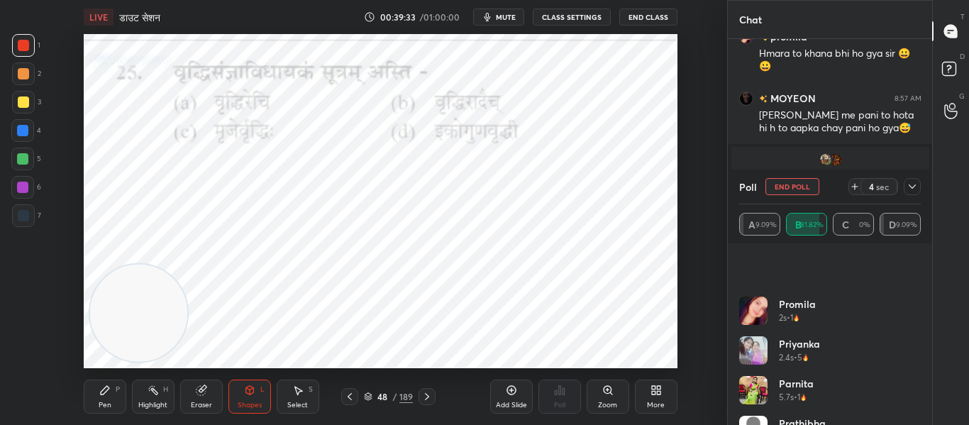
scroll to position [187, 0]
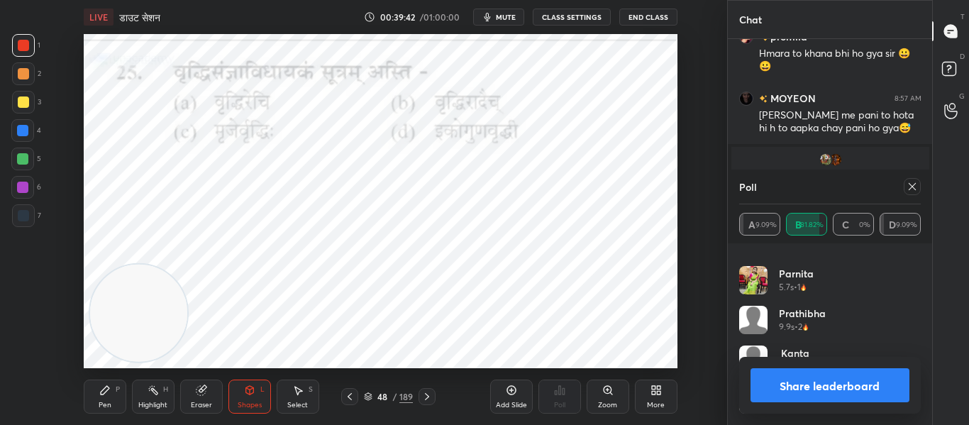
click at [914, 182] on icon at bounding box center [912, 186] width 11 height 11
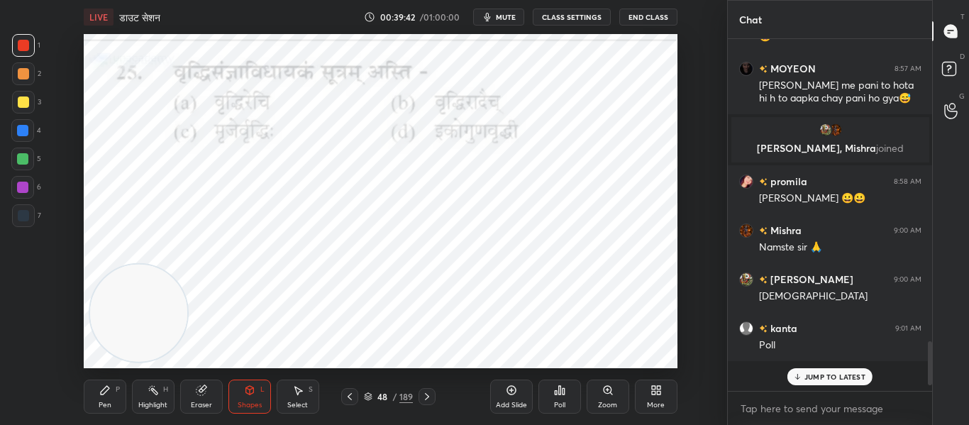
scroll to position [230, 200]
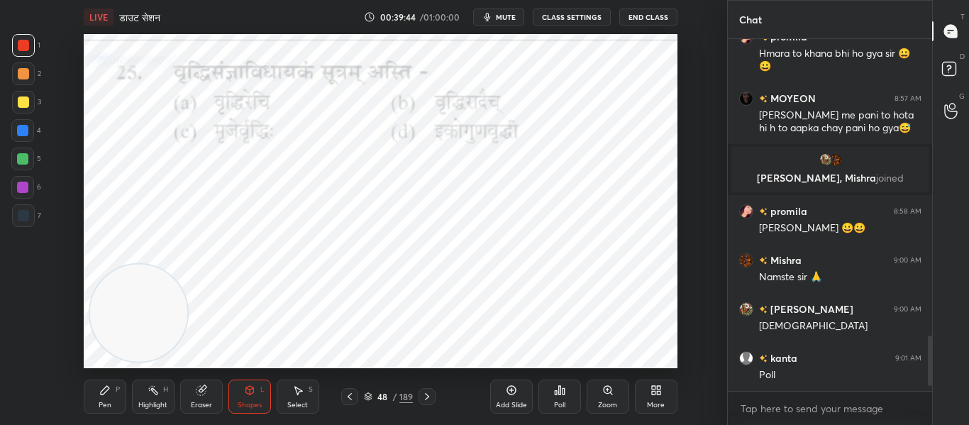
drag, startPoint x: 425, startPoint y: 392, endPoint x: 429, endPoint y: 370, distance: 22.4
click at [426, 392] on icon at bounding box center [426, 396] width 11 height 11
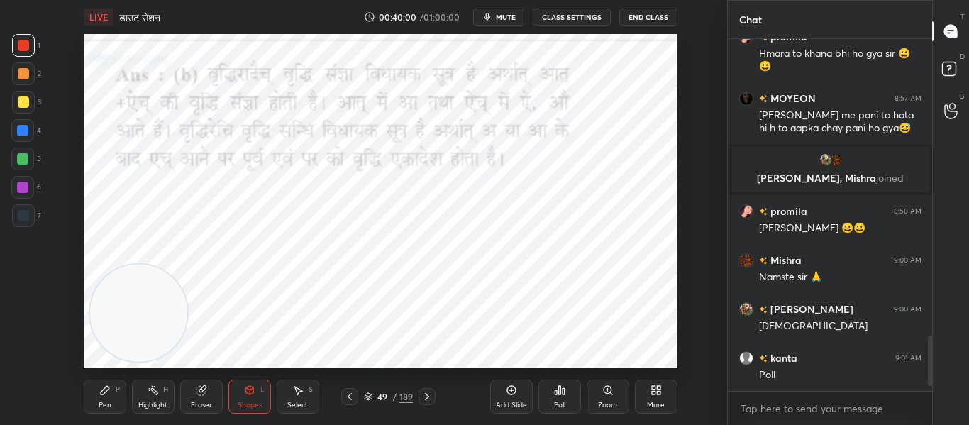
click at [421, 397] on icon at bounding box center [426, 396] width 11 height 11
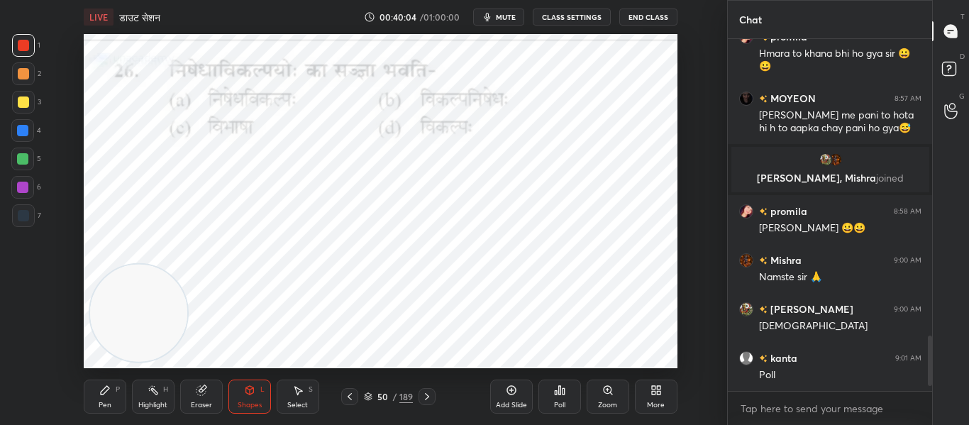
click at [566, 390] on div "Poll" at bounding box center [560, 397] width 43 height 34
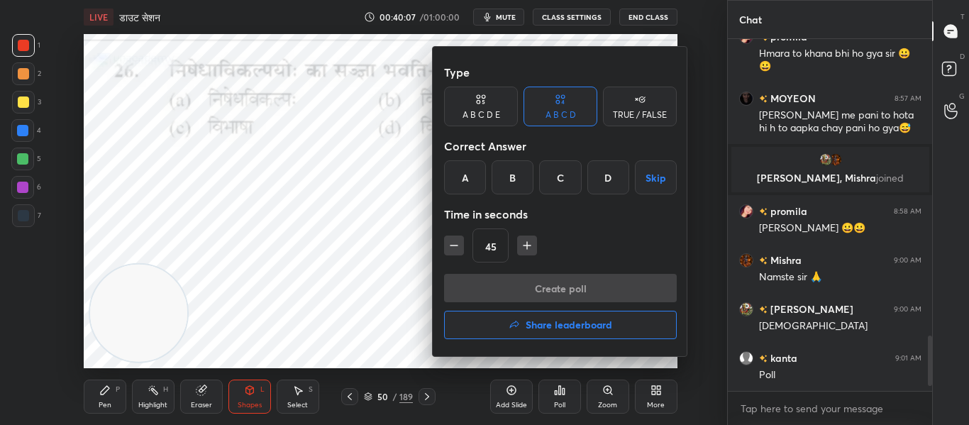
click at [573, 171] on div "C" at bounding box center [560, 177] width 42 height 34
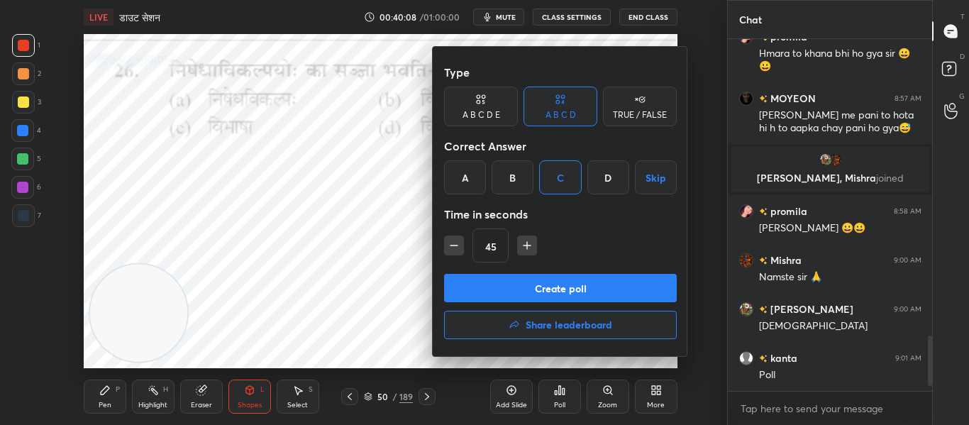
click at [547, 287] on button "Create poll" at bounding box center [560, 288] width 233 height 28
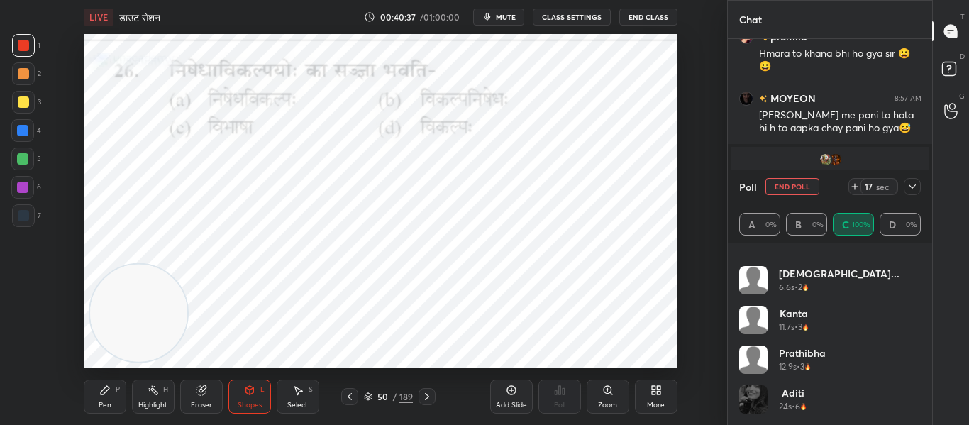
scroll to position [0, 0]
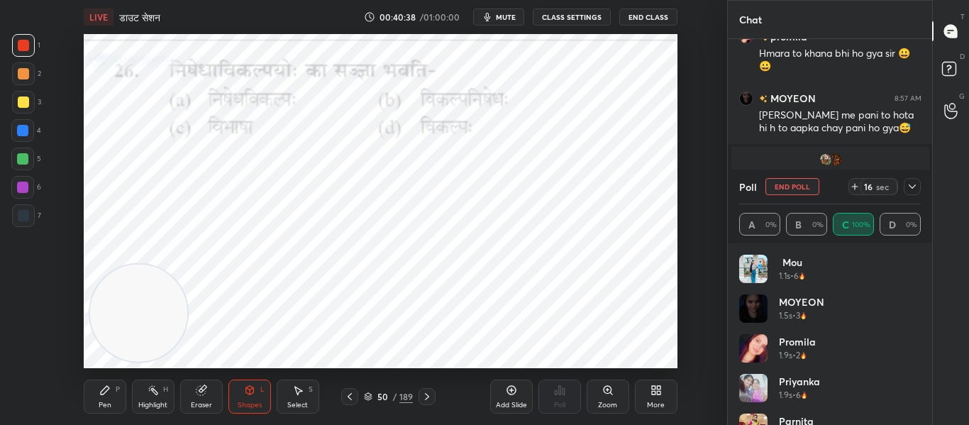
click at [917, 178] on div at bounding box center [912, 186] width 17 height 17
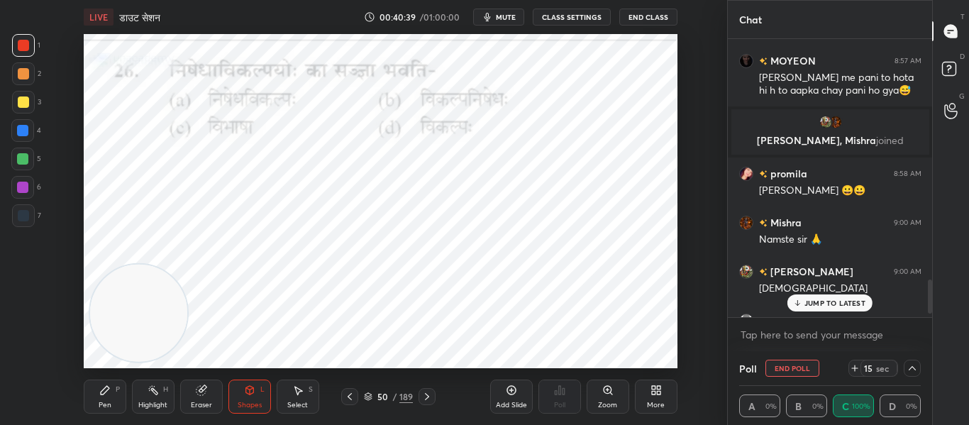
scroll to position [1966, 0]
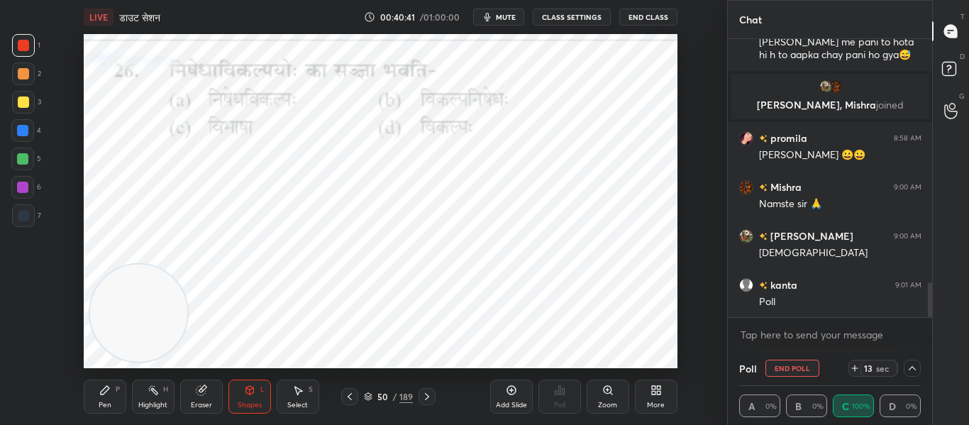
click at [908, 368] on icon at bounding box center [912, 368] width 11 height 11
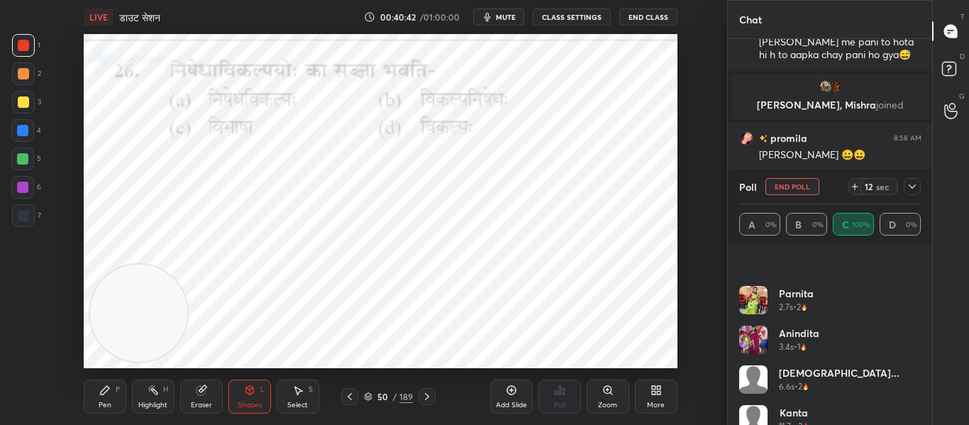
scroll to position [227, 0]
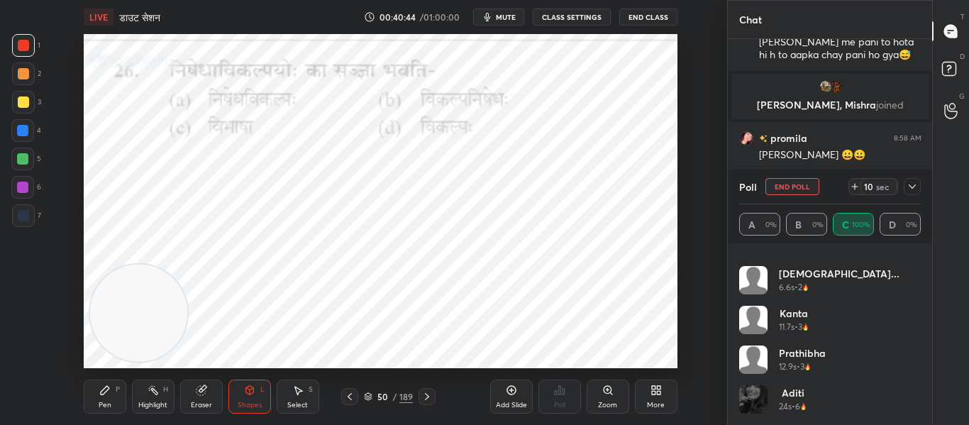
click at [14, 216] on div at bounding box center [23, 215] width 23 height 23
click at [911, 186] on icon at bounding box center [912, 186] width 11 height 11
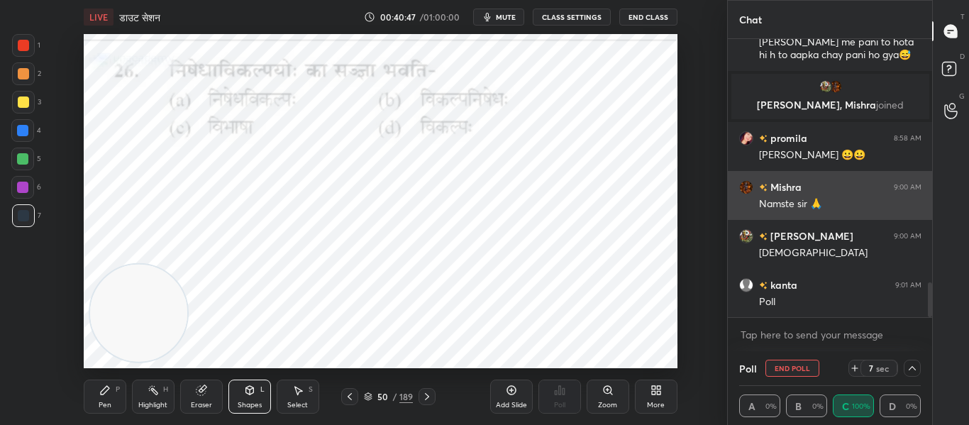
scroll to position [0, 0]
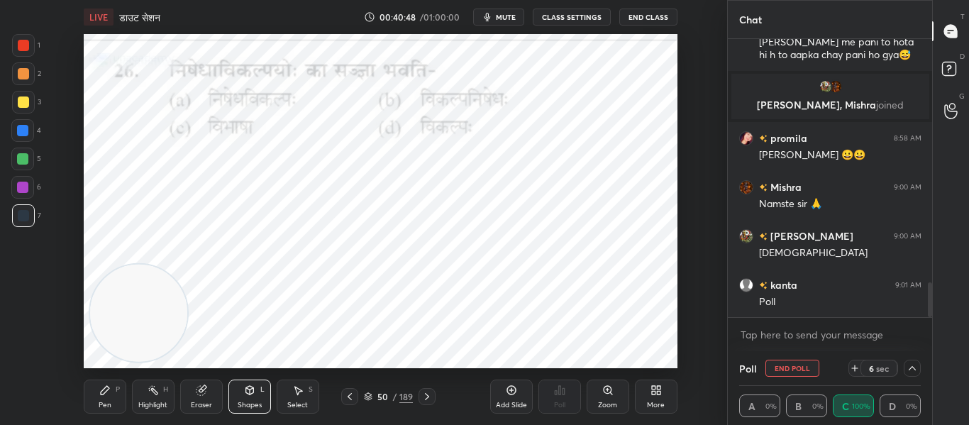
click at [915, 361] on div at bounding box center [912, 368] width 17 height 17
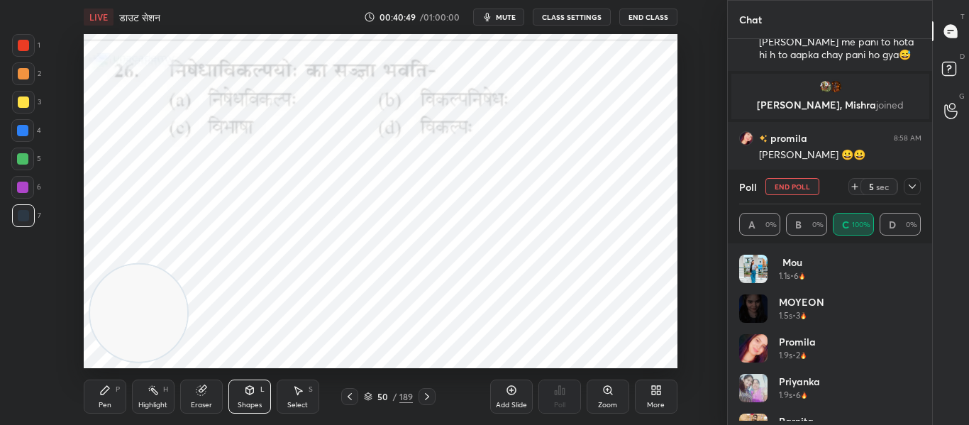
scroll to position [5, 5]
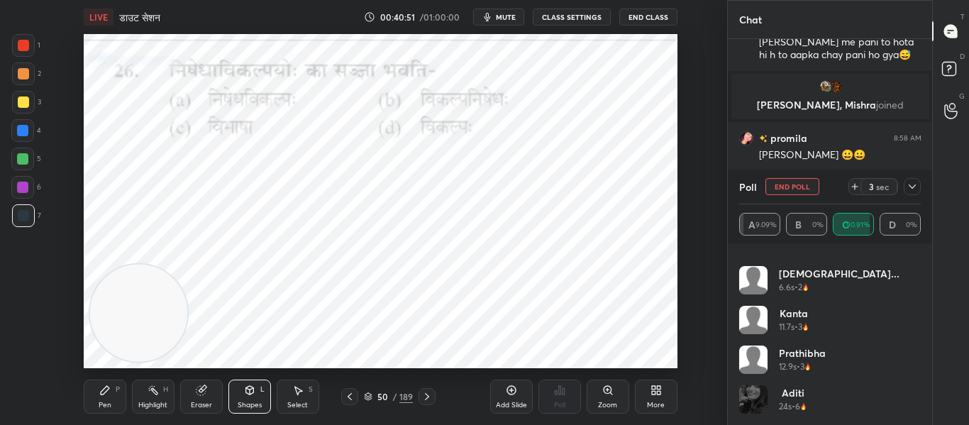
click at [16, 40] on div at bounding box center [23, 45] width 23 height 23
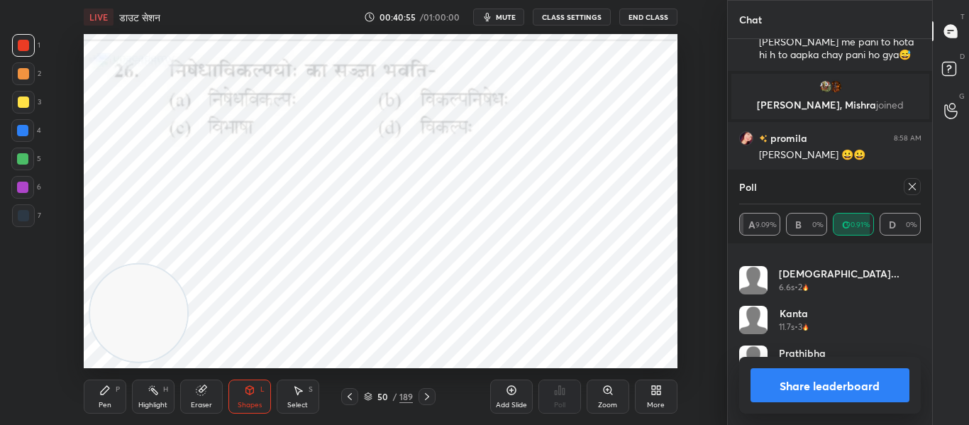
click at [913, 188] on icon at bounding box center [912, 186] width 11 height 11
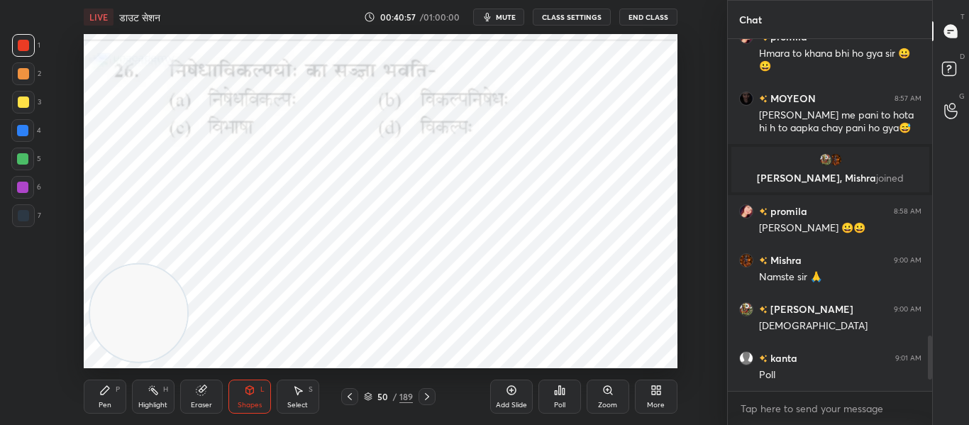
click at [424, 395] on icon at bounding box center [426, 396] width 11 height 11
click at [433, 396] on div at bounding box center [427, 396] width 17 height 17
click at [555, 396] on div "Poll" at bounding box center [560, 397] width 43 height 34
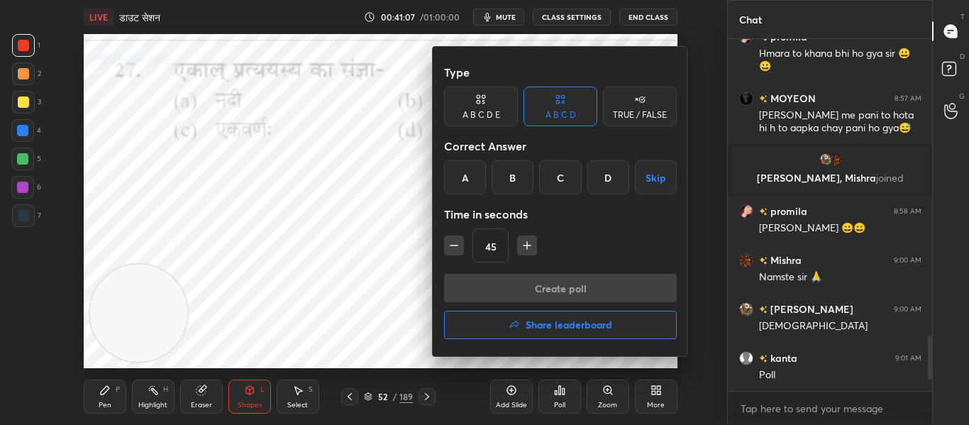
click at [607, 178] on div "D" at bounding box center [609, 177] width 42 height 34
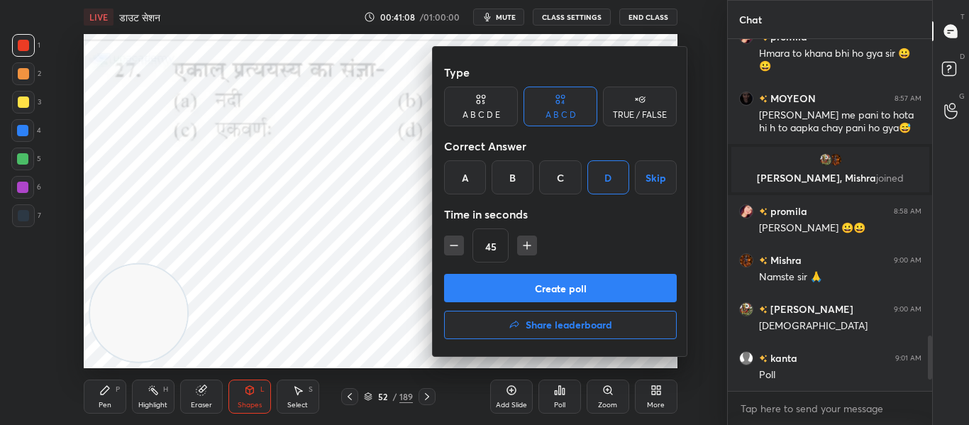
click at [577, 286] on button "Create poll" at bounding box center [560, 288] width 233 height 28
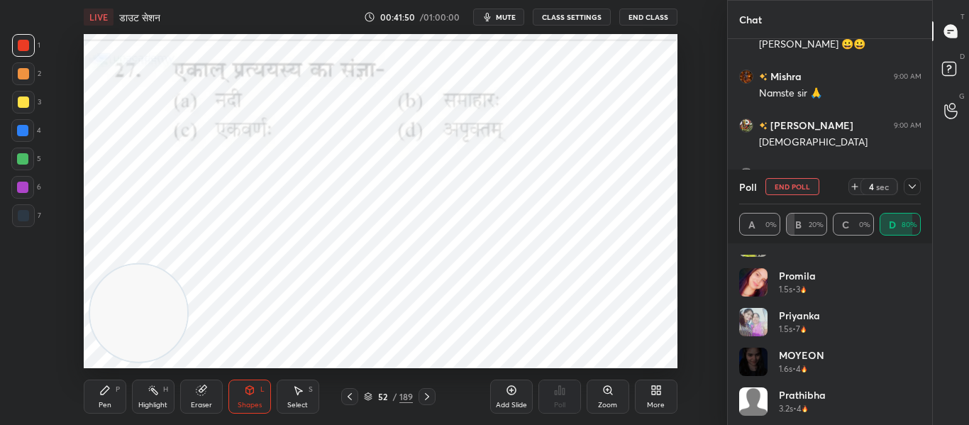
scroll to position [0, 0]
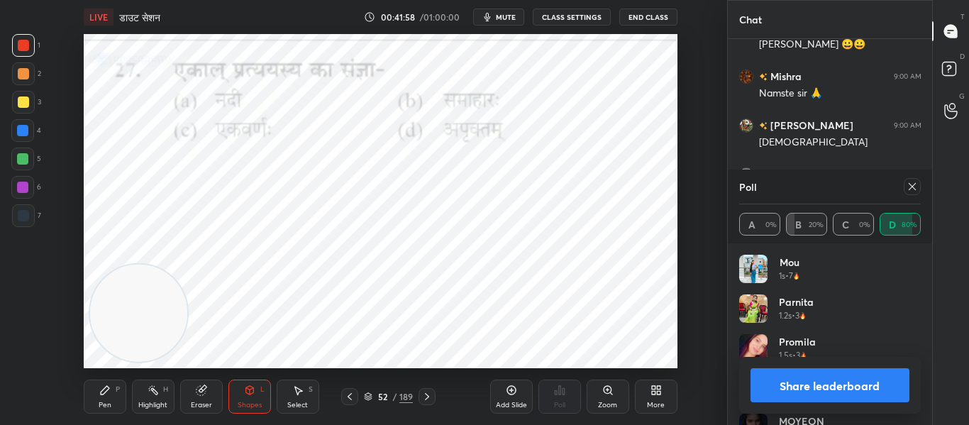
click at [913, 189] on icon at bounding box center [912, 186] width 11 height 11
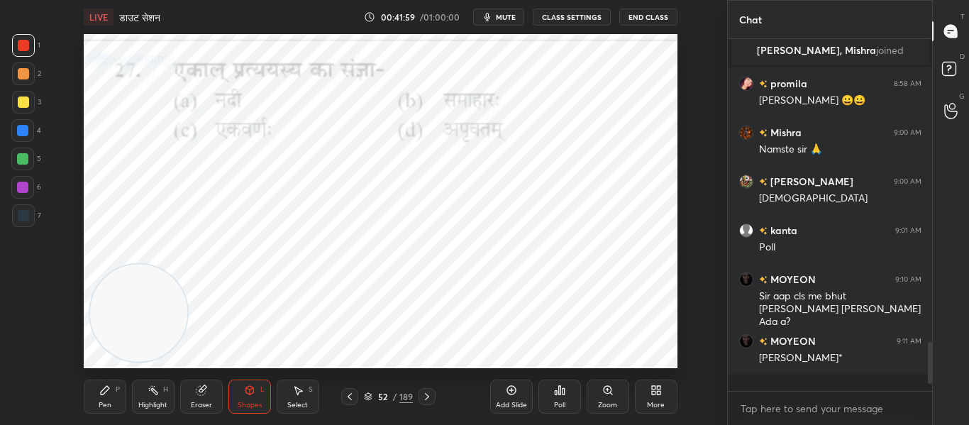
scroll to position [5, 5]
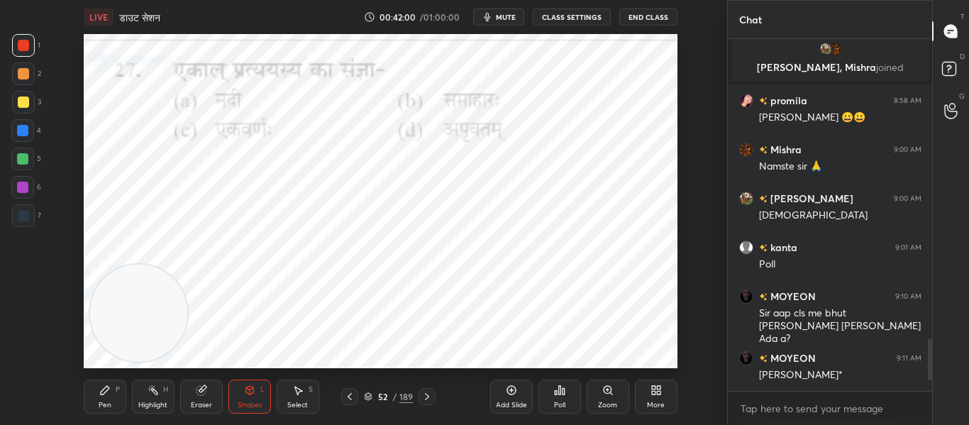
click at [424, 399] on icon at bounding box center [426, 396] width 11 height 11
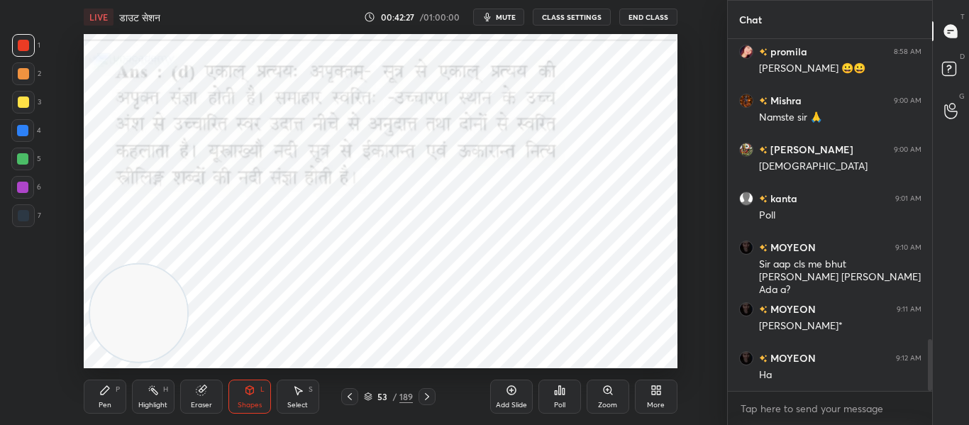
scroll to position [2102, 0]
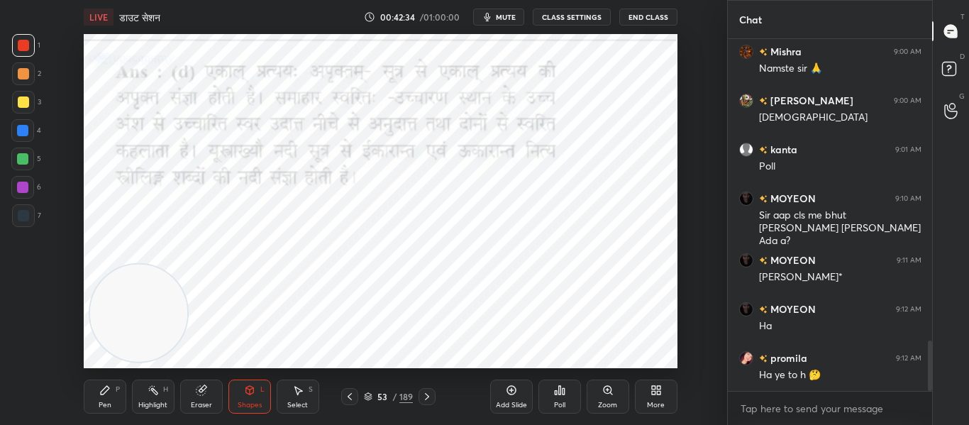
click at [425, 399] on icon at bounding box center [426, 396] width 11 height 11
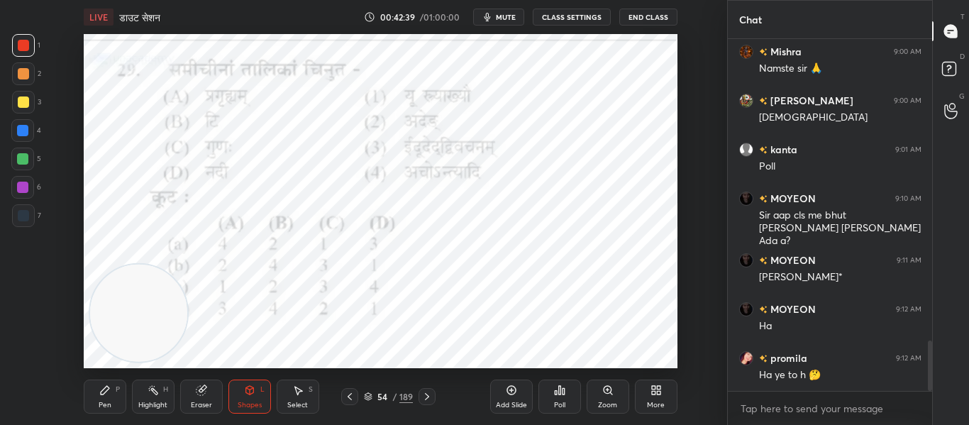
click at [552, 402] on div "Poll" at bounding box center [560, 397] width 43 height 34
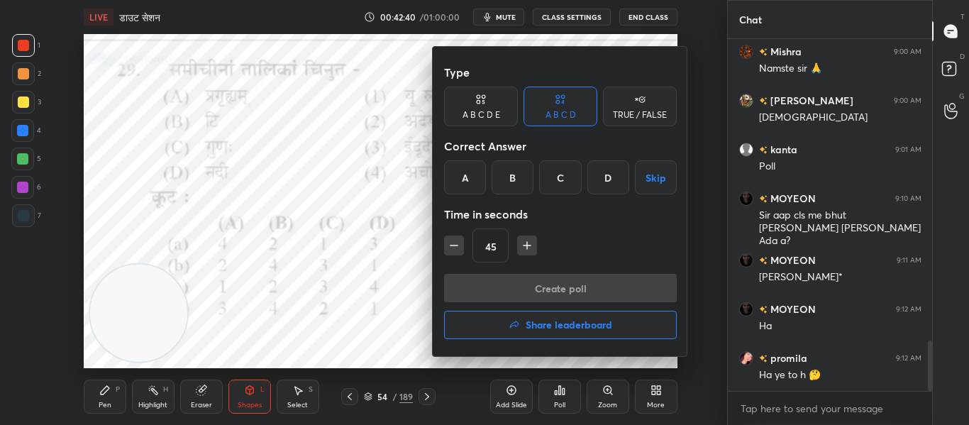
click at [604, 170] on div "D" at bounding box center [609, 177] width 42 height 34
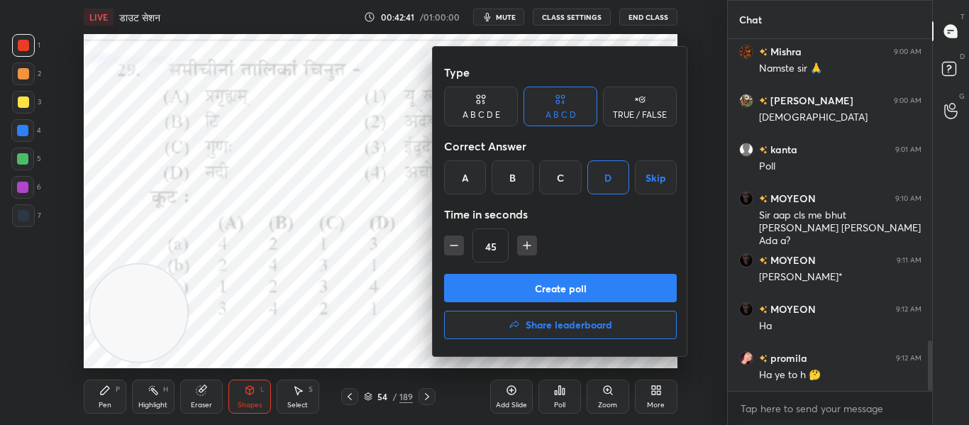
click at [582, 280] on button "Create poll" at bounding box center [560, 288] width 233 height 28
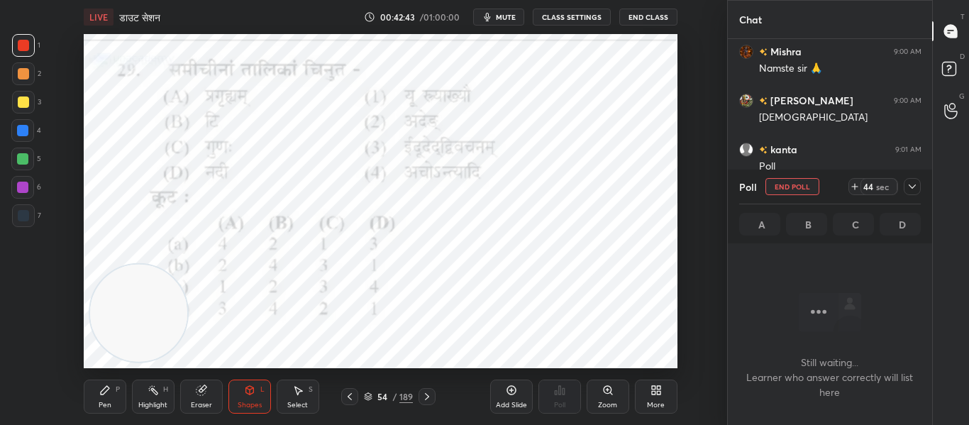
scroll to position [2189, 0]
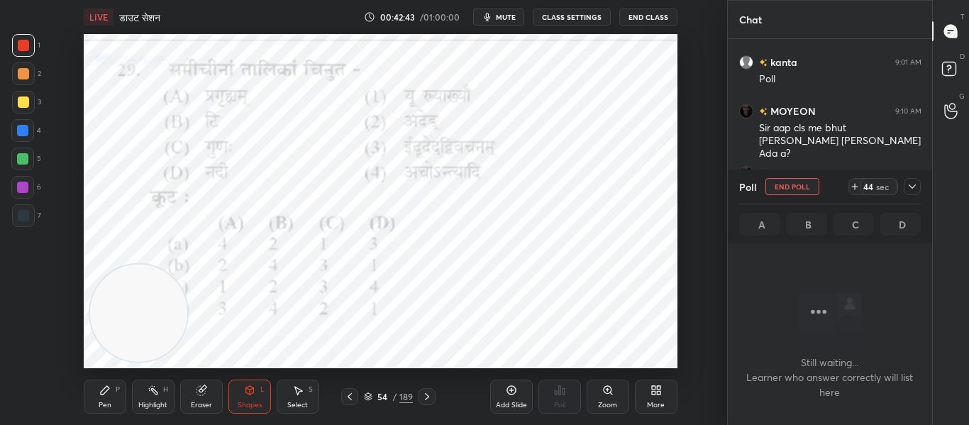
click at [908, 186] on icon at bounding box center [912, 186] width 11 height 11
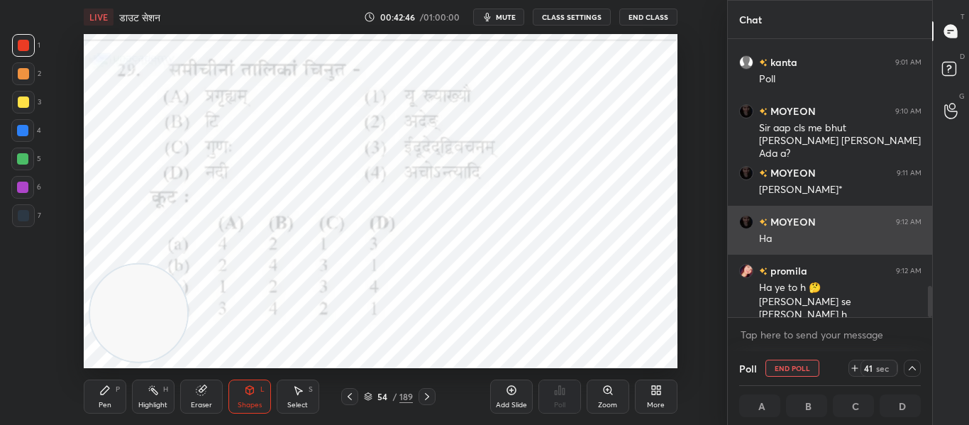
scroll to position [1, 5]
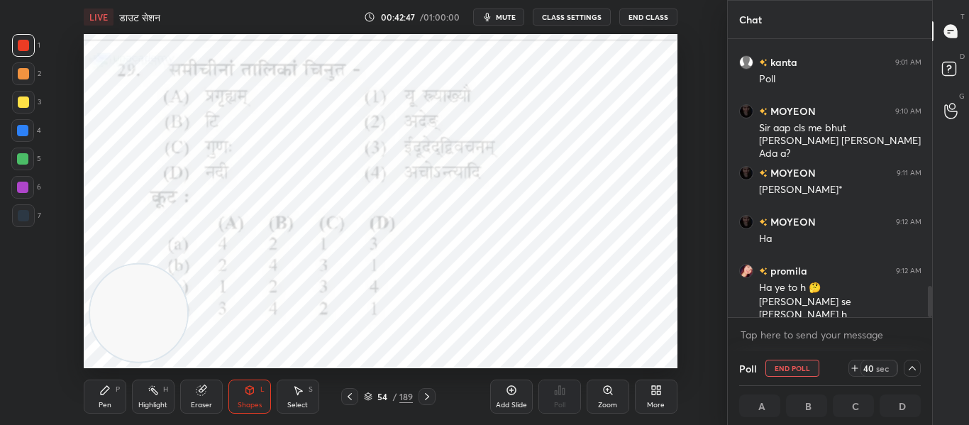
click at [917, 373] on icon at bounding box center [912, 368] width 11 height 11
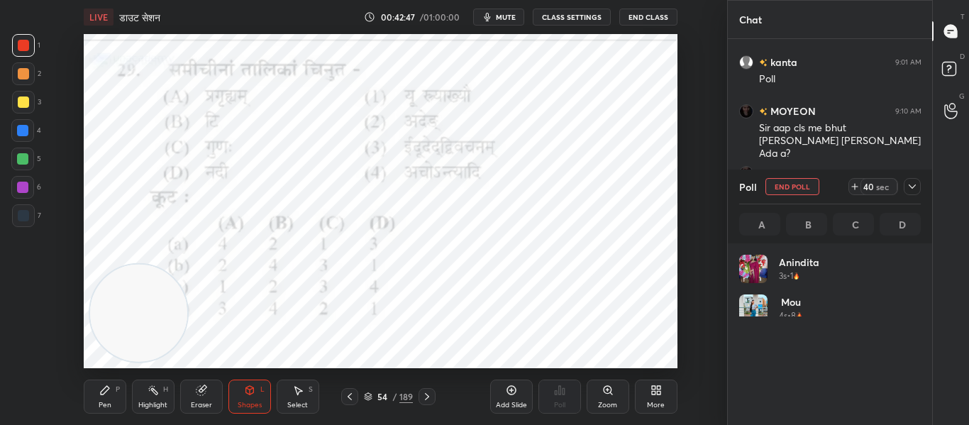
scroll to position [166, 177]
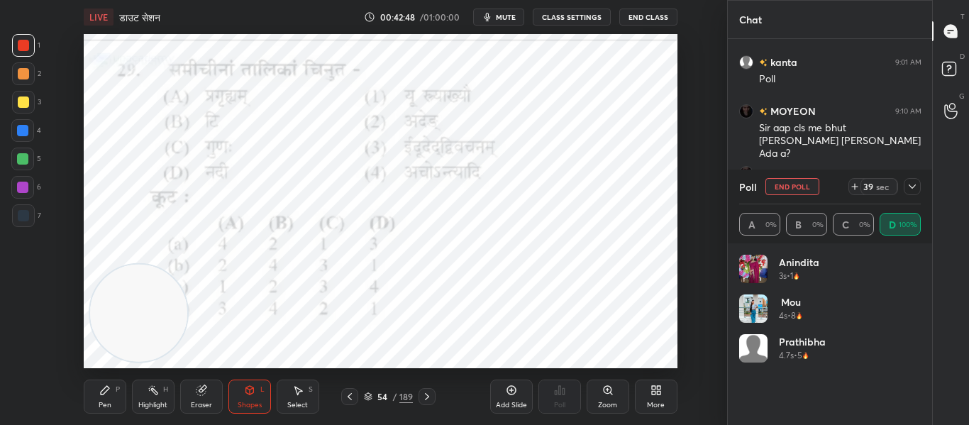
click at [906, 186] on div at bounding box center [912, 186] width 17 height 17
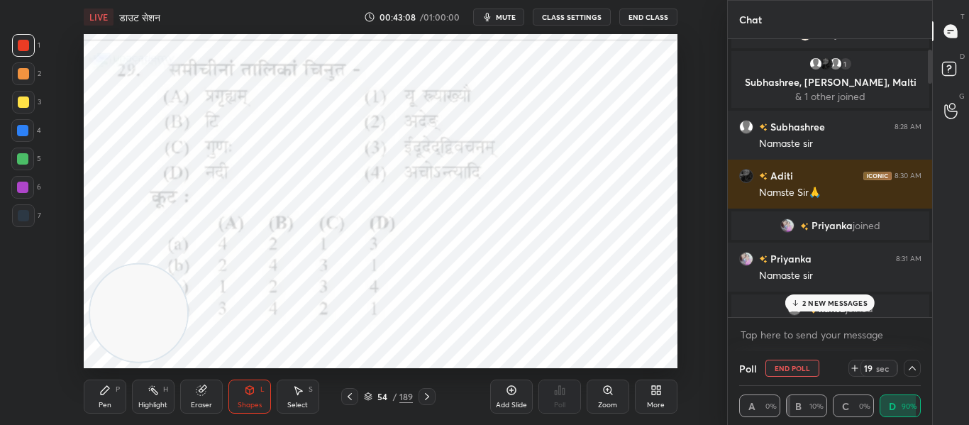
scroll to position [0, 0]
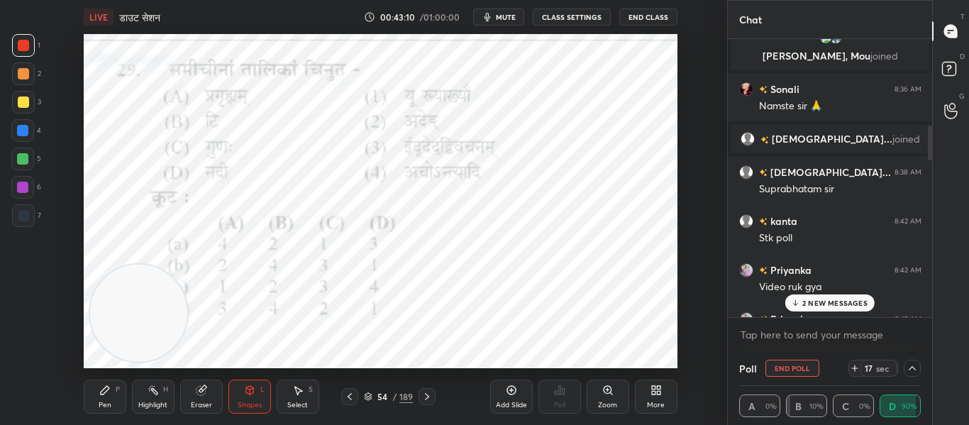
click at [840, 294] on div "2 NEW MESSAGES" at bounding box center [829, 302] width 89 height 17
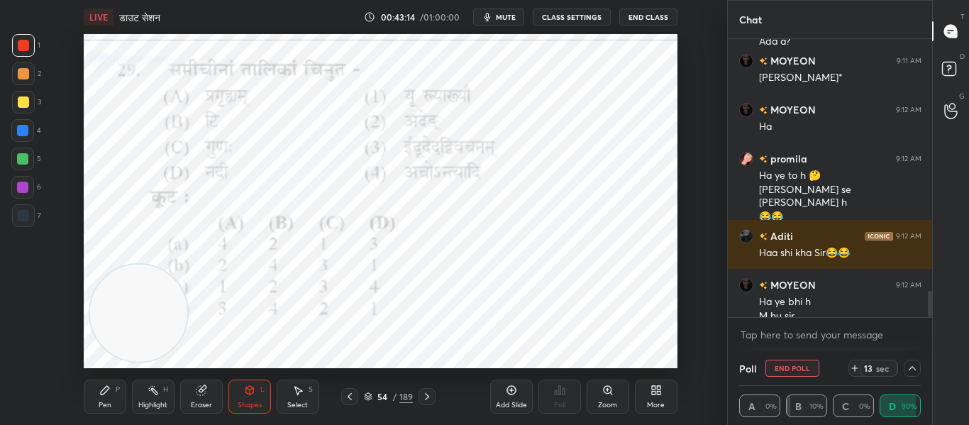
scroll to position [2691, 0]
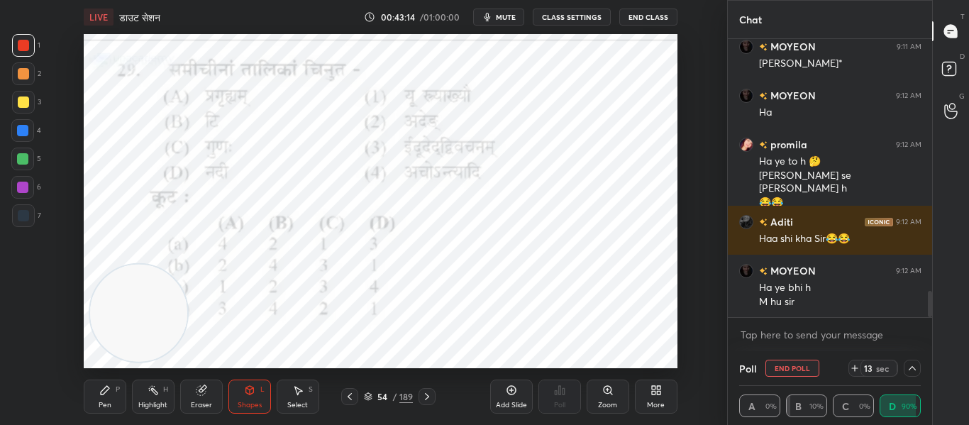
click at [909, 375] on div at bounding box center [912, 368] width 17 height 17
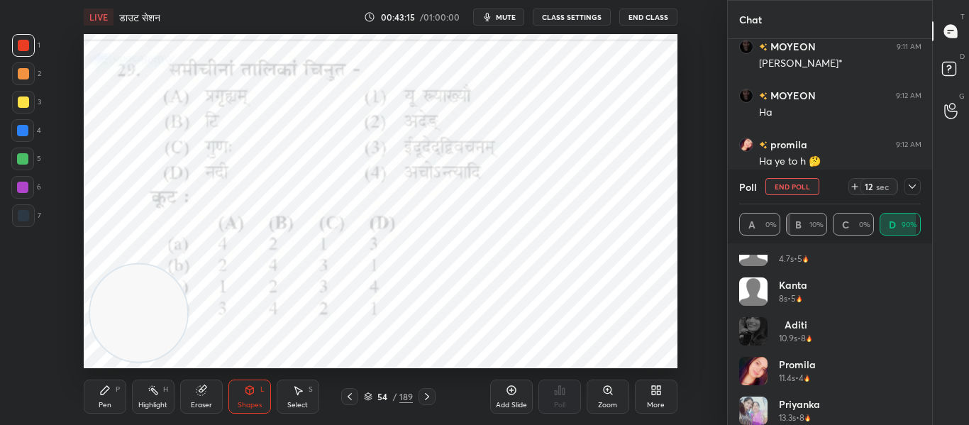
scroll to position [0, 0]
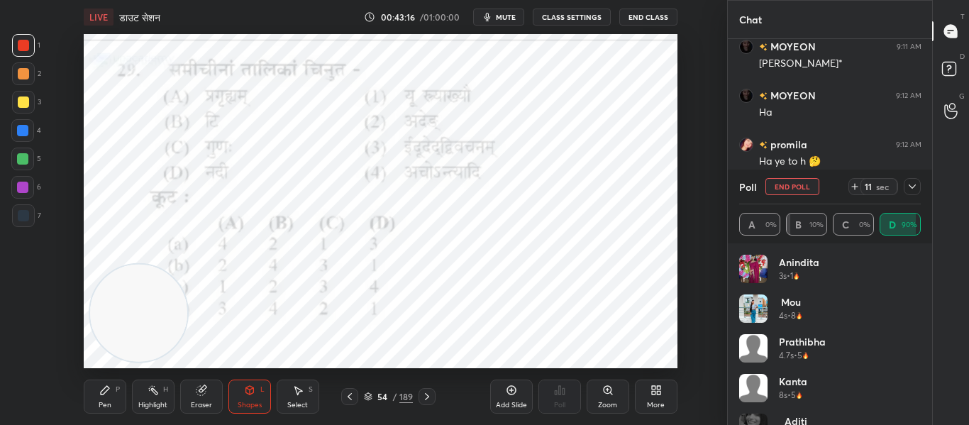
click at [912, 183] on icon at bounding box center [912, 186] width 11 height 11
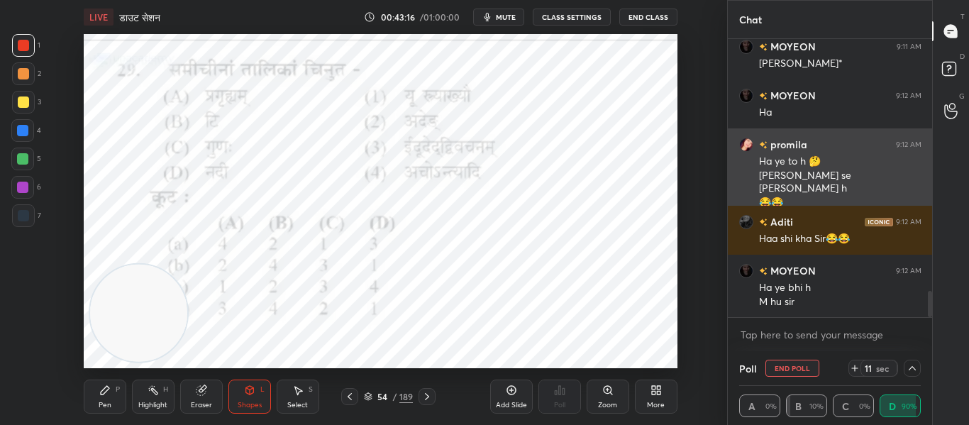
scroll to position [1, 5]
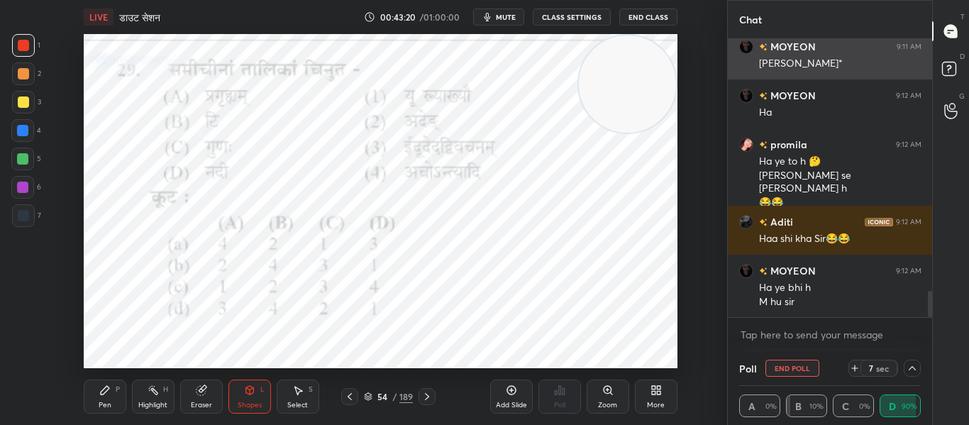
drag, startPoint x: 160, startPoint y: 312, endPoint x: 728, endPoint y: 70, distance: 617.4
click at [728, 70] on div "1 2 3 4 5 6 7 C X Z C X Z E E Erase all H H LIVE डाउट सेशन 00:43:20 / 01:00:00 …" at bounding box center [484, 212] width 969 height 425
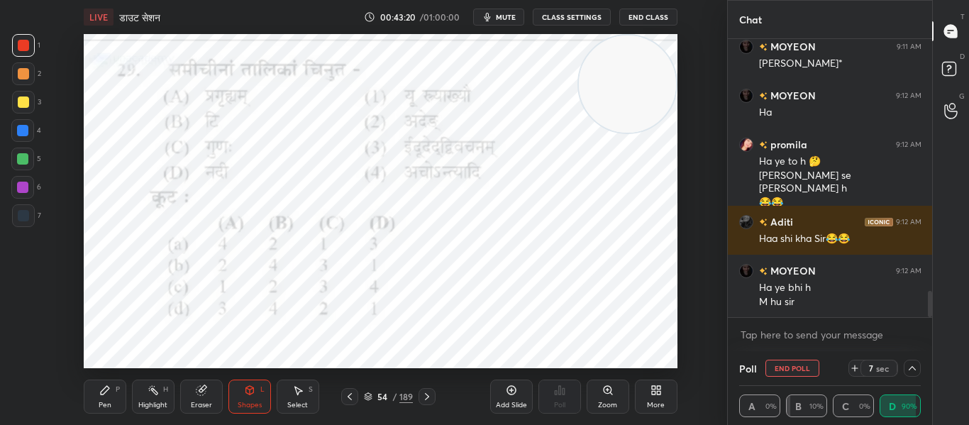
scroll to position [2706, 0]
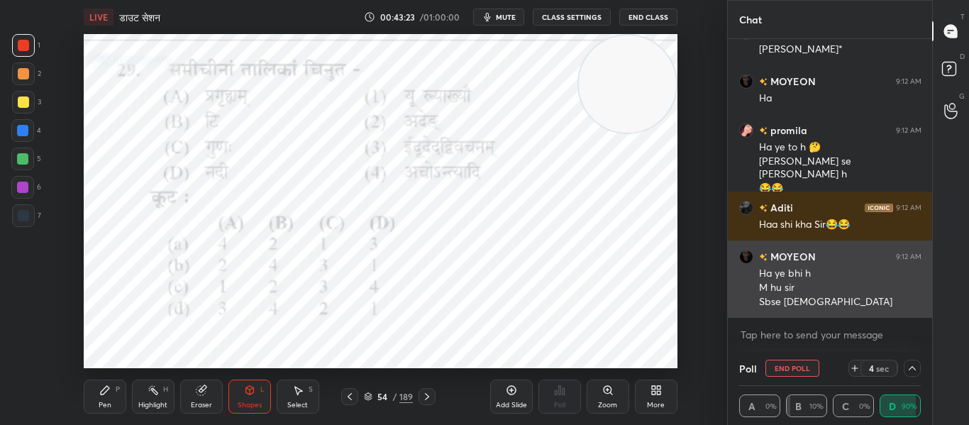
click at [797, 255] on h6 "MOYEON" at bounding box center [792, 256] width 48 height 15
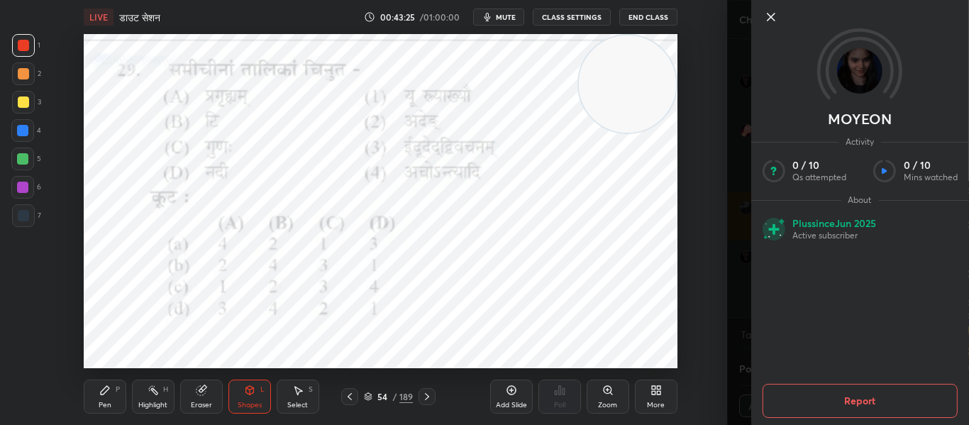
click at [706, 99] on div "Setting up your live class Poll for secs No correct answer Start poll" at bounding box center [380, 201] width 671 height 334
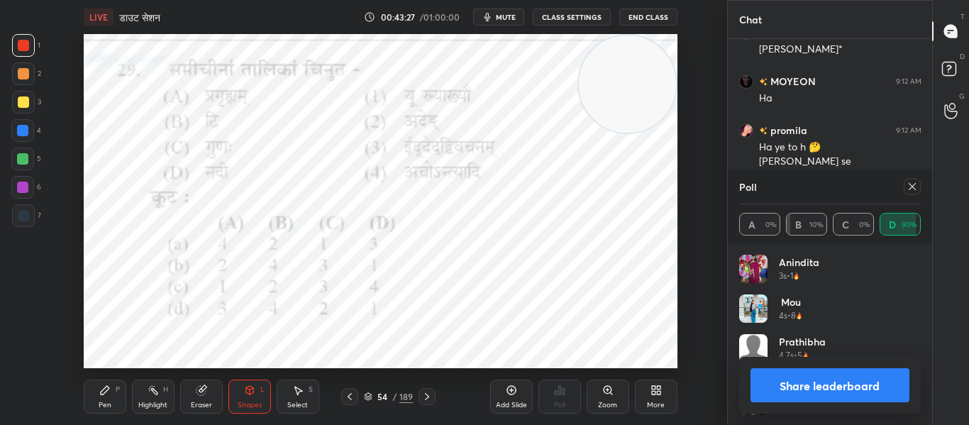
scroll to position [166, 177]
drag, startPoint x: 909, startPoint y: 185, endPoint x: 792, endPoint y: 210, distance: 119.7
click at [909, 186] on icon at bounding box center [912, 186] width 11 height 11
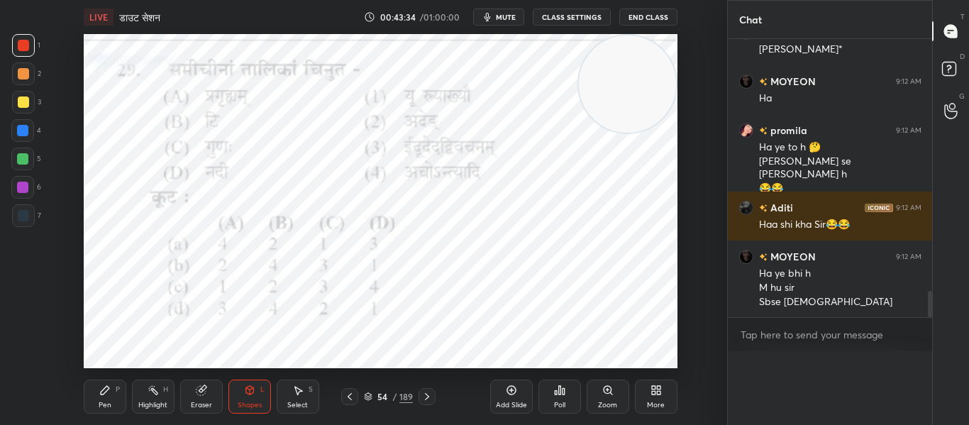
scroll to position [0, 0]
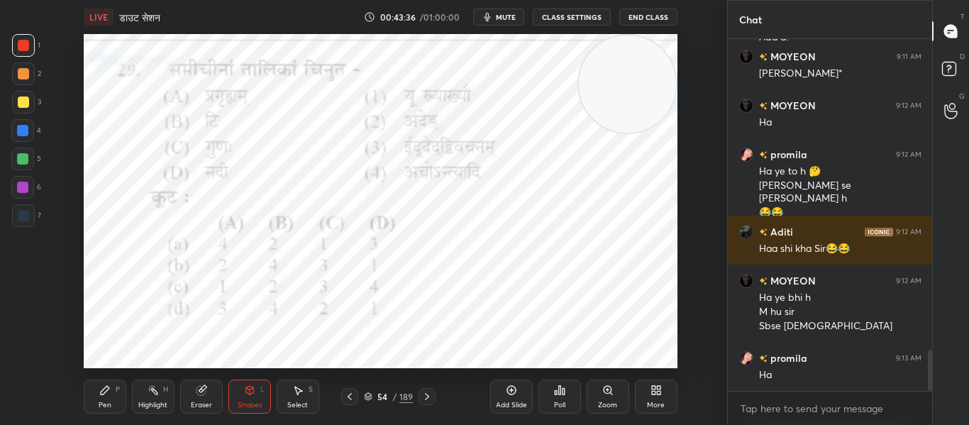
click at [429, 394] on icon at bounding box center [426, 396] width 11 height 11
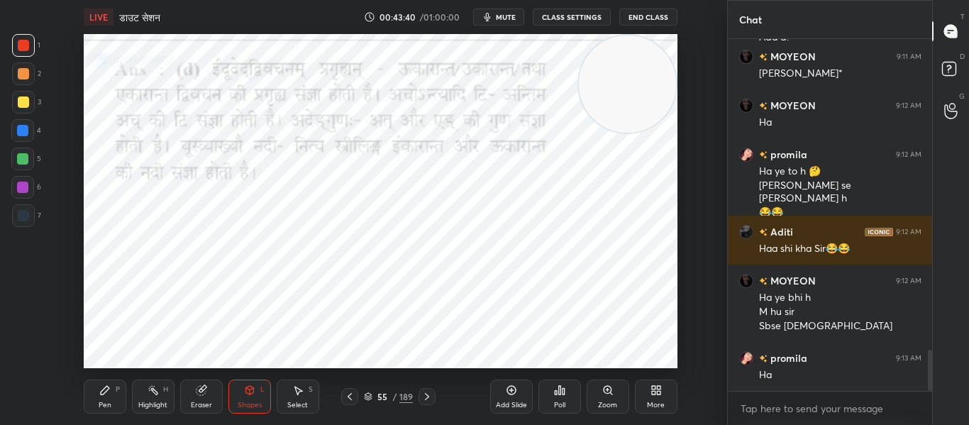
click at [430, 398] on icon at bounding box center [426, 396] width 11 height 11
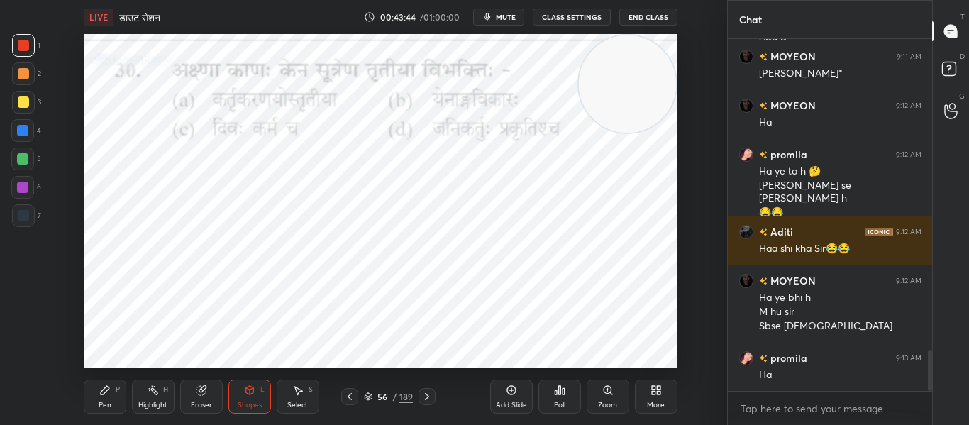
click at [560, 409] on div "Poll" at bounding box center [559, 405] width 11 height 7
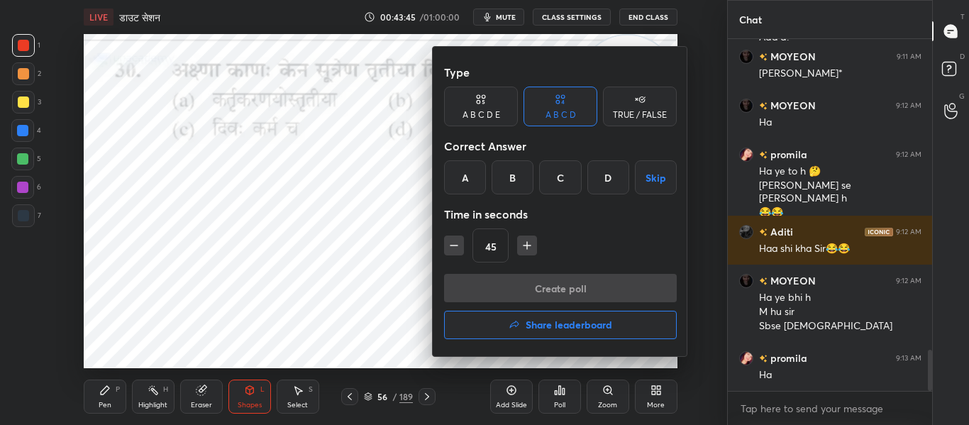
click at [507, 180] on div "B" at bounding box center [513, 177] width 42 height 34
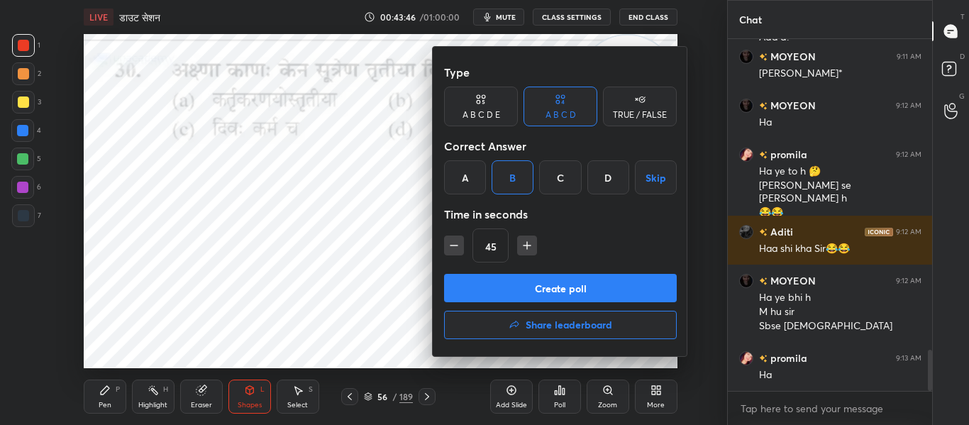
click at [509, 282] on button "Create poll" at bounding box center [560, 288] width 233 height 28
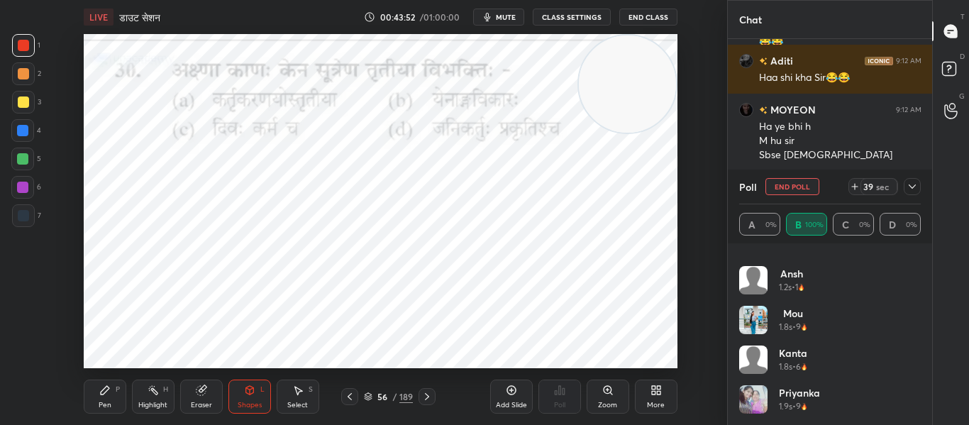
click at [917, 188] on icon at bounding box center [912, 186] width 11 height 11
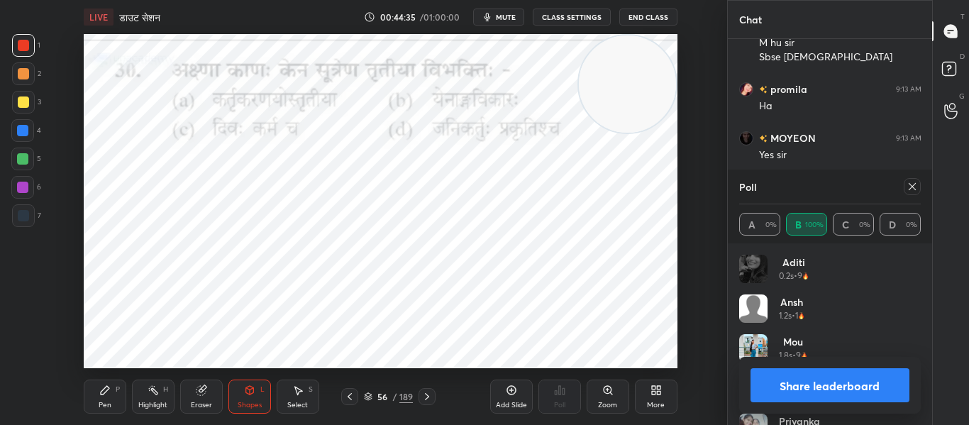
scroll to position [2999, 0]
click at [916, 187] on icon at bounding box center [912, 186] width 11 height 11
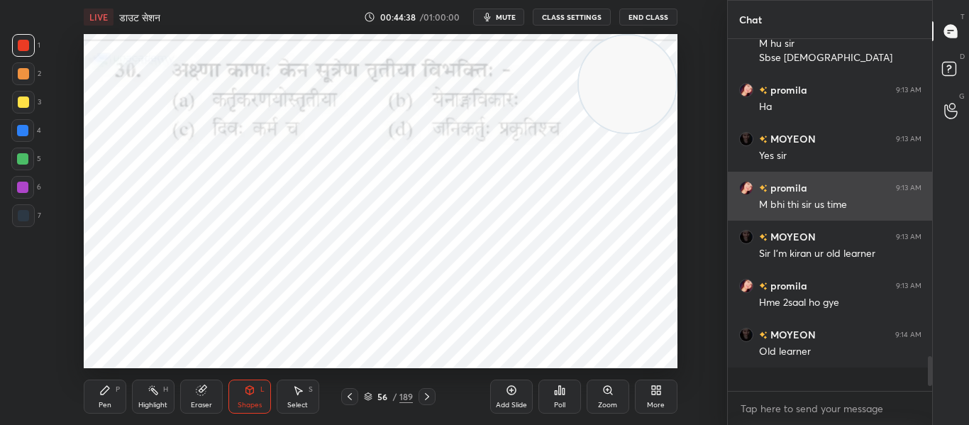
scroll to position [2934, 0]
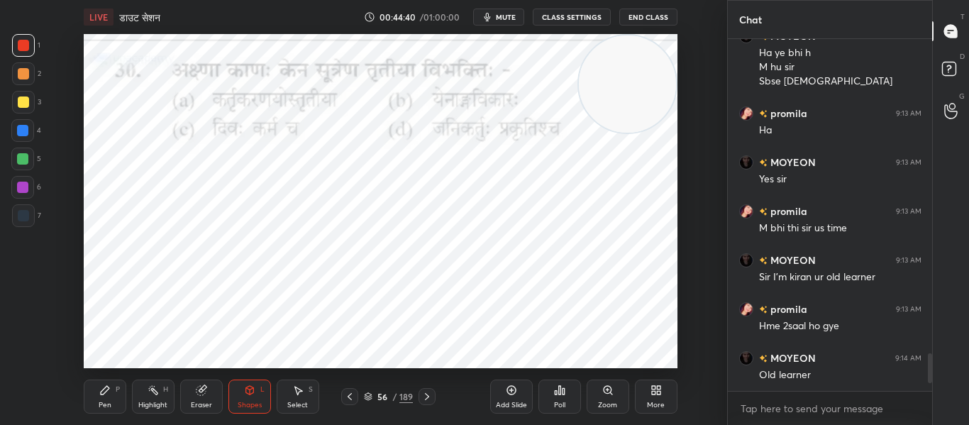
click at [427, 395] on icon at bounding box center [427, 396] width 4 height 7
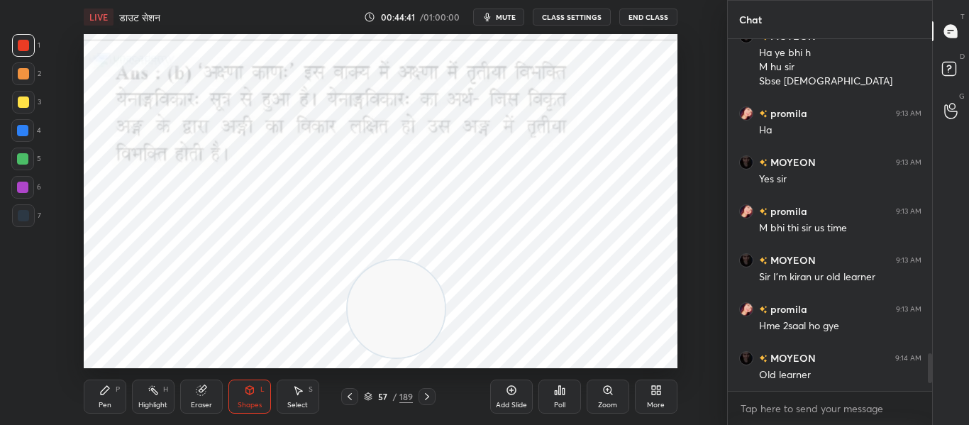
drag, startPoint x: 627, startPoint y: 90, endPoint x: 396, endPoint y: 315, distance: 322.7
click at [396, 315] on video at bounding box center [396, 308] width 97 height 97
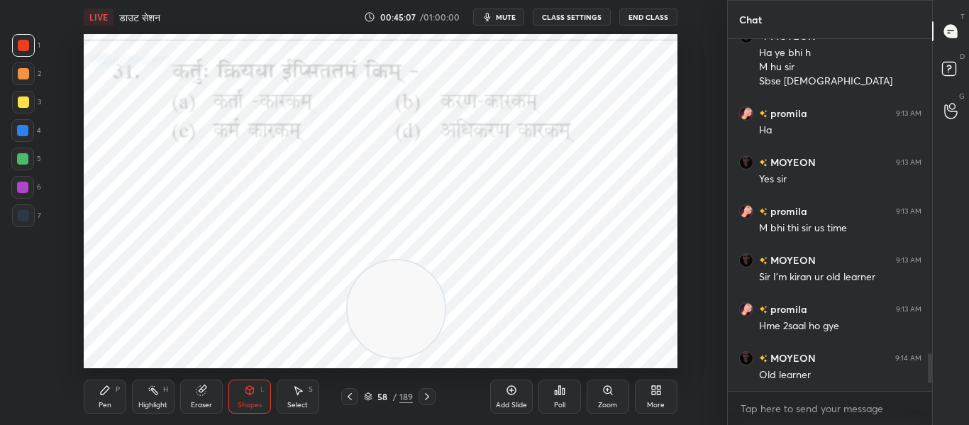
click at [564, 384] on div "Poll" at bounding box center [560, 397] width 43 height 34
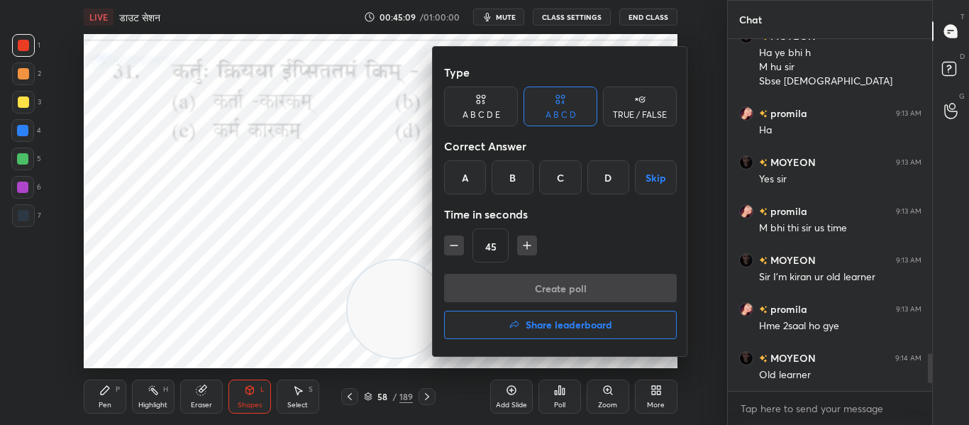
click at [568, 175] on div "C" at bounding box center [560, 177] width 42 height 34
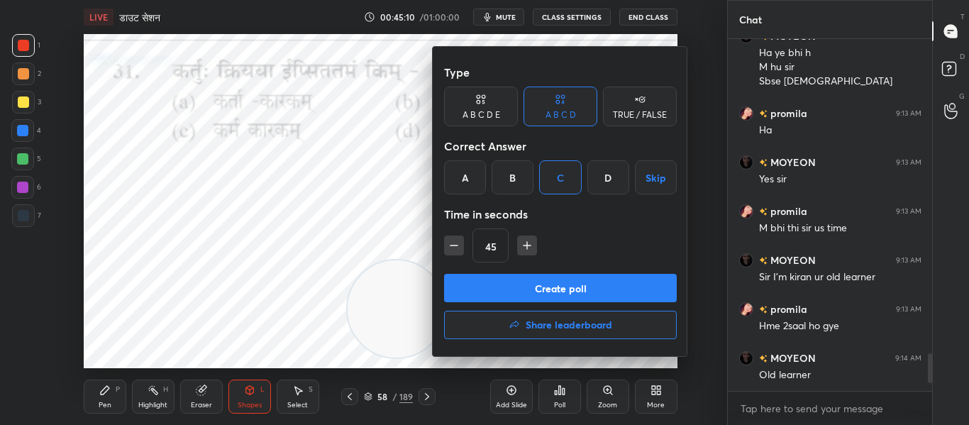
click at [553, 291] on button "Create poll" at bounding box center [560, 288] width 233 height 28
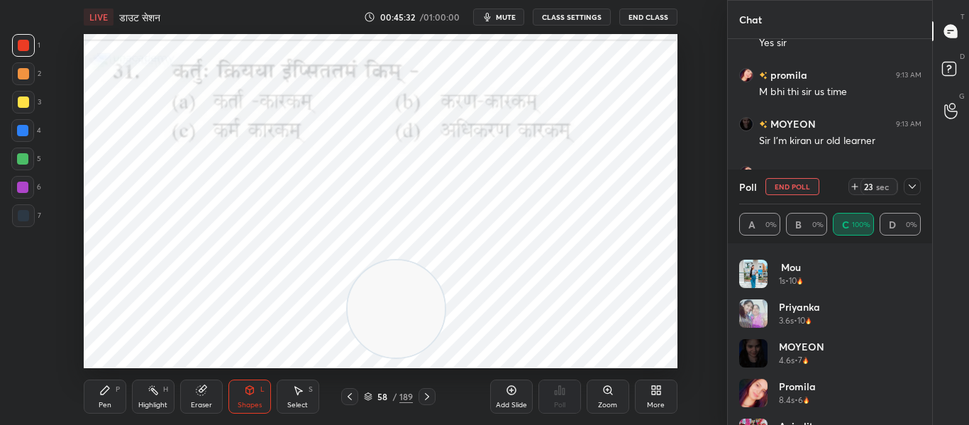
scroll to position [68, 0]
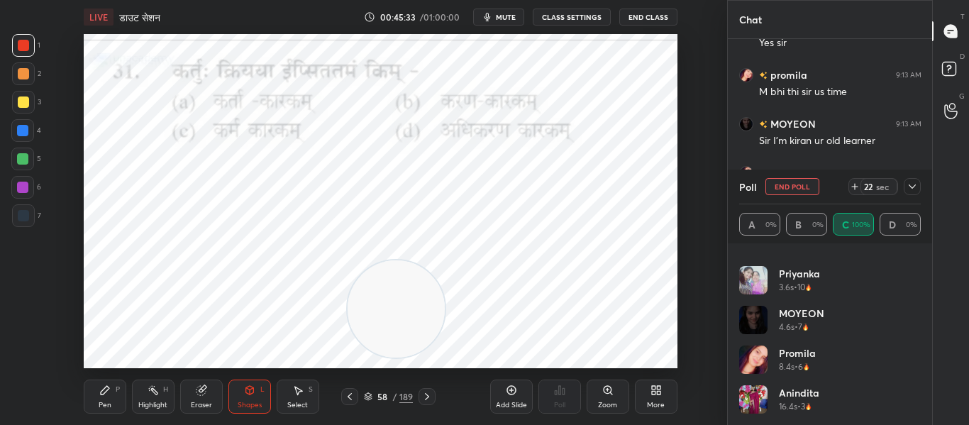
click at [910, 189] on icon at bounding box center [912, 186] width 11 height 11
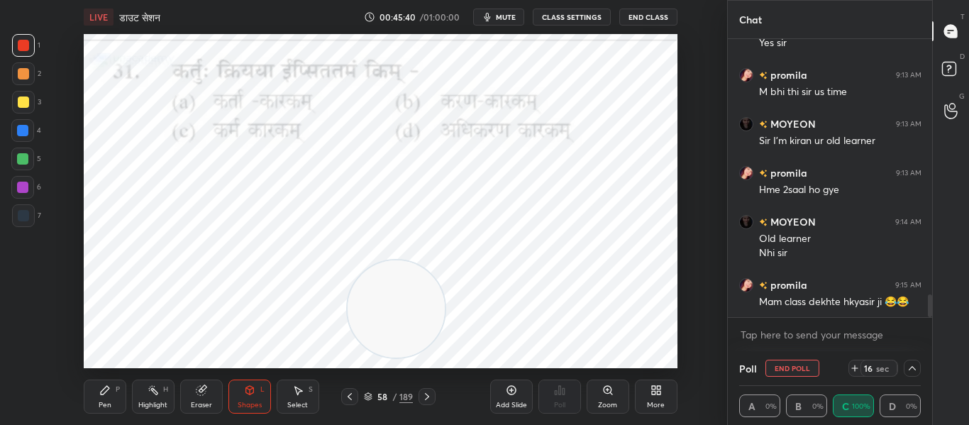
scroll to position [3111, 0]
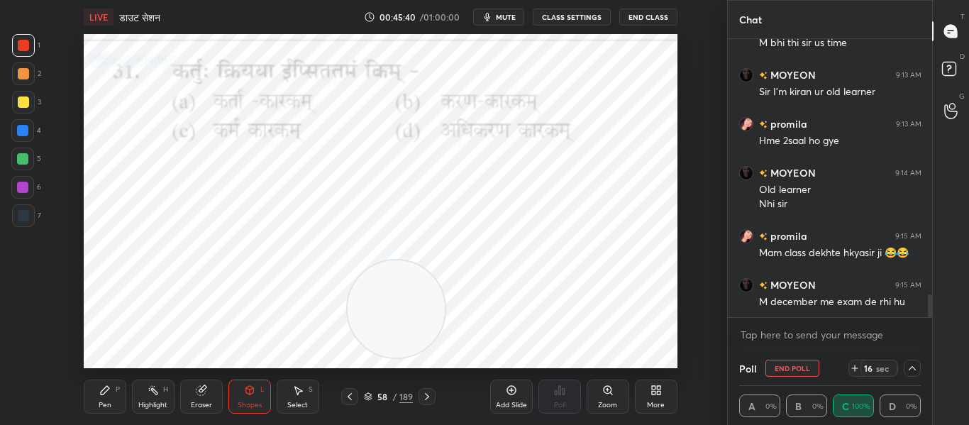
click at [915, 370] on icon at bounding box center [912, 368] width 7 height 4
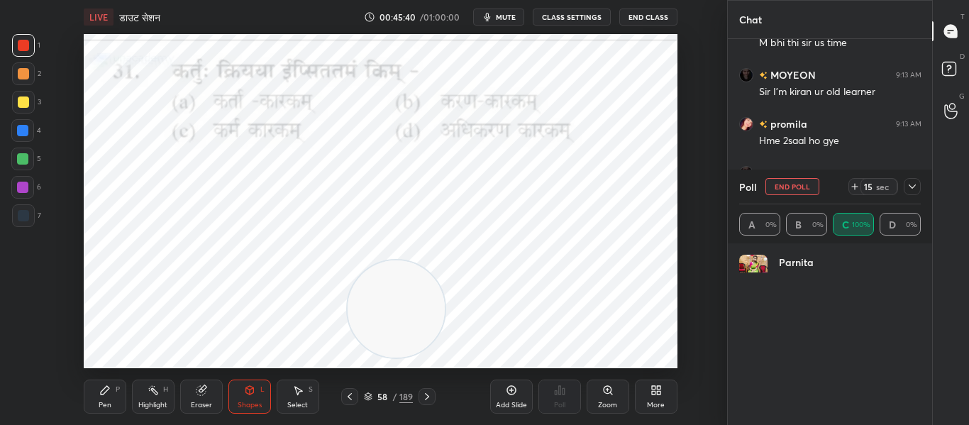
scroll to position [166, 177]
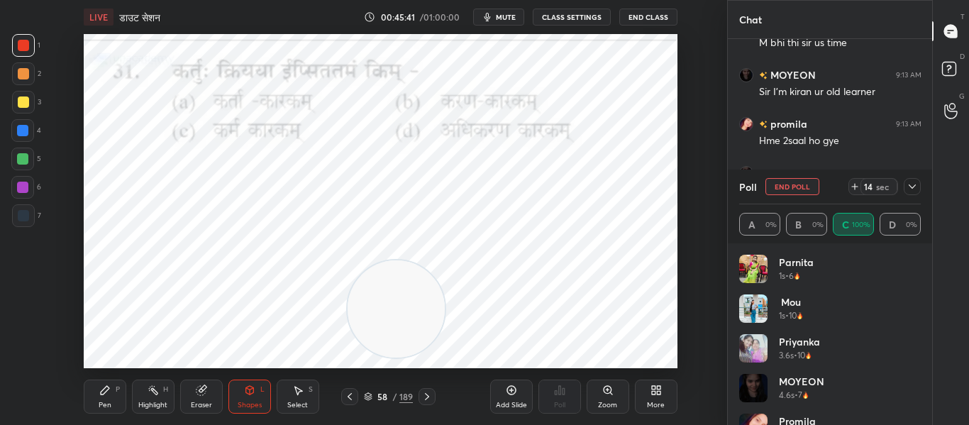
click at [912, 180] on div at bounding box center [912, 186] width 17 height 17
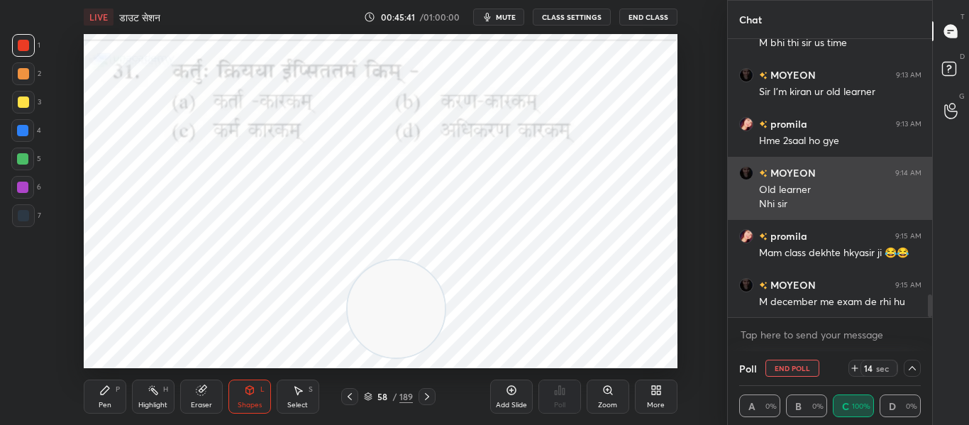
scroll to position [1, 5]
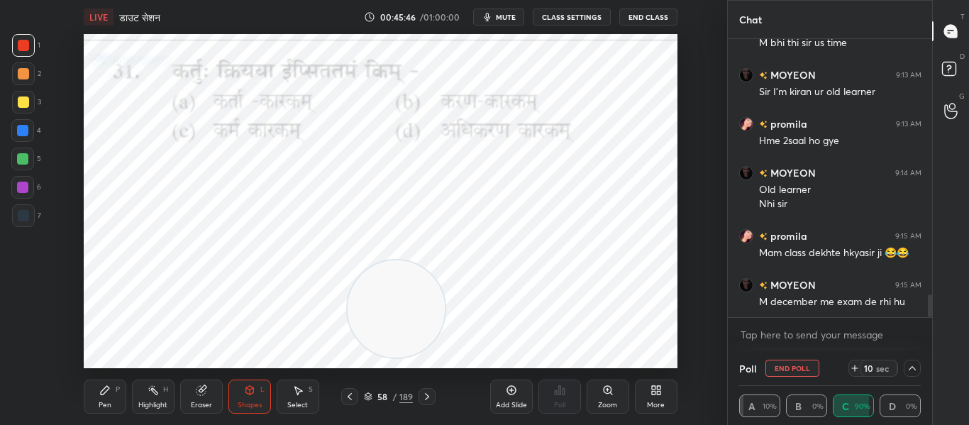
click at [916, 373] on icon at bounding box center [912, 368] width 11 height 11
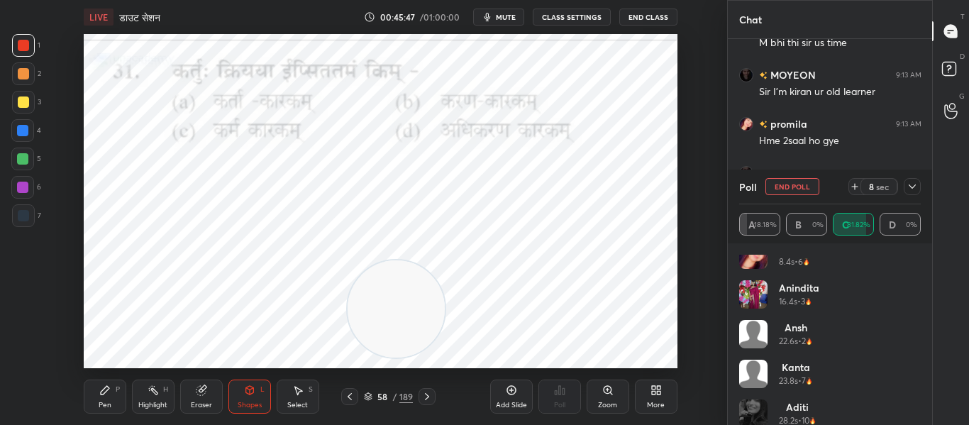
scroll to position [187, 0]
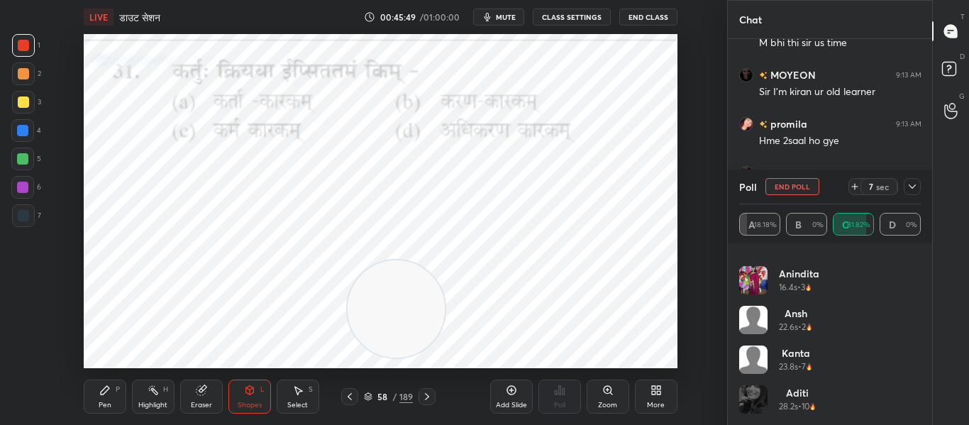
click at [15, 216] on div at bounding box center [23, 215] width 23 height 23
click at [912, 186] on icon at bounding box center [912, 186] width 11 height 11
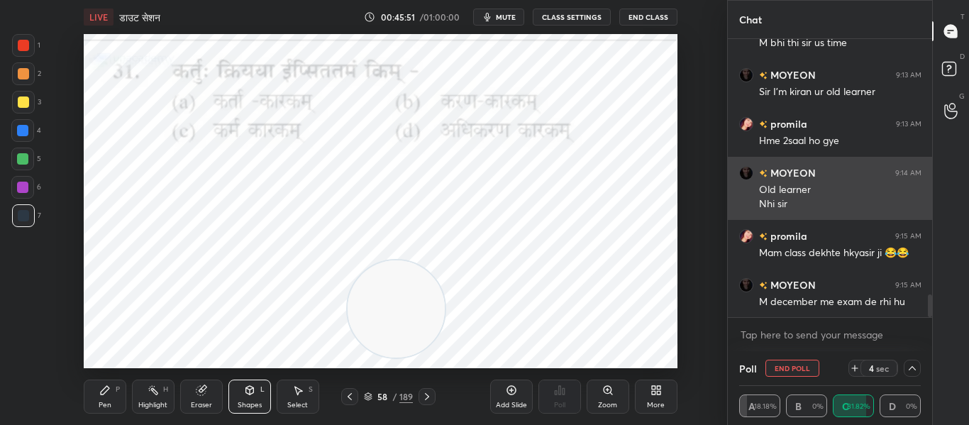
scroll to position [0, 0]
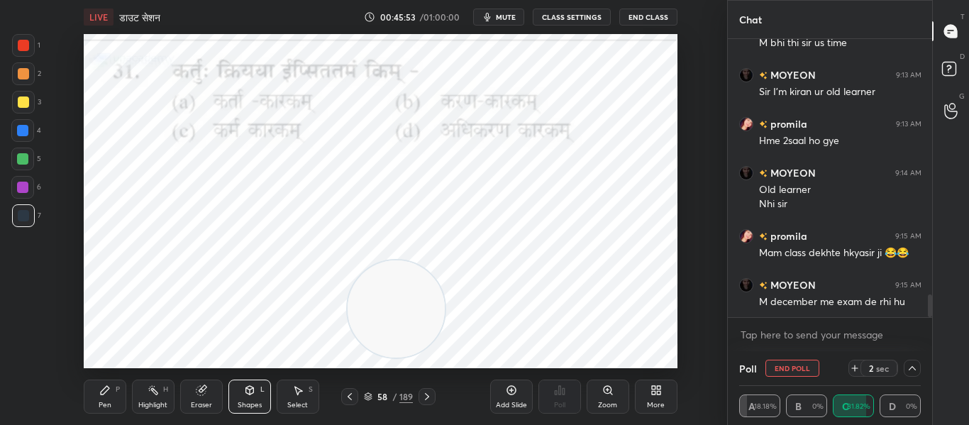
click at [907, 368] on icon at bounding box center [912, 368] width 11 height 11
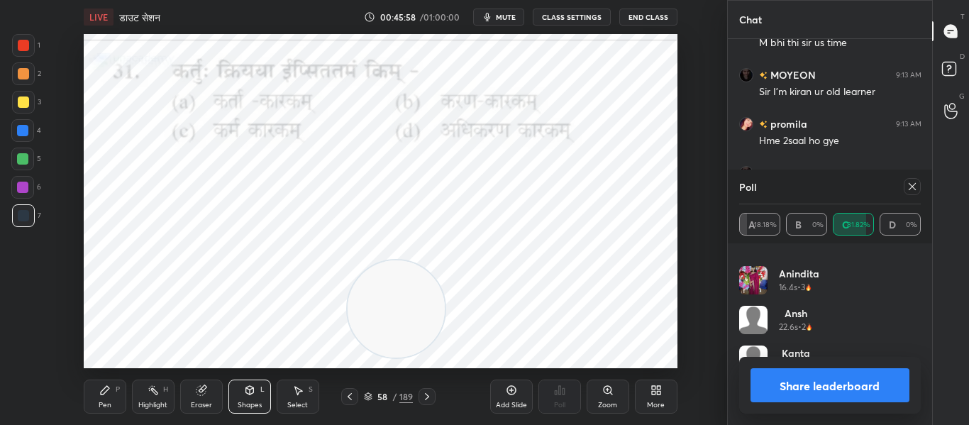
drag, startPoint x: 433, startPoint y: 399, endPoint x: 406, endPoint y: 266, distance: 136.1
click at [434, 399] on div at bounding box center [427, 396] width 17 height 17
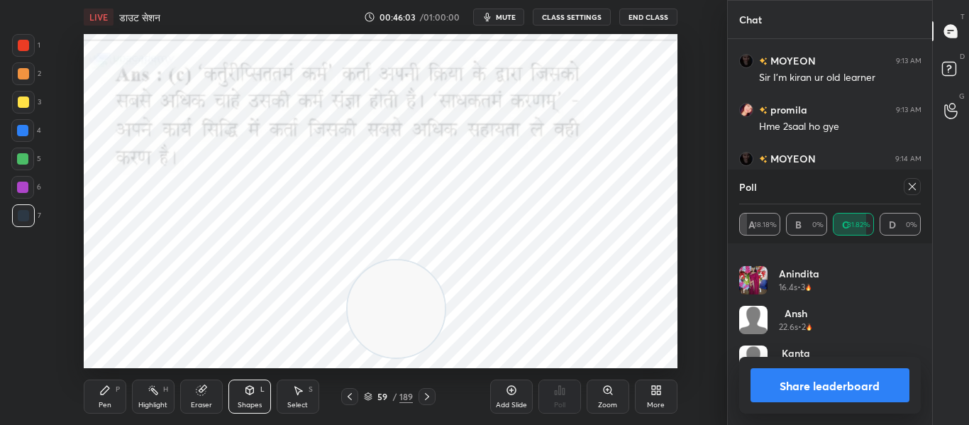
click at [905, 192] on div at bounding box center [912, 186] width 17 height 17
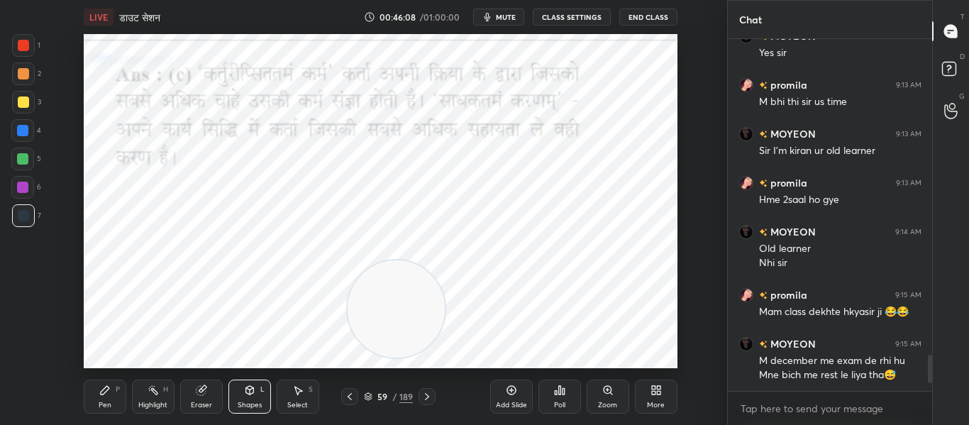
click at [424, 392] on icon at bounding box center [426, 396] width 11 height 11
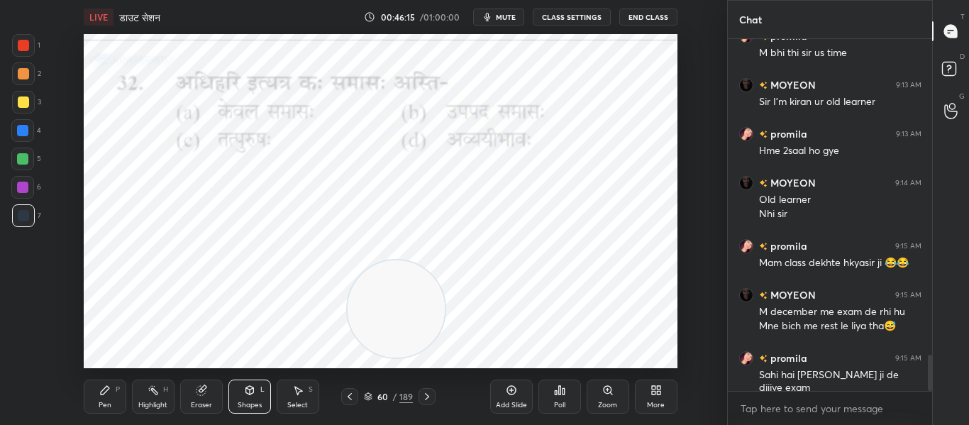
click at [575, 394] on div "Poll" at bounding box center [560, 397] width 43 height 34
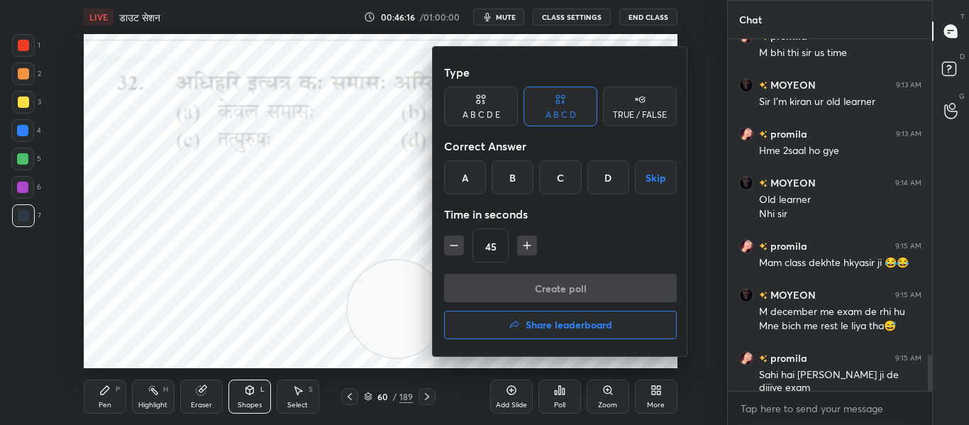
click at [606, 172] on div "D" at bounding box center [609, 177] width 42 height 34
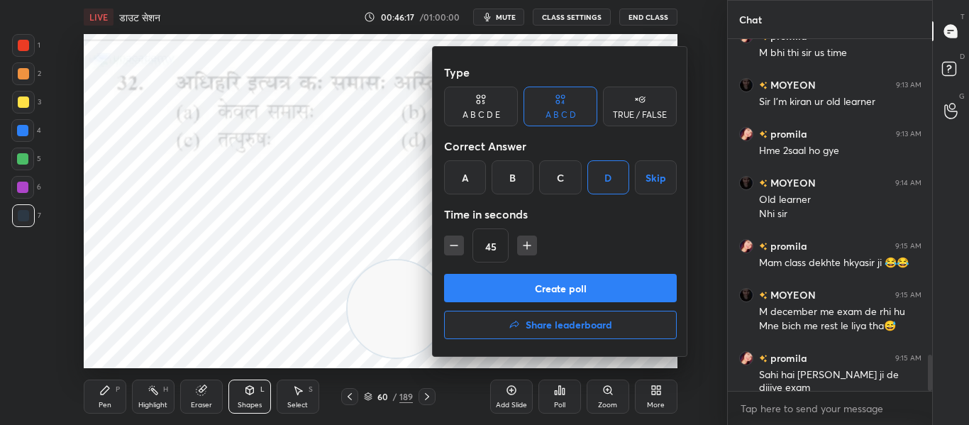
drag, startPoint x: 541, startPoint y: 271, endPoint x: 536, endPoint y: 303, distance: 32.2
click at [537, 298] on div "Type A B C D E A B C D TRUE / FALSE Correct Answer A B C D Skip Time in seconds…" at bounding box center [560, 201] width 255 height 309
click at [536, 290] on button "Create poll" at bounding box center [560, 288] width 233 height 28
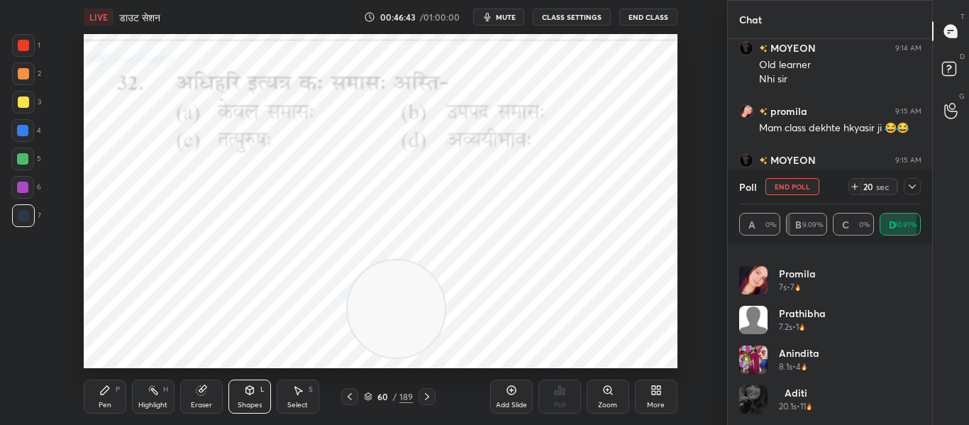
click at [904, 183] on div at bounding box center [912, 186] width 17 height 17
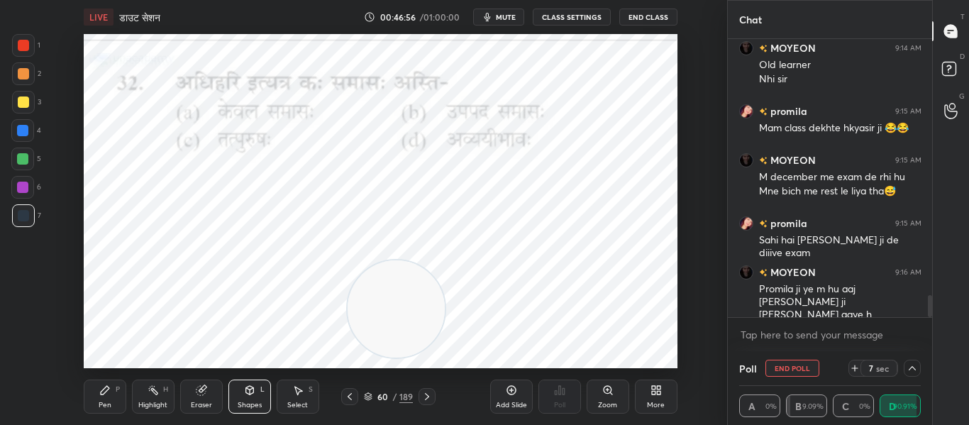
click at [917, 374] on div at bounding box center [912, 368] width 17 height 17
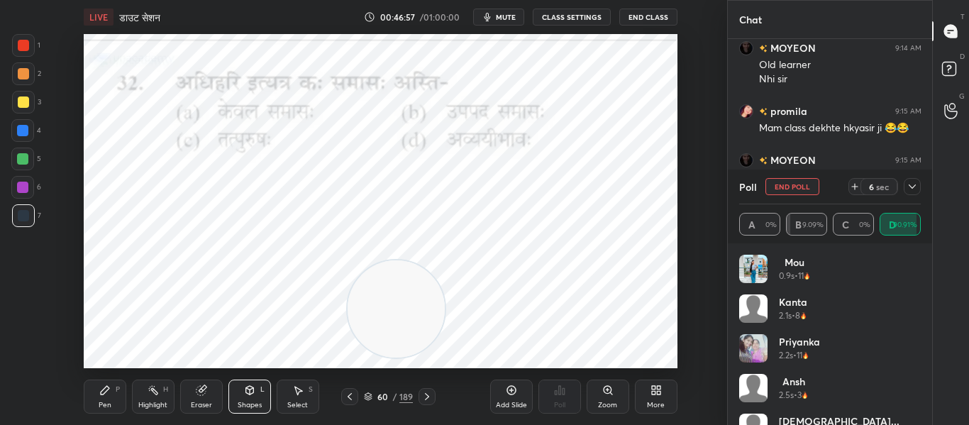
scroll to position [5, 5]
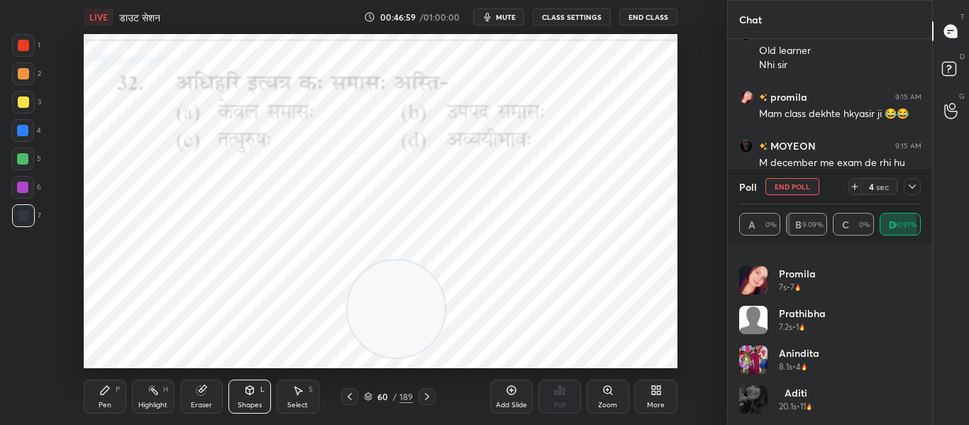
click at [918, 191] on div at bounding box center [912, 186] width 17 height 17
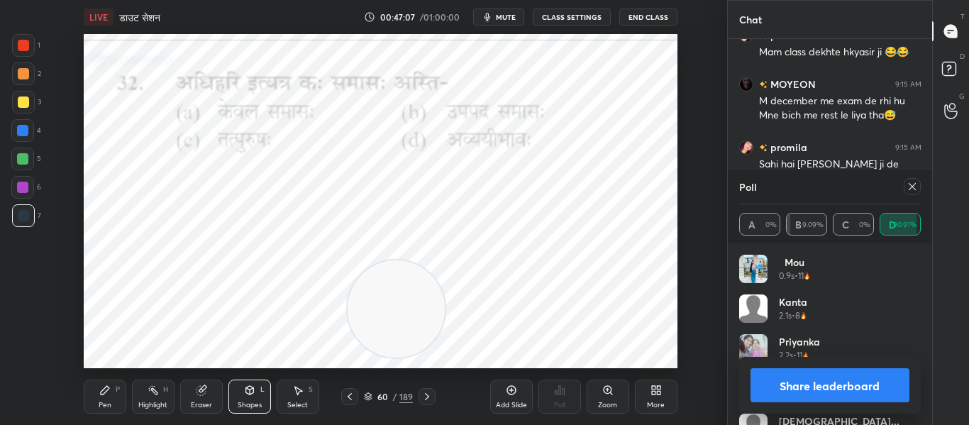
click at [913, 189] on icon at bounding box center [912, 186] width 11 height 11
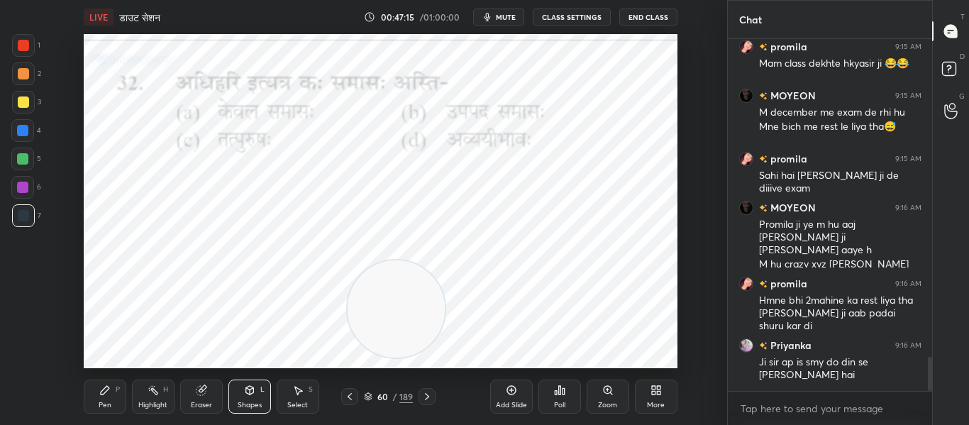
click at [426, 397] on icon at bounding box center [426, 396] width 11 height 11
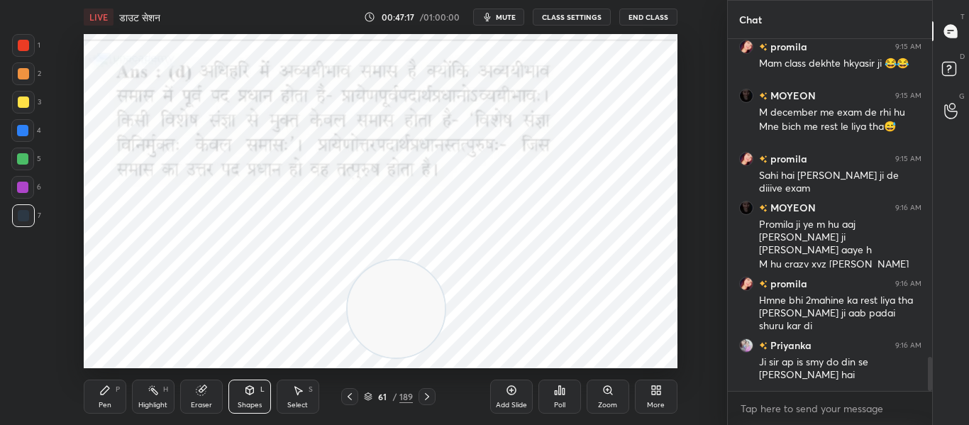
click at [16, 46] on div at bounding box center [23, 45] width 23 height 23
click at [424, 397] on icon at bounding box center [426, 396] width 11 height 11
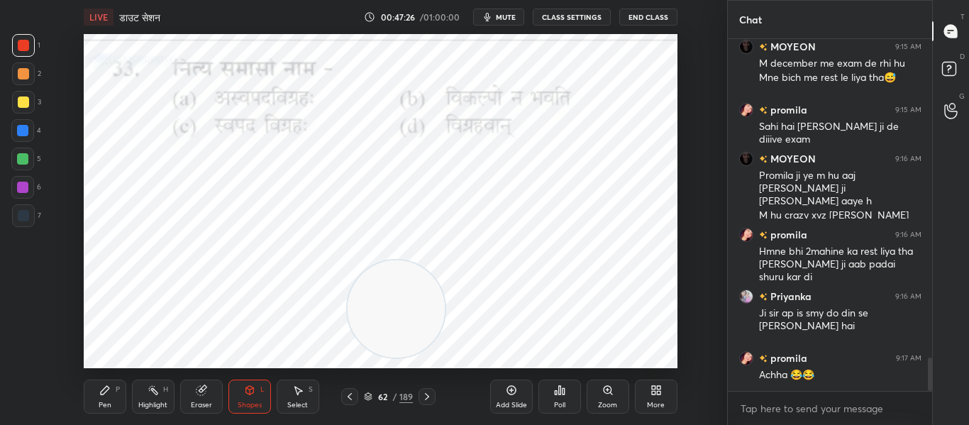
click at [565, 391] on icon at bounding box center [564, 391] width 2 height 6
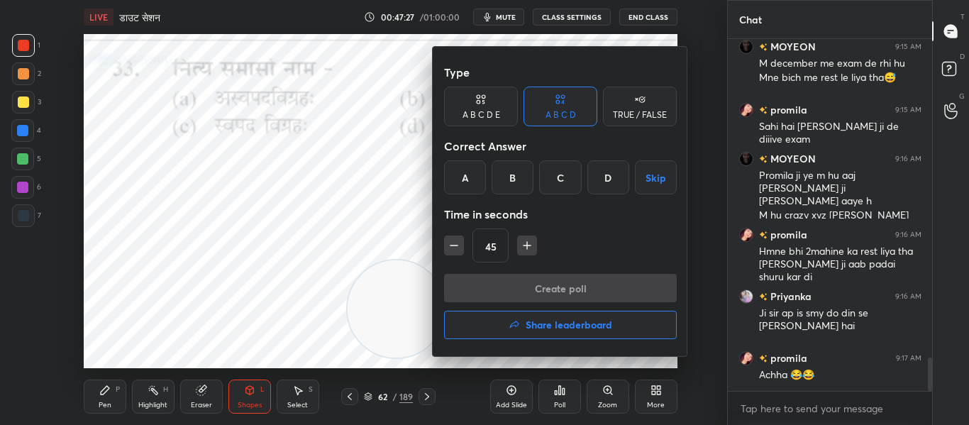
click at [463, 179] on div "A" at bounding box center [465, 177] width 42 height 34
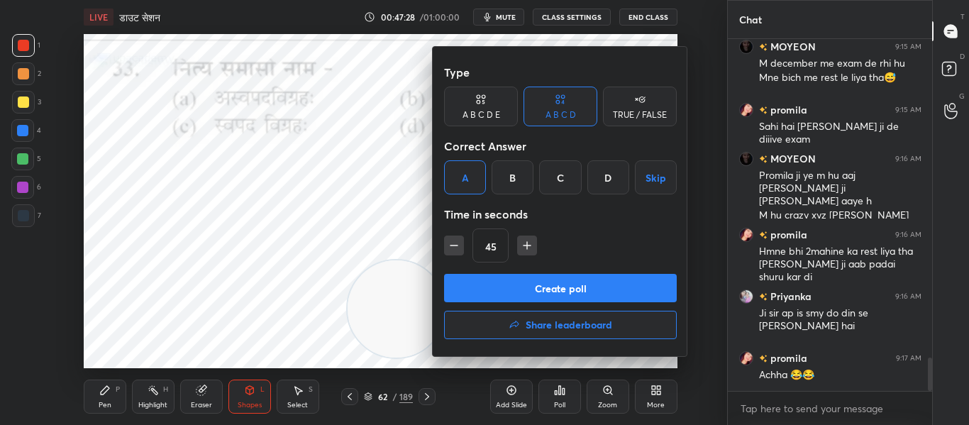
click at [496, 289] on button "Create poll" at bounding box center [560, 288] width 233 height 28
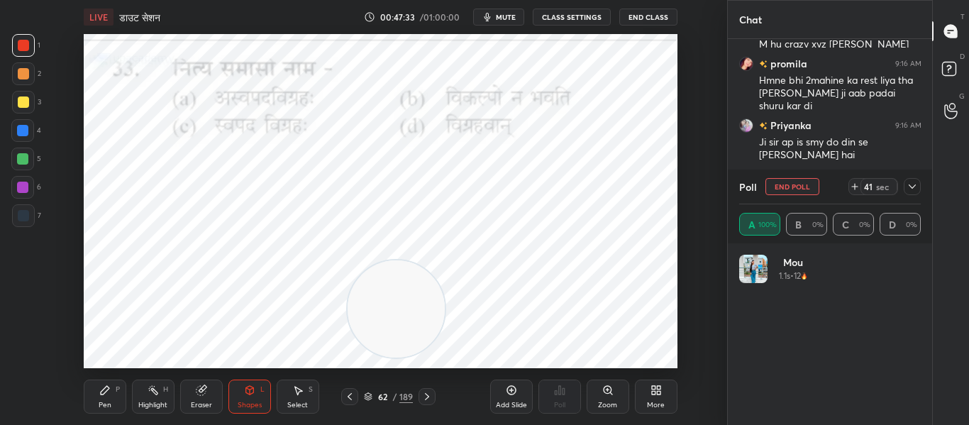
click at [912, 187] on icon at bounding box center [912, 186] width 7 height 4
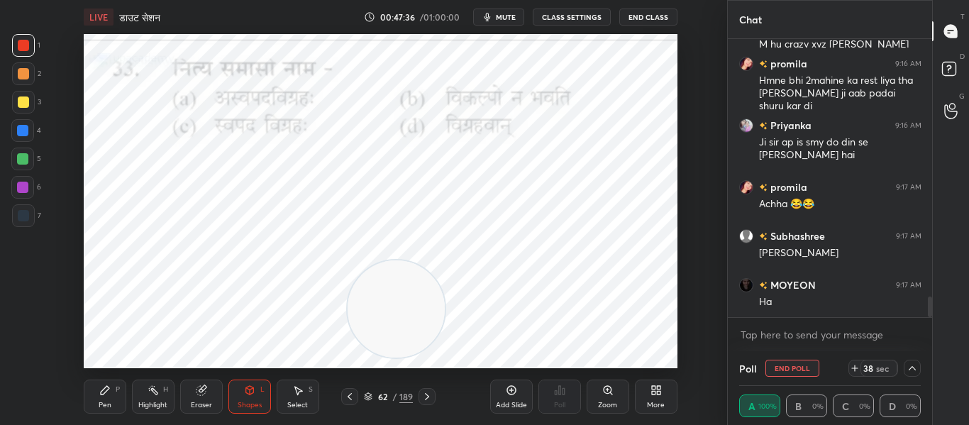
click at [916, 368] on icon at bounding box center [912, 368] width 11 height 11
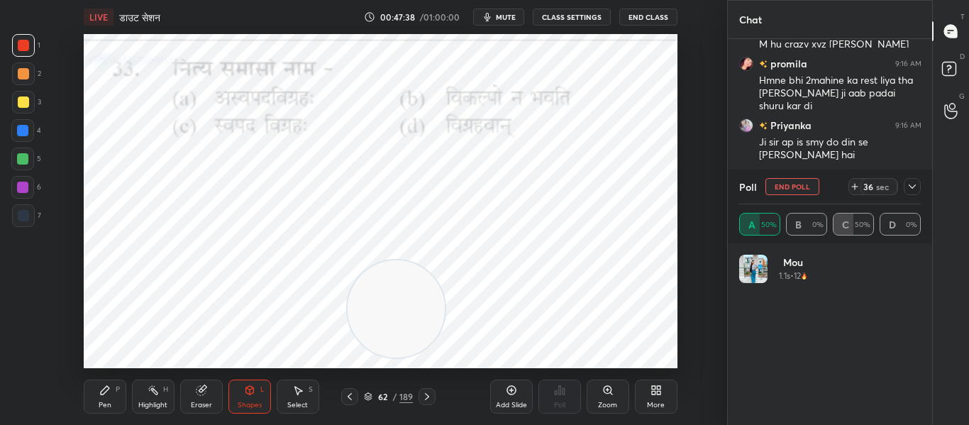
click at [911, 185] on icon at bounding box center [912, 186] width 11 height 11
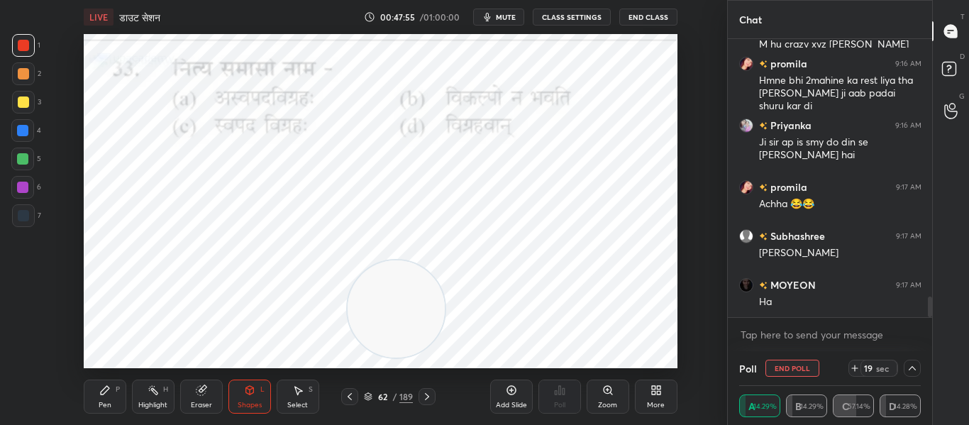
click at [915, 368] on icon at bounding box center [912, 368] width 11 height 11
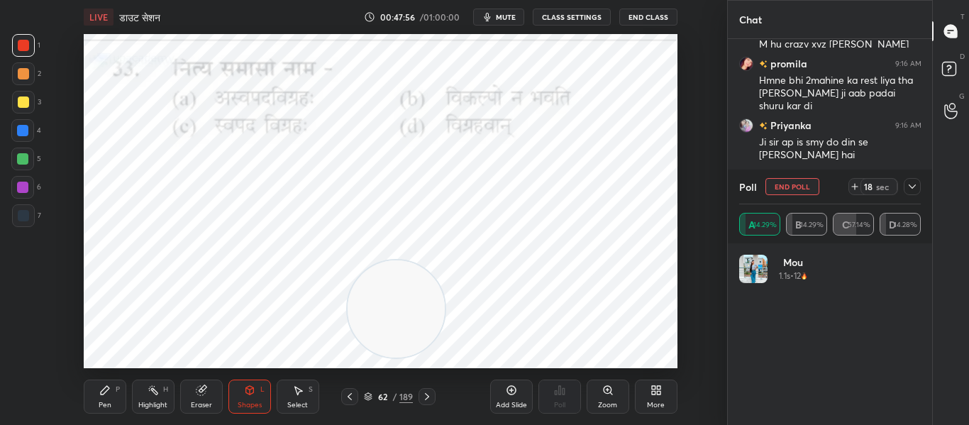
click at [808, 184] on button "End Poll" at bounding box center [793, 186] width 54 height 17
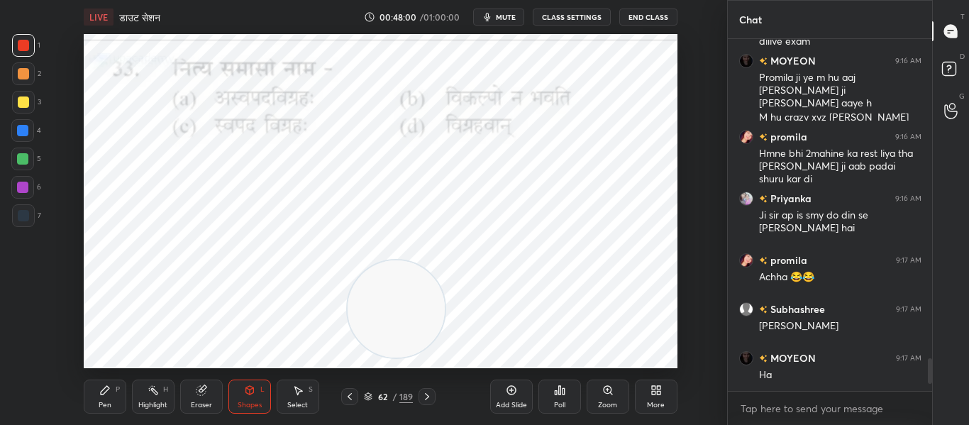
click at [433, 399] on div at bounding box center [427, 396] width 17 height 17
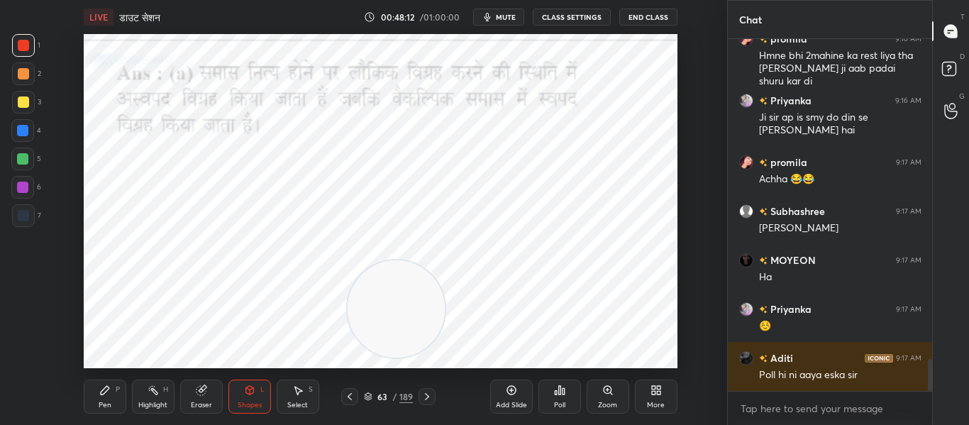
click at [429, 392] on icon at bounding box center [426, 396] width 11 height 11
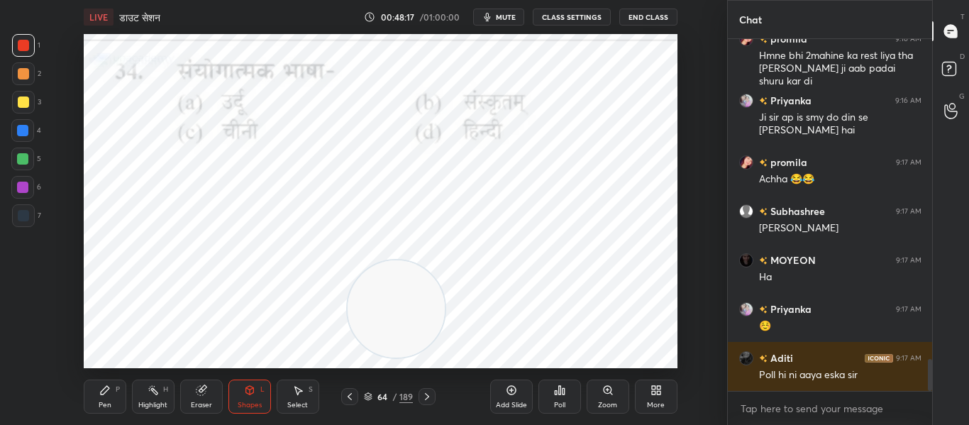
click at [554, 388] on icon at bounding box center [559, 390] width 11 height 11
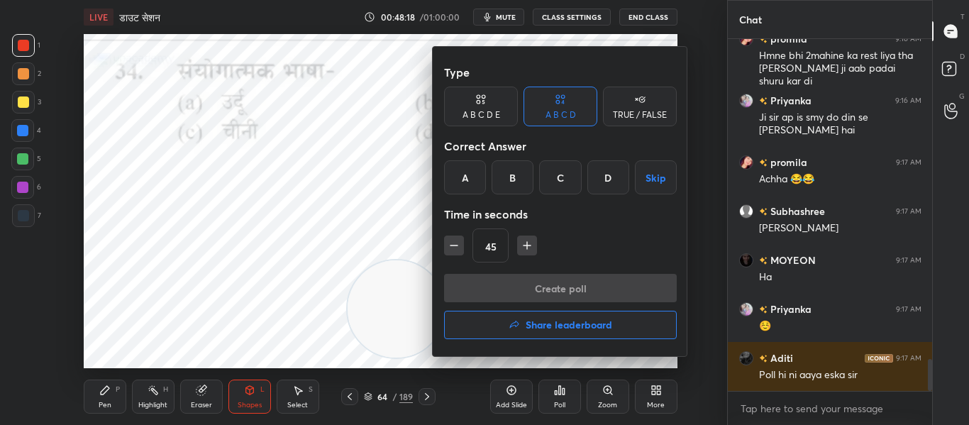
click at [521, 177] on div "B" at bounding box center [513, 177] width 42 height 34
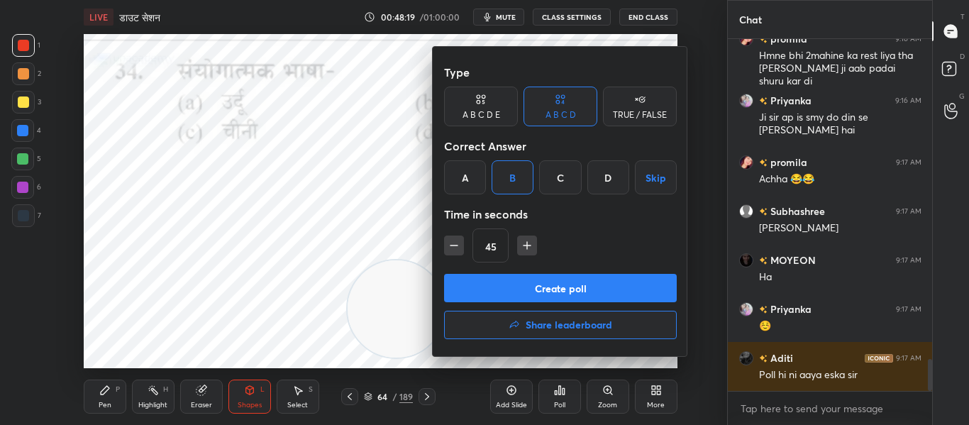
click at [521, 295] on button "Create poll" at bounding box center [560, 288] width 233 height 28
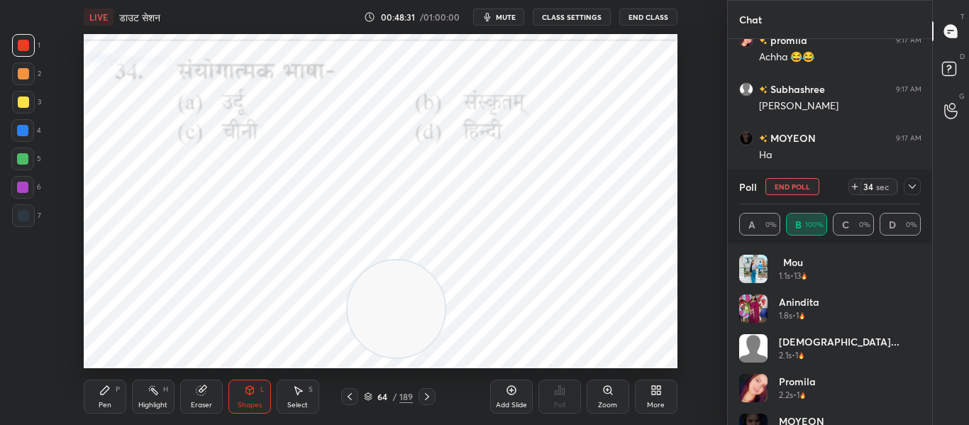
click at [912, 184] on icon at bounding box center [912, 186] width 11 height 11
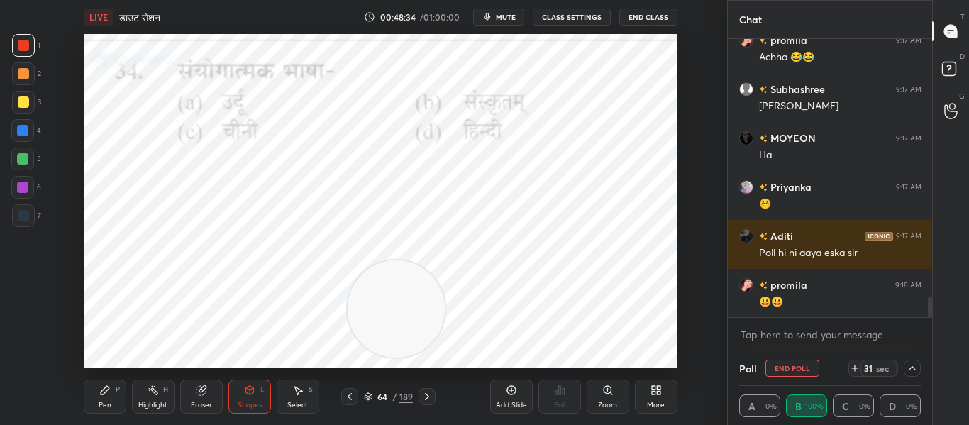
click at [906, 373] on div at bounding box center [912, 368] width 17 height 17
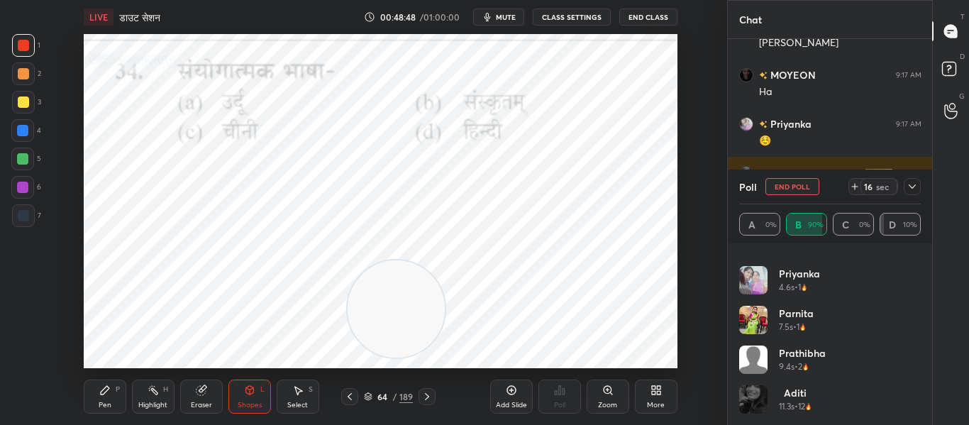
click at [915, 179] on div at bounding box center [912, 186] width 17 height 17
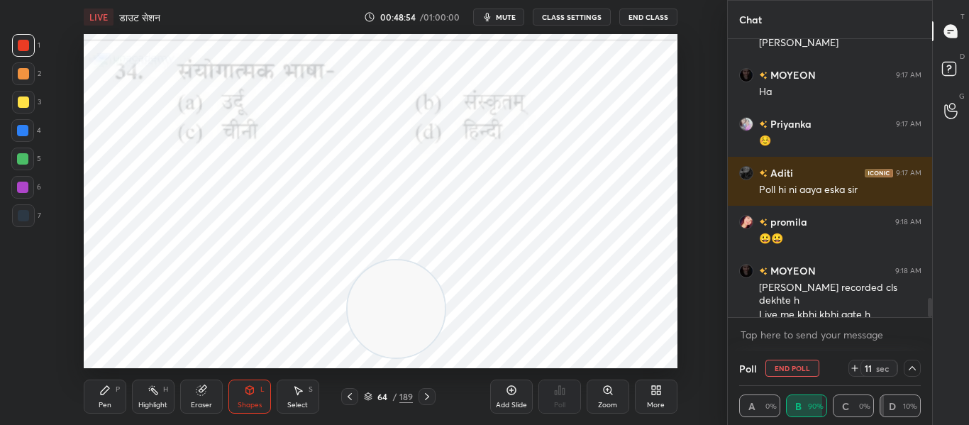
click at [910, 366] on icon at bounding box center [912, 368] width 11 height 11
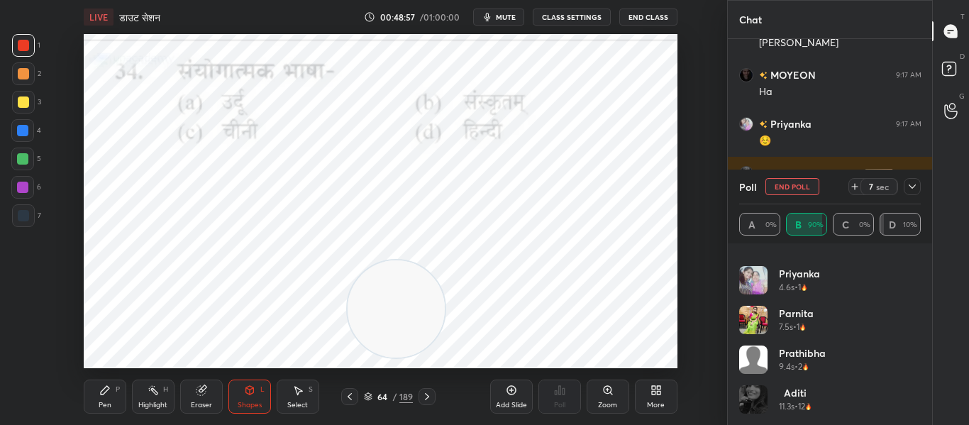
click at [22, 216] on div at bounding box center [23, 215] width 11 height 11
click at [30, 48] on div at bounding box center [23, 45] width 23 height 23
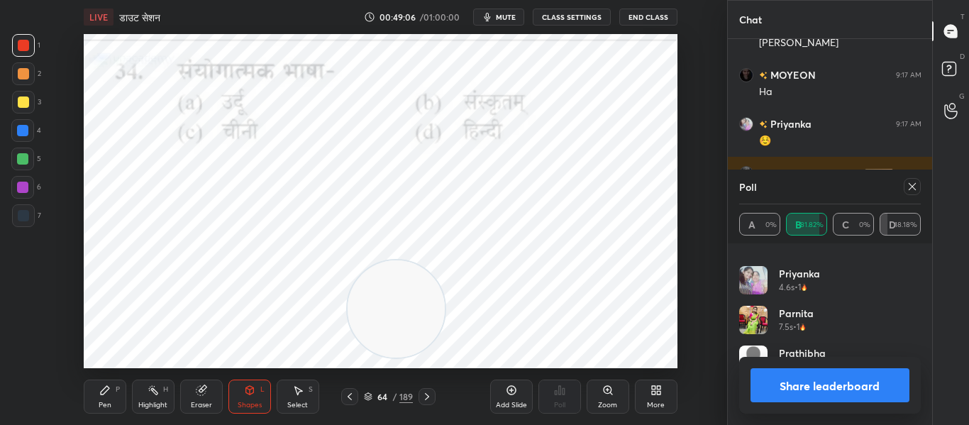
click at [917, 183] on icon at bounding box center [912, 186] width 11 height 11
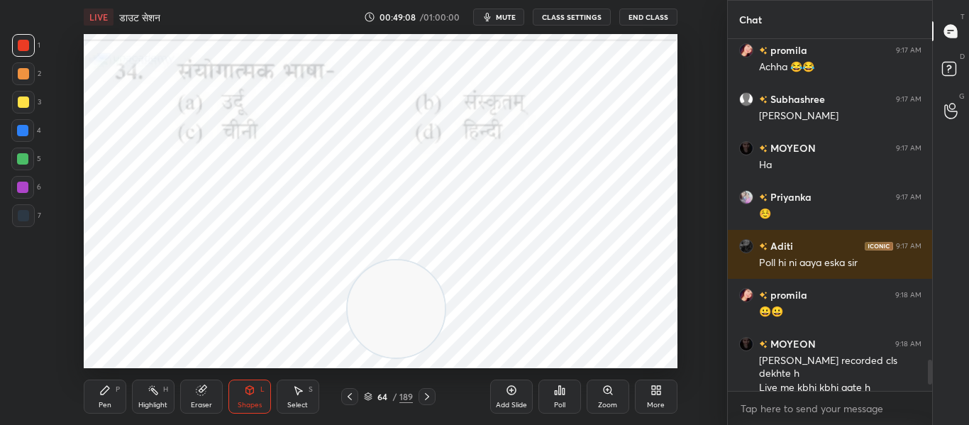
click at [432, 393] on icon at bounding box center [426, 396] width 11 height 11
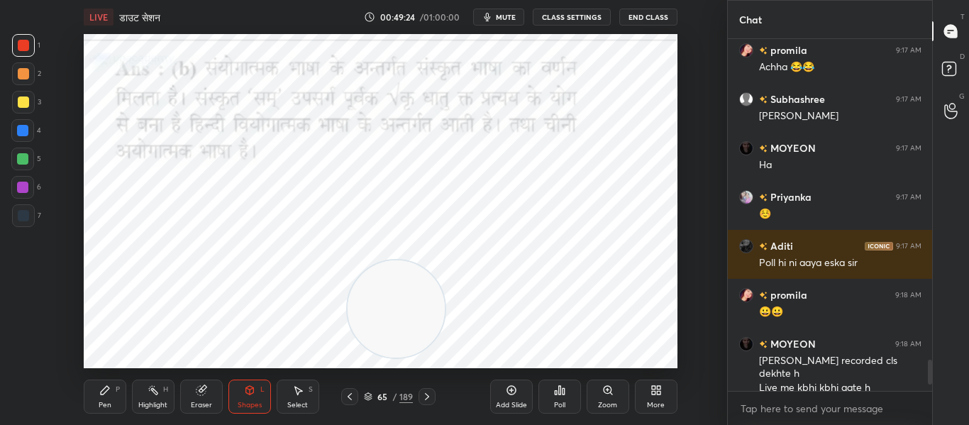
click at [419, 395] on div at bounding box center [427, 396] width 17 height 17
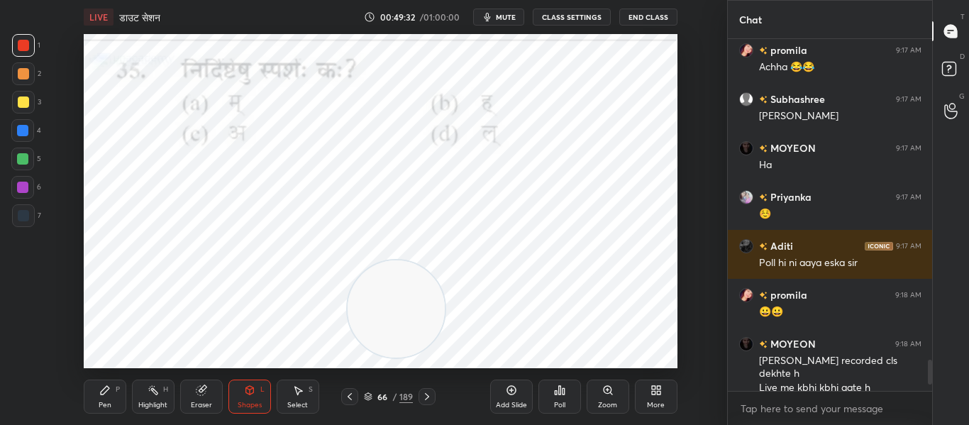
click at [554, 397] on div "Poll" at bounding box center [560, 397] width 43 height 34
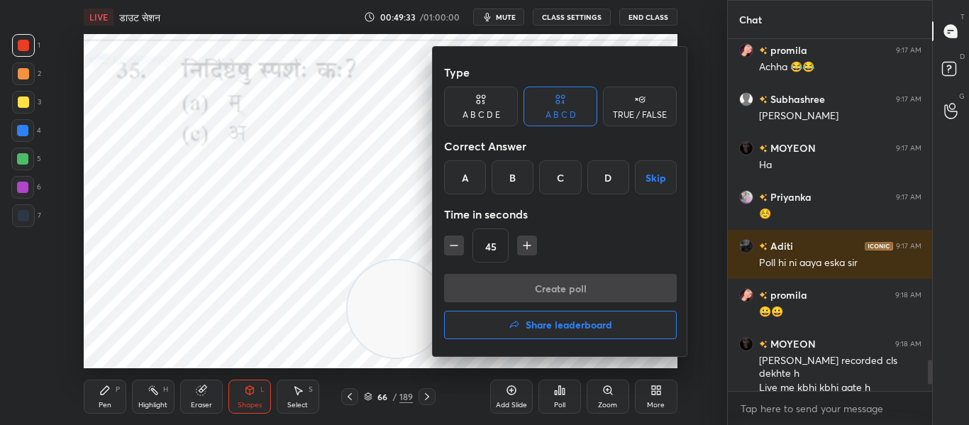
drag, startPoint x: 476, startPoint y: 177, endPoint x: 507, endPoint y: 262, distance: 89.8
click at [476, 178] on div "A" at bounding box center [465, 177] width 42 height 34
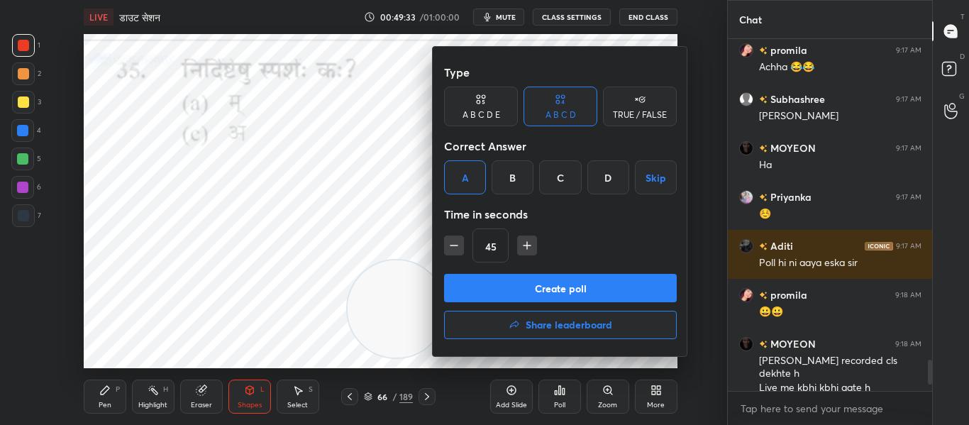
drag, startPoint x: 509, startPoint y: 278, endPoint x: 504, endPoint y: 256, distance: 22.7
click at [509, 279] on button "Create poll" at bounding box center [560, 288] width 233 height 28
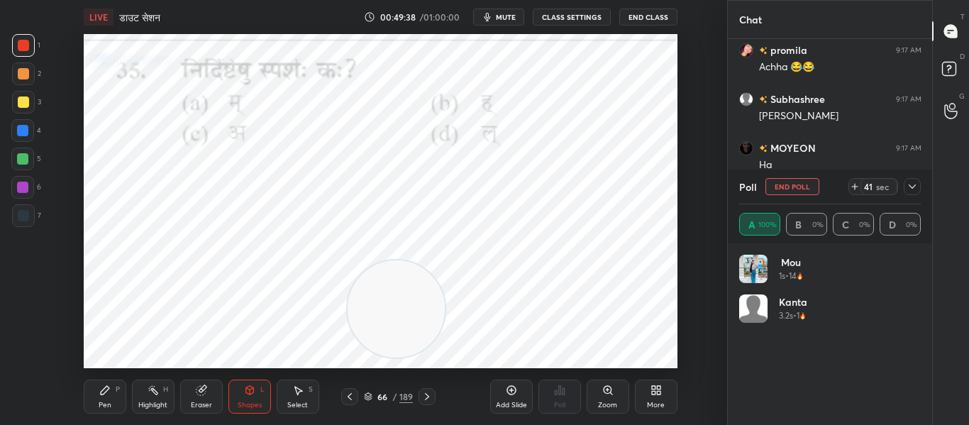
click at [920, 192] on div "41 sec" at bounding box center [885, 186] width 72 height 17
click at [911, 188] on icon at bounding box center [912, 186] width 11 height 11
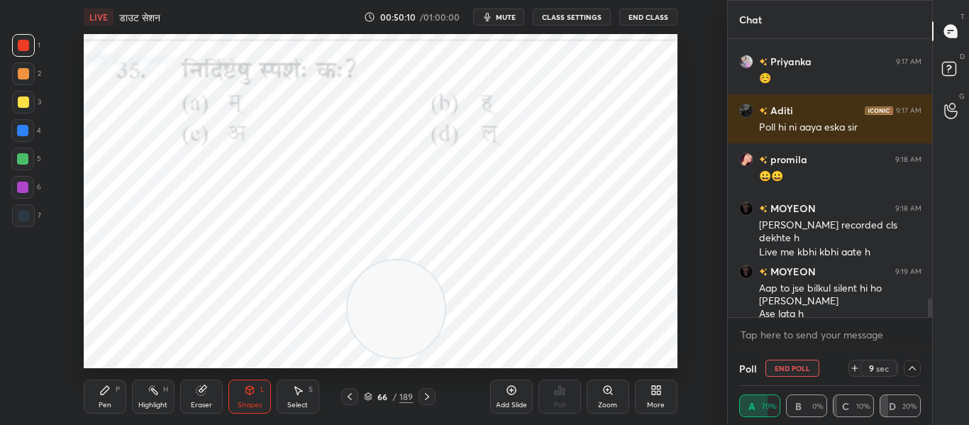
click at [915, 370] on icon at bounding box center [912, 368] width 7 height 4
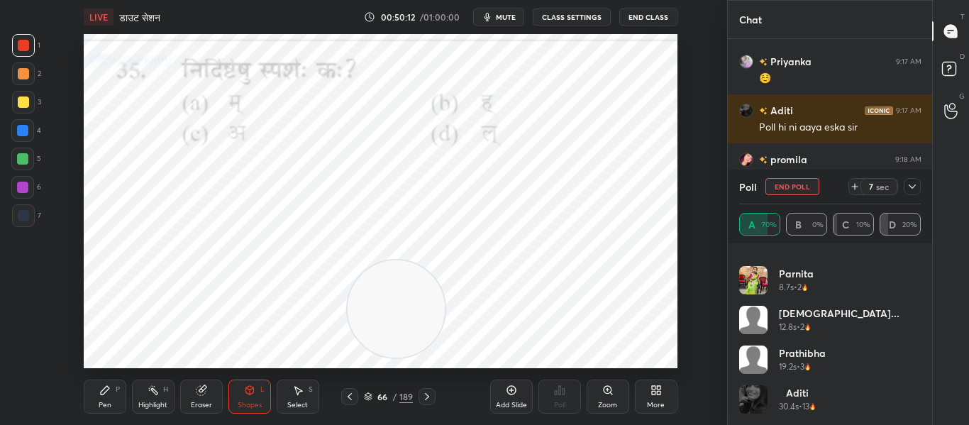
scroll to position [0, 0]
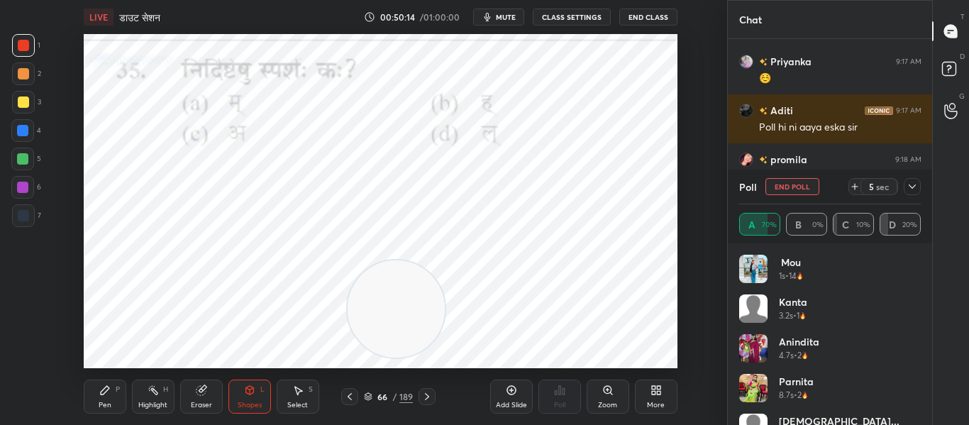
click at [21, 55] on div at bounding box center [23, 45] width 23 height 23
drag, startPoint x: 426, startPoint y: 395, endPoint x: 396, endPoint y: 290, distance: 108.7
click at [428, 395] on icon at bounding box center [426, 396] width 11 height 11
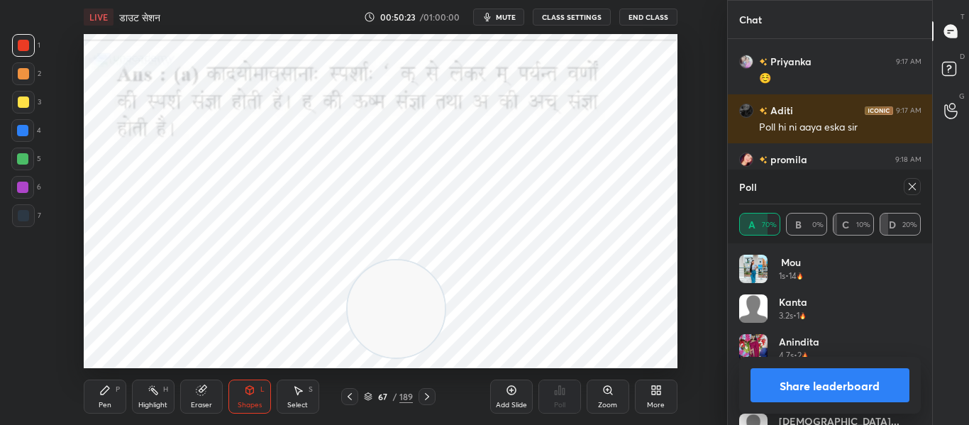
click at [908, 186] on icon at bounding box center [912, 186] width 11 height 11
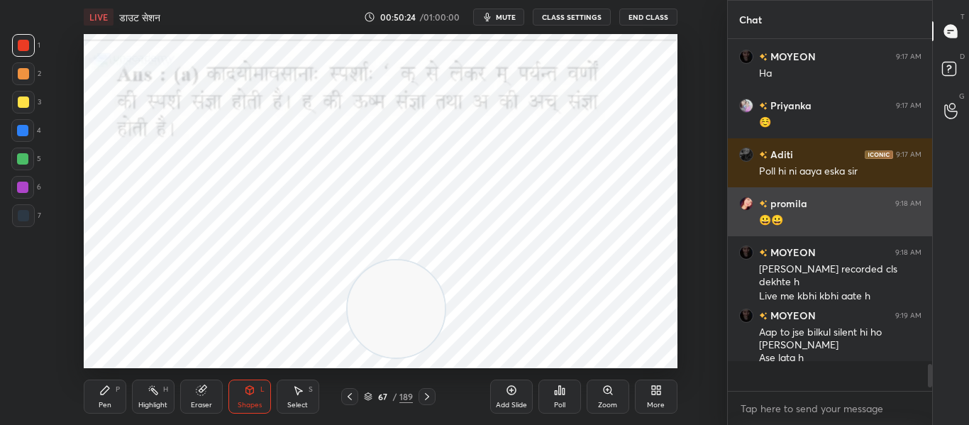
scroll to position [3720, 0]
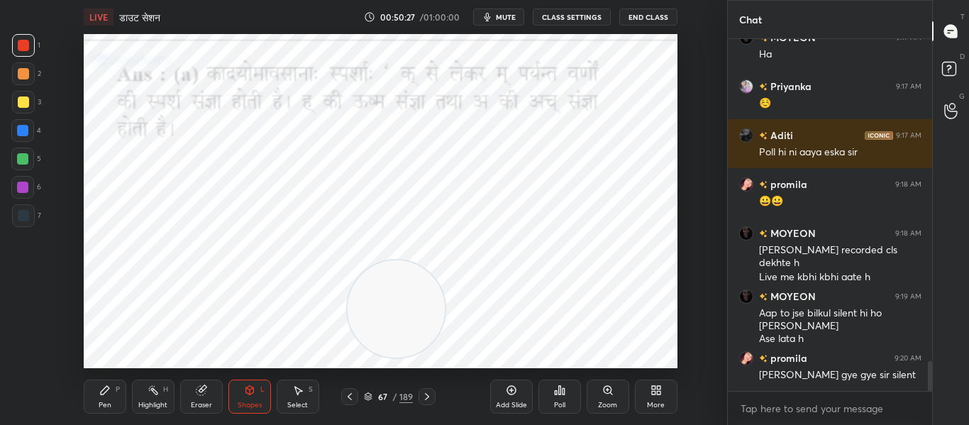
click at [424, 398] on icon at bounding box center [426, 396] width 11 height 11
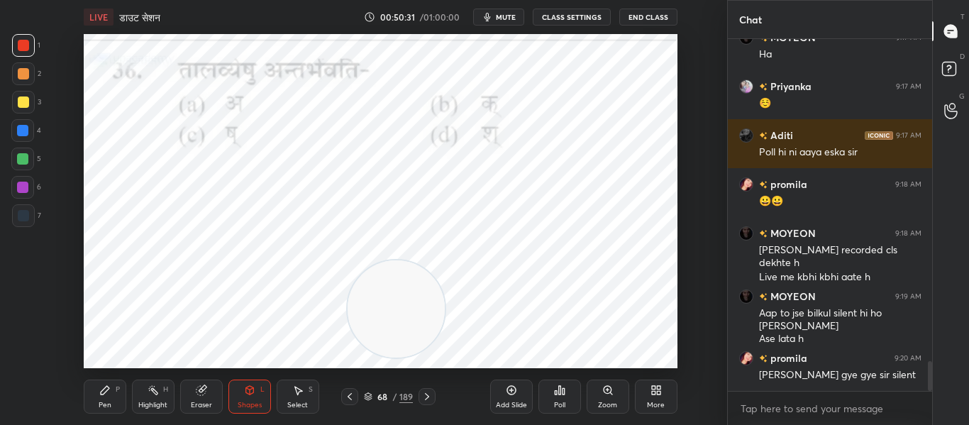
click at [562, 404] on div "Poll" at bounding box center [559, 405] width 11 height 7
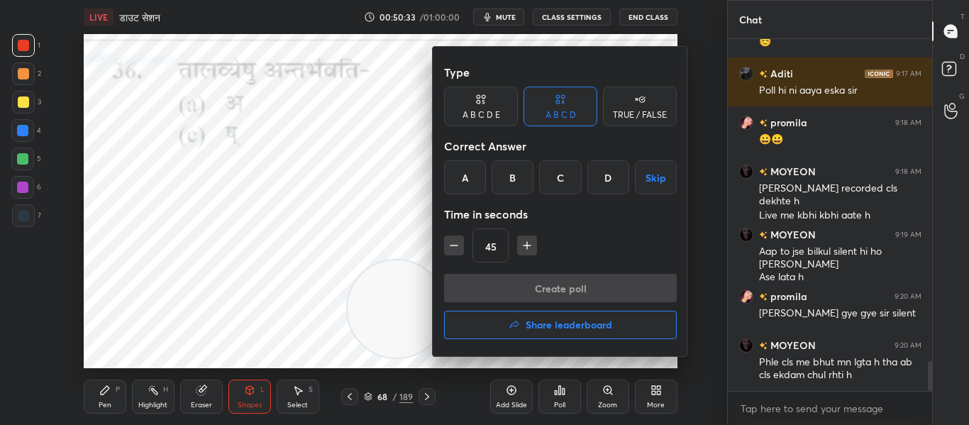
click at [613, 179] on div "D" at bounding box center [609, 177] width 42 height 34
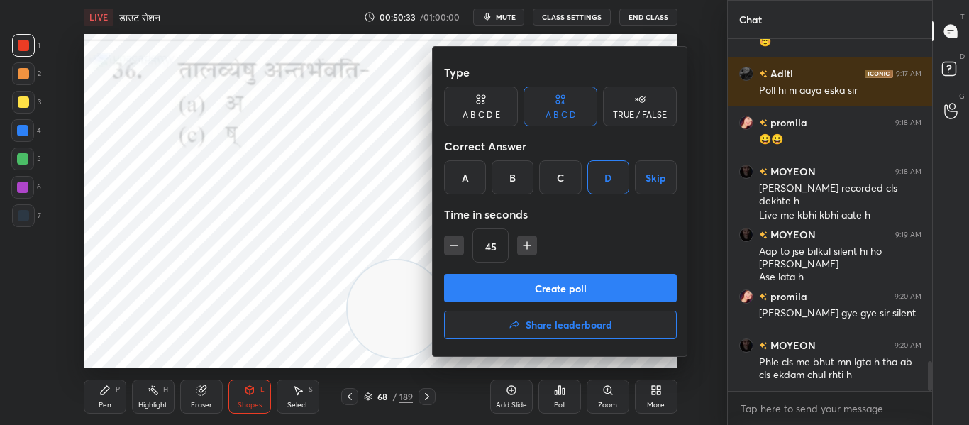
click at [566, 280] on button "Create poll" at bounding box center [560, 288] width 233 height 28
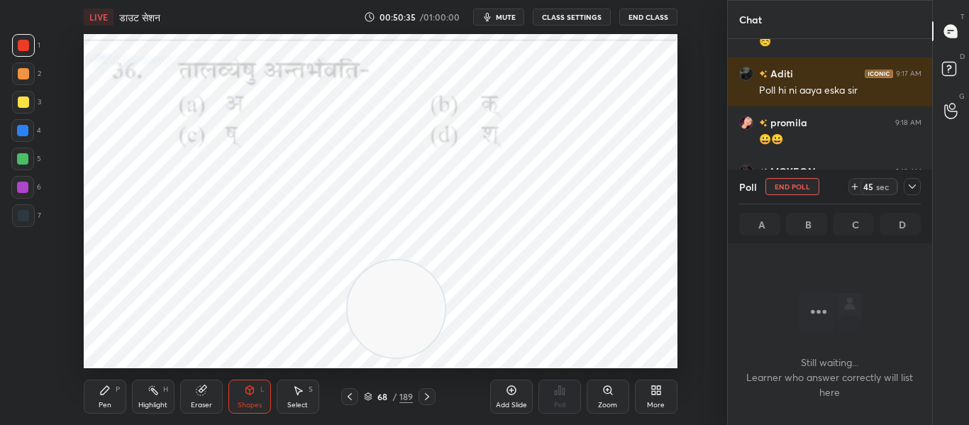
scroll to position [274, 200]
click at [914, 189] on icon at bounding box center [912, 186] width 11 height 11
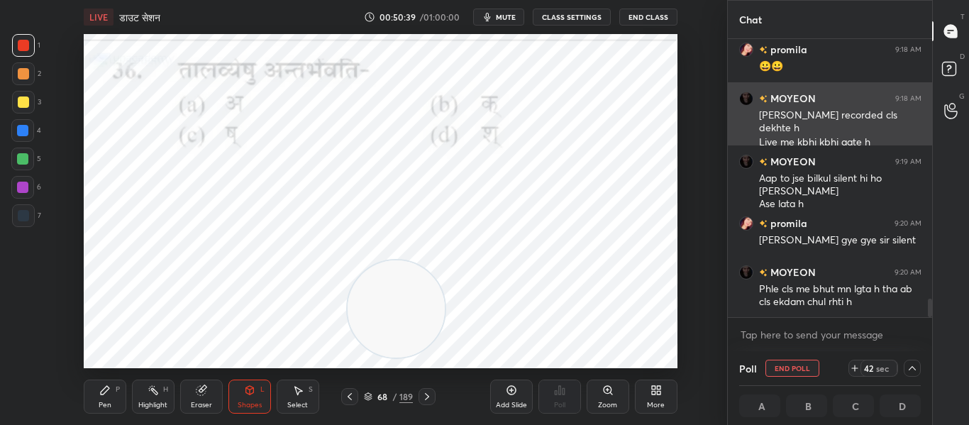
scroll to position [1, 5]
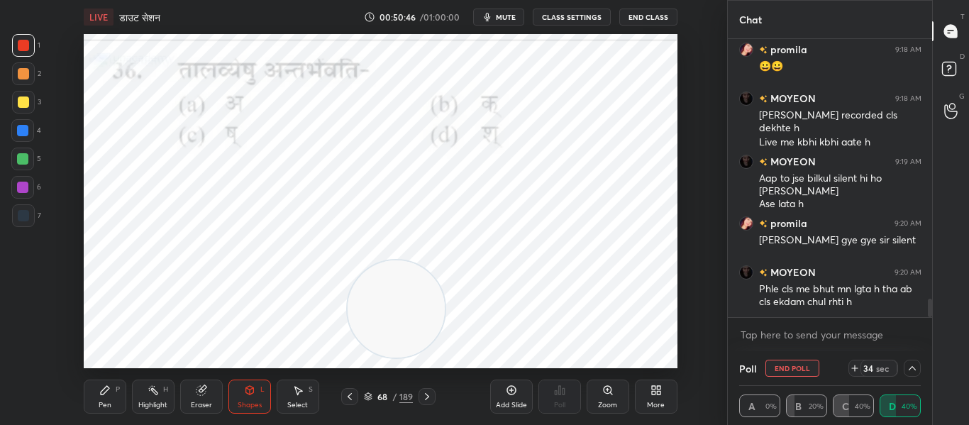
click at [909, 368] on icon at bounding box center [912, 368] width 11 height 11
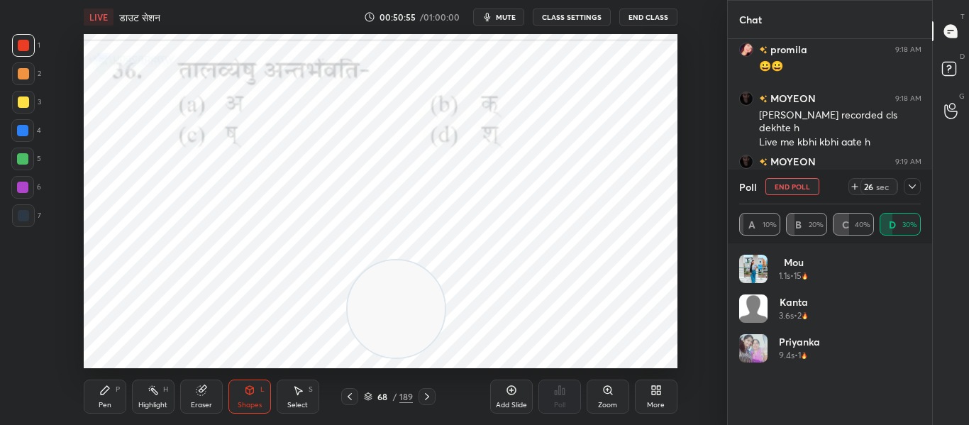
click at [906, 185] on div at bounding box center [912, 186] width 17 height 17
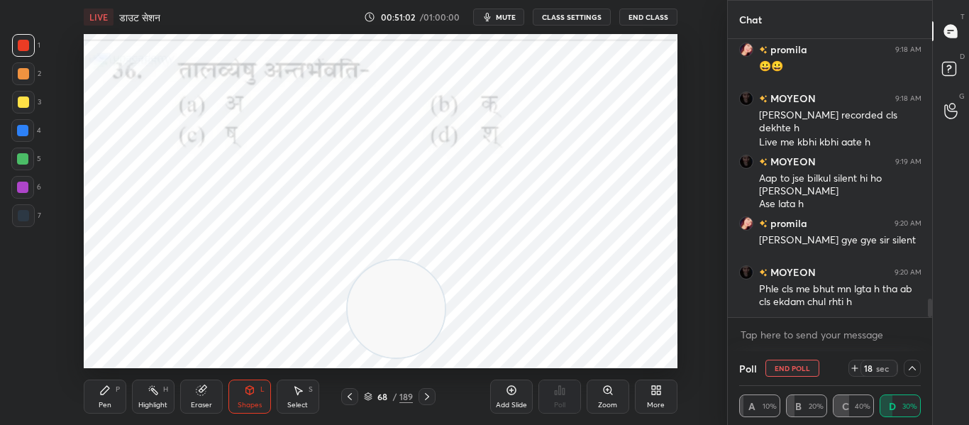
click at [25, 214] on div at bounding box center [23, 215] width 11 height 11
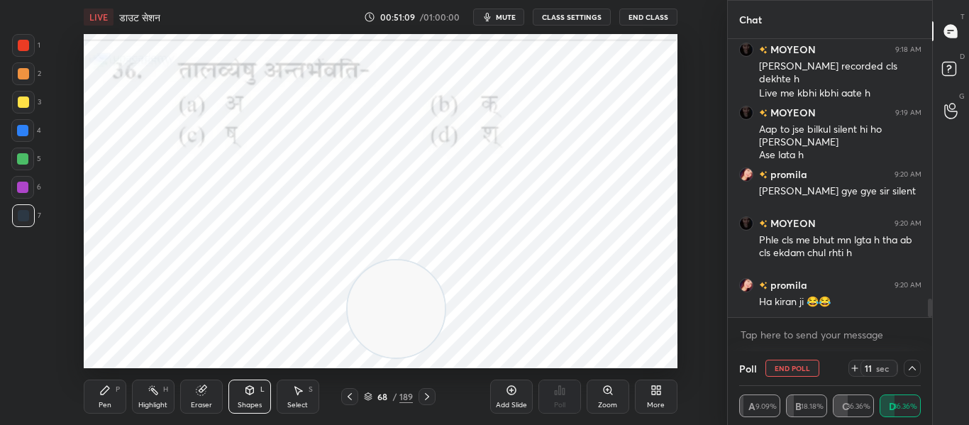
drag, startPoint x: 30, startPoint y: 43, endPoint x: 73, endPoint y: 45, distance: 43.4
click at [32, 43] on div at bounding box center [23, 45] width 23 height 23
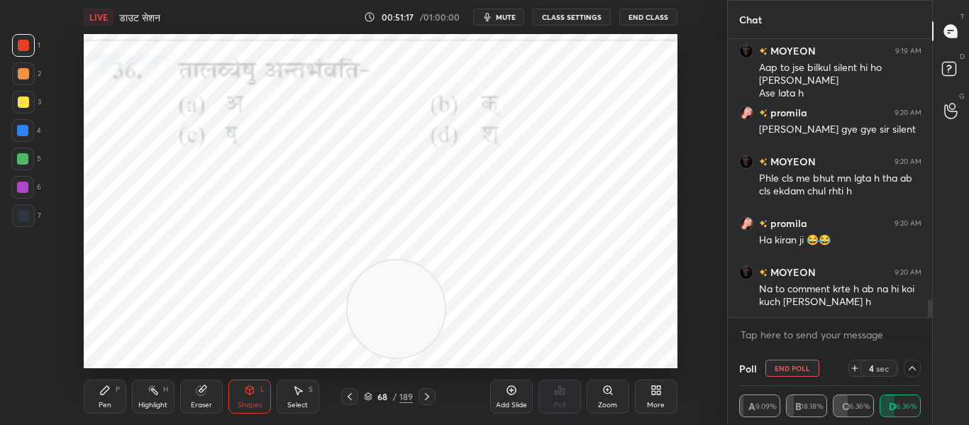
click at [906, 370] on div at bounding box center [912, 368] width 17 height 17
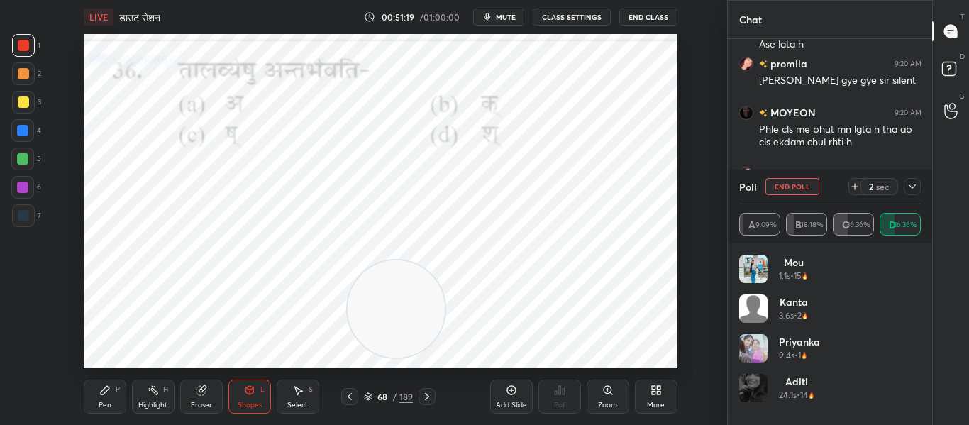
click at [26, 45] on div at bounding box center [23, 45] width 11 height 11
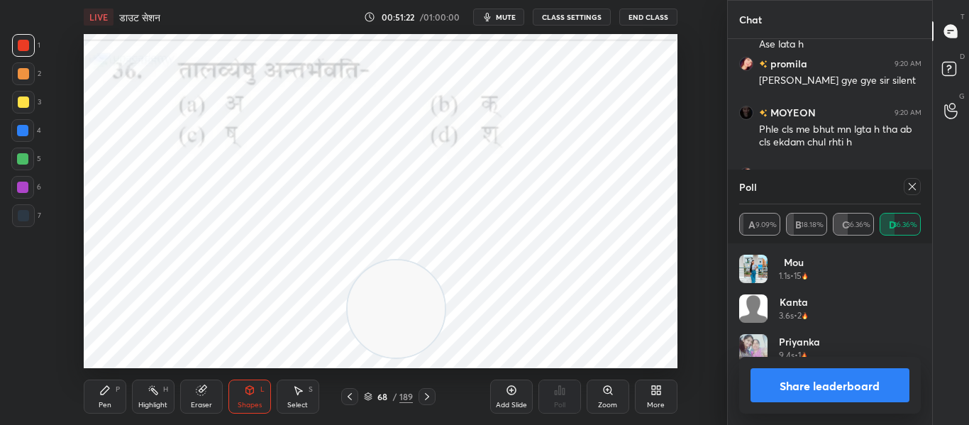
click at [919, 189] on div at bounding box center [912, 186] width 17 height 17
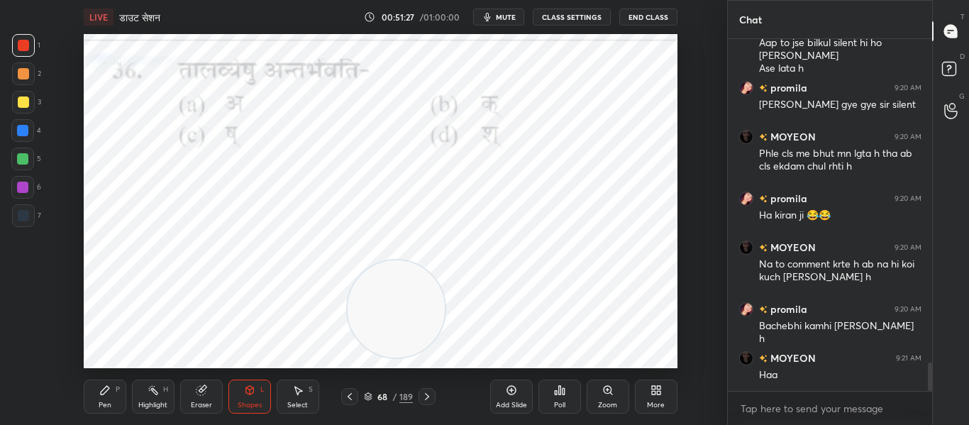
click at [426, 394] on icon at bounding box center [426, 396] width 11 height 11
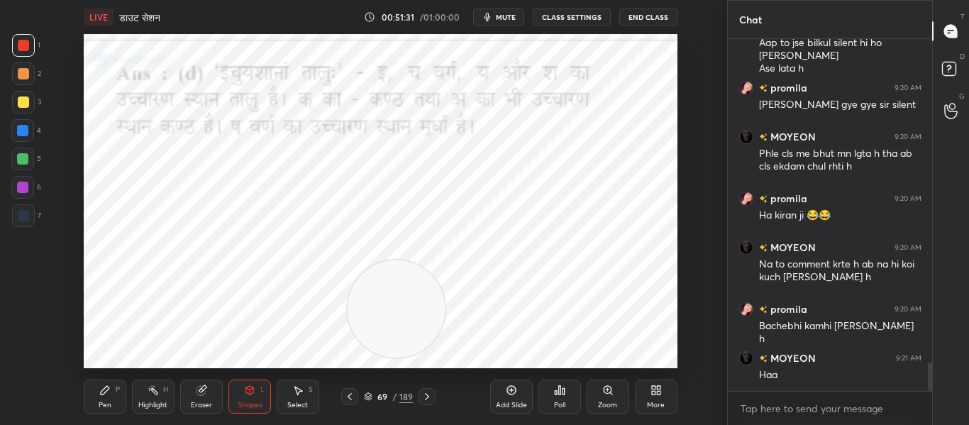
click at [434, 395] on div at bounding box center [427, 396] width 17 height 17
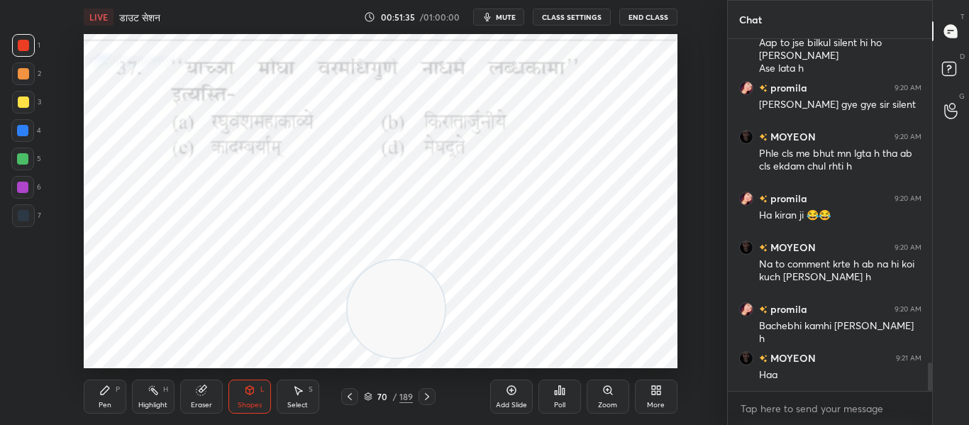
click at [563, 399] on div "Poll" at bounding box center [560, 397] width 43 height 34
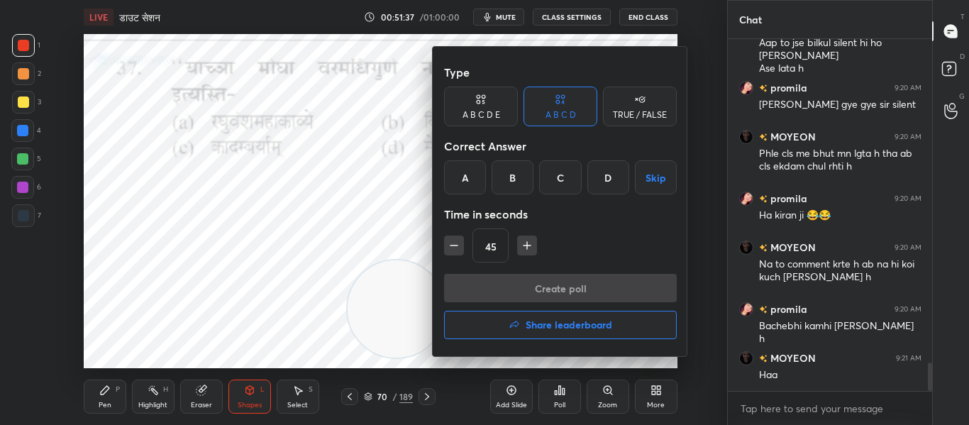
click at [610, 180] on div "D" at bounding box center [609, 177] width 42 height 34
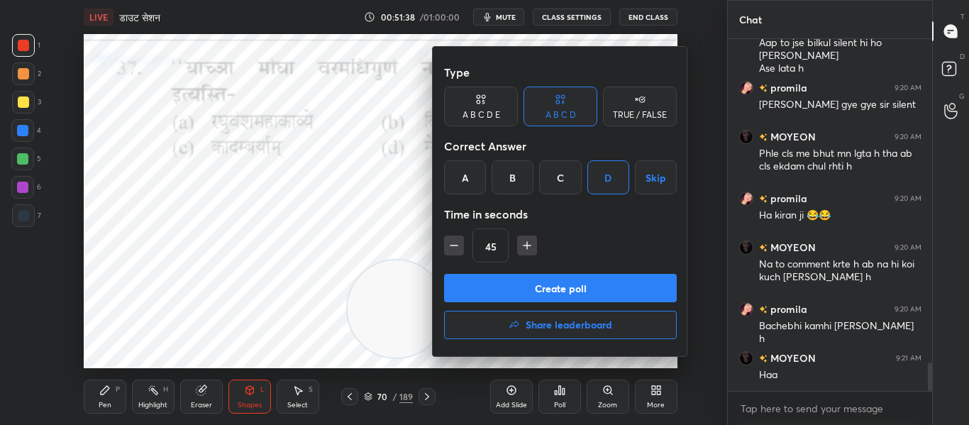
click at [523, 285] on button "Create poll" at bounding box center [560, 288] width 233 height 28
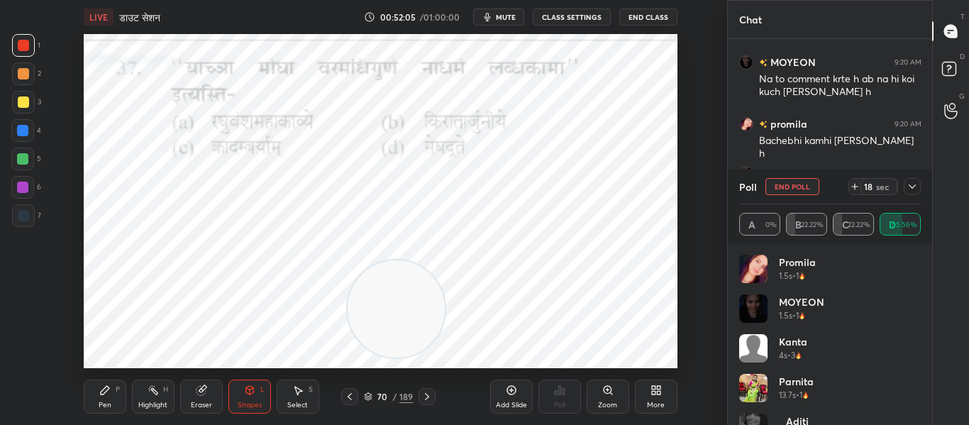
click at [909, 187] on icon at bounding box center [912, 186] width 11 height 11
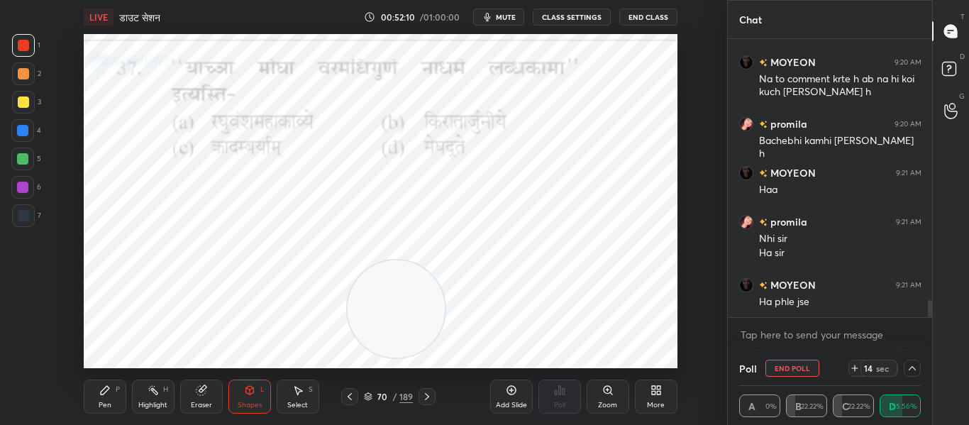
click at [916, 373] on icon at bounding box center [912, 368] width 11 height 11
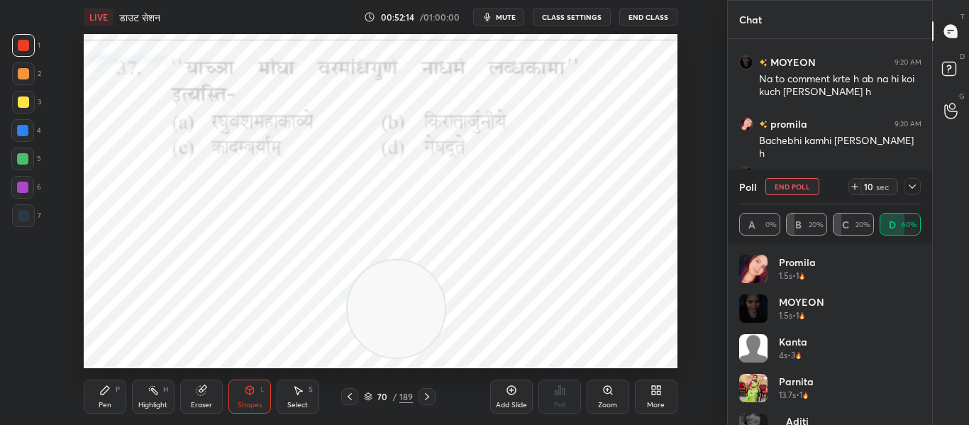
click at [915, 182] on icon at bounding box center [912, 186] width 11 height 11
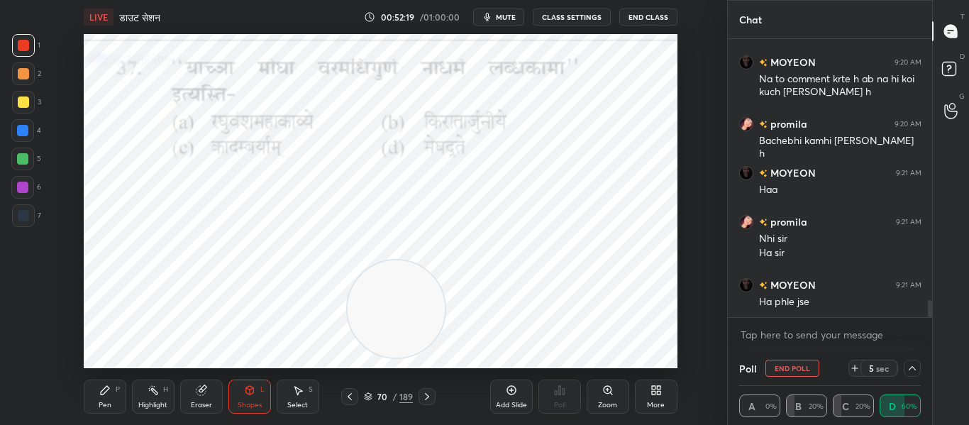
click at [20, 214] on div at bounding box center [23, 215] width 11 height 11
click at [903, 368] on div "4 sec" at bounding box center [885, 368] width 72 height 17
drag, startPoint x: 913, startPoint y: 368, endPoint x: 915, endPoint y: 360, distance: 7.9
click at [915, 368] on icon at bounding box center [912, 368] width 11 height 11
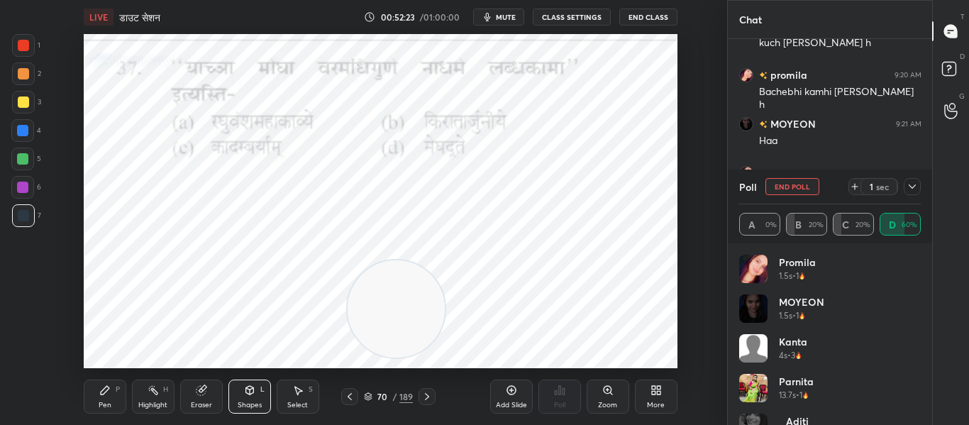
click at [910, 185] on icon at bounding box center [912, 186] width 11 height 11
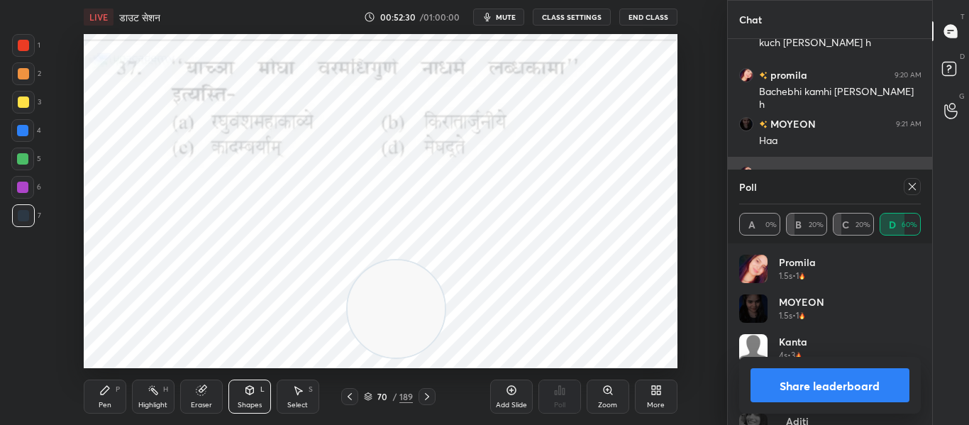
drag, startPoint x: 917, startPoint y: 189, endPoint x: 867, endPoint y: 161, distance: 56.9
click at [917, 188] on icon at bounding box center [912, 186] width 11 height 11
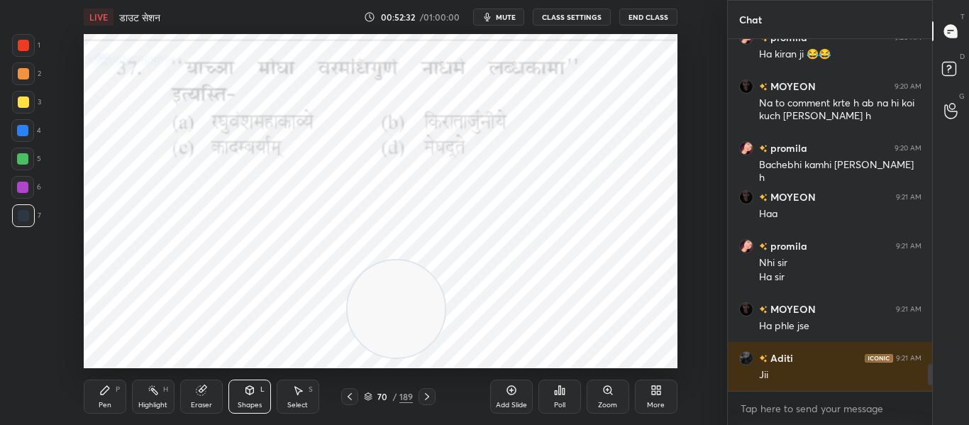
click at [429, 392] on icon at bounding box center [426, 396] width 11 height 11
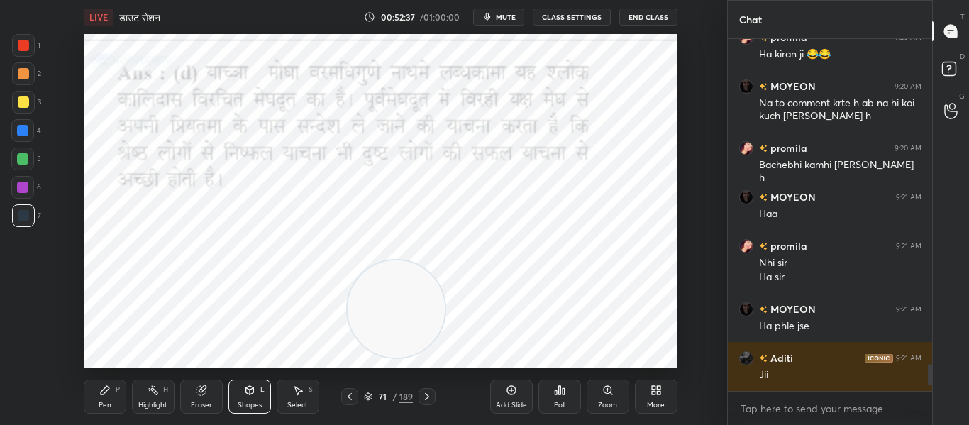
drag, startPoint x: 27, startPoint y: 51, endPoint x: 78, endPoint y: 57, distance: 51.5
click at [27, 50] on div at bounding box center [23, 45] width 23 height 23
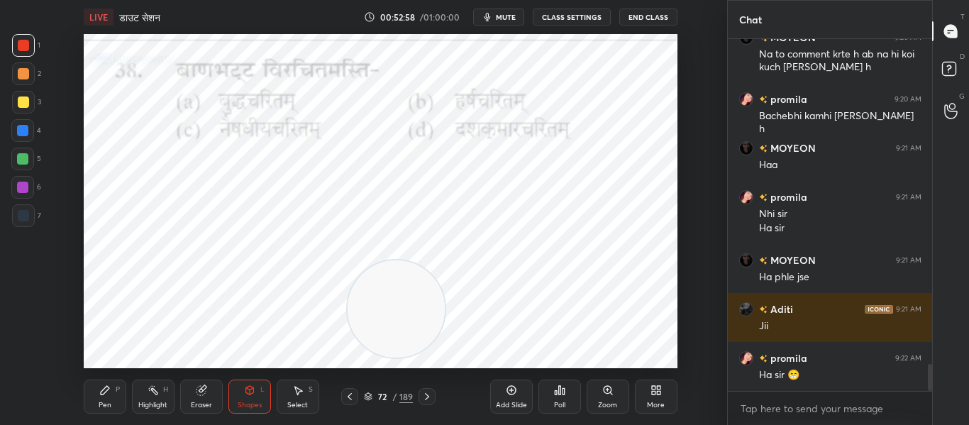
click at [559, 394] on icon at bounding box center [560, 390] width 2 height 9
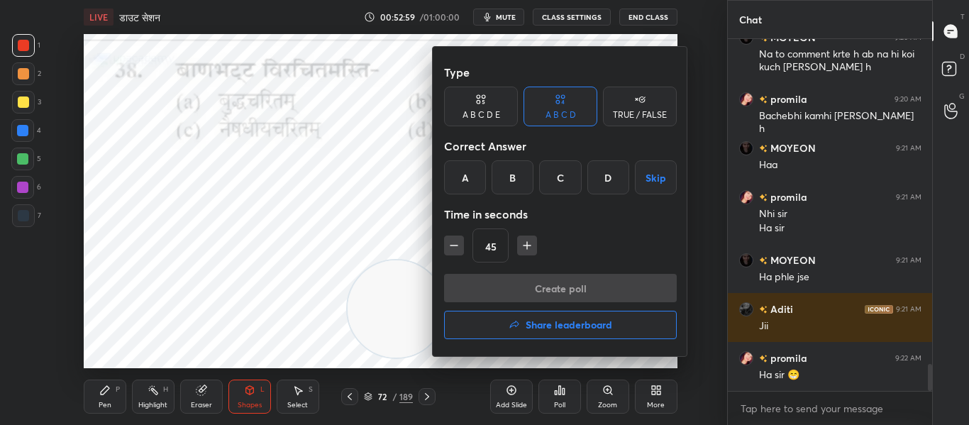
click at [507, 178] on div "B" at bounding box center [513, 177] width 42 height 34
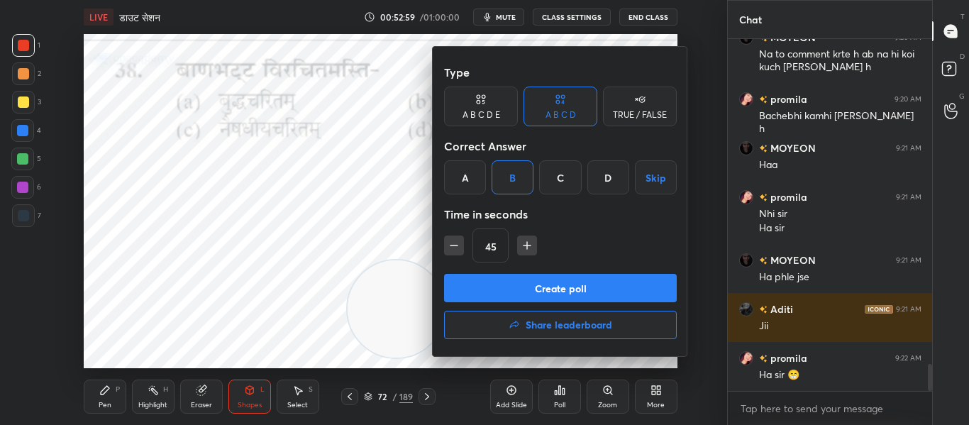
click at [522, 282] on button "Create poll" at bounding box center [560, 288] width 233 height 28
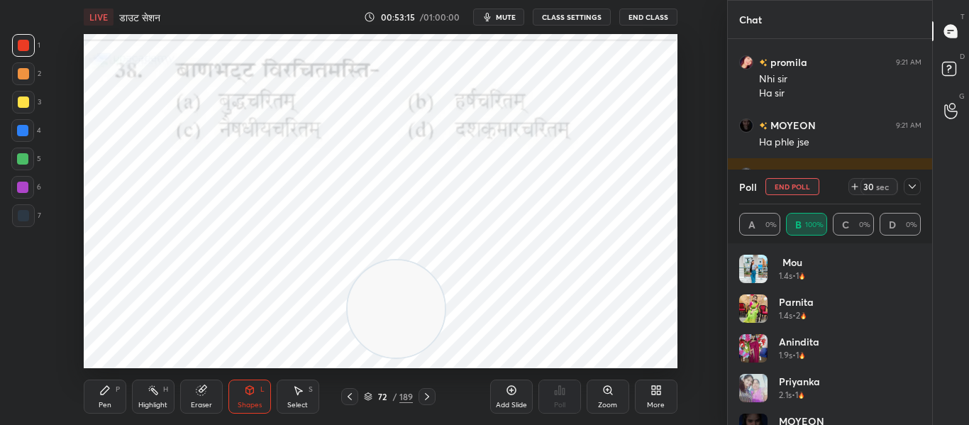
click at [906, 187] on div at bounding box center [912, 186] width 17 height 17
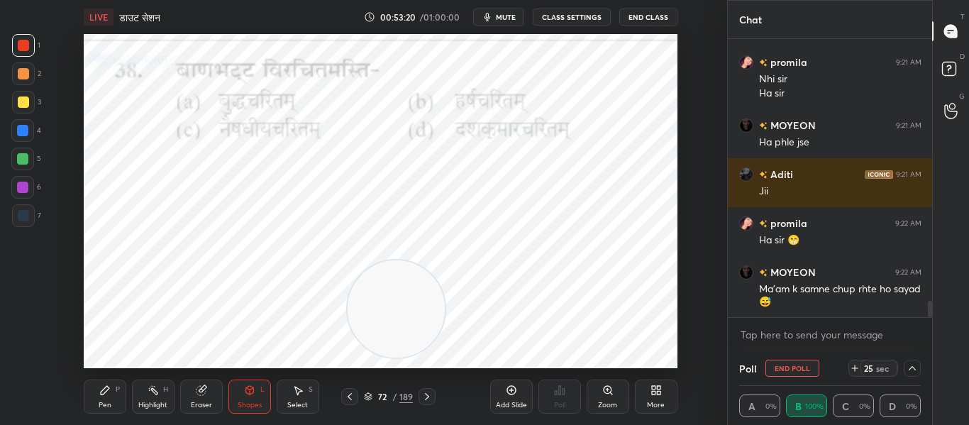
click at [910, 360] on div at bounding box center [912, 368] width 17 height 17
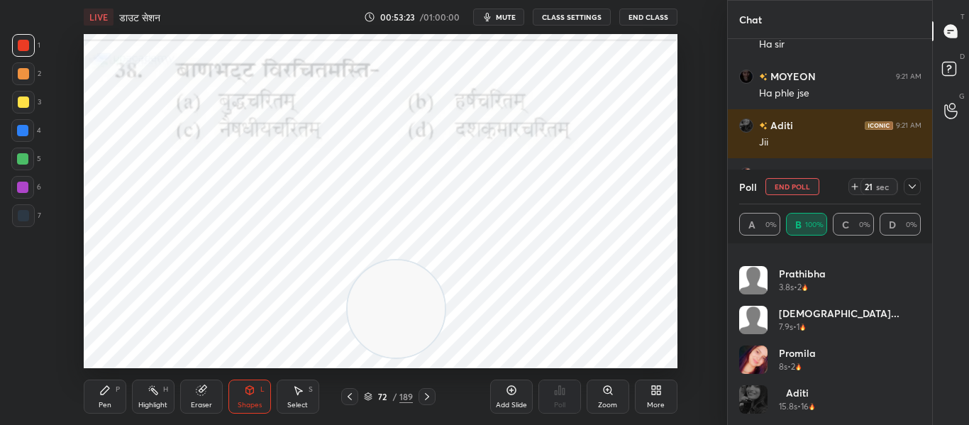
click at [912, 195] on div "Poll End Poll 21 sec" at bounding box center [830, 187] width 182 height 34
click at [908, 186] on icon at bounding box center [912, 186] width 11 height 11
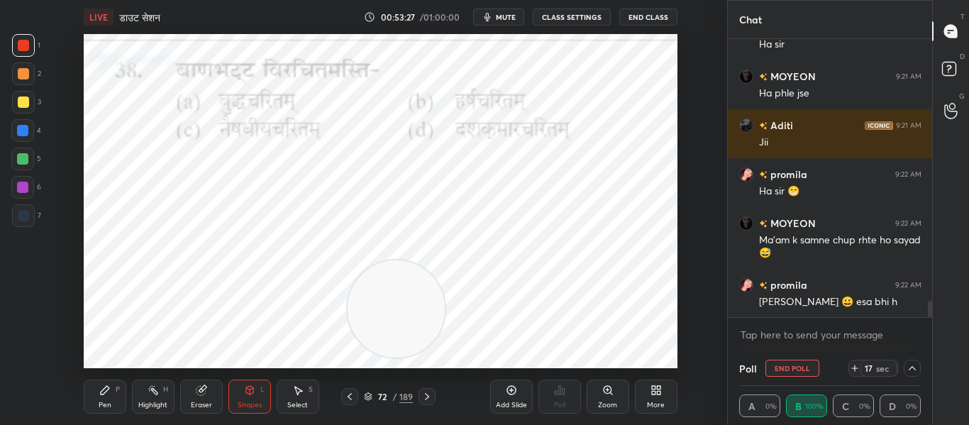
click at [911, 370] on icon at bounding box center [912, 368] width 11 height 11
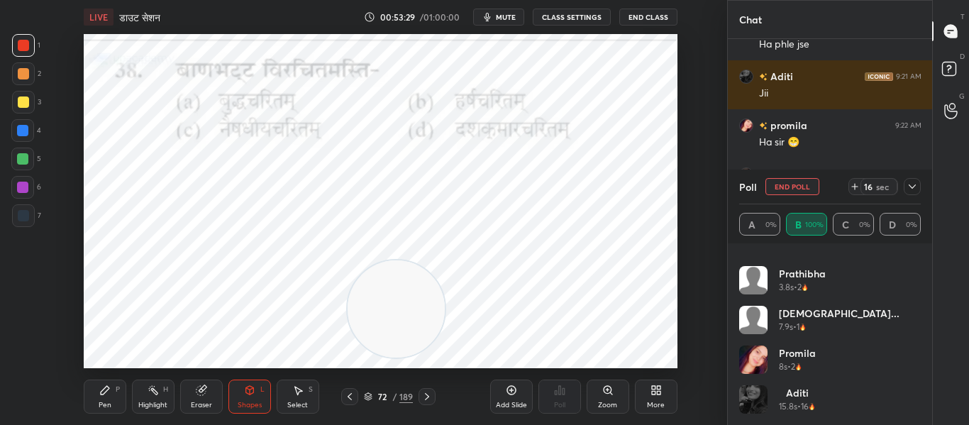
click at [909, 184] on icon at bounding box center [912, 186] width 11 height 11
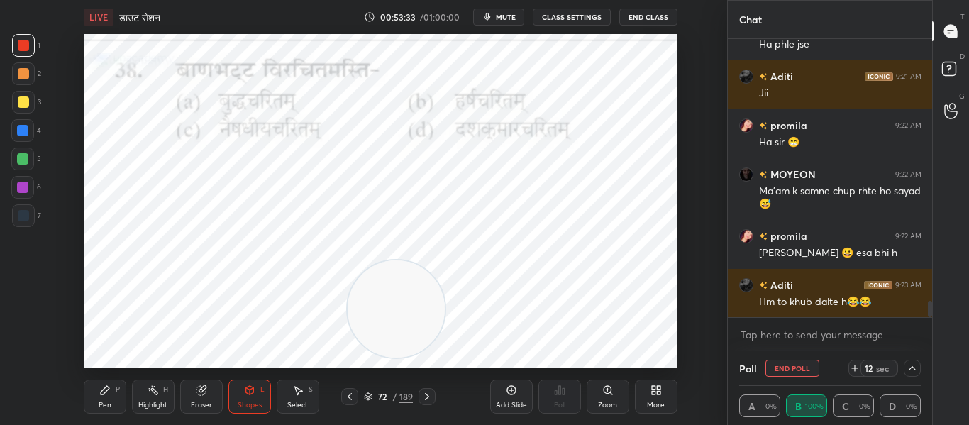
click at [909, 370] on icon at bounding box center [912, 368] width 11 height 11
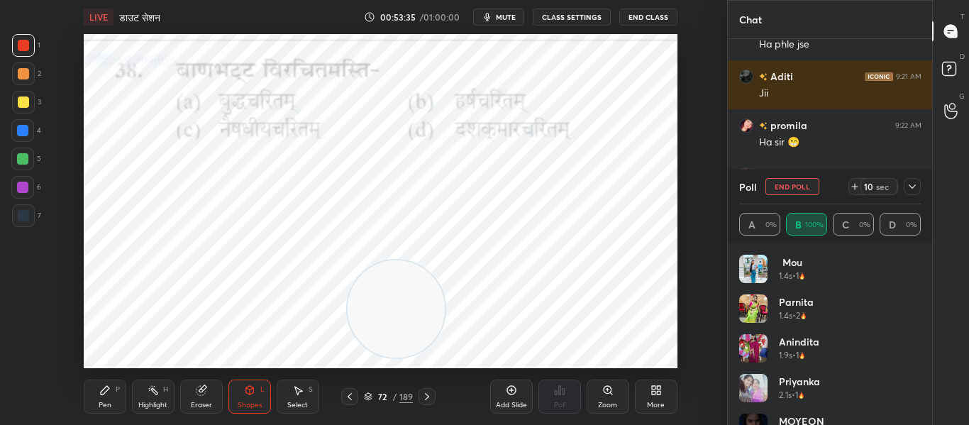
click at [911, 185] on icon at bounding box center [912, 186] width 11 height 11
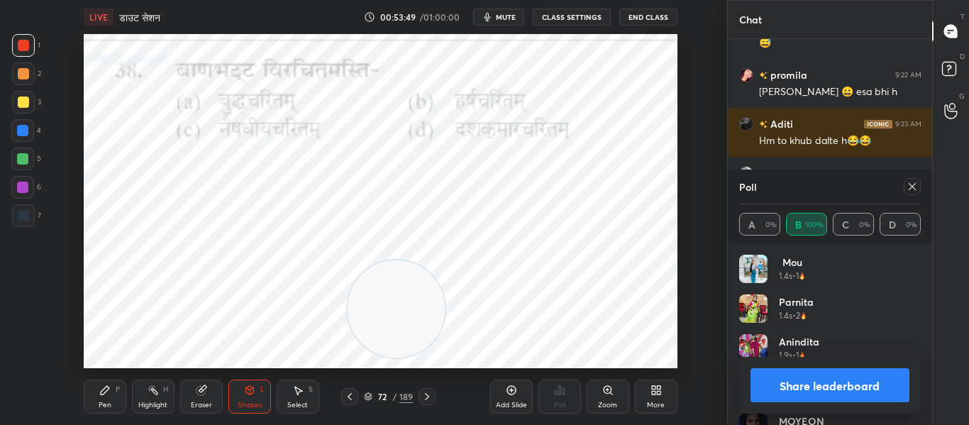
click at [913, 178] on div at bounding box center [912, 186] width 17 height 17
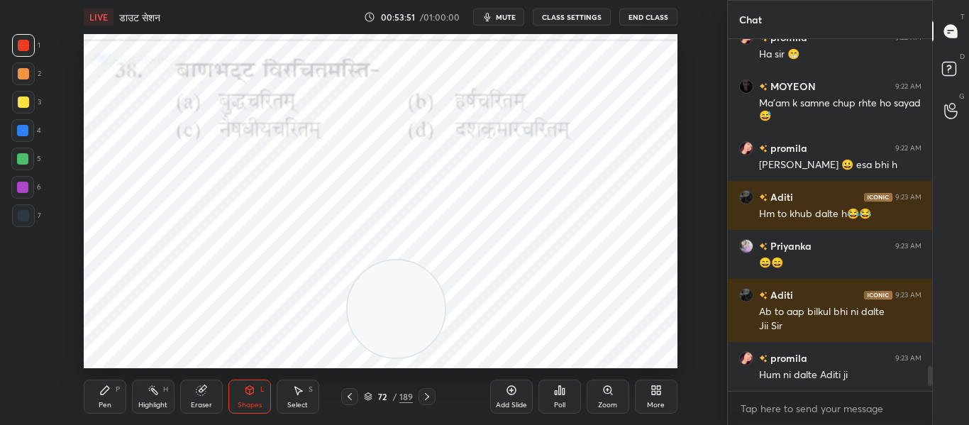
click at [425, 395] on icon at bounding box center [426, 396] width 11 height 11
click at [554, 398] on div "Poll" at bounding box center [560, 397] width 43 height 34
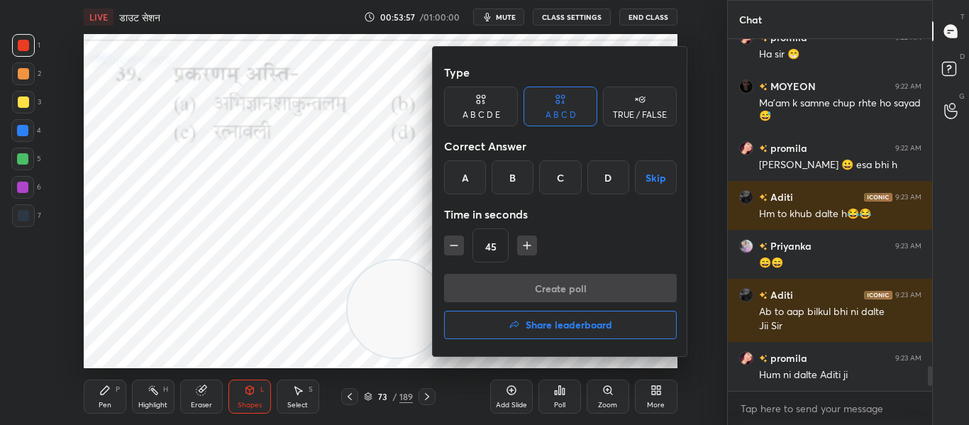
click at [514, 167] on div "B" at bounding box center [513, 177] width 42 height 34
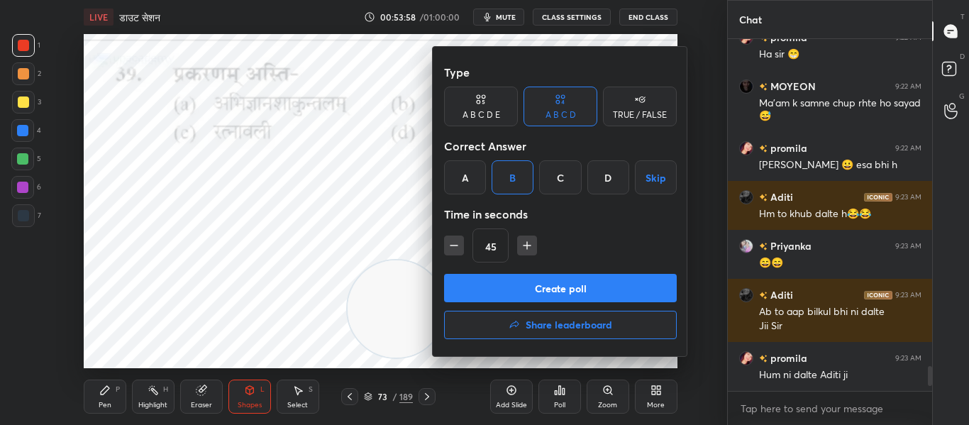
click at [534, 277] on button "Create poll" at bounding box center [560, 288] width 233 height 28
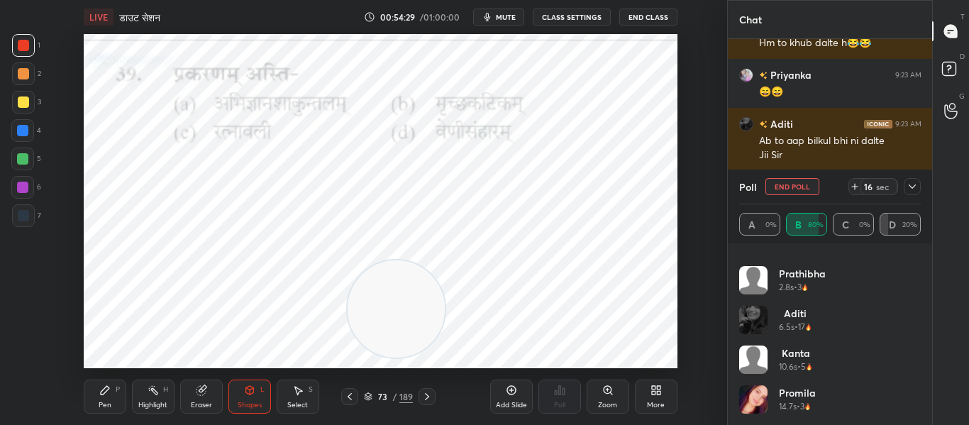
click at [914, 187] on icon at bounding box center [912, 186] width 7 height 4
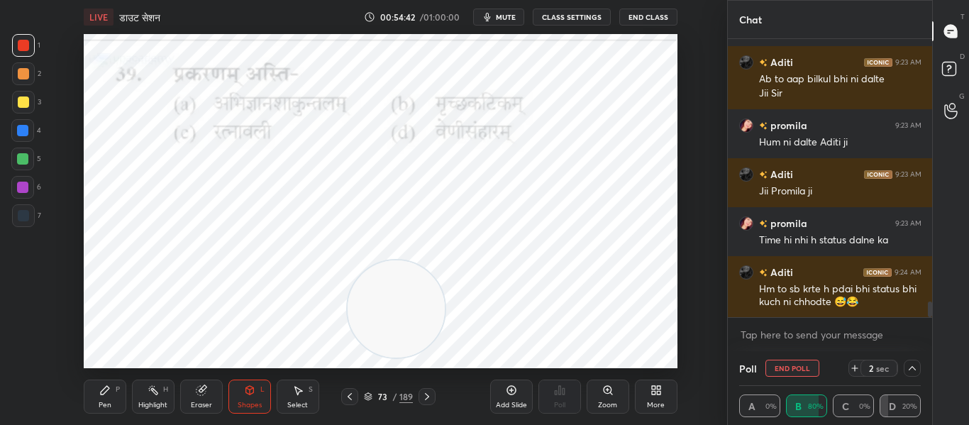
click at [794, 372] on button "End Poll" at bounding box center [793, 368] width 54 height 17
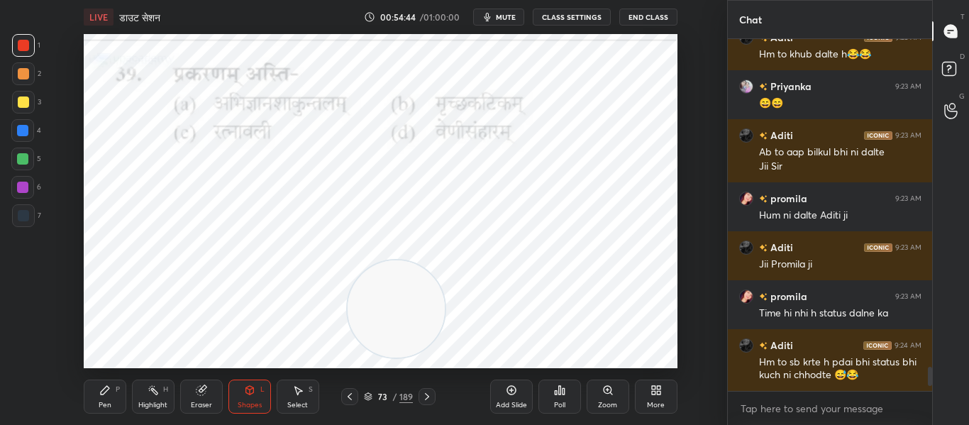
click at [424, 394] on icon at bounding box center [426, 396] width 11 height 11
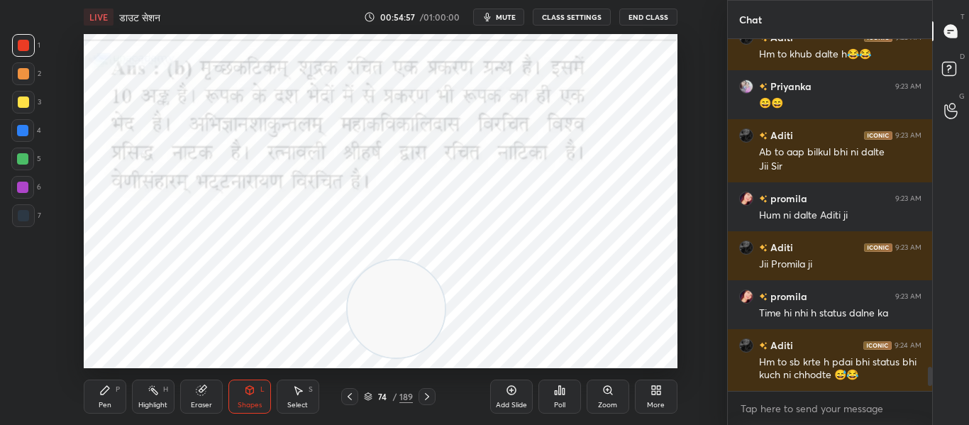
scroll to position [4791, 0]
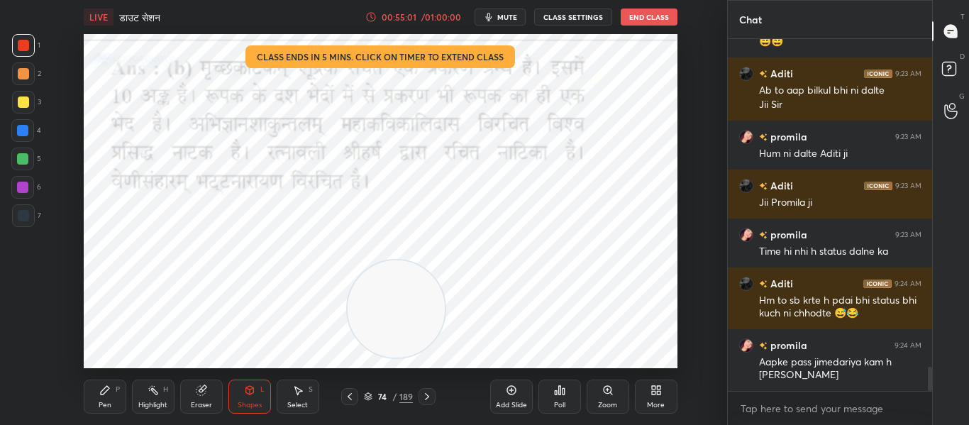
click at [430, 395] on icon at bounding box center [426, 396] width 11 height 11
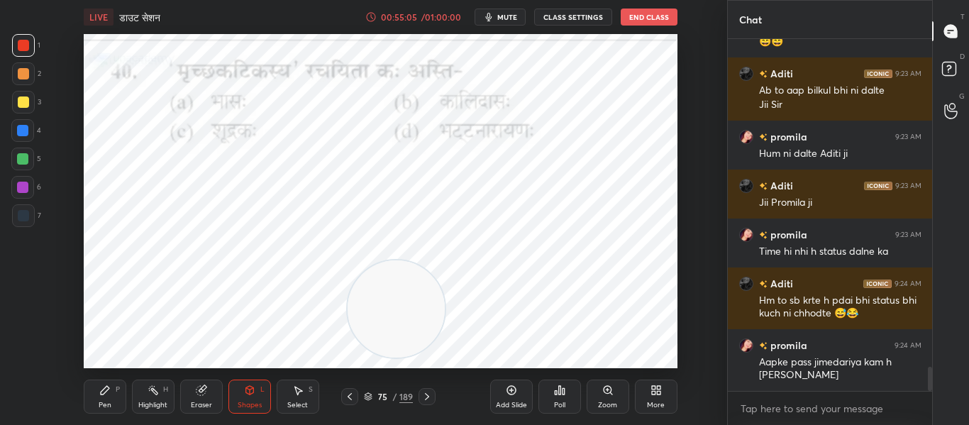
click at [554, 395] on icon at bounding box center [559, 390] width 11 height 11
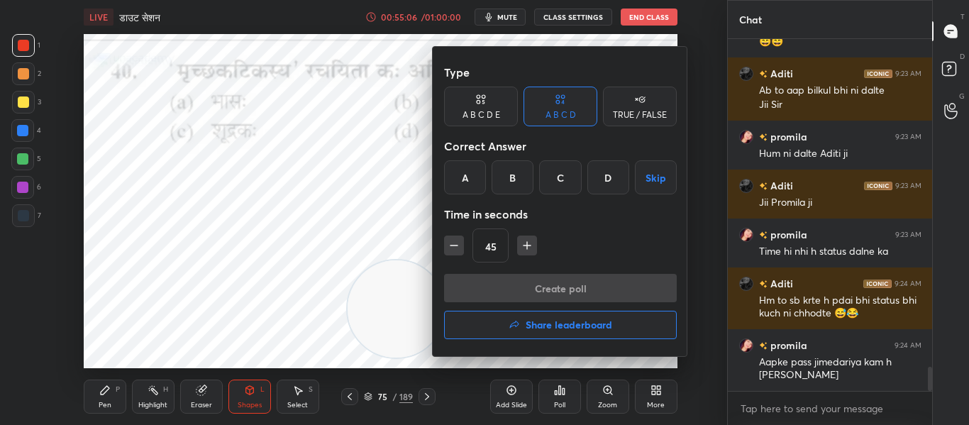
scroll to position [4853, 0]
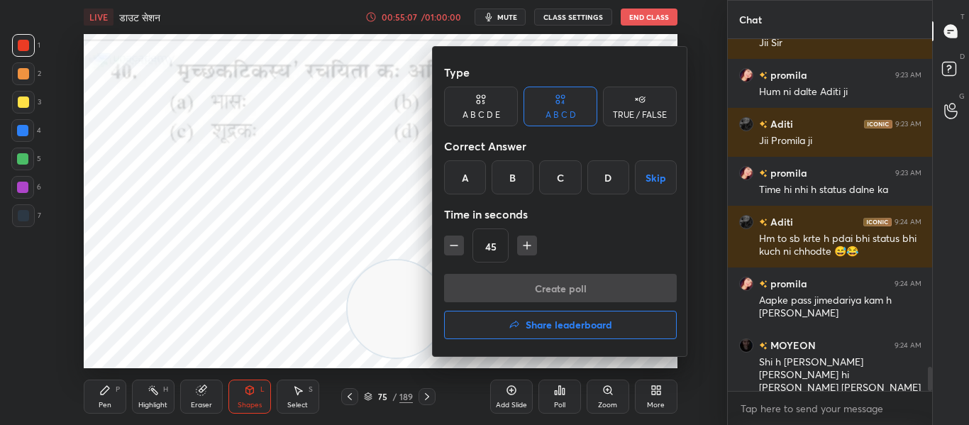
click at [556, 174] on div "C" at bounding box center [560, 177] width 42 height 34
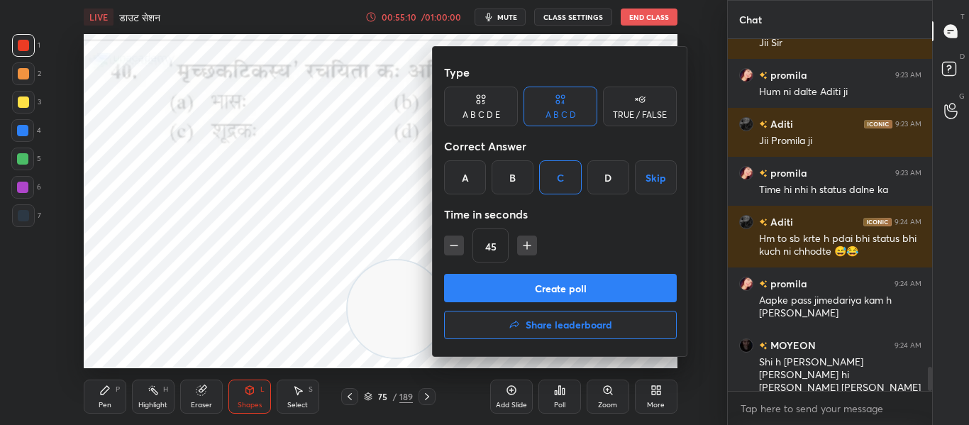
click at [570, 287] on button "Create poll" at bounding box center [560, 288] width 233 height 28
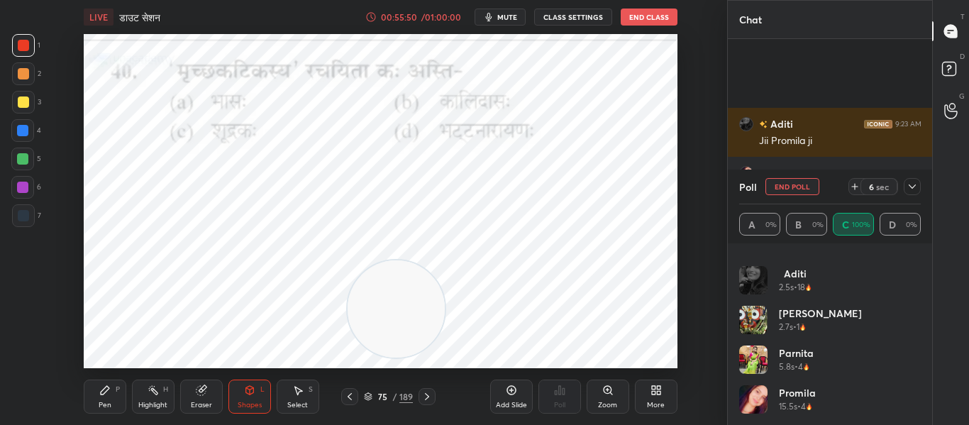
scroll to position [4976, 0]
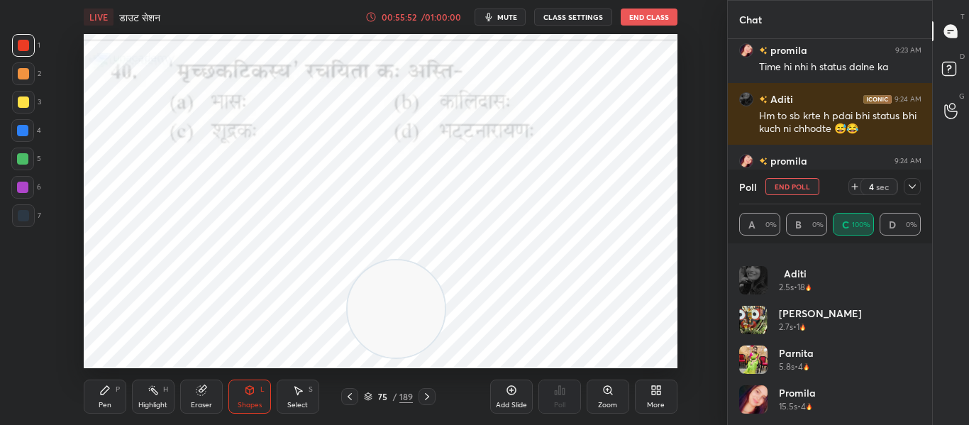
click at [915, 187] on icon at bounding box center [912, 186] width 11 height 11
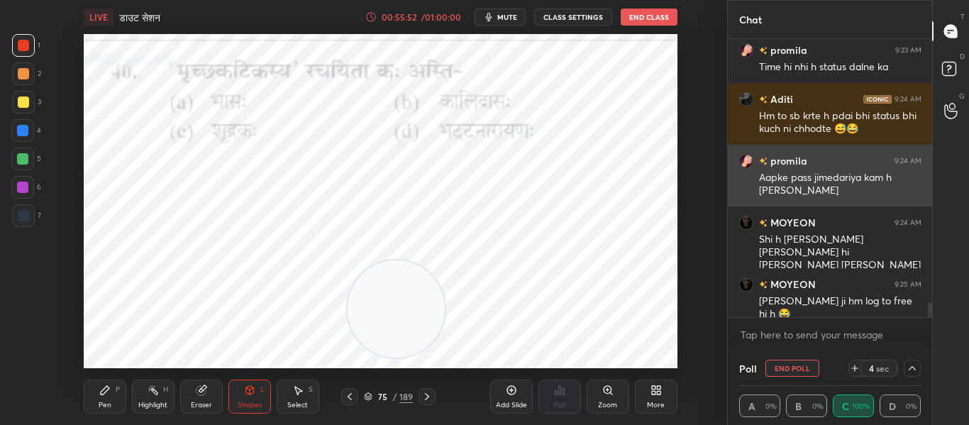
scroll to position [0, 0]
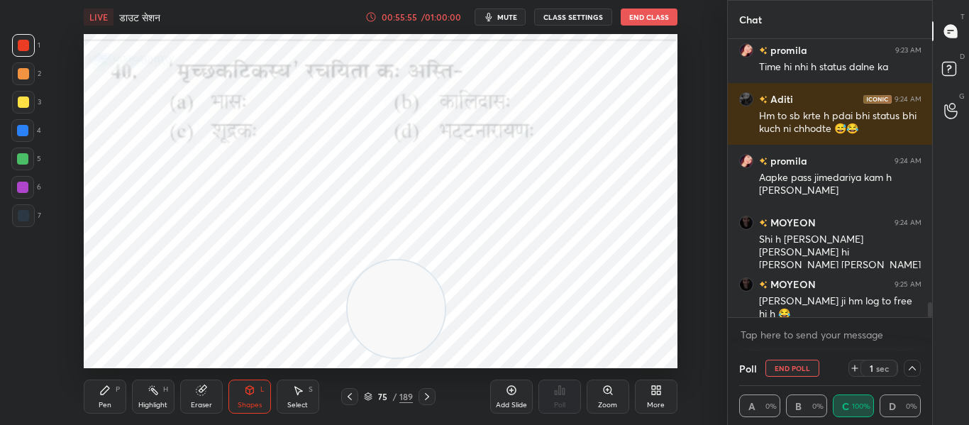
click at [508, 17] on span "mute" at bounding box center [507, 17] width 20 height 10
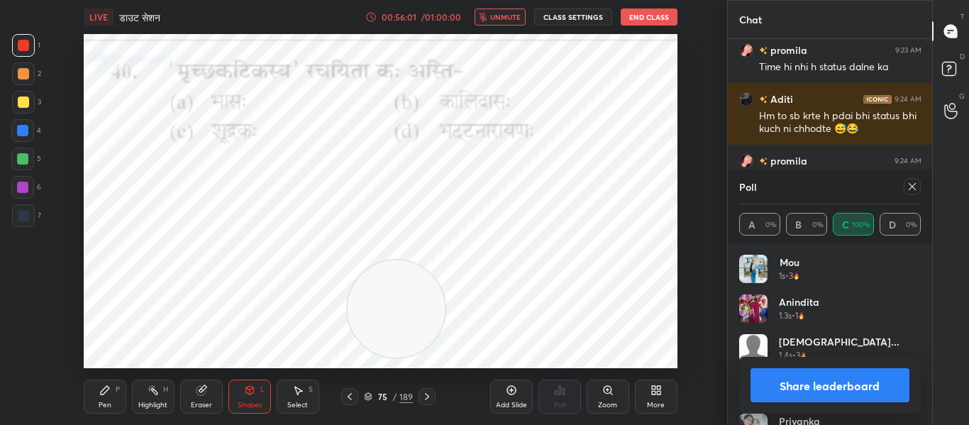
scroll to position [4990, 0]
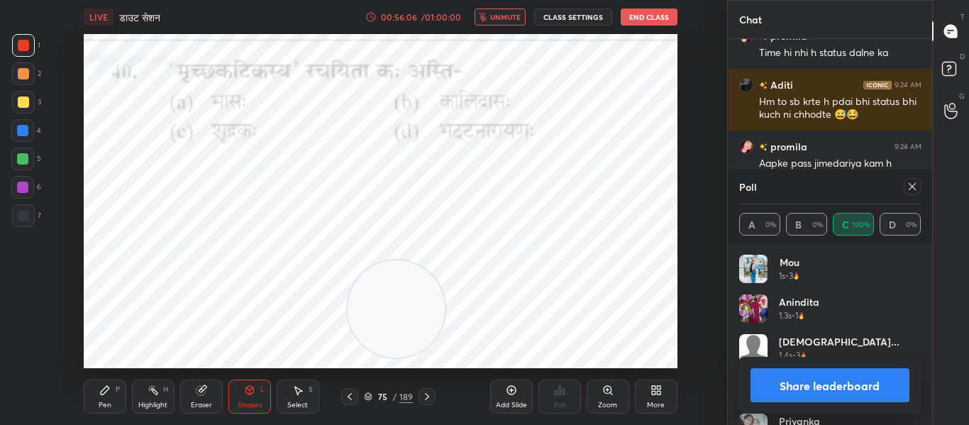
click at [914, 185] on icon at bounding box center [912, 186] width 7 height 7
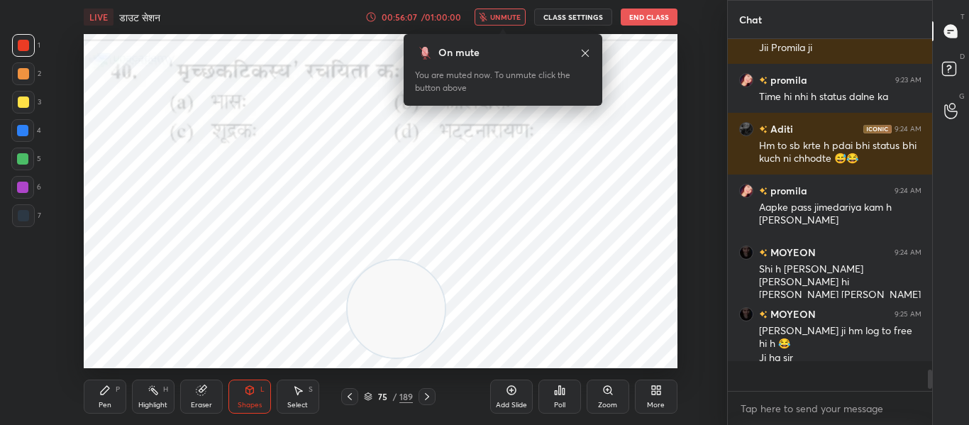
scroll to position [218, 200]
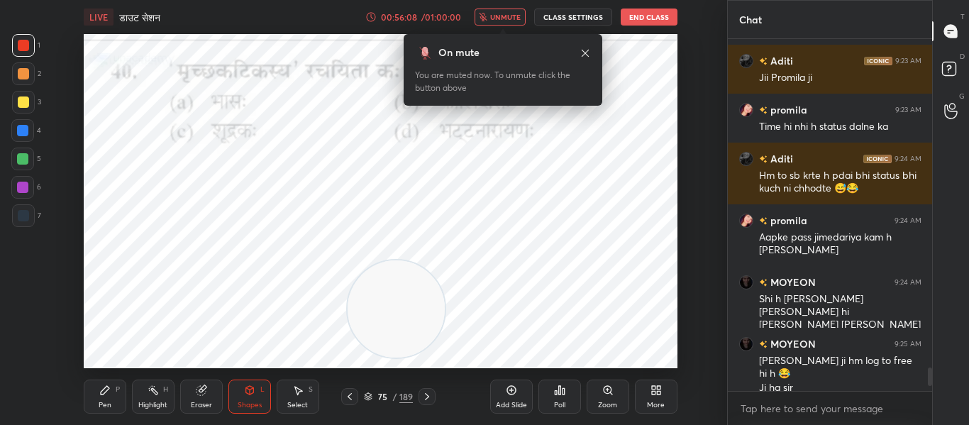
click at [588, 52] on icon at bounding box center [585, 53] width 11 height 11
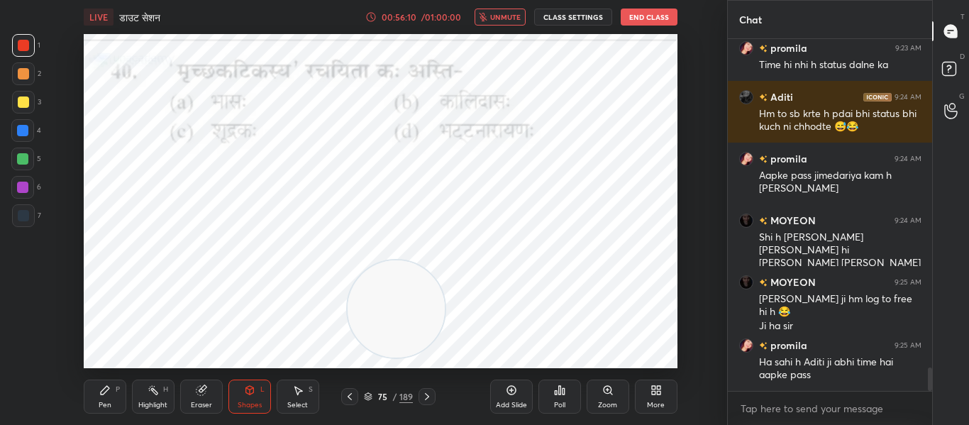
drag, startPoint x: 428, startPoint y: 390, endPoint x: 408, endPoint y: 307, distance: 84.7
click at [429, 388] on div at bounding box center [427, 396] width 17 height 17
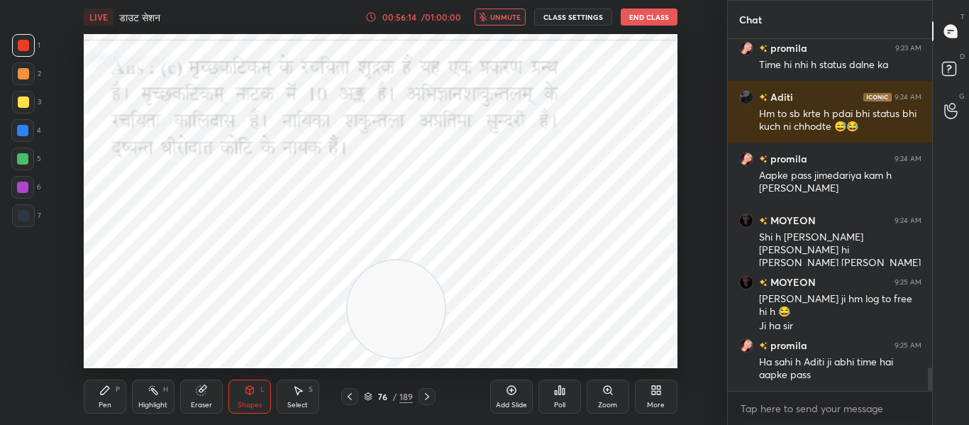
click at [424, 401] on icon at bounding box center [426, 396] width 11 height 11
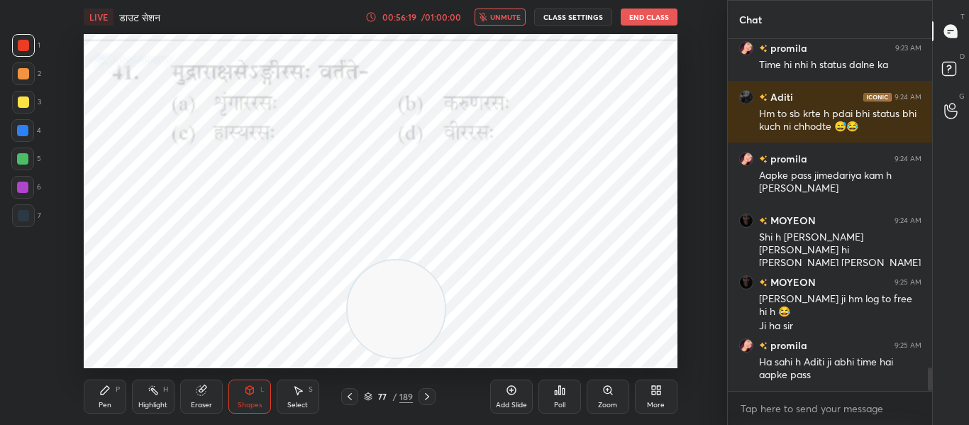
click at [555, 402] on div "Poll" at bounding box center [559, 405] width 11 height 7
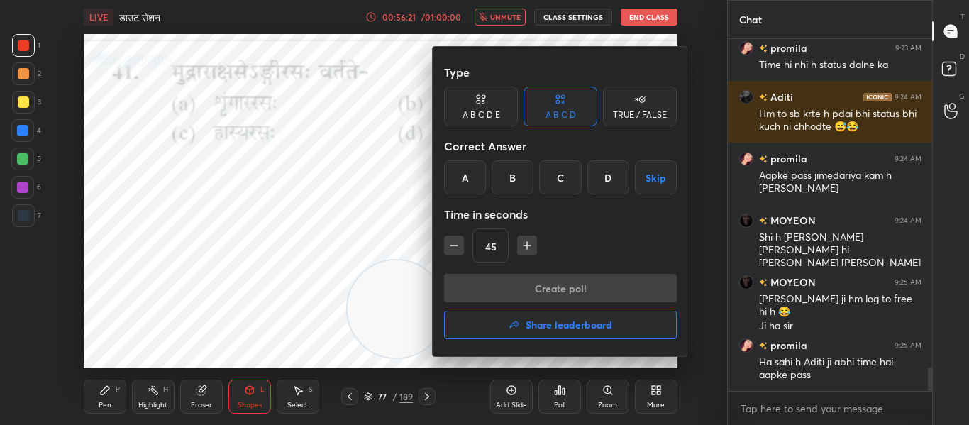
click at [603, 177] on div "D" at bounding box center [609, 177] width 42 height 34
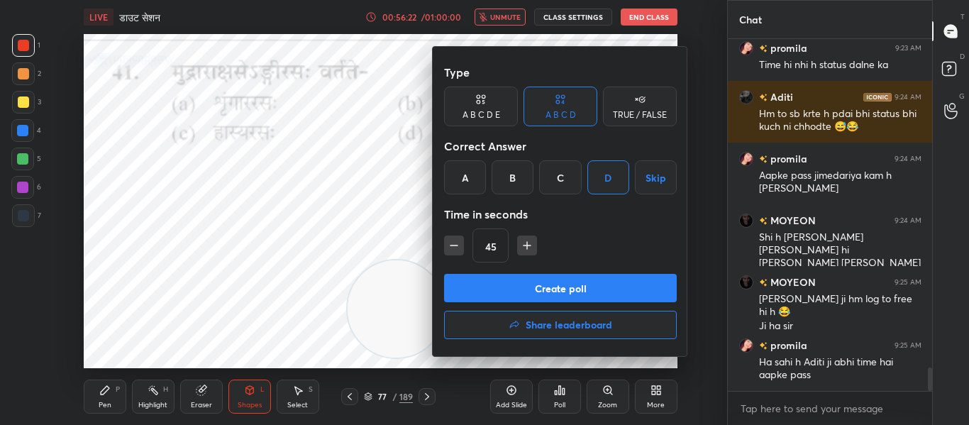
click at [556, 285] on button "Create poll" at bounding box center [560, 288] width 233 height 28
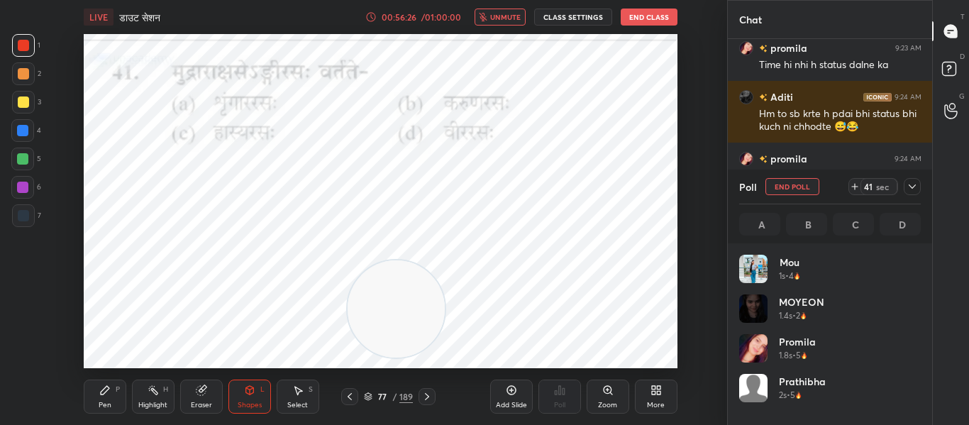
click at [26, 222] on div at bounding box center [23, 215] width 23 height 23
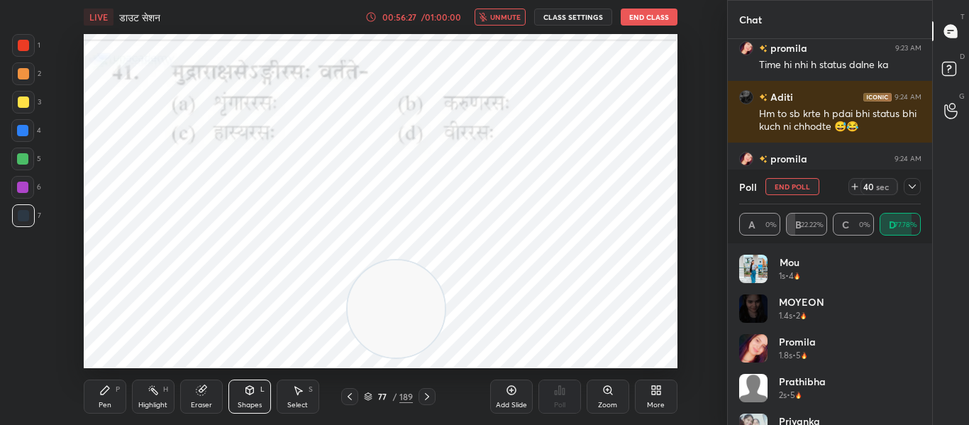
click at [24, 49] on div at bounding box center [23, 45] width 11 height 11
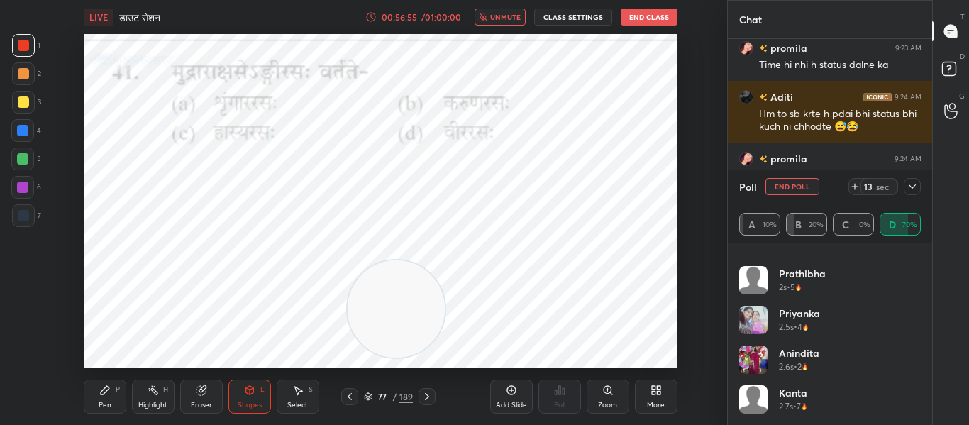
click at [513, 9] on button "unmute" at bounding box center [500, 17] width 51 height 17
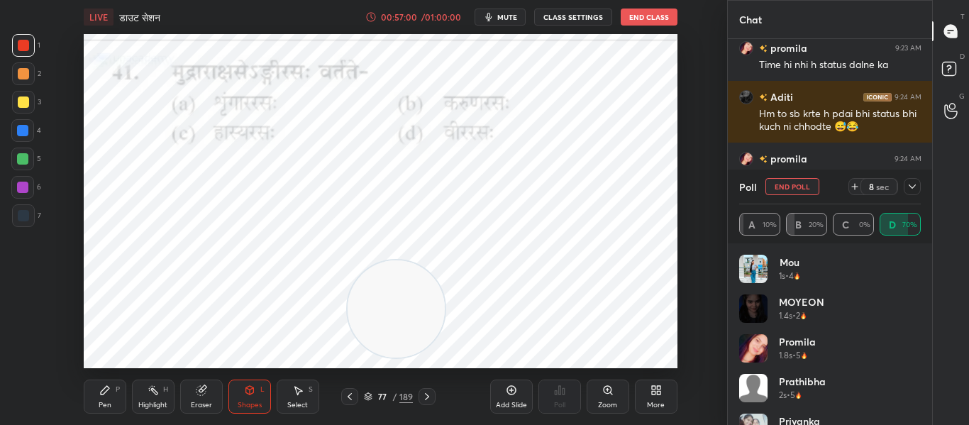
click at [800, 184] on button "End Poll" at bounding box center [793, 186] width 54 height 17
type textarea "x"
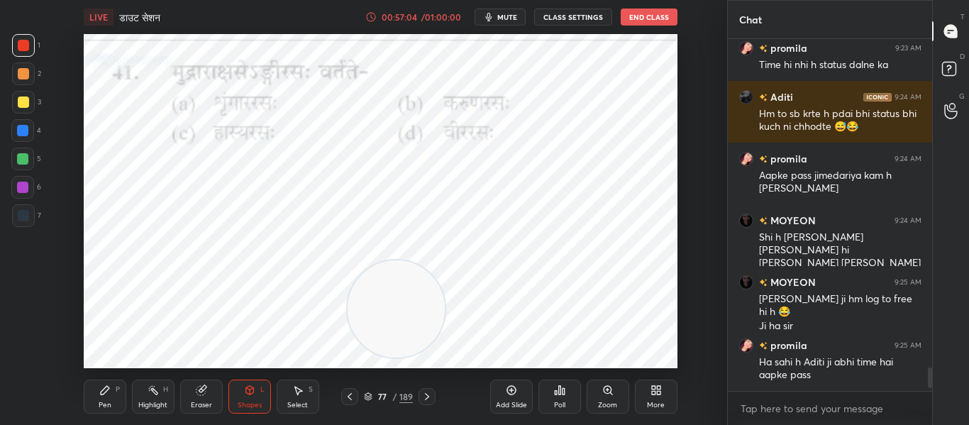
click at [431, 391] on icon at bounding box center [426, 396] width 11 height 11
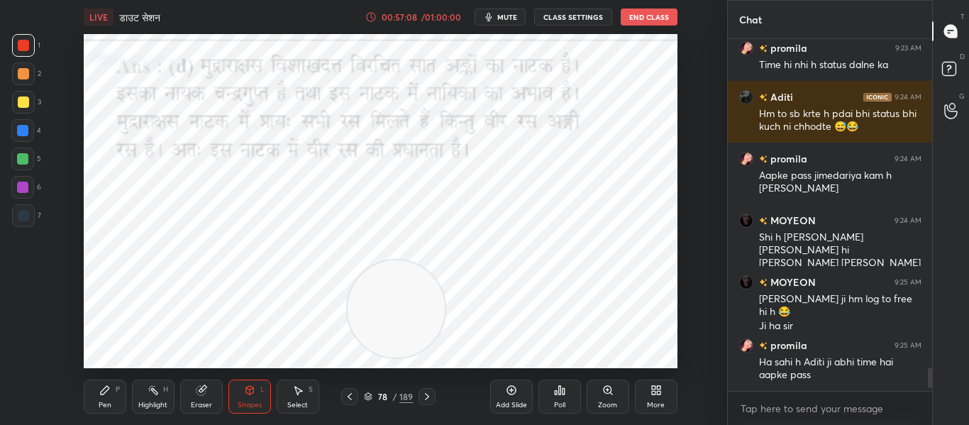
click at [429, 390] on div at bounding box center [427, 396] width 17 height 17
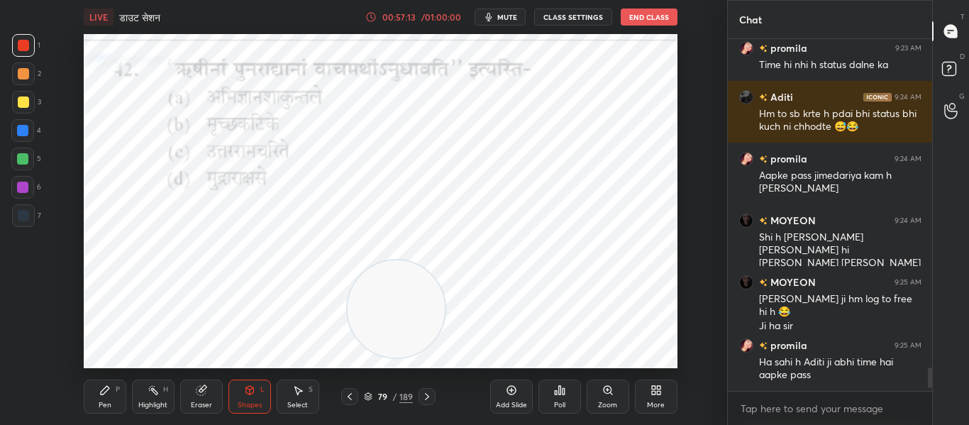
click at [557, 392] on icon at bounding box center [556, 393] width 2 height 4
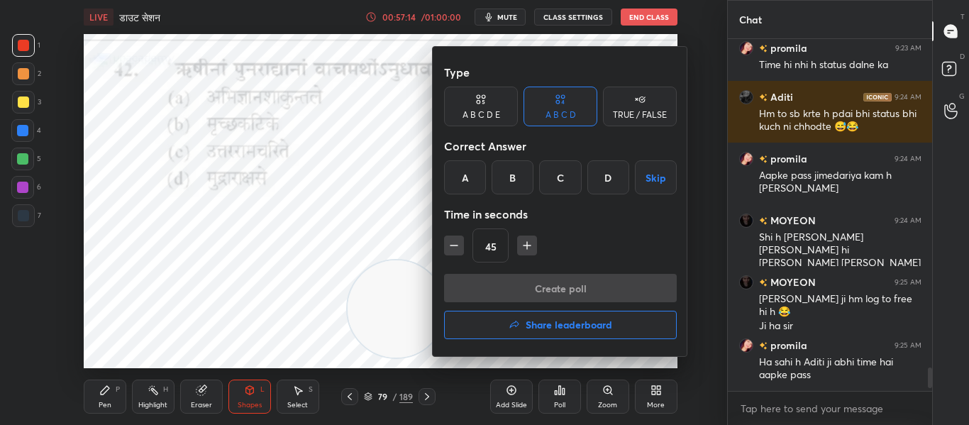
click at [562, 171] on div "C" at bounding box center [560, 177] width 42 height 34
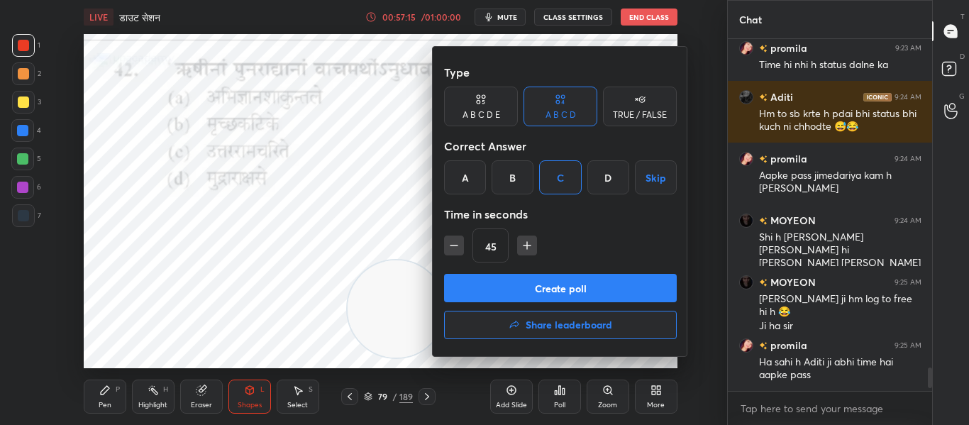
click at [451, 239] on icon "button" at bounding box center [454, 245] width 14 height 14
type input "30"
click at [487, 289] on button "Create poll" at bounding box center [560, 288] width 233 height 28
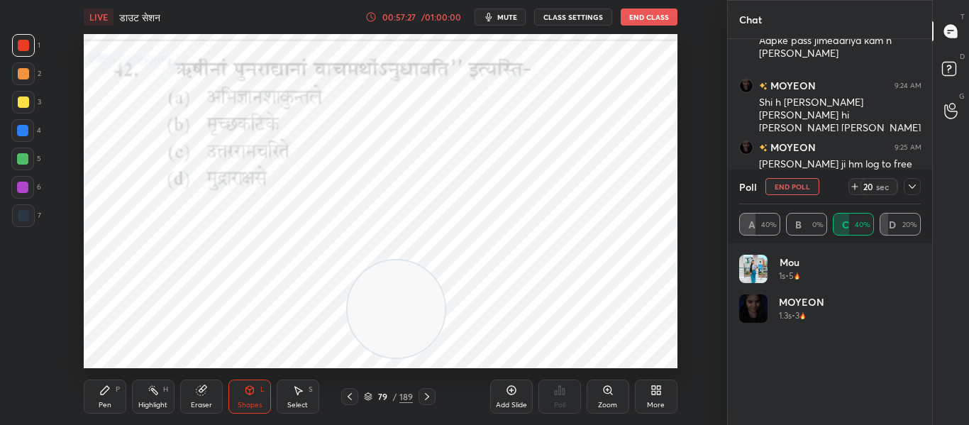
click at [911, 175] on div "Poll End Poll 20 sec" at bounding box center [830, 187] width 182 height 34
click at [911, 180] on div at bounding box center [912, 186] width 17 height 17
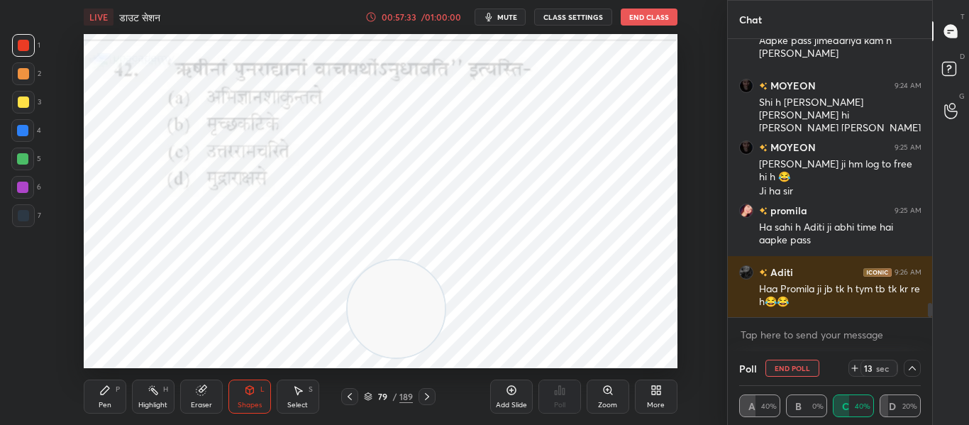
drag, startPoint x: 910, startPoint y: 369, endPoint x: 918, endPoint y: 362, distance: 10.5
click at [913, 369] on icon at bounding box center [912, 368] width 11 height 11
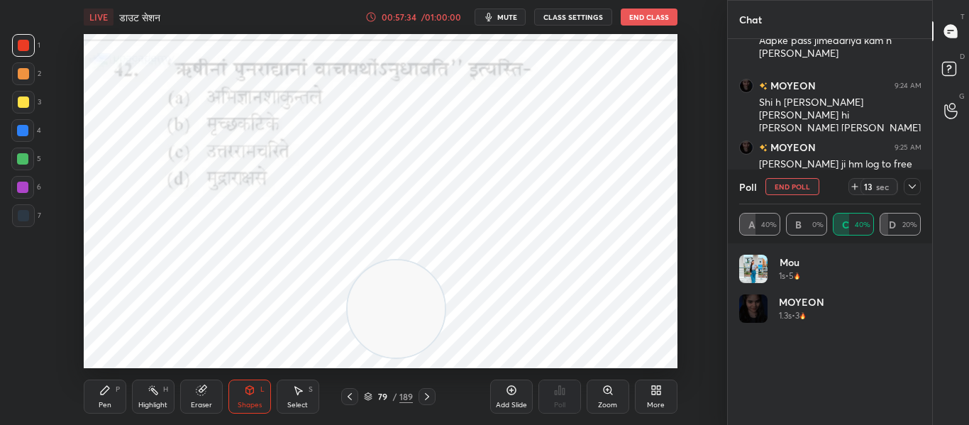
scroll to position [166, 177]
click at [16, 218] on div at bounding box center [23, 215] width 23 height 23
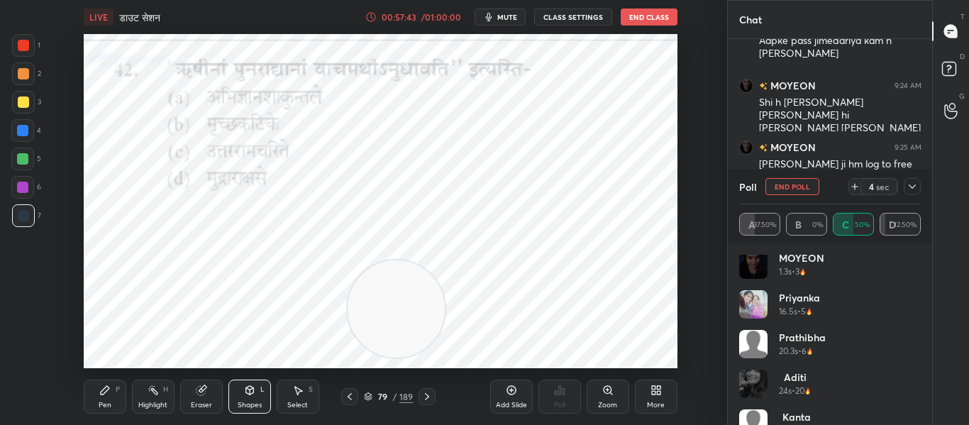
scroll to position [68, 0]
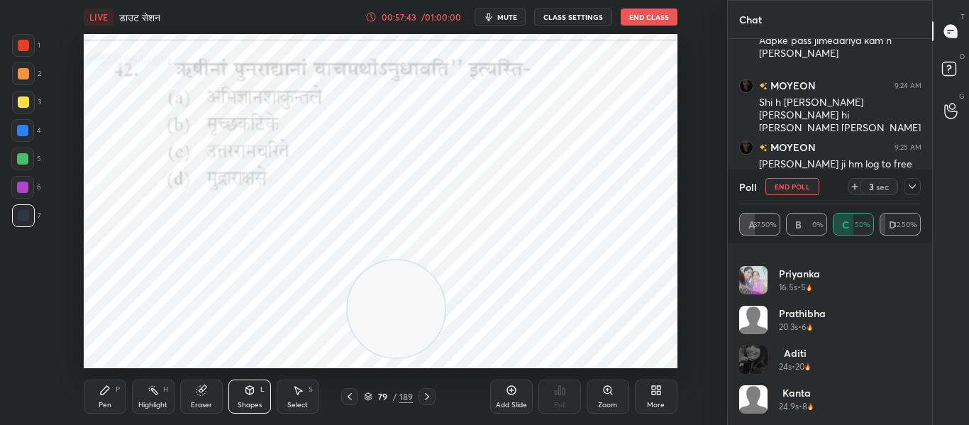
click at [795, 182] on button "End Poll" at bounding box center [793, 186] width 54 height 17
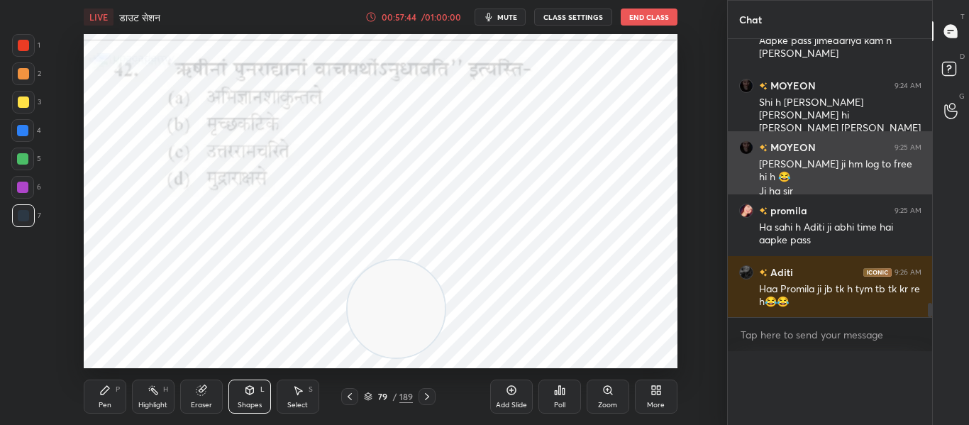
scroll to position [0, 0]
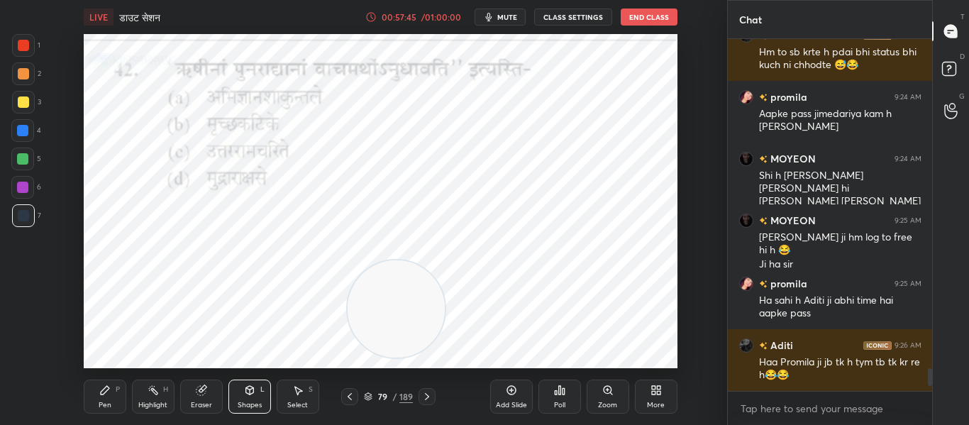
click at [427, 397] on icon at bounding box center [426, 396] width 11 height 11
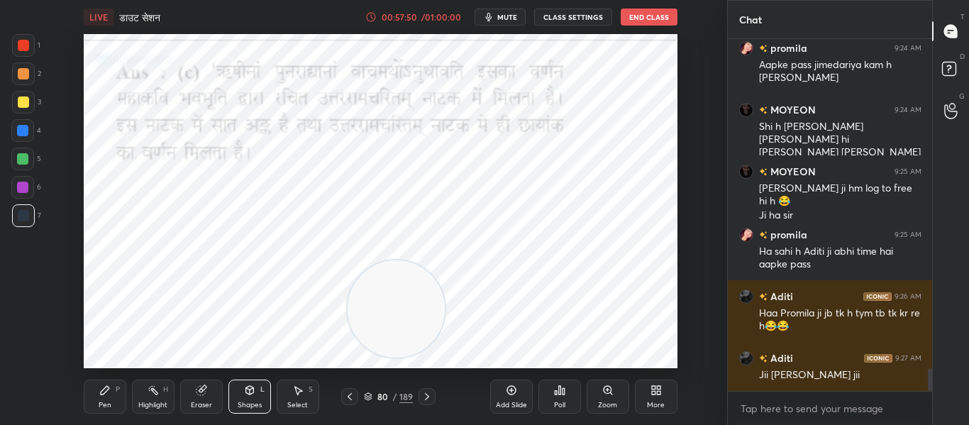
click at [430, 402] on icon at bounding box center [426, 396] width 11 height 11
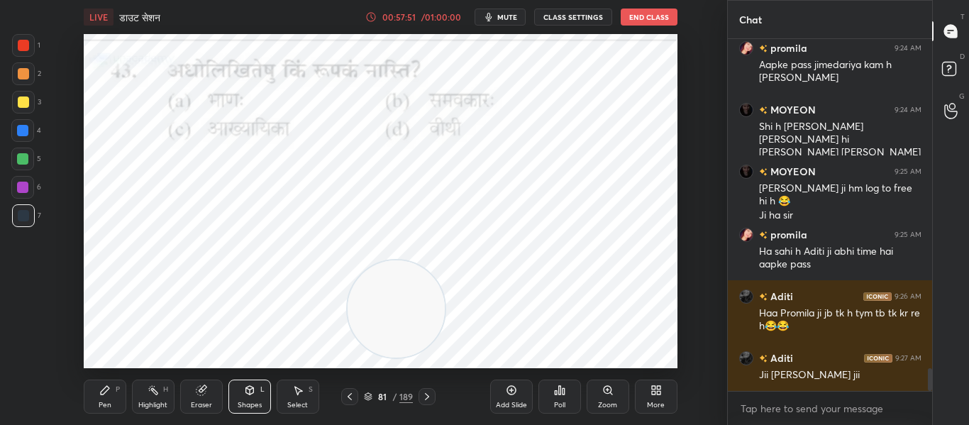
click at [26, 43] on div at bounding box center [23, 45] width 11 height 11
click at [561, 384] on div "Poll" at bounding box center [560, 397] width 43 height 34
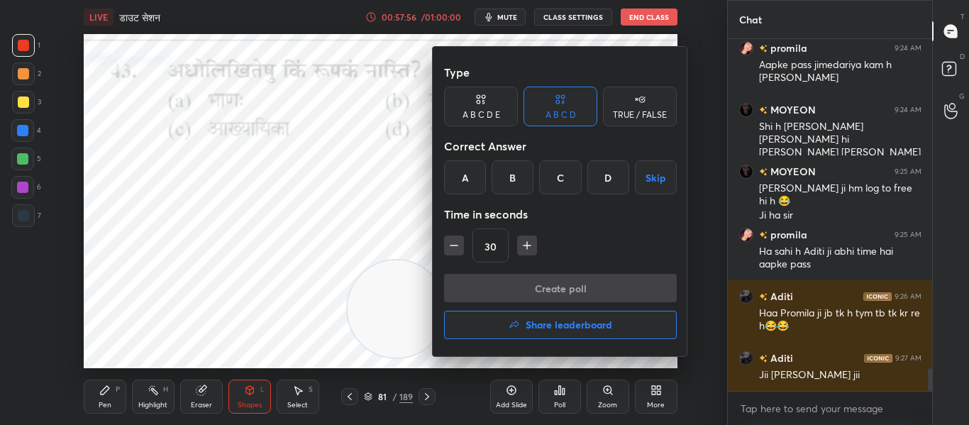
click at [568, 174] on div "C" at bounding box center [560, 177] width 42 height 34
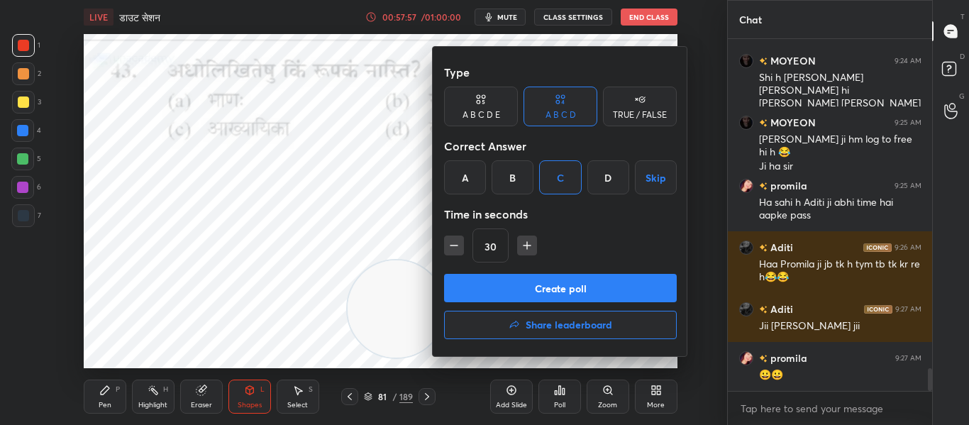
click at [535, 278] on button "Create poll" at bounding box center [560, 288] width 233 height 28
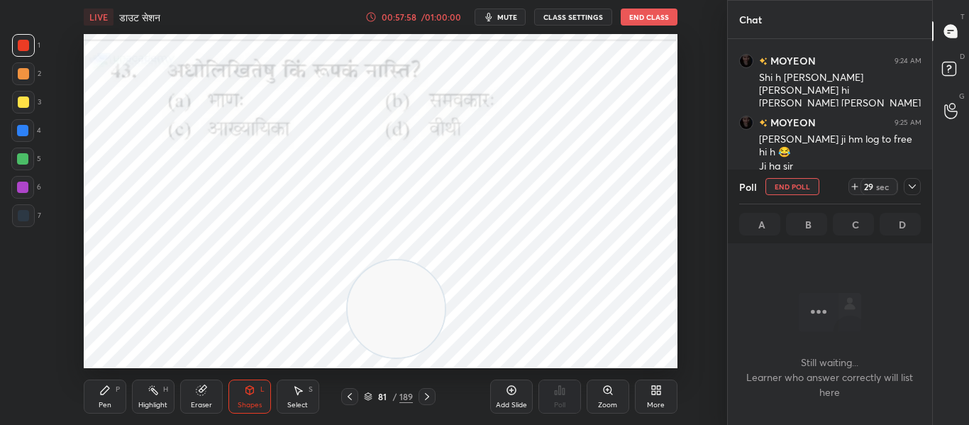
click at [905, 184] on div at bounding box center [912, 186] width 17 height 17
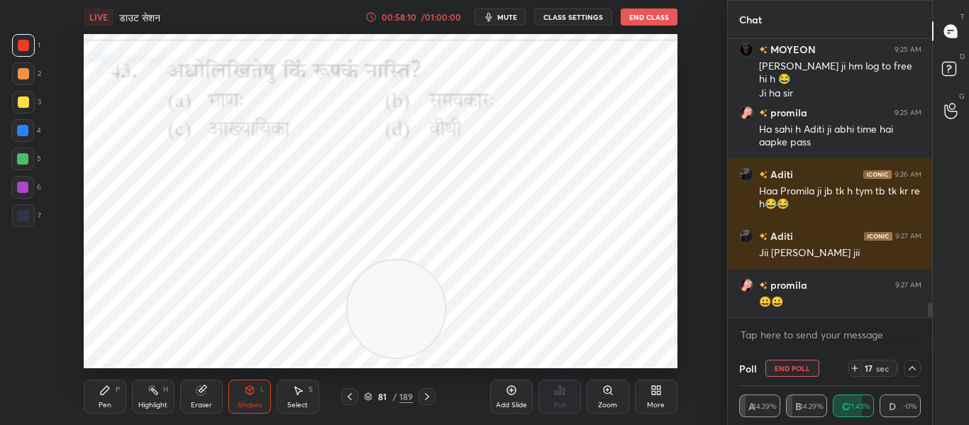
click at [912, 370] on icon at bounding box center [912, 368] width 11 height 11
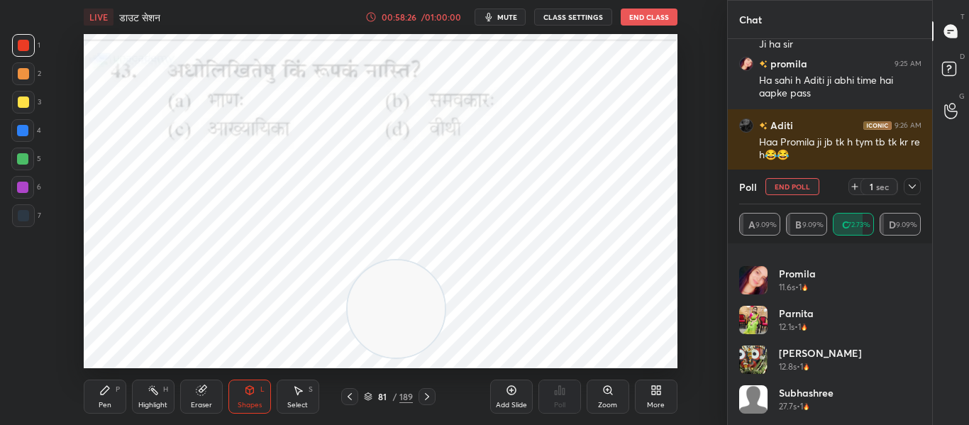
click at [792, 186] on button "End Poll" at bounding box center [793, 186] width 54 height 17
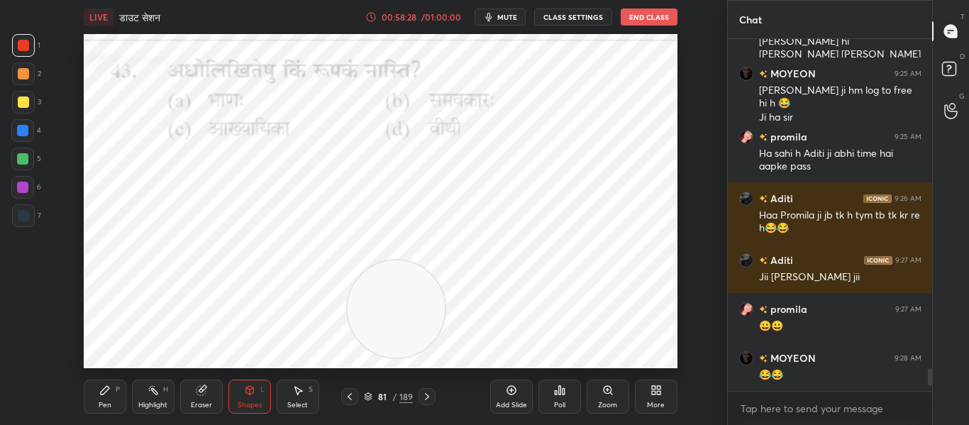
click at [428, 397] on icon at bounding box center [427, 396] width 4 height 7
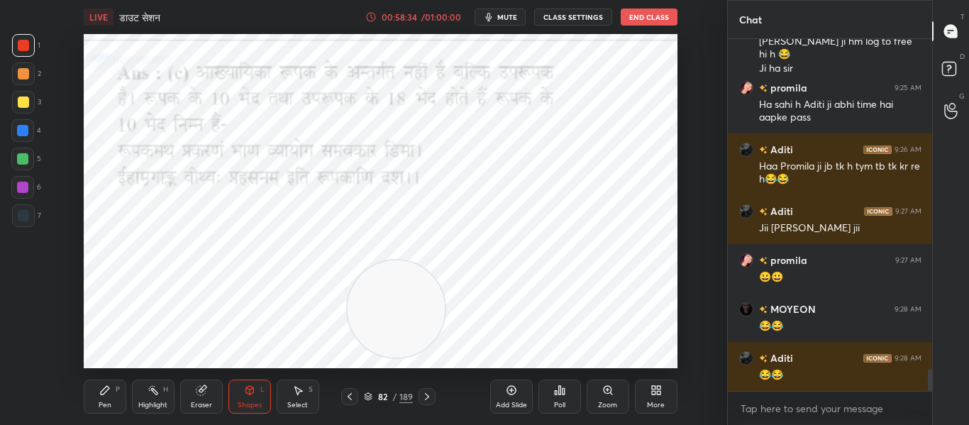
click at [430, 399] on icon at bounding box center [426, 396] width 11 height 11
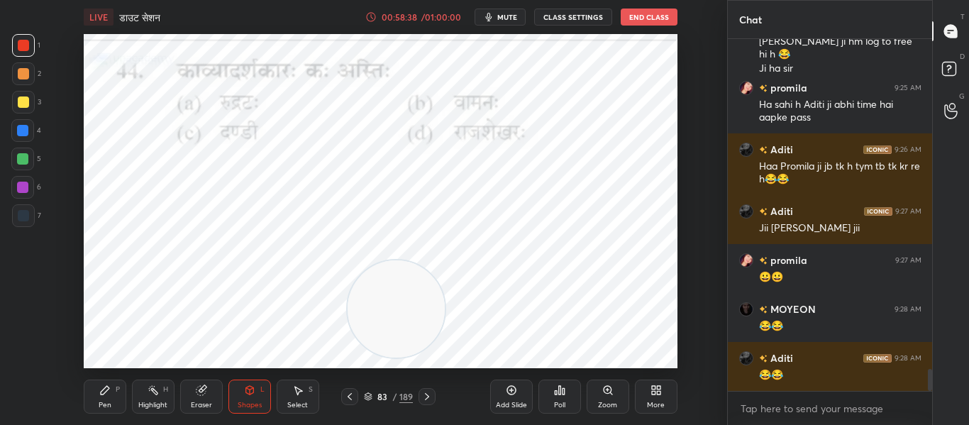
click at [554, 396] on div "Poll" at bounding box center [560, 397] width 43 height 34
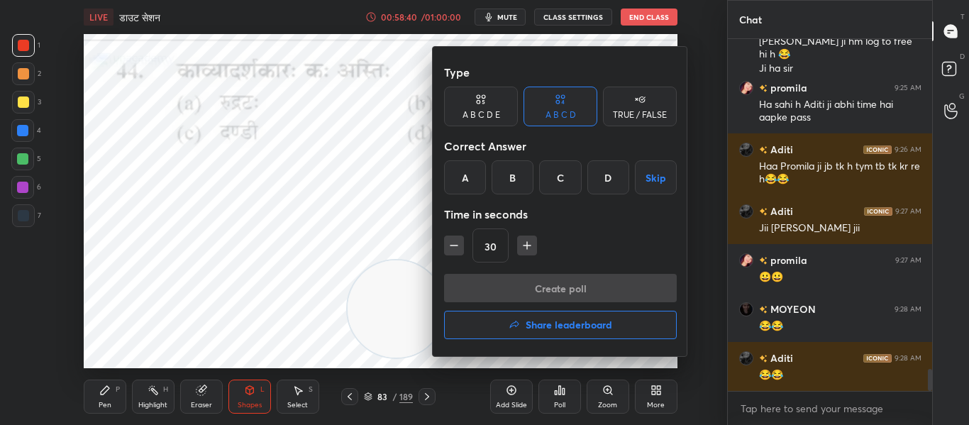
click at [567, 175] on div "C" at bounding box center [560, 177] width 42 height 34
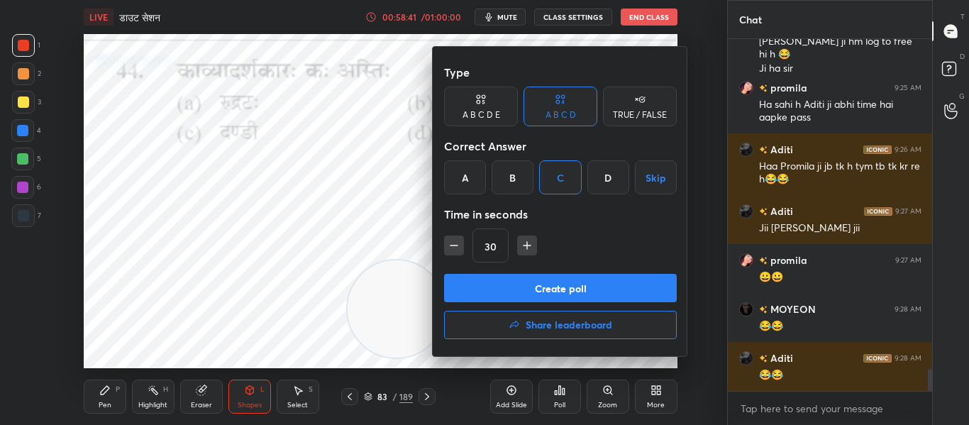
click at [517, 280] on button "Create poll" at bounding box center [560, 288] width 233 height 28
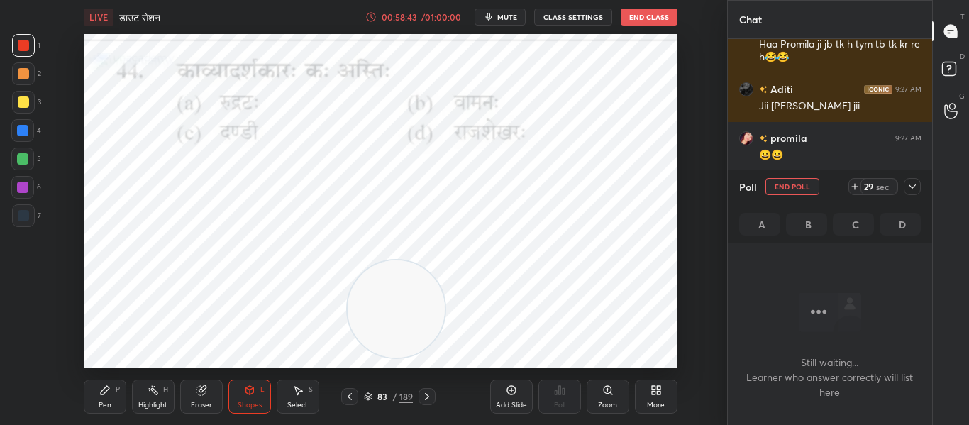
drag, startPoint x: 18, startPoint y: 212, endPoint x: 57, endPoint y: 191, distance: 44.5
click at [21, 214] on div at bounding box center [23, 215] width 11 height 11
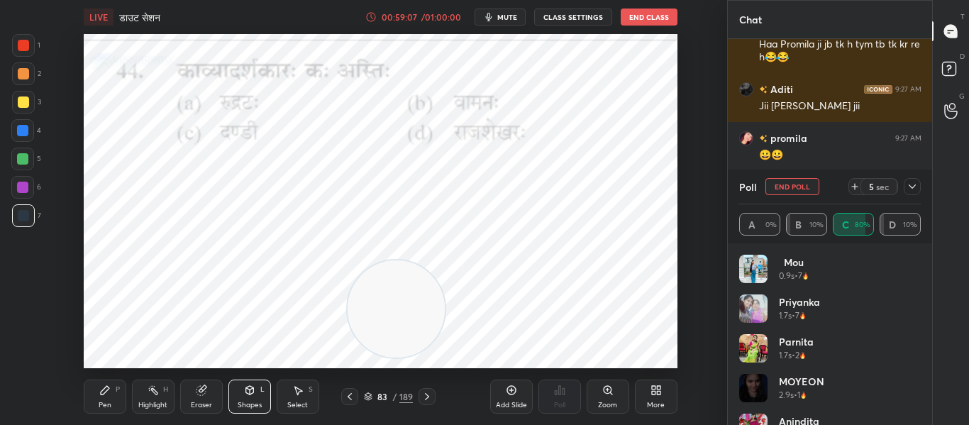
click at [912, 187] on icon at bounding box center [912, 186] width 11 height 11
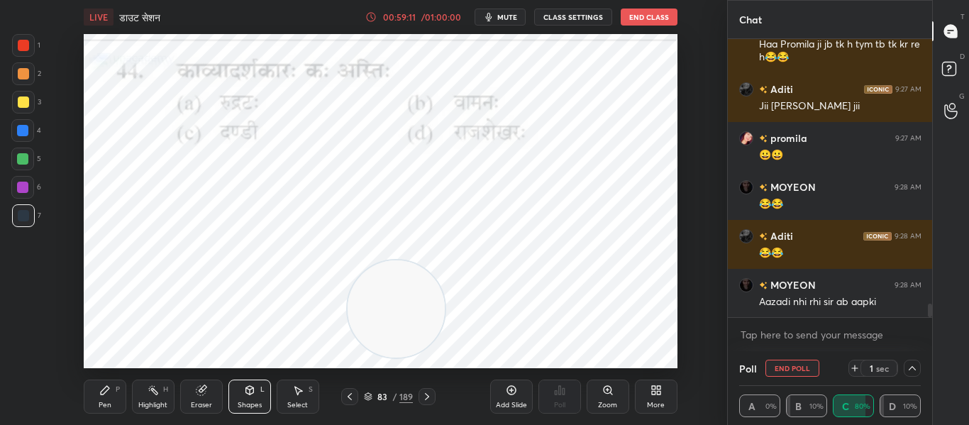
click at [16, 41] on div at bounding box center [23, 45] width 23 height 23
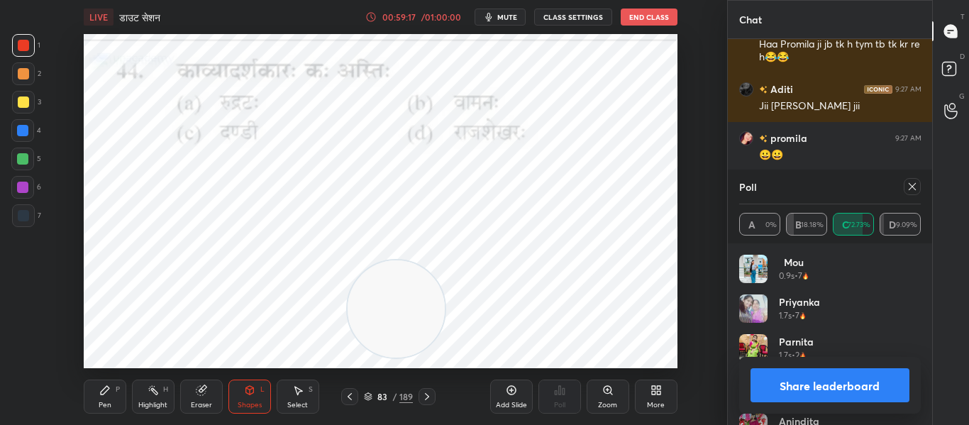
click at [920, 187] on div at bounding box center [912, 186] width 17 height 17
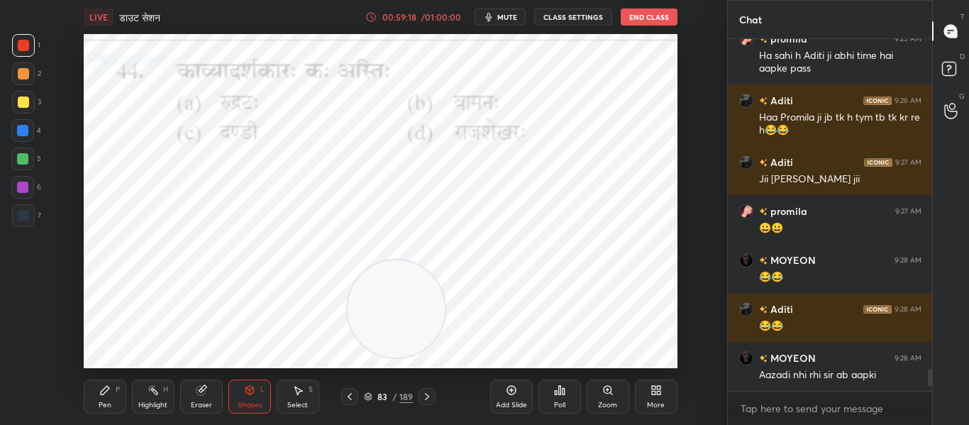
click at [424, 393] on icon at bounding box center [426, 396] width 11 height 11
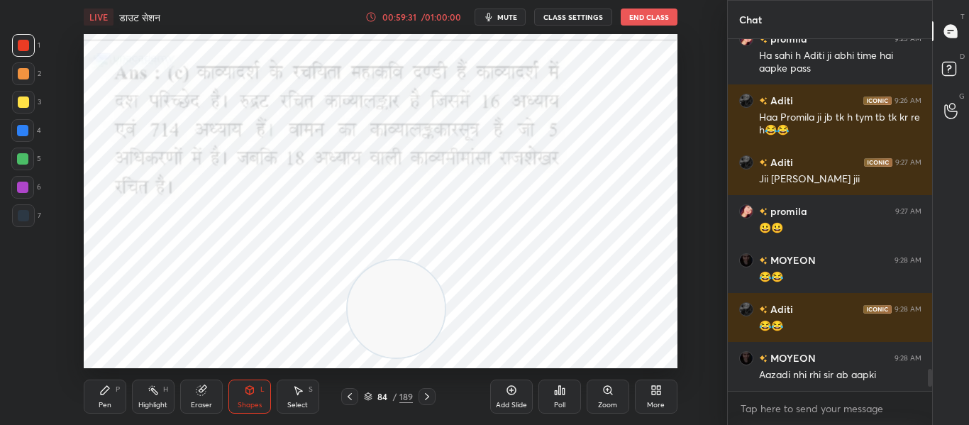
click at [428, 398] on icon at bounding box center [427, 396] width 4 height 7
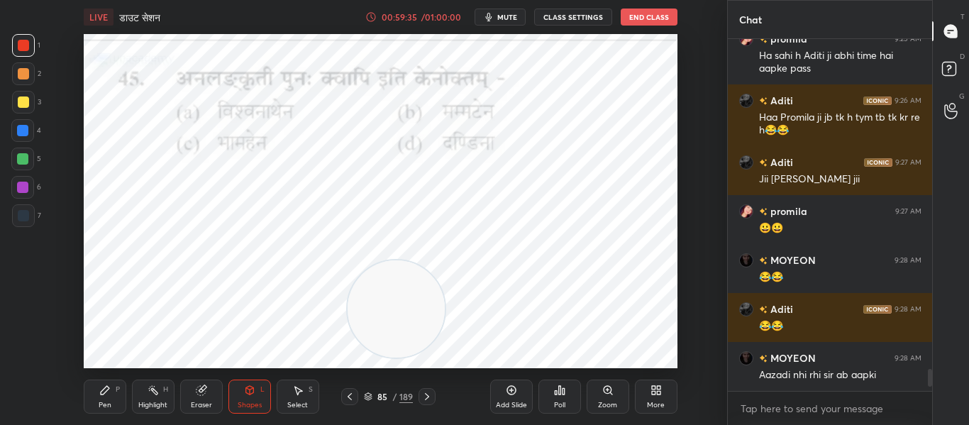
click at [561, 399] on div "Poll" at bounding box center [560, 397] width 43 height 34
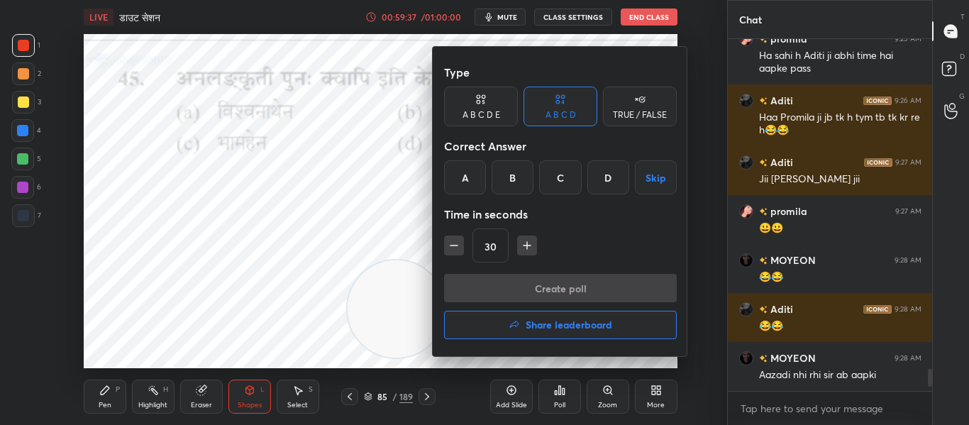
click at [515, 170] on div "B" at bounding box center [513, 177] width 42 height 34
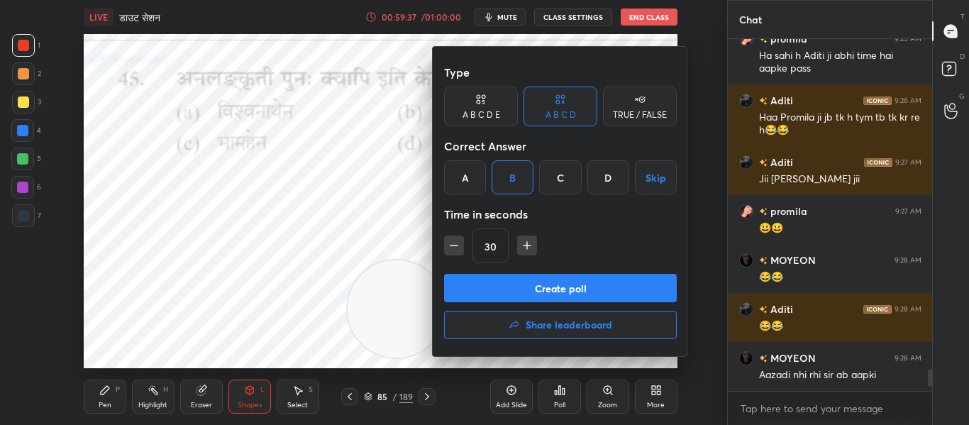
click at [523, 287] on button "Create poll" at bounding box center [560, 288] width 233 height 28
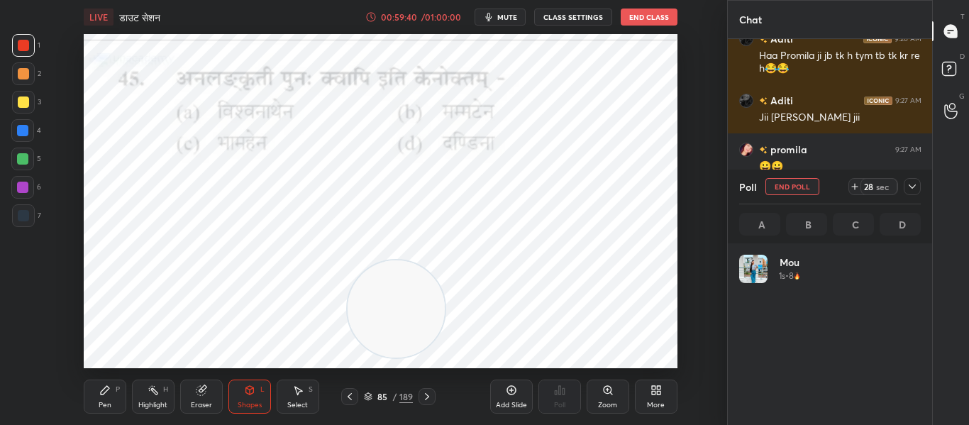
scroll to position [166, 177]
click at [910, 187] on icon at bounding box center [912, 186] width 11 height 11
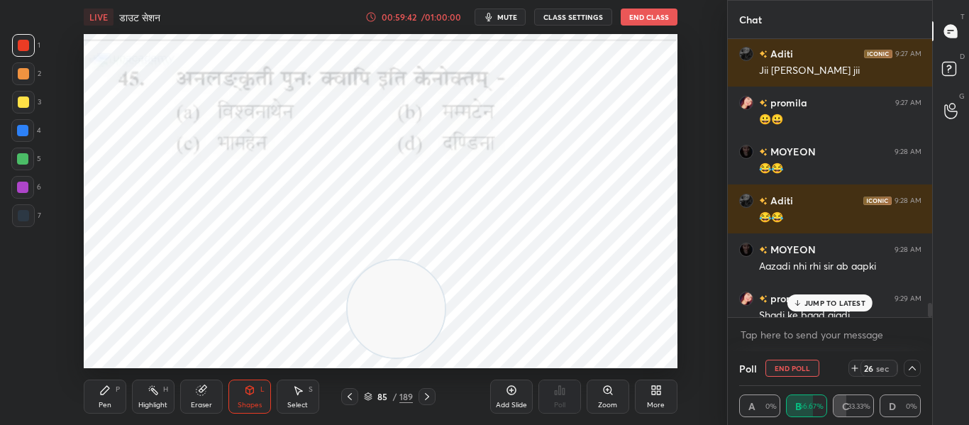
scroll to position [5419, 0]
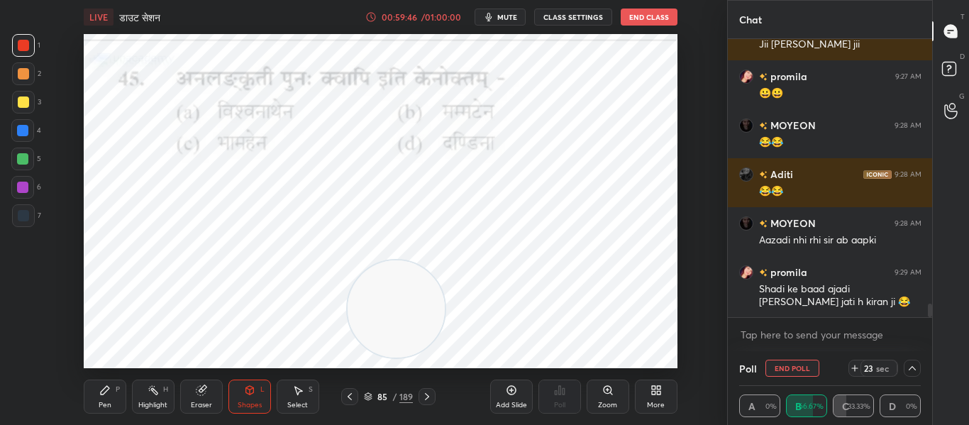
click at [915, 365] on icon at bounding box center [912, 368] width 11 height 11
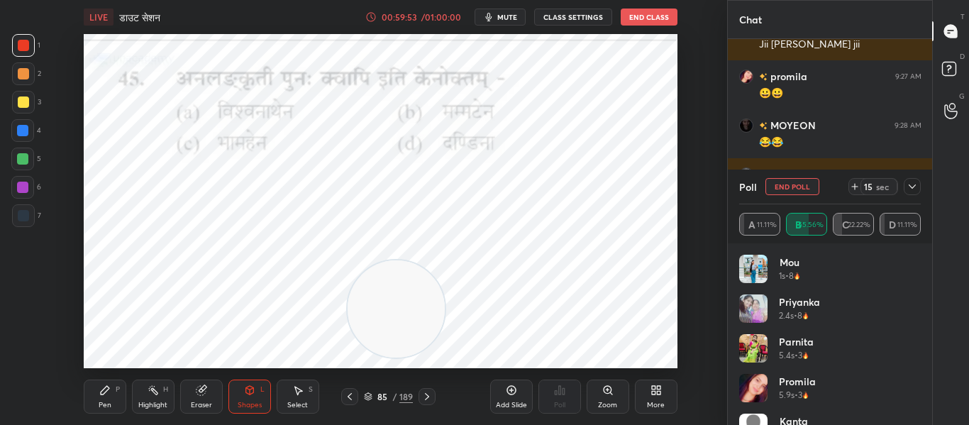
scroll to position [5494, 0]
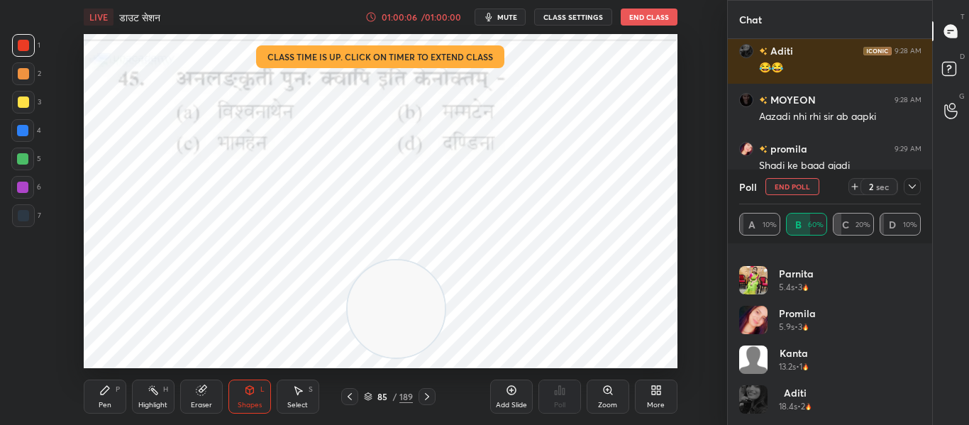
click at [803, 181] on button "End Poll" at bounding box center [793, 186] width 54 height 17
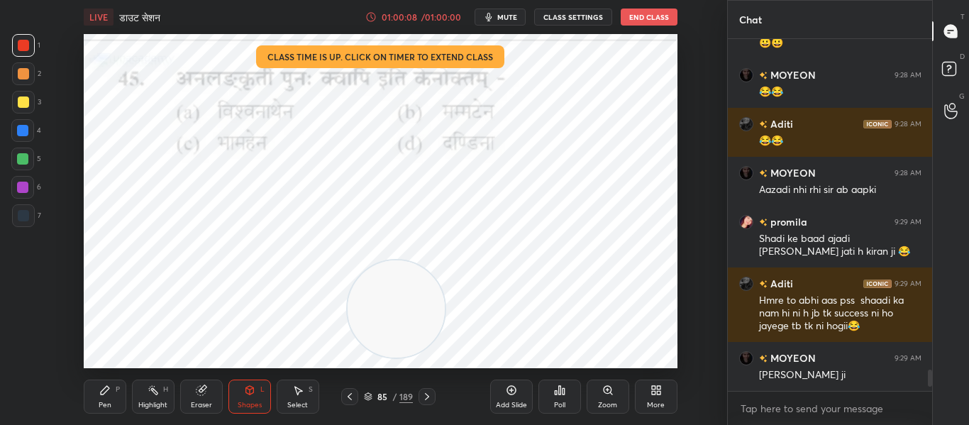
click at [428, 395] on icon at bounding box center [426, 396] width 11 height 11
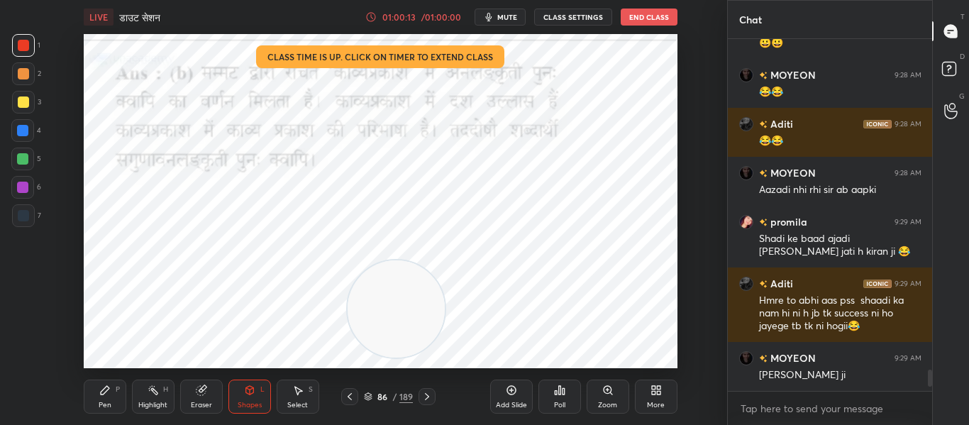
click at [429, 392] on icon at bounding box center [426, 396] width 11 height 11
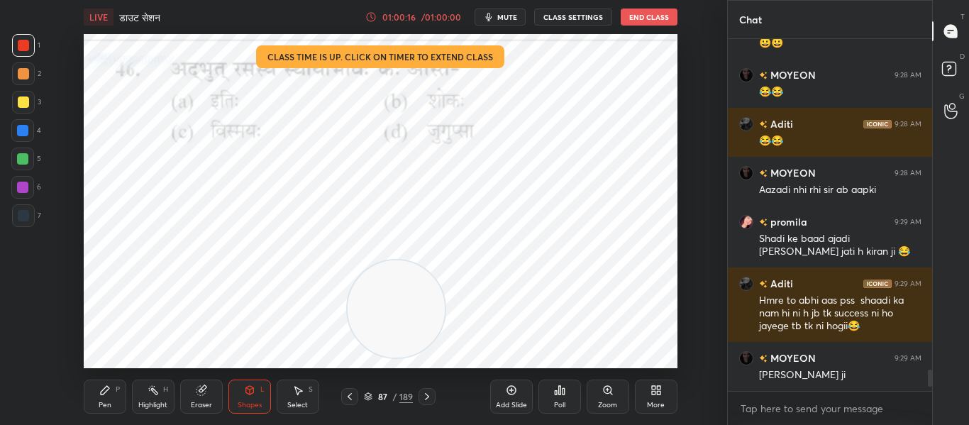
click at [553, 395] on div "Poll" at bounding box center [560, 397] width 43 height 34
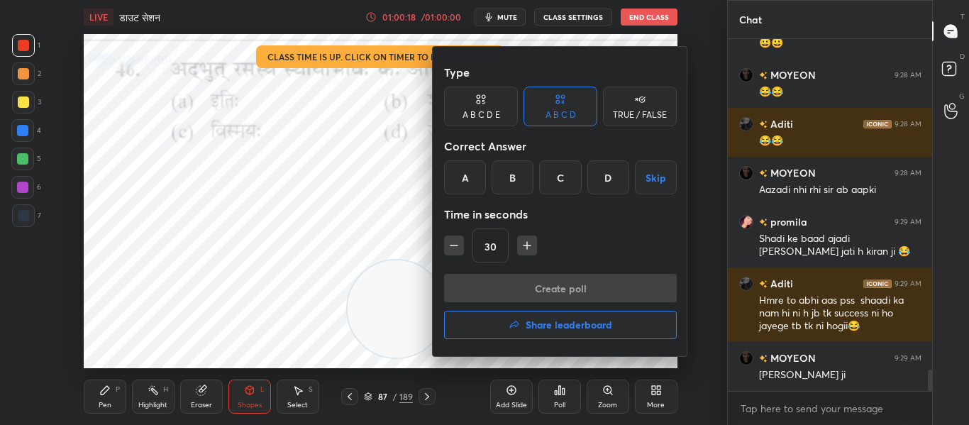
click at [546, 173] on div "C" at bounding box center [560, 177] width 42 height 34
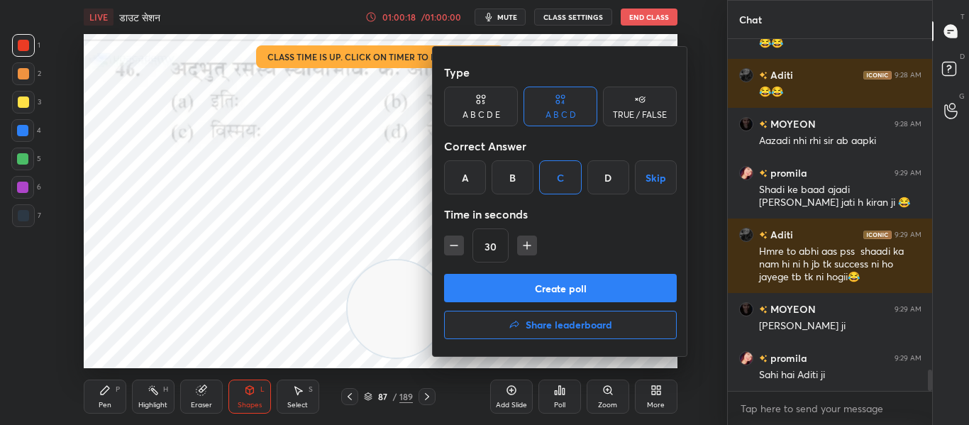
click at [534, 286] on button "Create poll" at bounding box center [560, 288] width 233 height 28
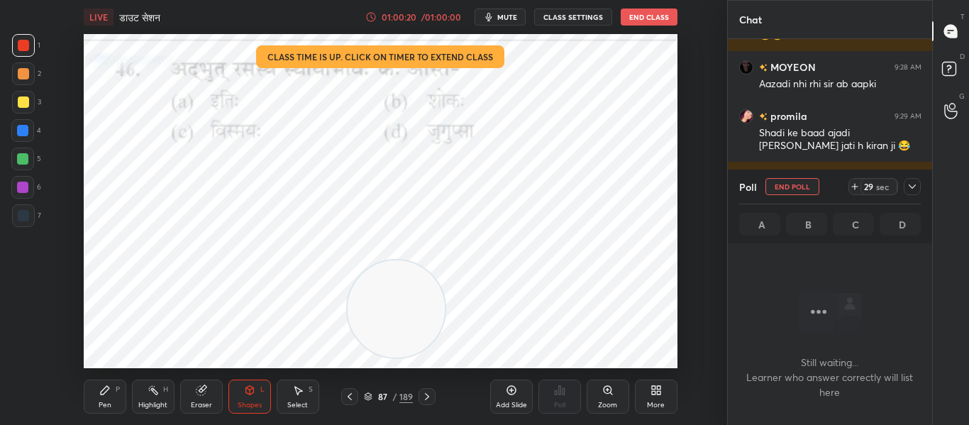
click at [915, 184] on icon at bounding box center [912, 186] width 11 height 11
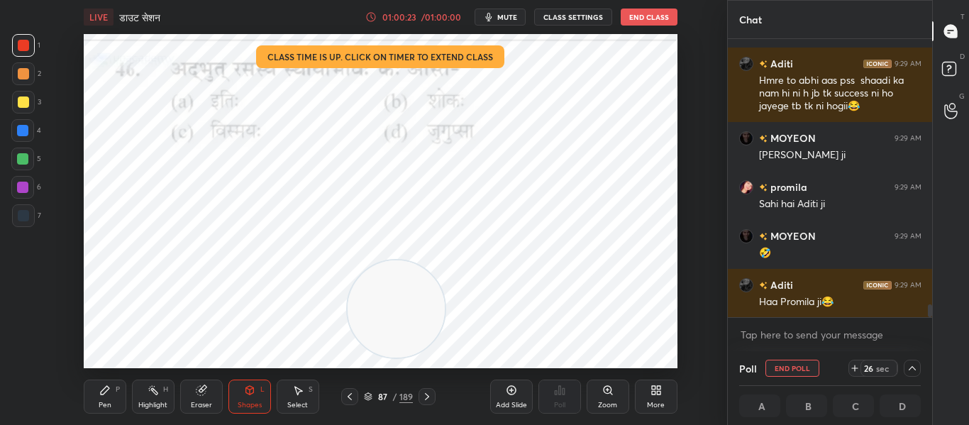
click at [914, 373] on icon at bounding box center [912, 368] width 11 height 11
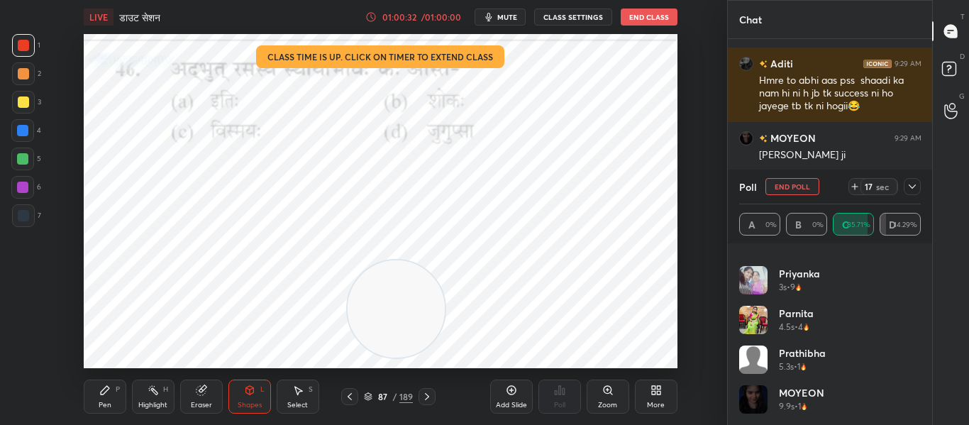
click at [803, 189] on button "End Poll" at bounding box center [793, 186] width 54 height 17
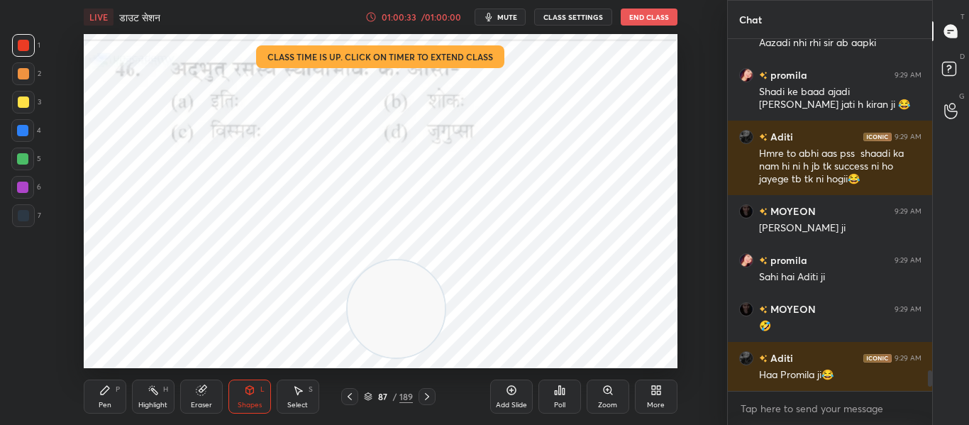
click at [428, 395] on icon at bounding box center [426, 396] width 11 height 11
click at [425, 402] on div at bounding box center [427, 396] width 17 height 17
click at [567, 385] on div "Poll" at bounding box center [560, 397] width 43 height 34
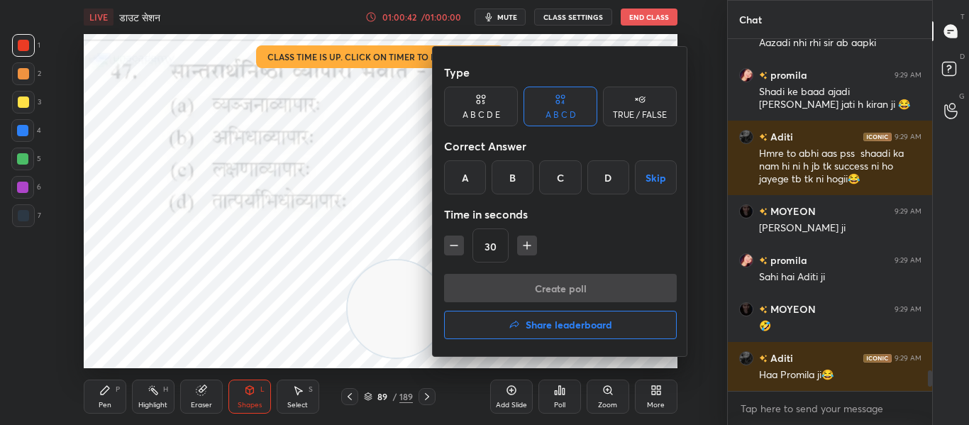
click at [557, 180] on div "C" at bounding box center [560, 177] width 42 height 34
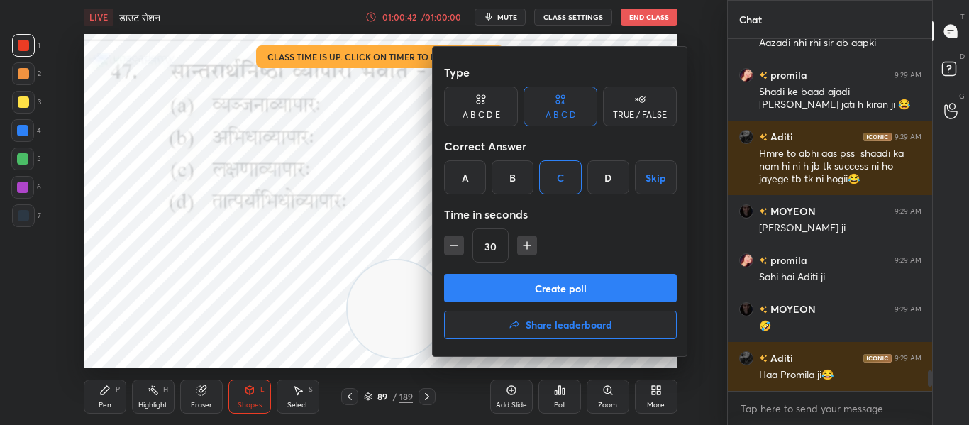
click at [553, 294] on button "Create poll" at bounding box center [560, 288] width 233 height 28
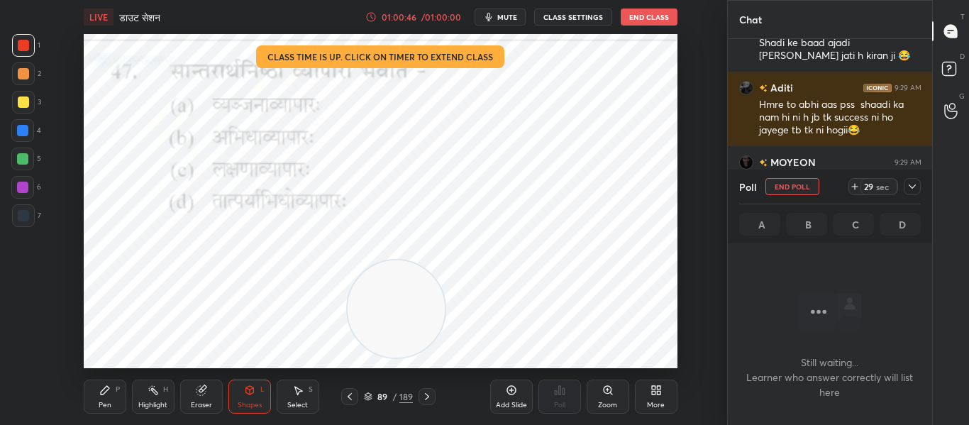
click at [26, 221] on div at bounding box center [23, 215] width 11 height 11
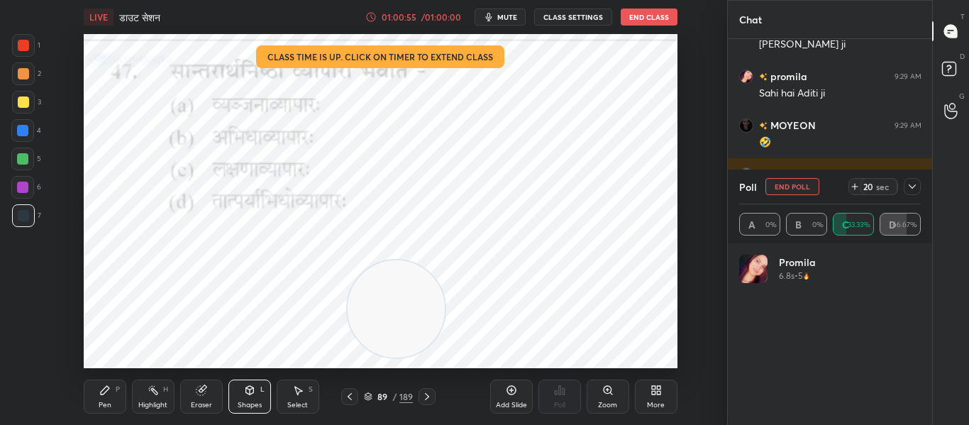
click at [918, 189] on div at bounding box center [912, 186] width 17 height 17
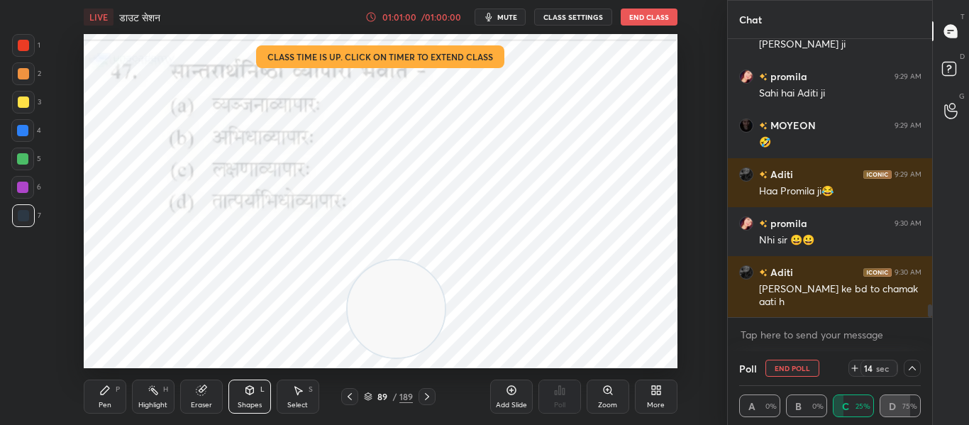
click at [20, 49] on div at bounding box center [23, 45] width 11 height 11
click at [912, 368] on icon at bounding box center [912, 368] width 11 height 11
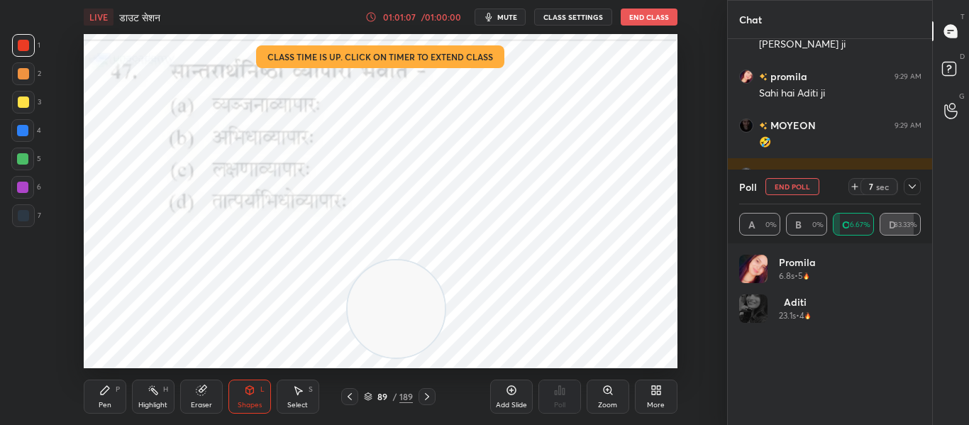
click at [780, 194] on button "End Poll" at bounding box center [793, 186] width 54 height 17
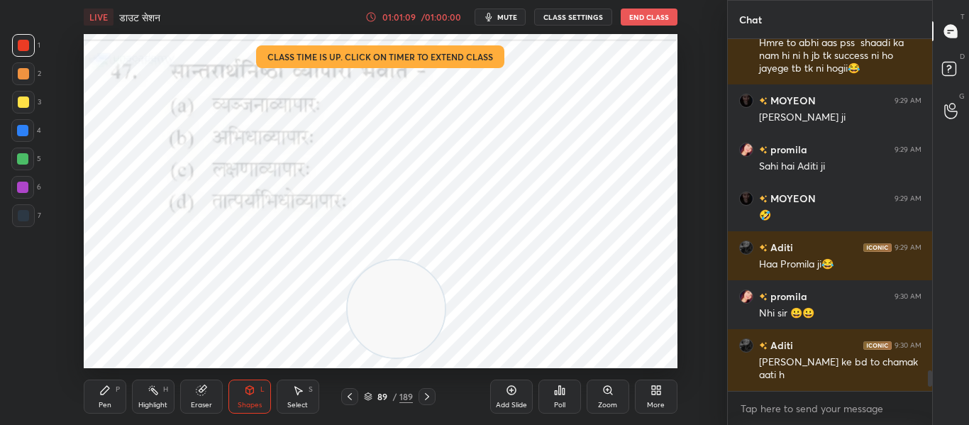
click at [428, 395] on icon at bounding box center [426, 396] width 11 height 11
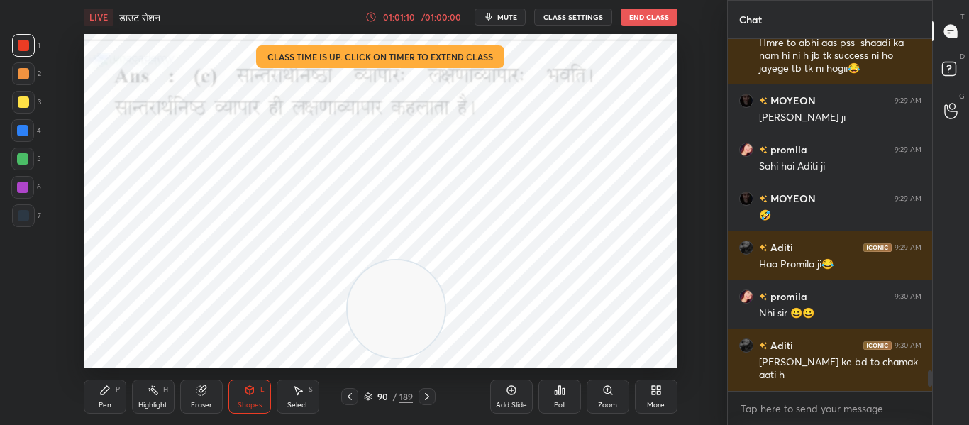
drag, startPoint x: 428, startPoint y: 395, endPoint x: 382, endPoint y: 269, distance: 133.8
click at [429, 395] on icon at bounding box center [426, 396] width 11 height 11
click at [559, 388] on icon at bounding box center [560, 390] width 2 height 9
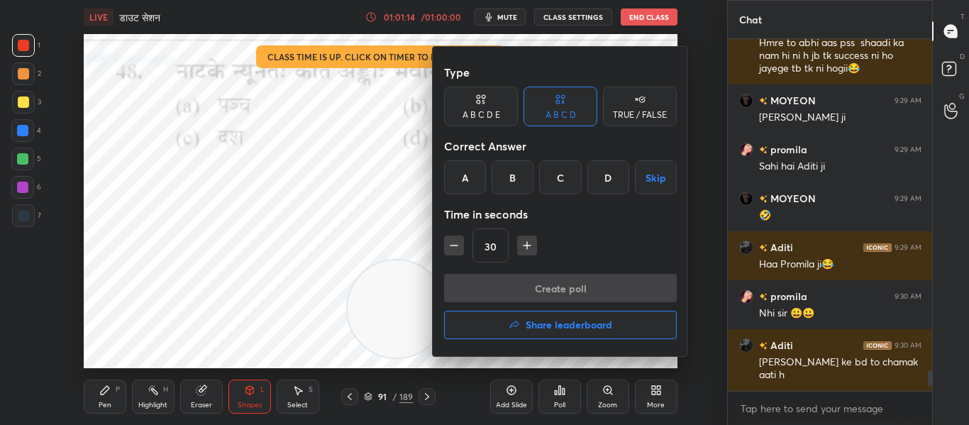
click at [455, 180] on div "A" at bounding box center [465, 177] width 42 height 34
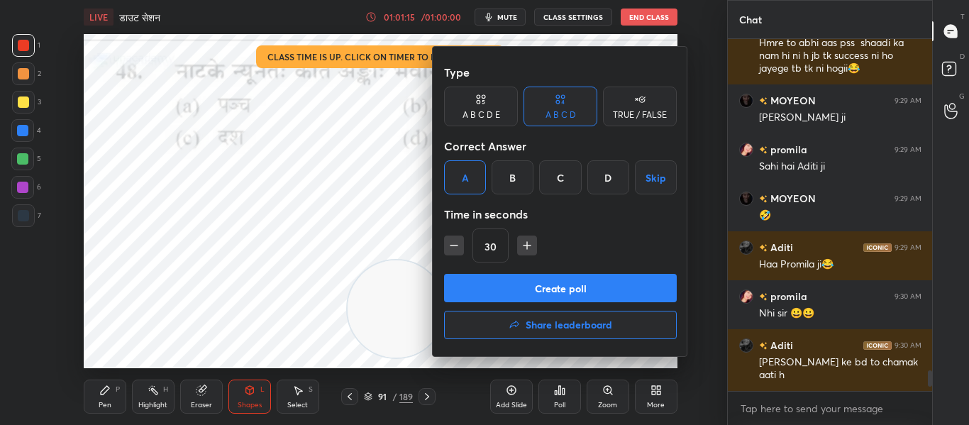
click at [473, 280] on button "Create poll" at bounding box center [560, 288] width 233 height 28
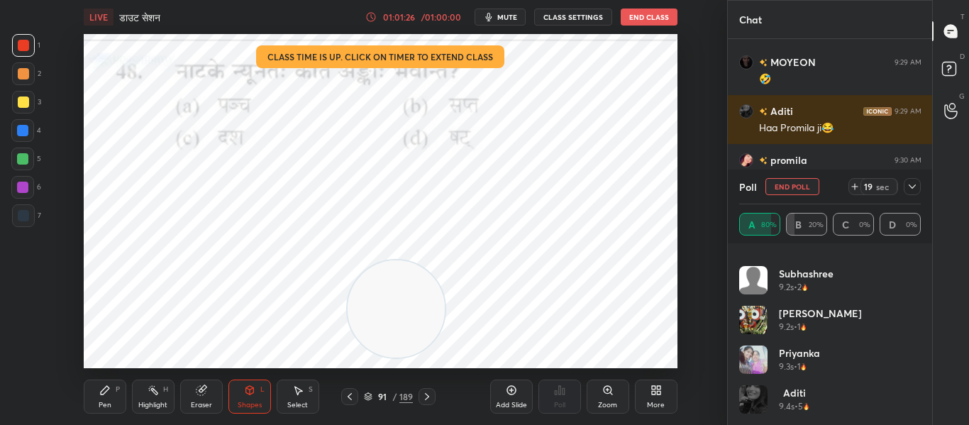
click at [915, 195] on div "Poll End Poll 19 sec" at bounding box center [830, 187] width 182 height 34
click at [907, 179] on div at bounding box center [912, 186] width 17 height 17
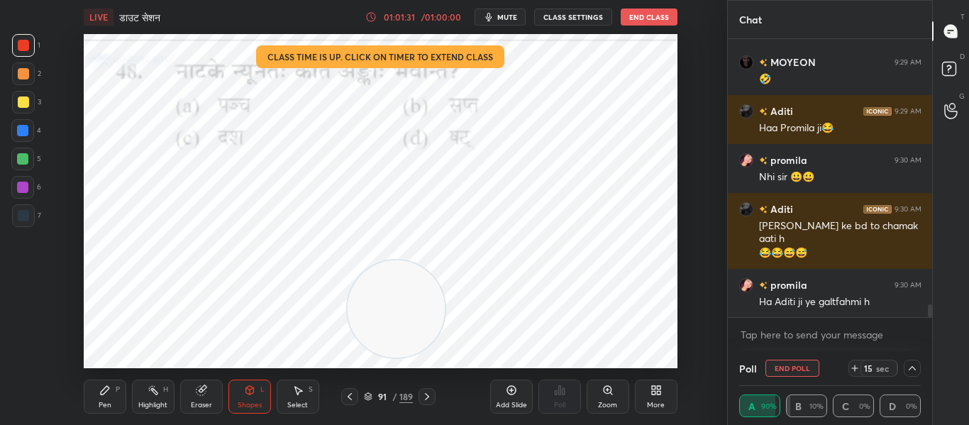
click at [915, 370] on icon at bounding box center [912, 368] width 7 height 4
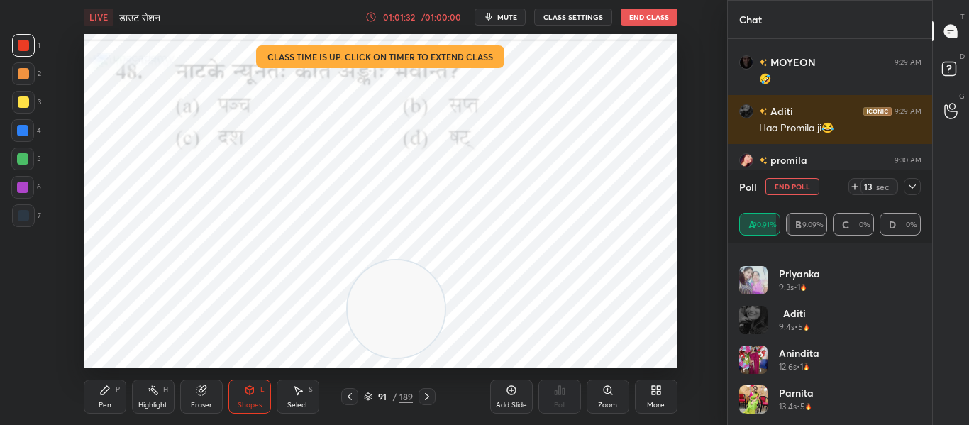
click at [788, 195] on div "Poll End Poll 13 sec" at bounding box center [830, 187] width 182 height 34
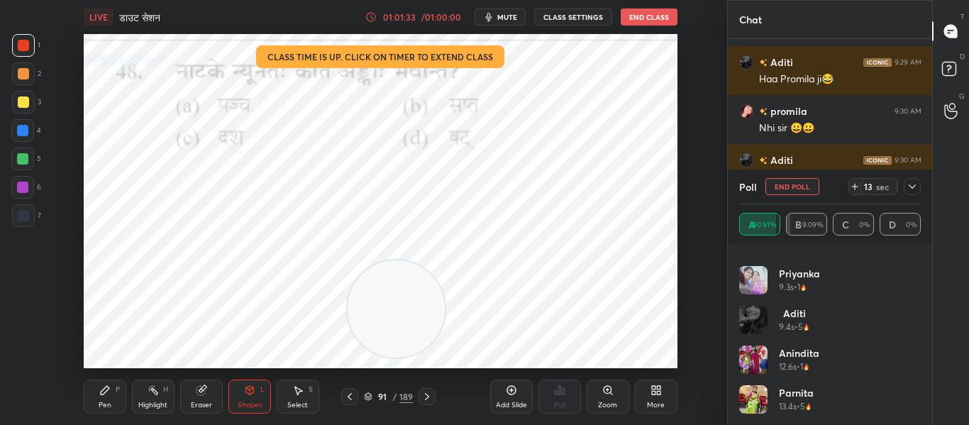
click at [790, 187] on button "End Poll" at bounding box center [793, 186] width 54 height 17
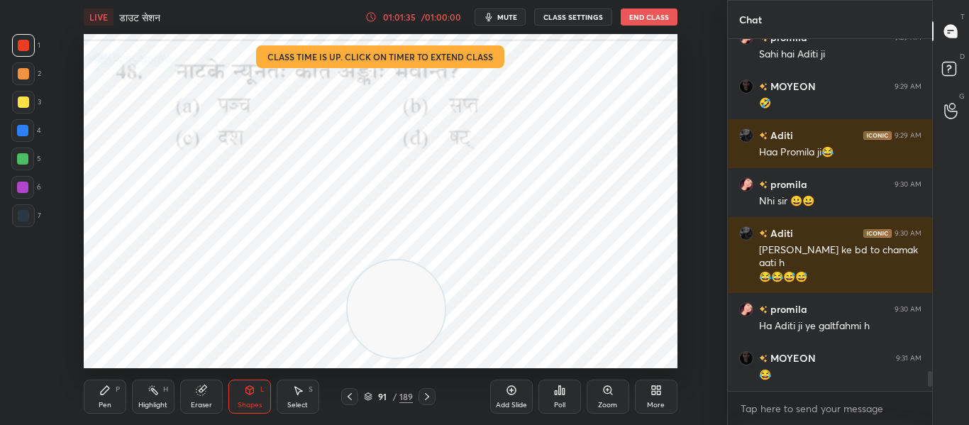
click at [424, 391] on div at bounding box center [427, 396] width 17 height 17
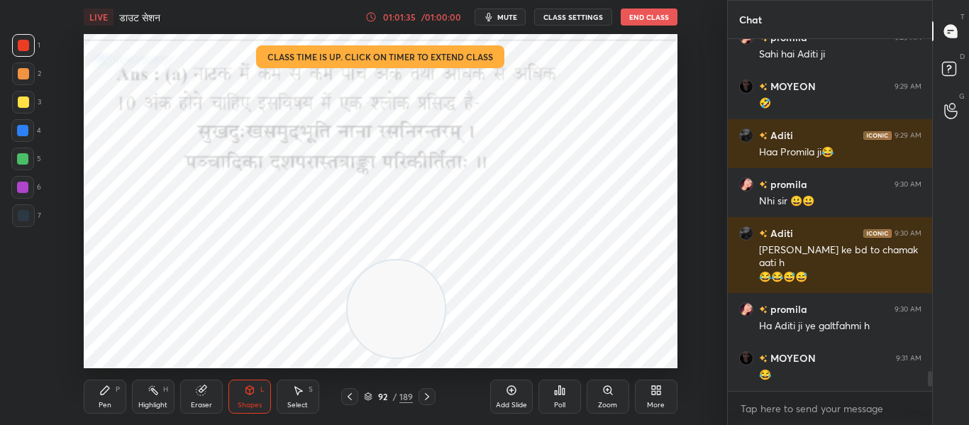
click at [424, 391] on icon at bounding box center [426, 396] width 11 height 11
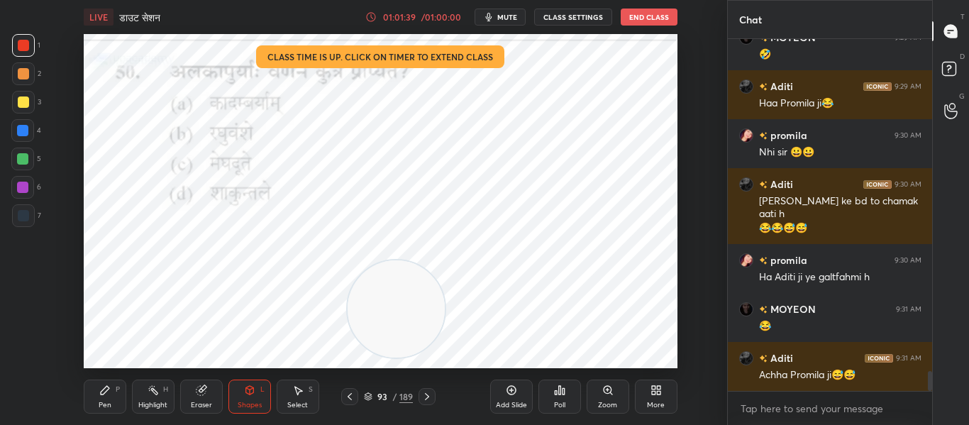
click at [563, 404] on div "Poll" at bounding box center [559, 405] width 11 height 7
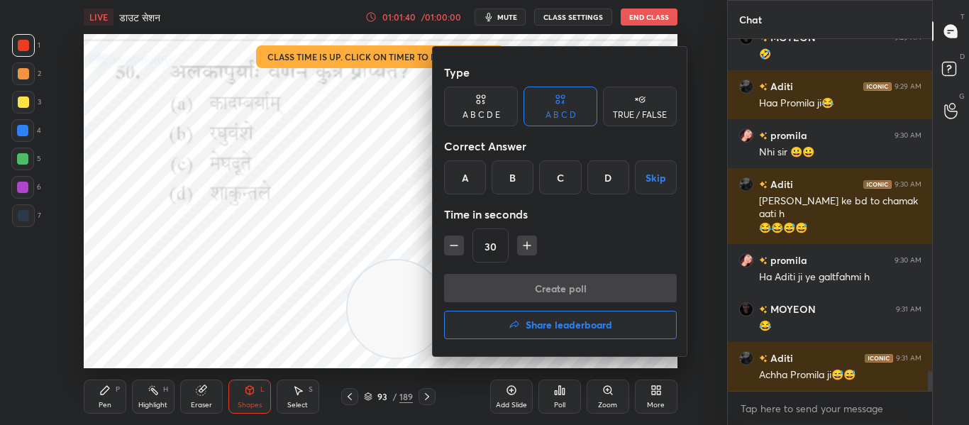
click at [573, 183] on div "C" at bounding box center [560, 177] width 42 height 34
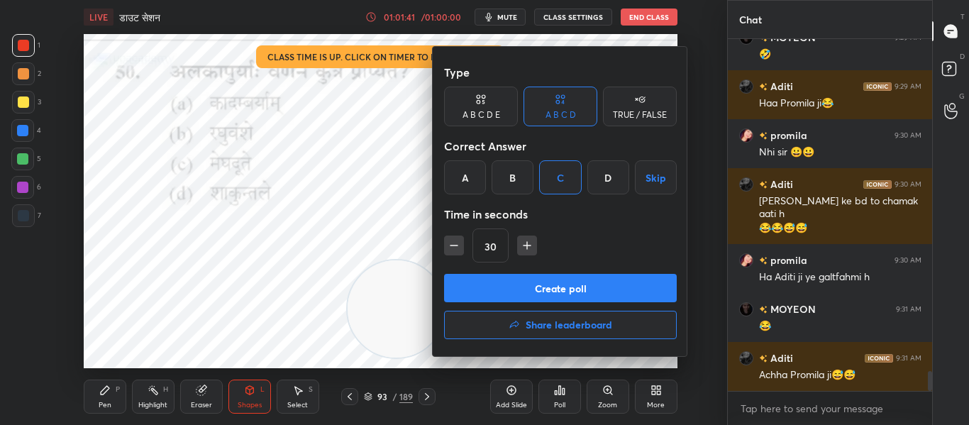
click at [542, 288] on button "Create poll" at bounding box center [560, 288] width 233 height 28
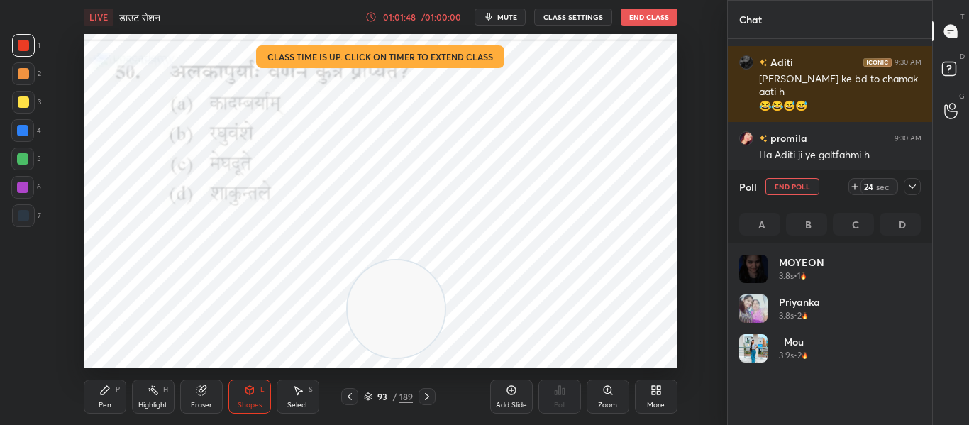
click at [908, 188] on icon at bounding box center [912, 186] width 11 height 11
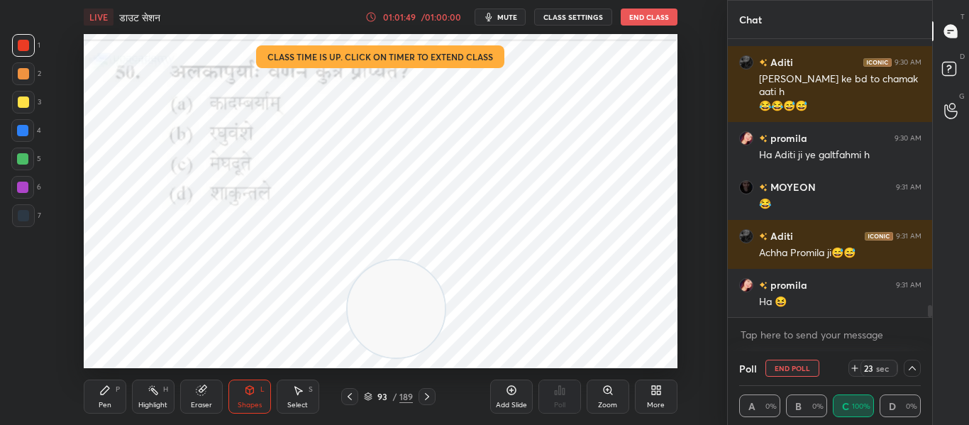
click at [920, 370] on div at bounding box center [912, 368] width 17 height 17
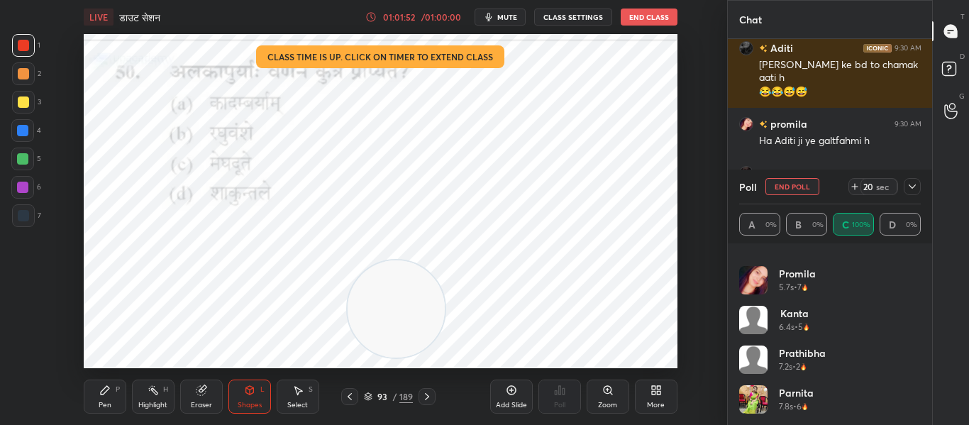
click at [23, 218] on div at bounding box center [23, 215] width 11 height 11
click at [910, 193] on div at bounding box center [912, 186] width 17 height 17
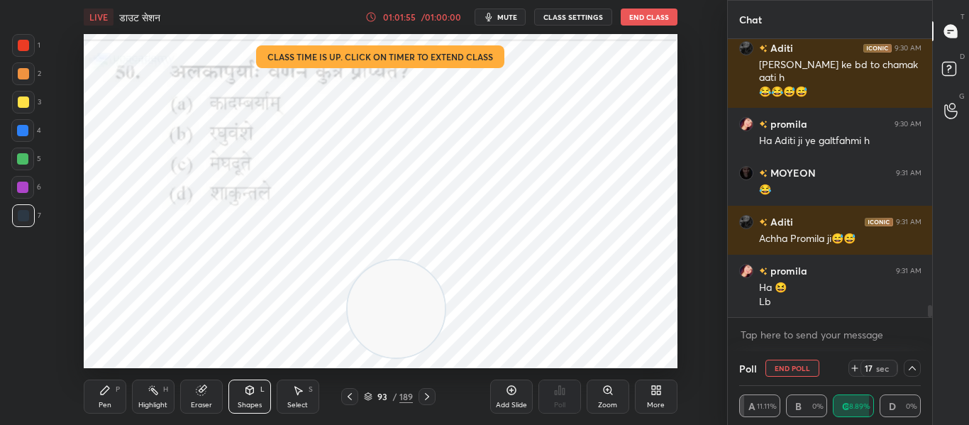
click at [908, 372] on icon at bounding box center [912, 368] width 11 height 11
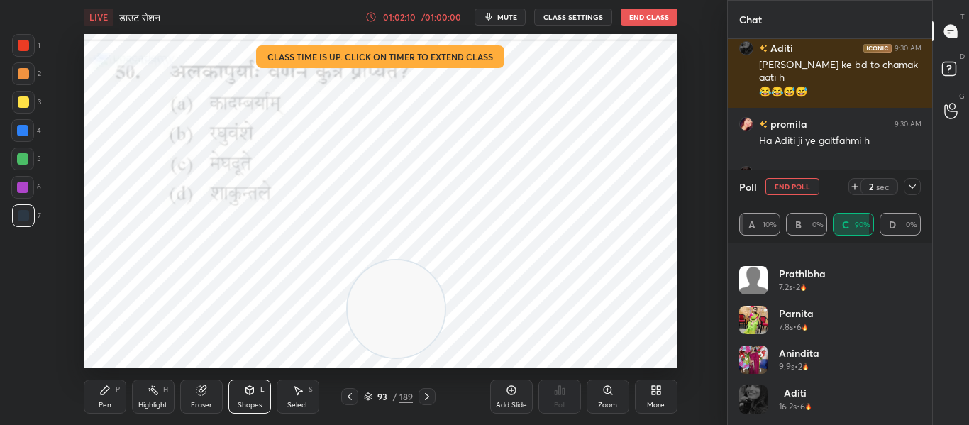
click at [18, 47] on div at bounding box center [23, 45] width 11 height 11
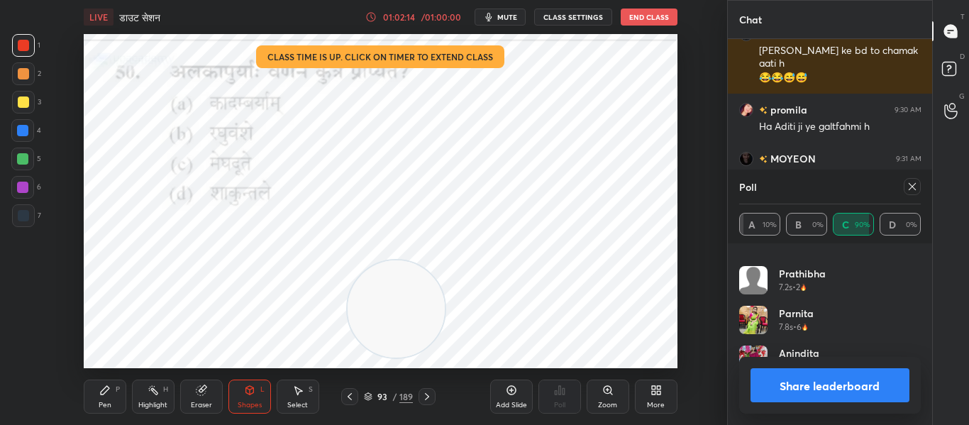
click at [825, 373] on button "Share leaderboard" at bounding box center [831, 385] width 160 height 34
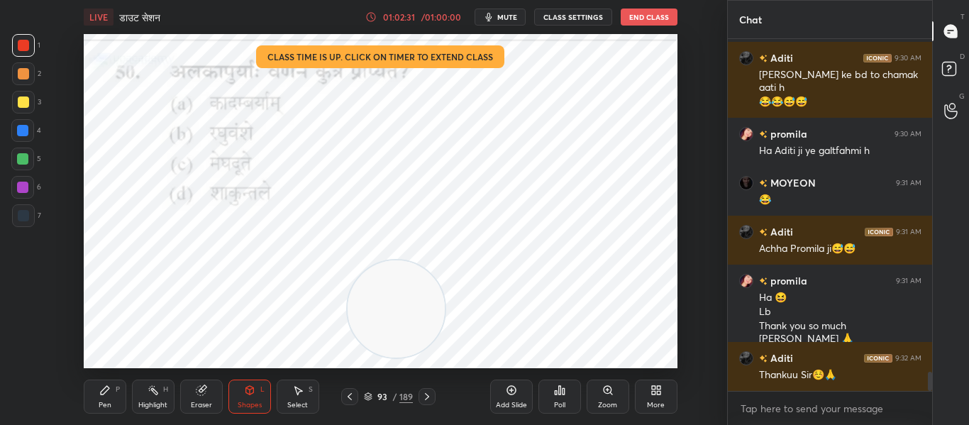
click at [434, 399] on div at bounding box center [427, 396] width 17 height 17
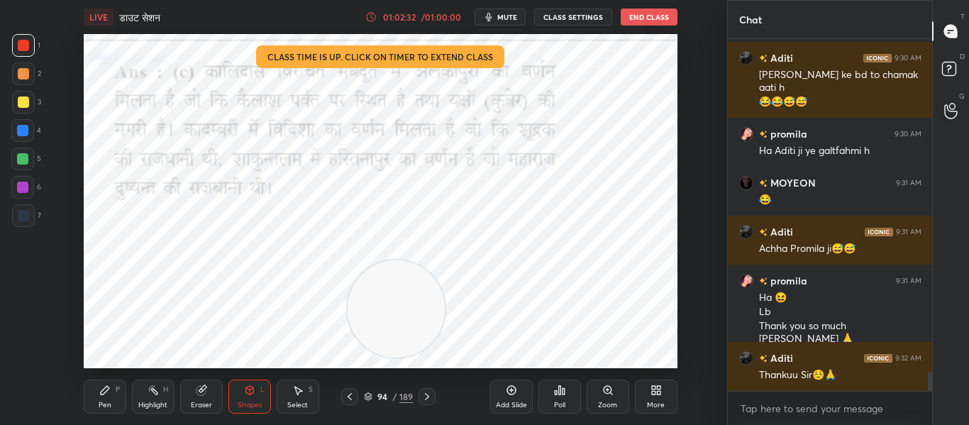
click at [433, 399] on div at bounding box center [427, 396] width 17 height 17
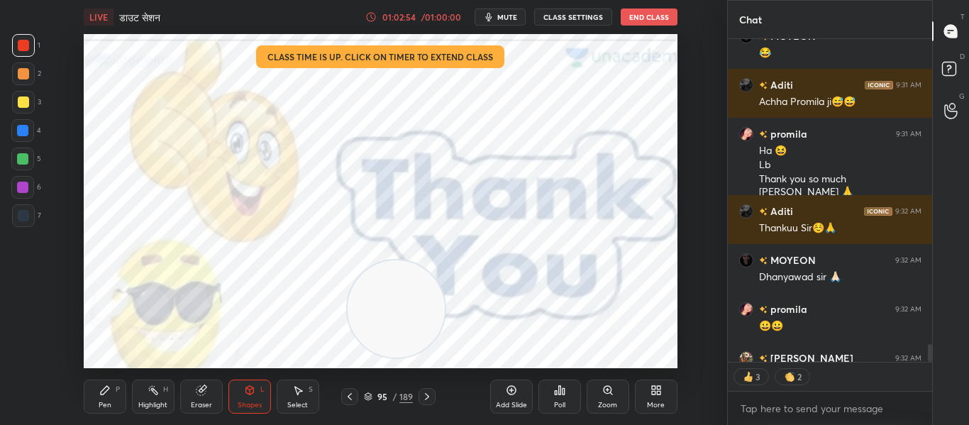
click at [638, 23] on button "End Class" at bounding box center [649, 17] width 57 height 17
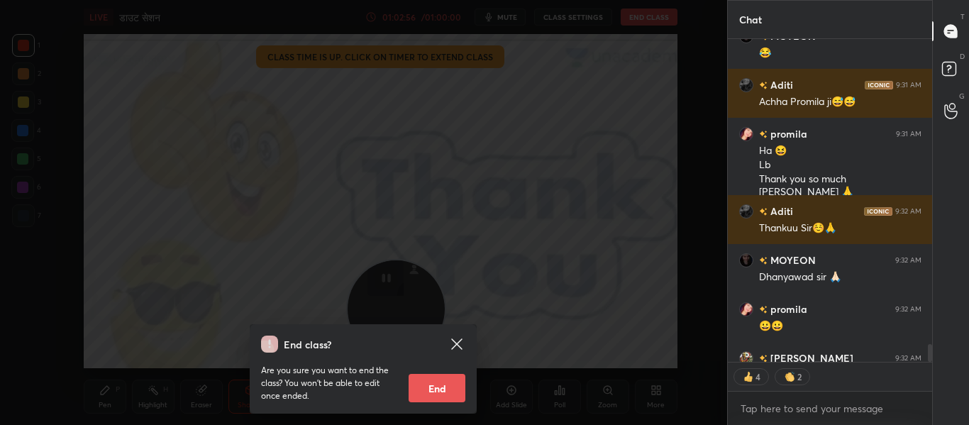
click at [440, 398] on button "End" at bounding box center [437, 388] width 57 height 28
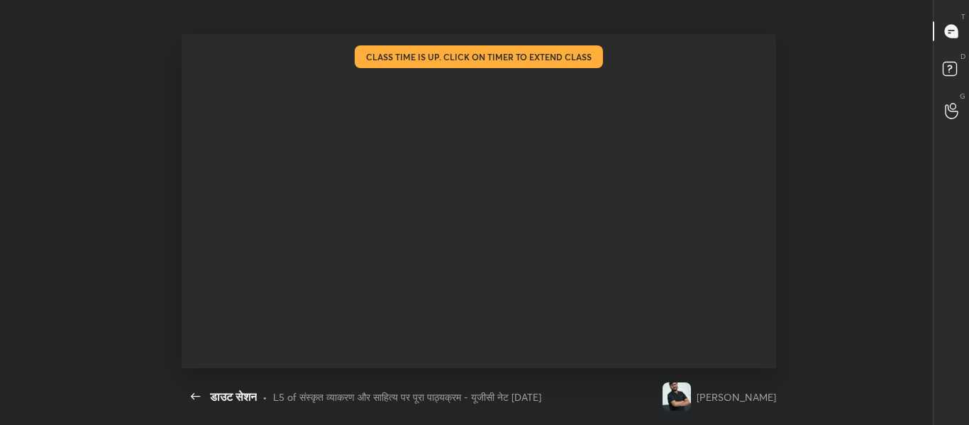
scroll to position [5, 5]
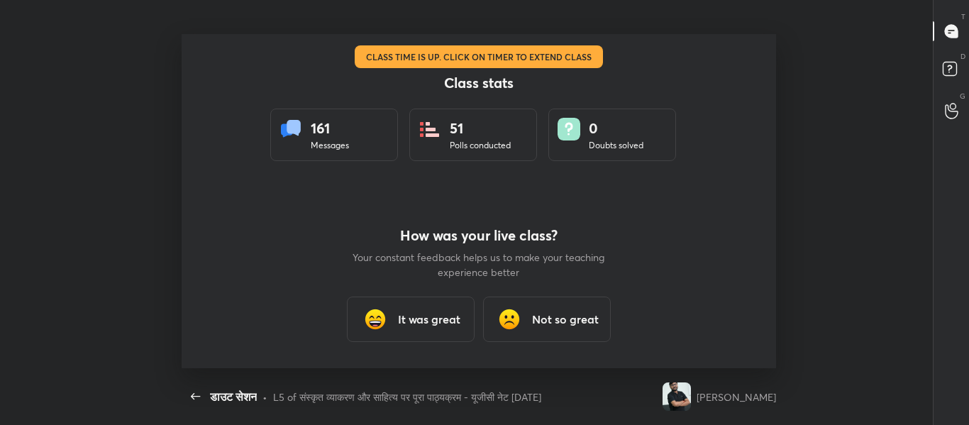
type textarea "x"
click at [439, 318] on h3 "It was great" at bounding box center [429, 319] width 62 height 17
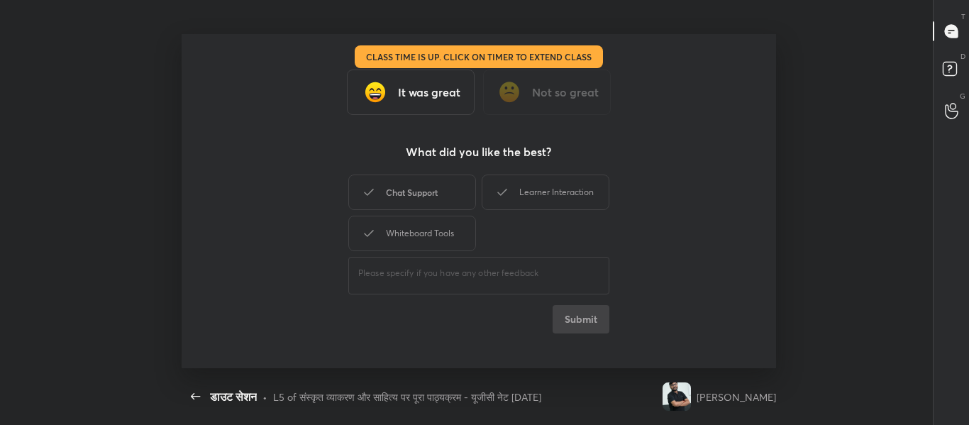
drag, startPoint x: 436, startPoint y: 203, endPoint x: 535, endPoint y: 189, distance: 100.3
click at [437, 202] on div "Chat Support" at bounding box center [412, 192] width 128 height 35
click at [537, 189] on div "Learner Interaction" at bounding box center [546, 192] width 128 height 35
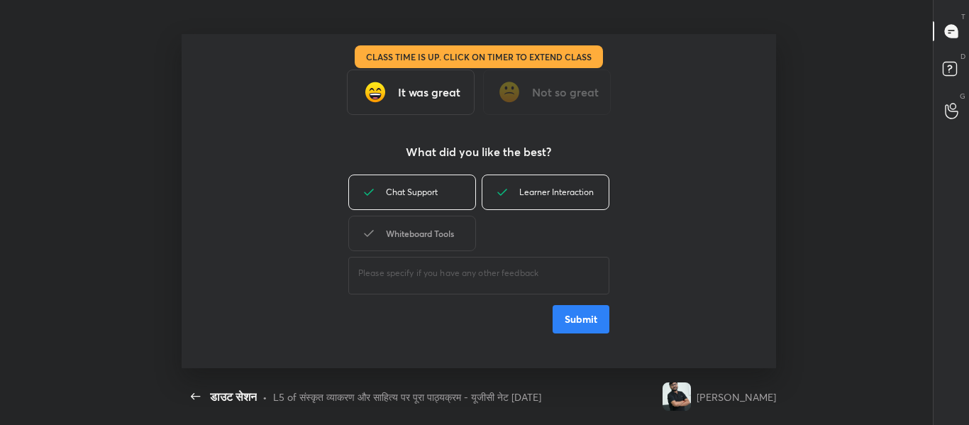
click at [424, 243] on div "Whiteboard Tools" at bounding box center [412, 233] width 128 height 35
click at [557, 327] on button "Submit" at bounding box center [581, 319] width 57 height 28
